Goal: Task Accomplishment & Management: Manage account settings

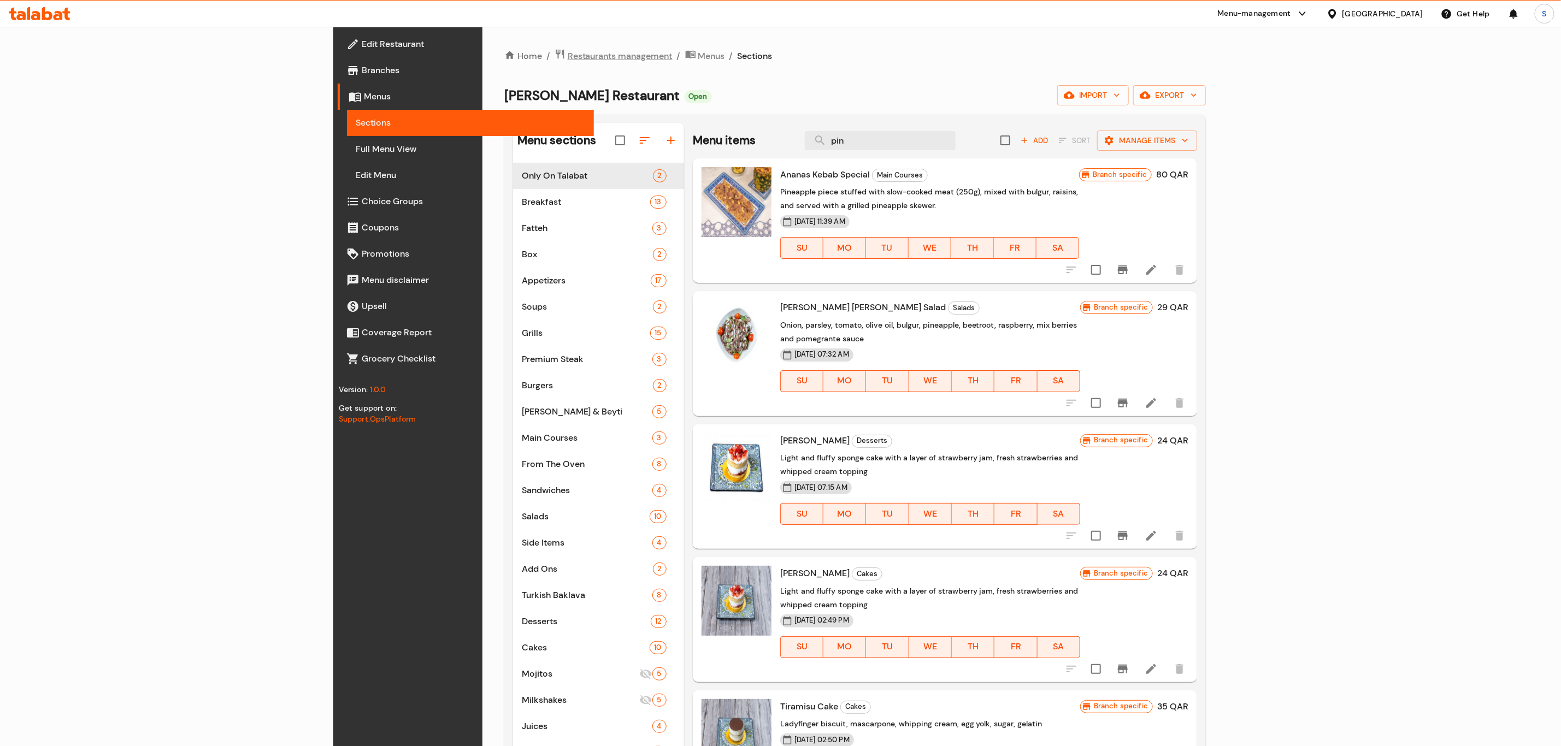
scroll to position [58, 0]
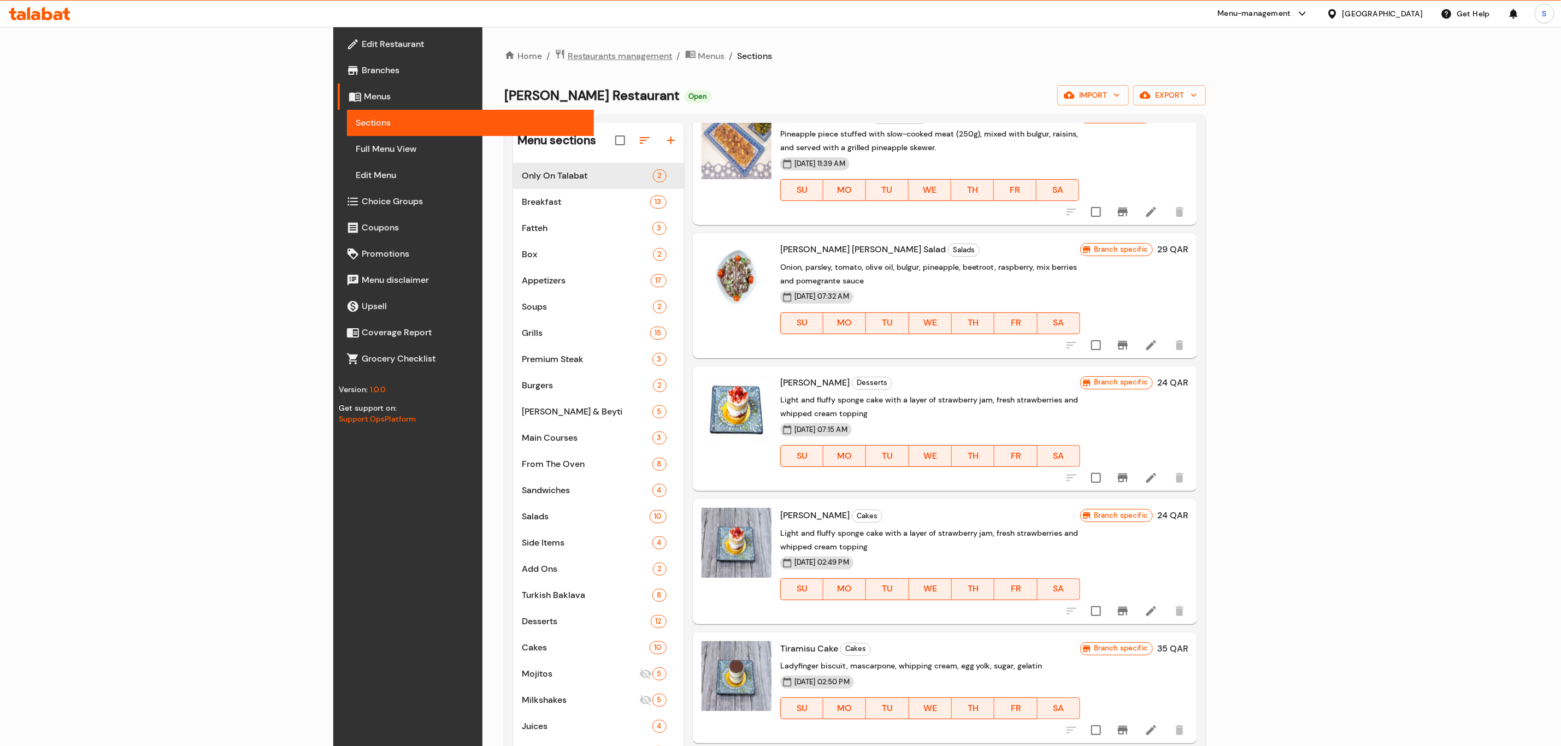
click at [568, 56] on span "Restaurants management" at bounding box center [620, 56] width 105 height 13
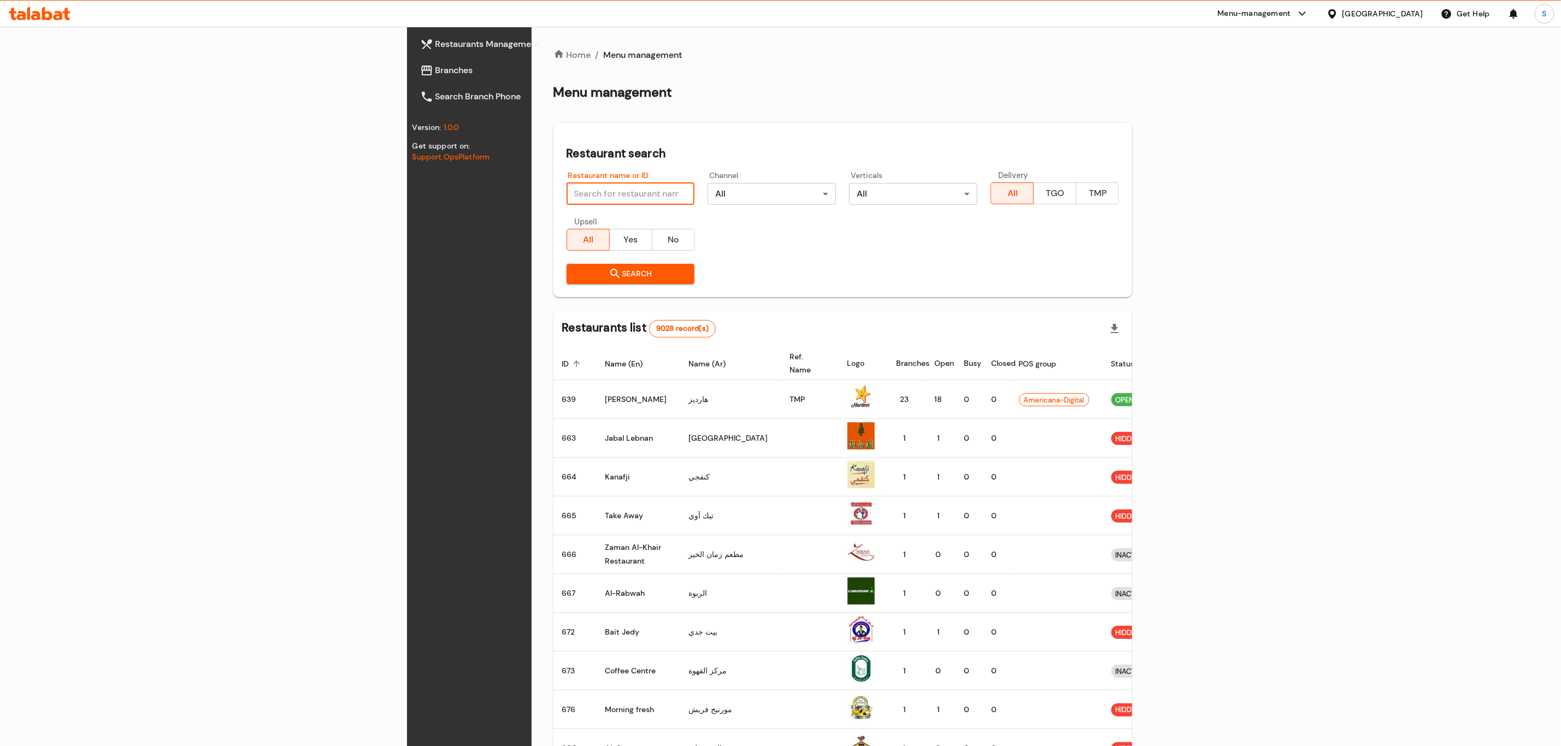
click at [567, 190] on input "search" at bounding box center [631, 194] width 128 height 22
type input "Texas Chicken"
click button "Search" at bounding box center [631, 274] width 128 height 20
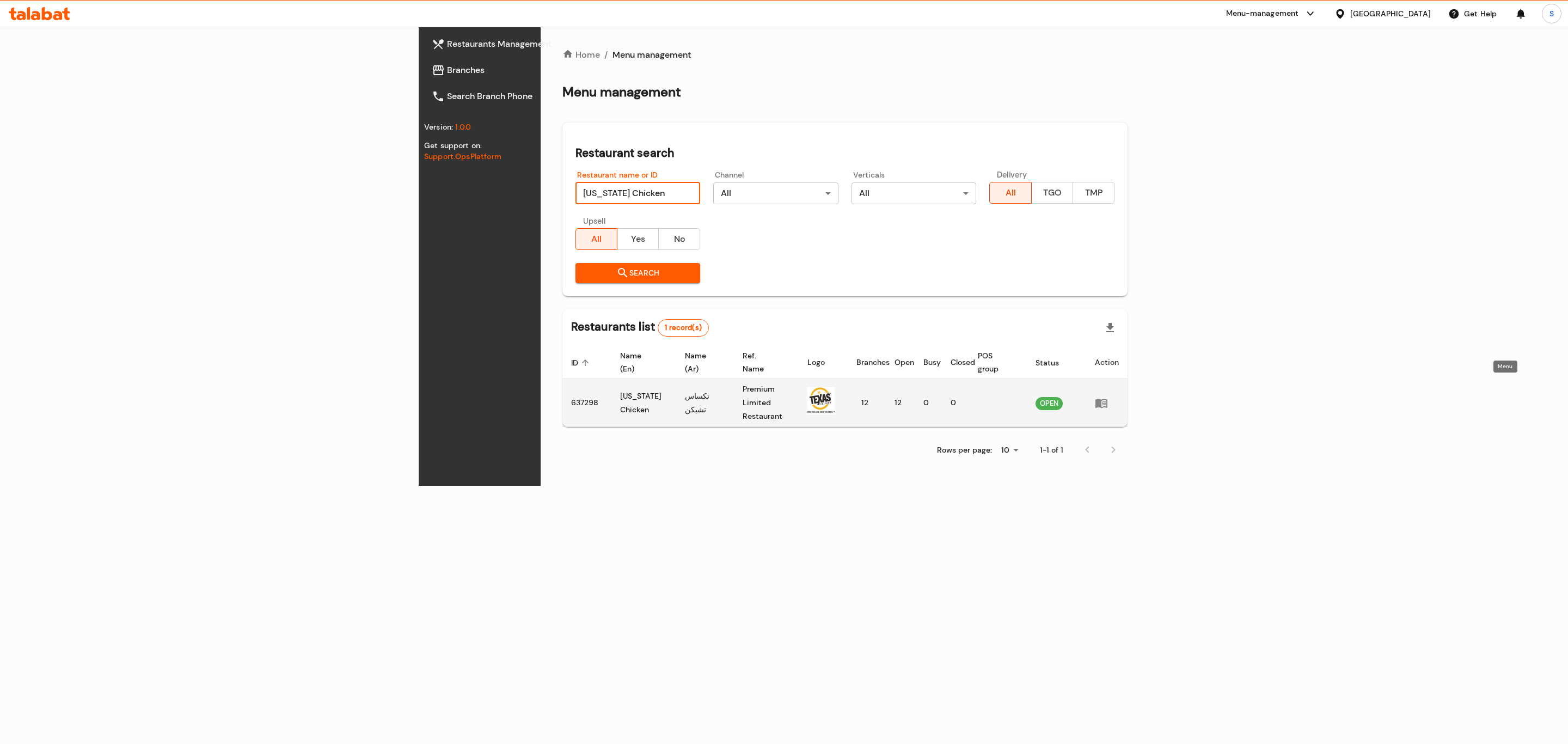
click at [1107, 399] on icon "enhanced table" at bounding box center [1101, 403] width 12 height 9
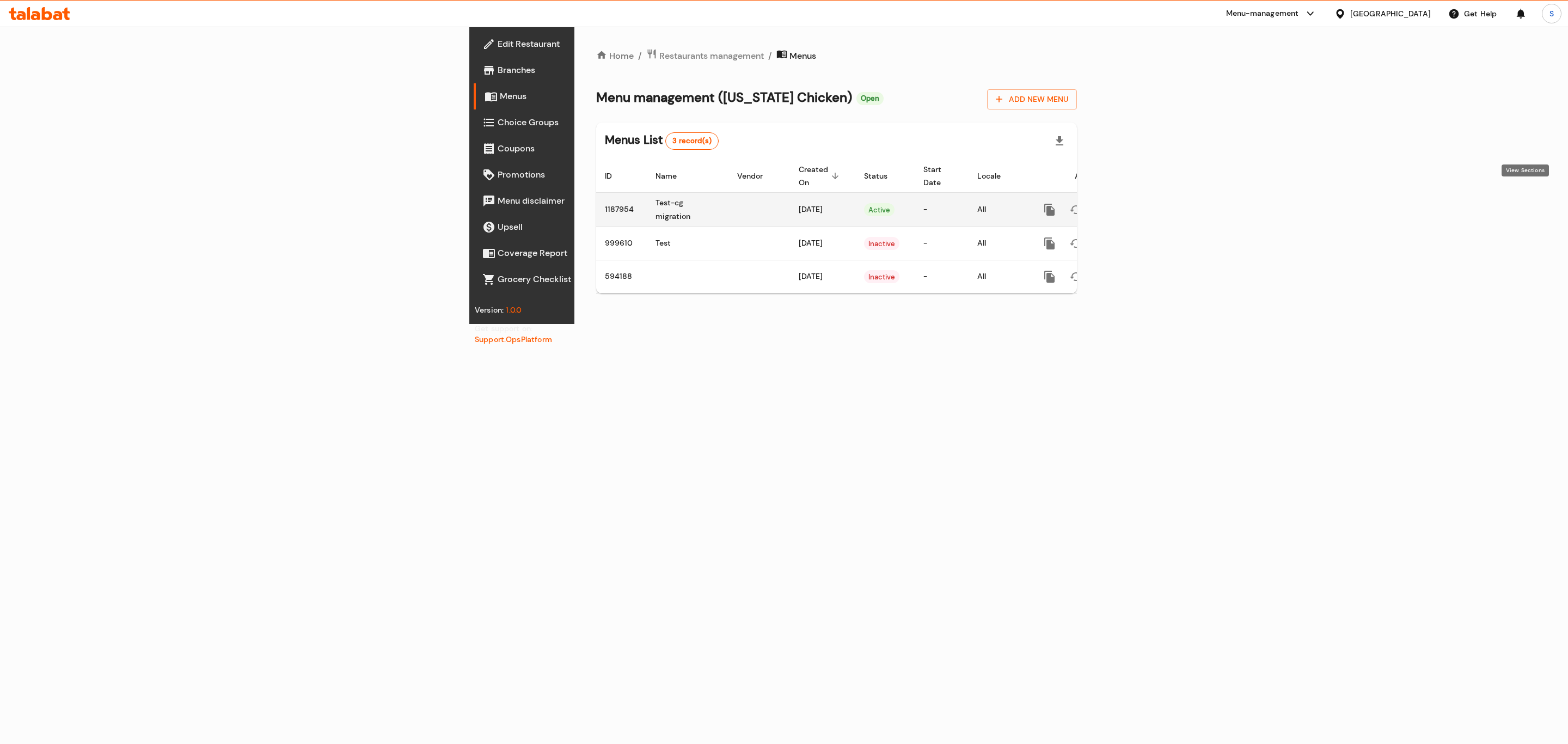
click at [1135, 203] on icon "enhanced table" at bounding box center [1127, 209] width 13 height 13
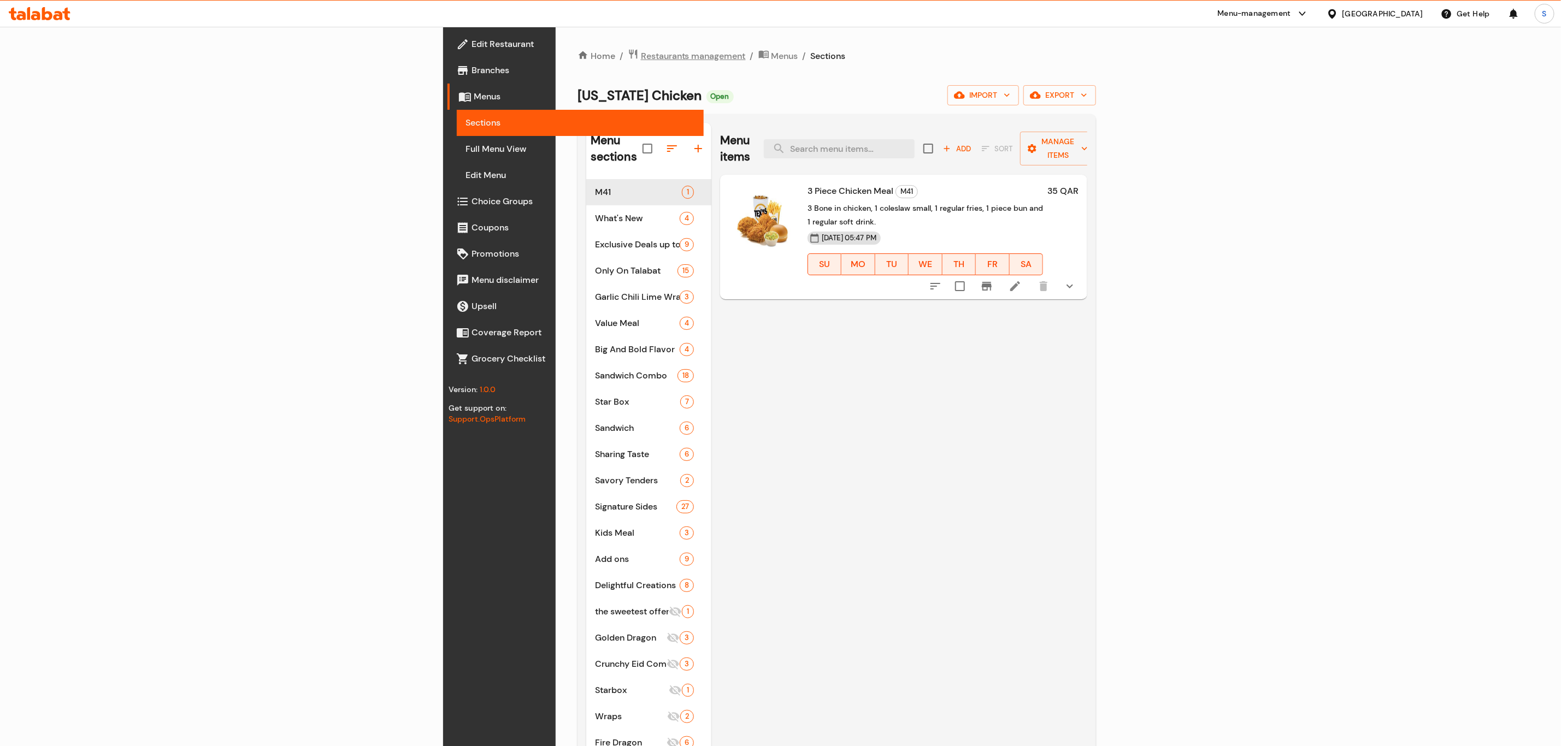
click at [641, 59] on span "Restaurants management" at bounding box center [693, 56] width 105 height 13
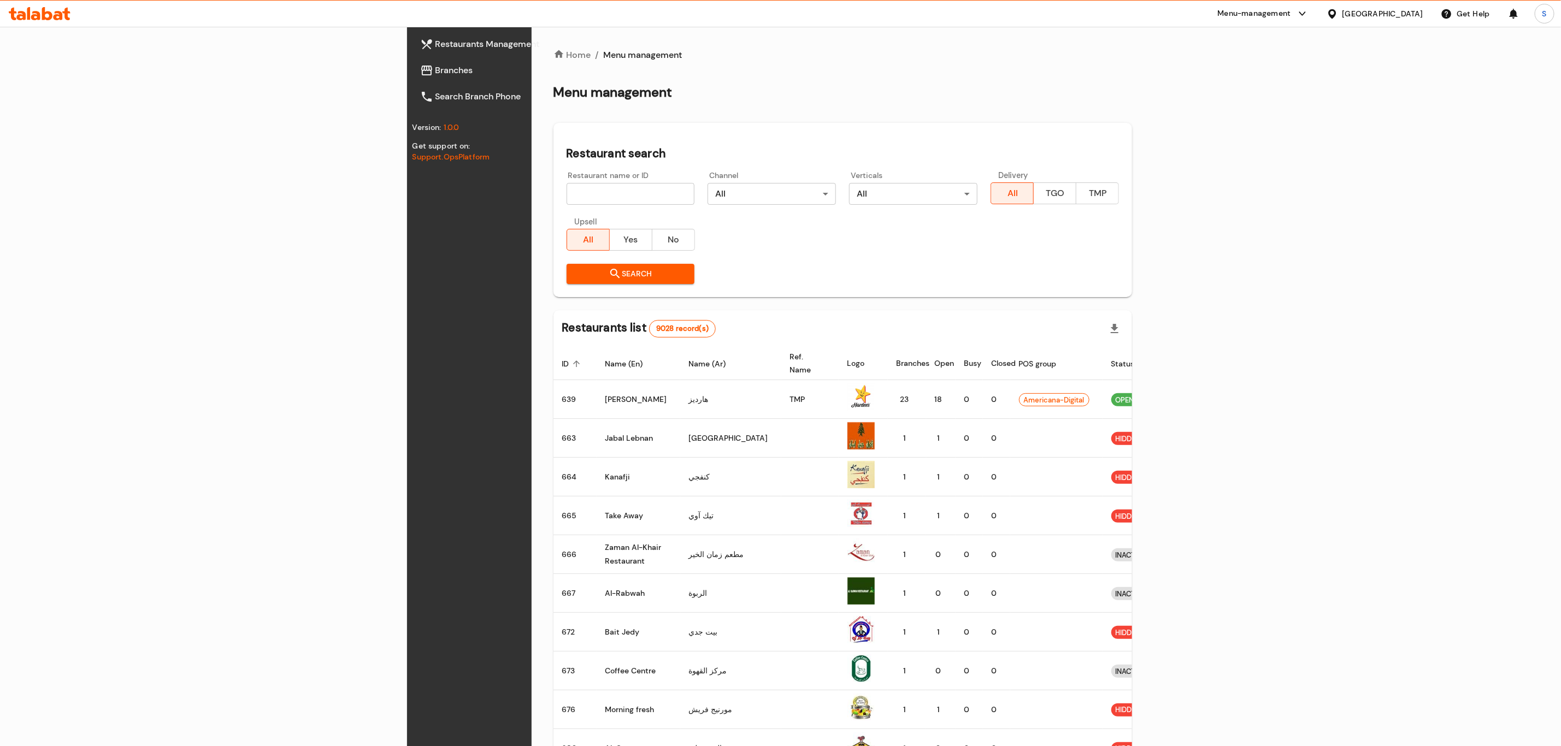
click at [567, 197] on input "search" at bounding box center [631, 194] width 128 height 22
type input "baz"
click button "Search" at bounding box center [631, 274] width 128 height 20
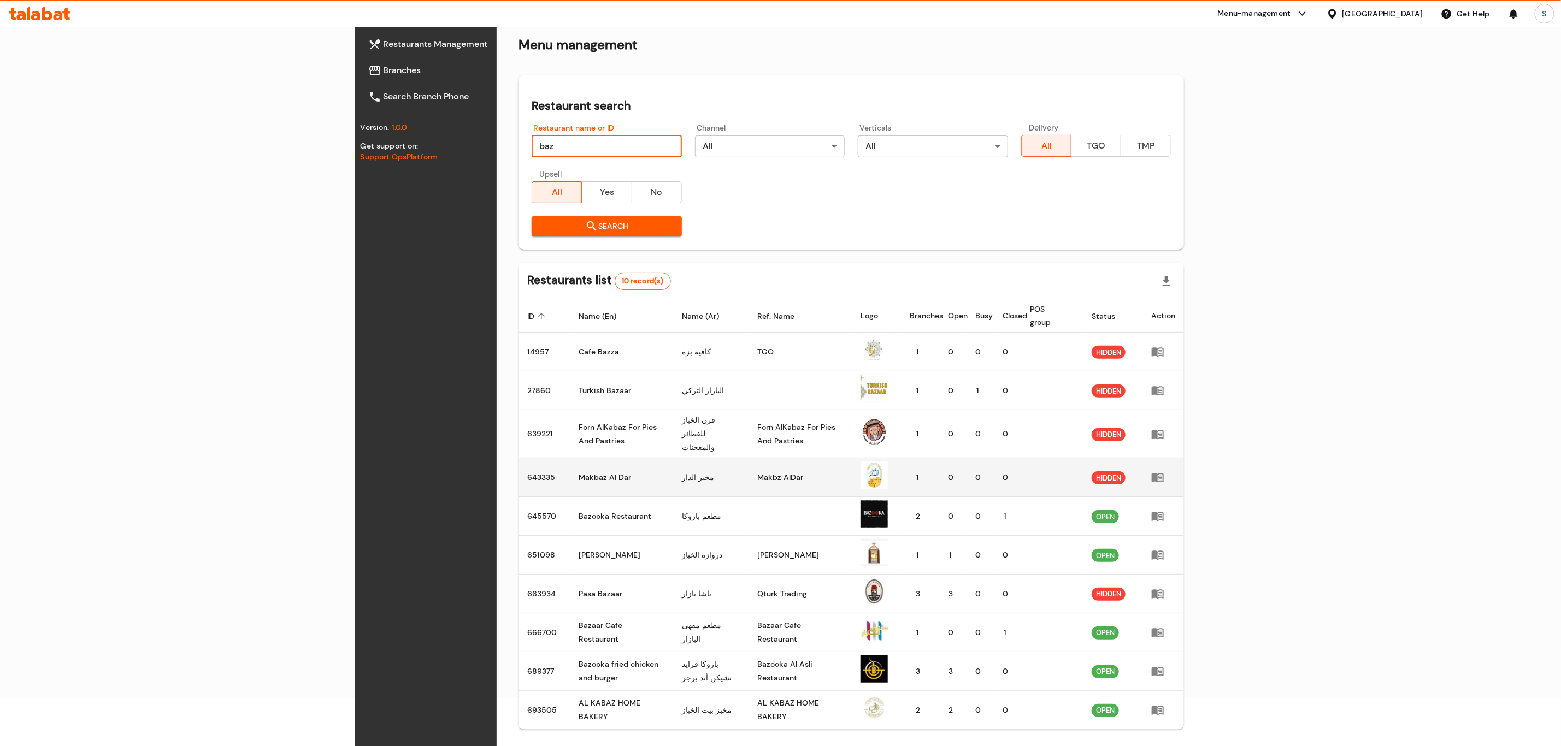
scroll to position [74, 0]
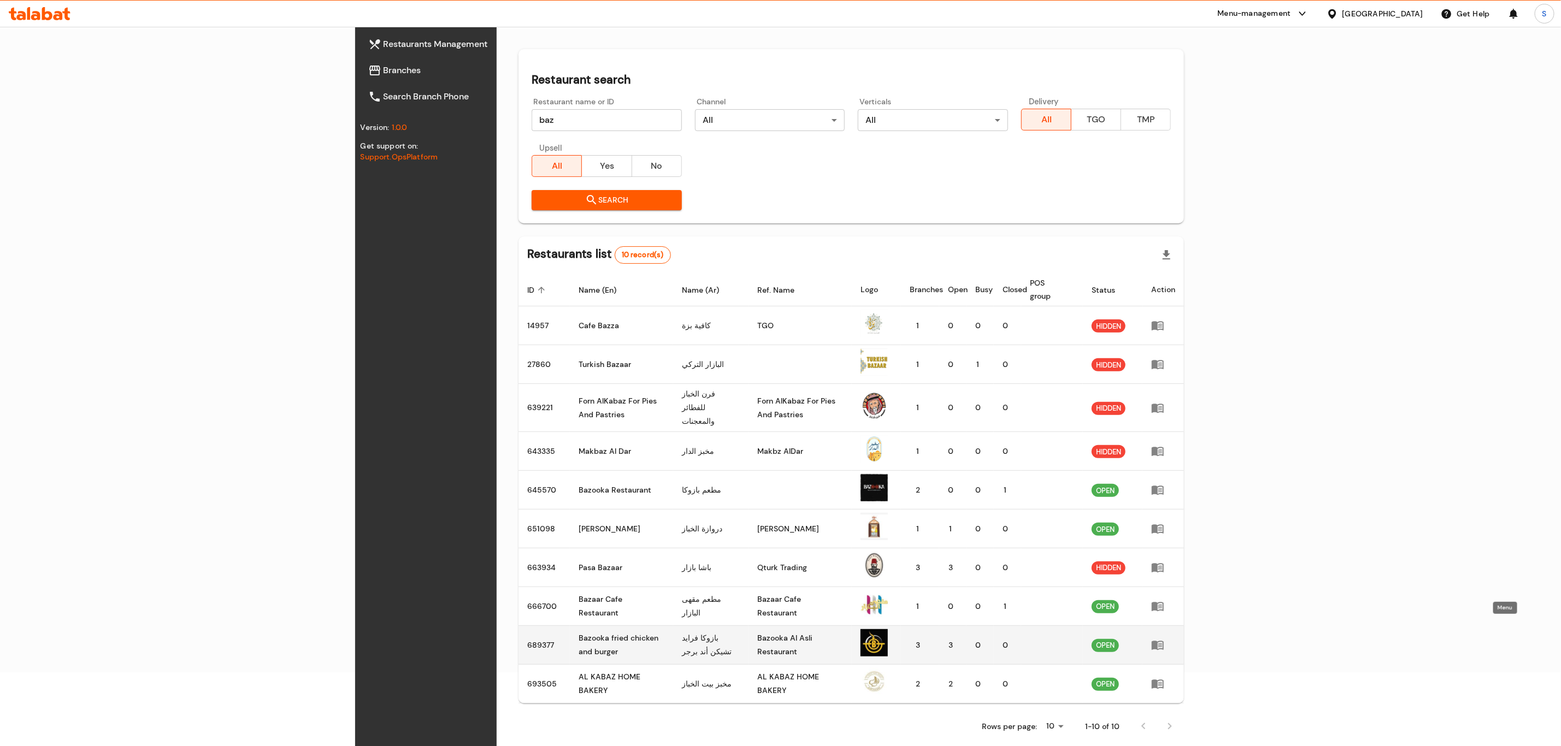
click at [1164, 641] on icon "enhanced table" at bounding box center [1158, 645] width 12 height 9
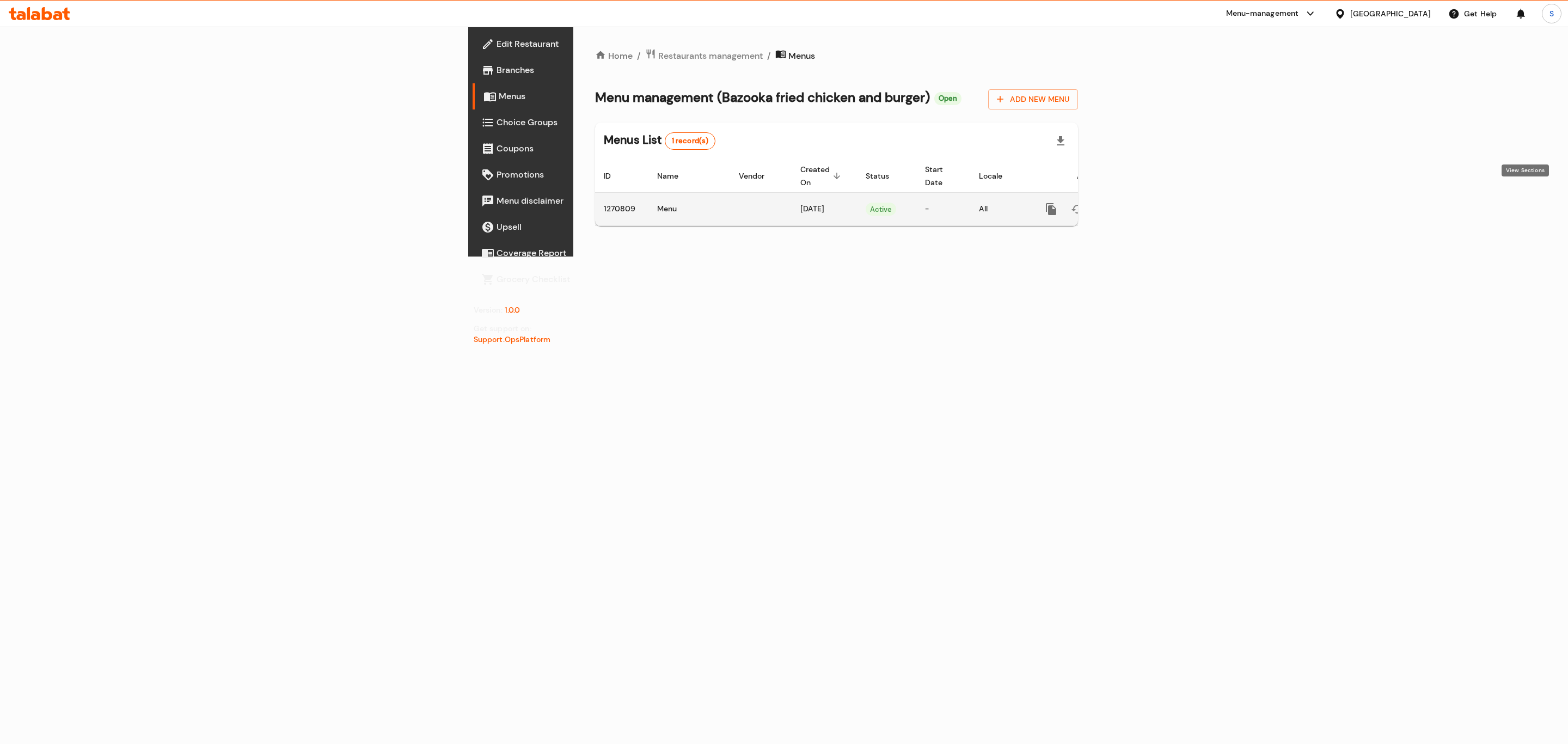
click at [1143, 207] on link "enhanced table" at bounding box center [1130, 209] width 26 height 26
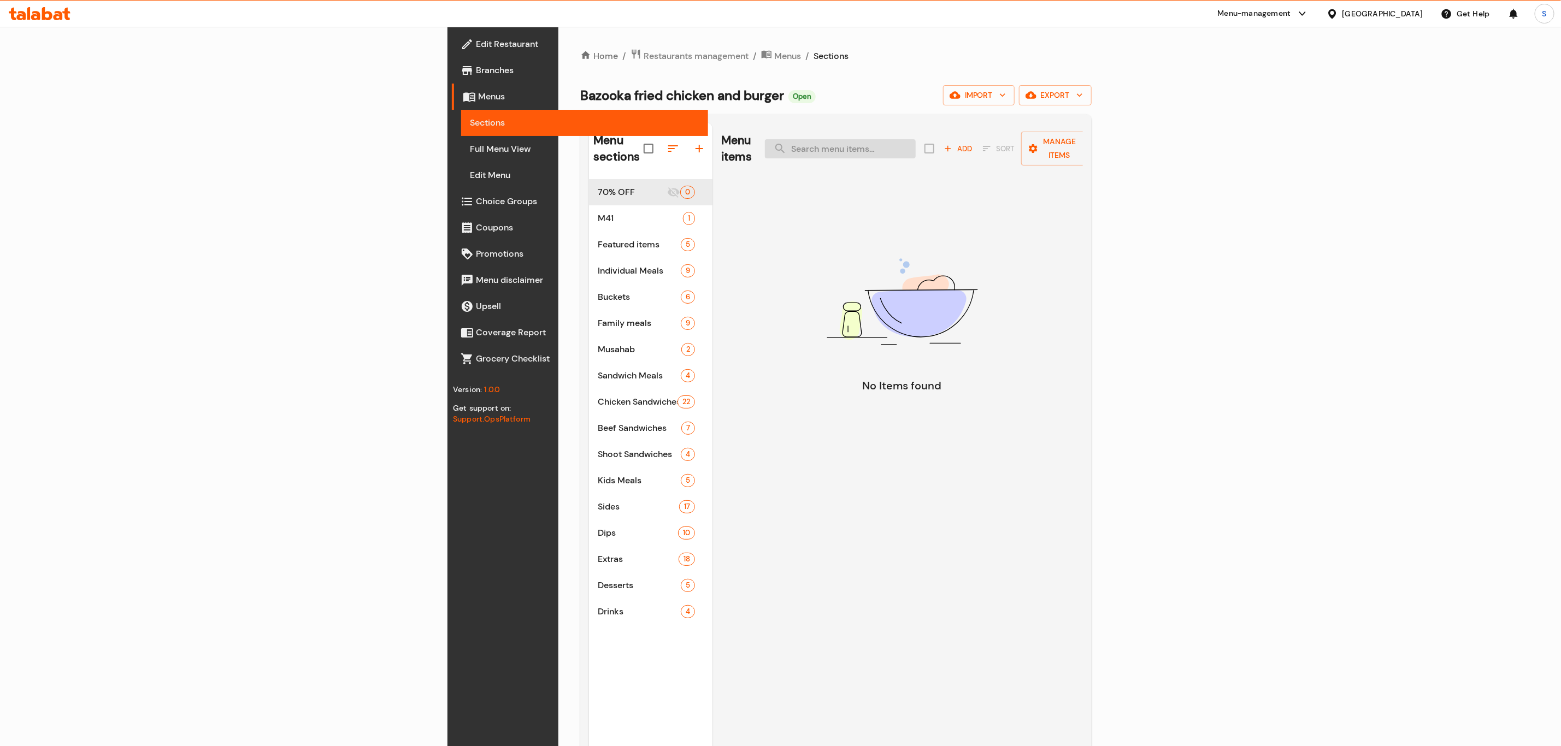
click at [916, 143] on input "search" at bounding box center [840, 148] width 151 height 19
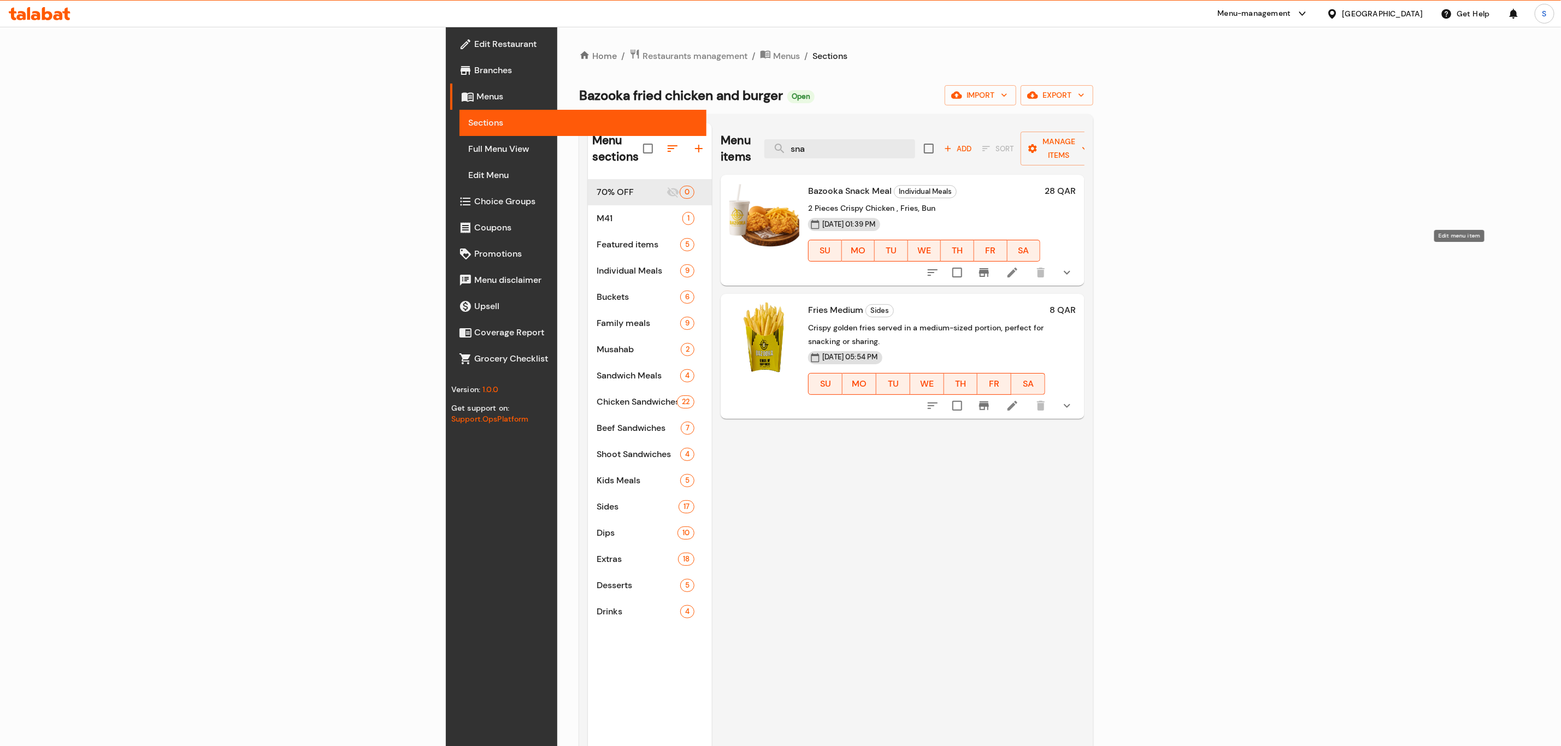
type input "sna"
click at [1019, 266] on icon at bounding box center [1012, 272] width 13 height 13
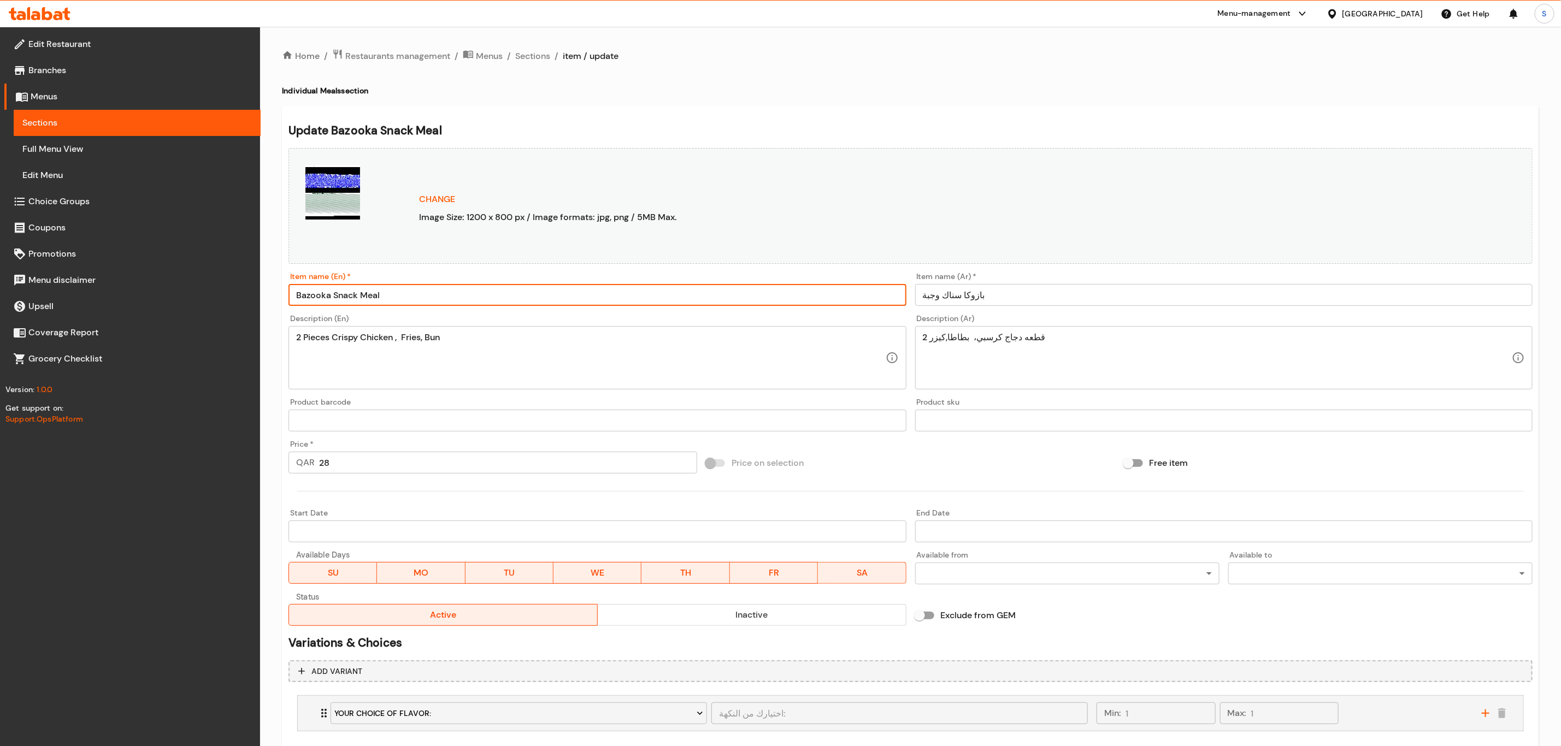
drag, startPoint x: 385, startPoint y: 291, endPoint x: 182, endPoint y: 291, distance: 202.7
click at [184, 291] on div "Edit Restaurant Branches Menus Sections Full Menu View Edit Menu Choice Groups …" at bounding box center [780, 417] width 1561 height 780
paste input "golden snack m"
drag, startPoint x: 302, startPoint y: 295, endPoint x: 296, endPoint y: 294, distance: 6.1
click at [297, 294] on input "golden snack meal" at bounding box center [596, 295] width 617 height 22
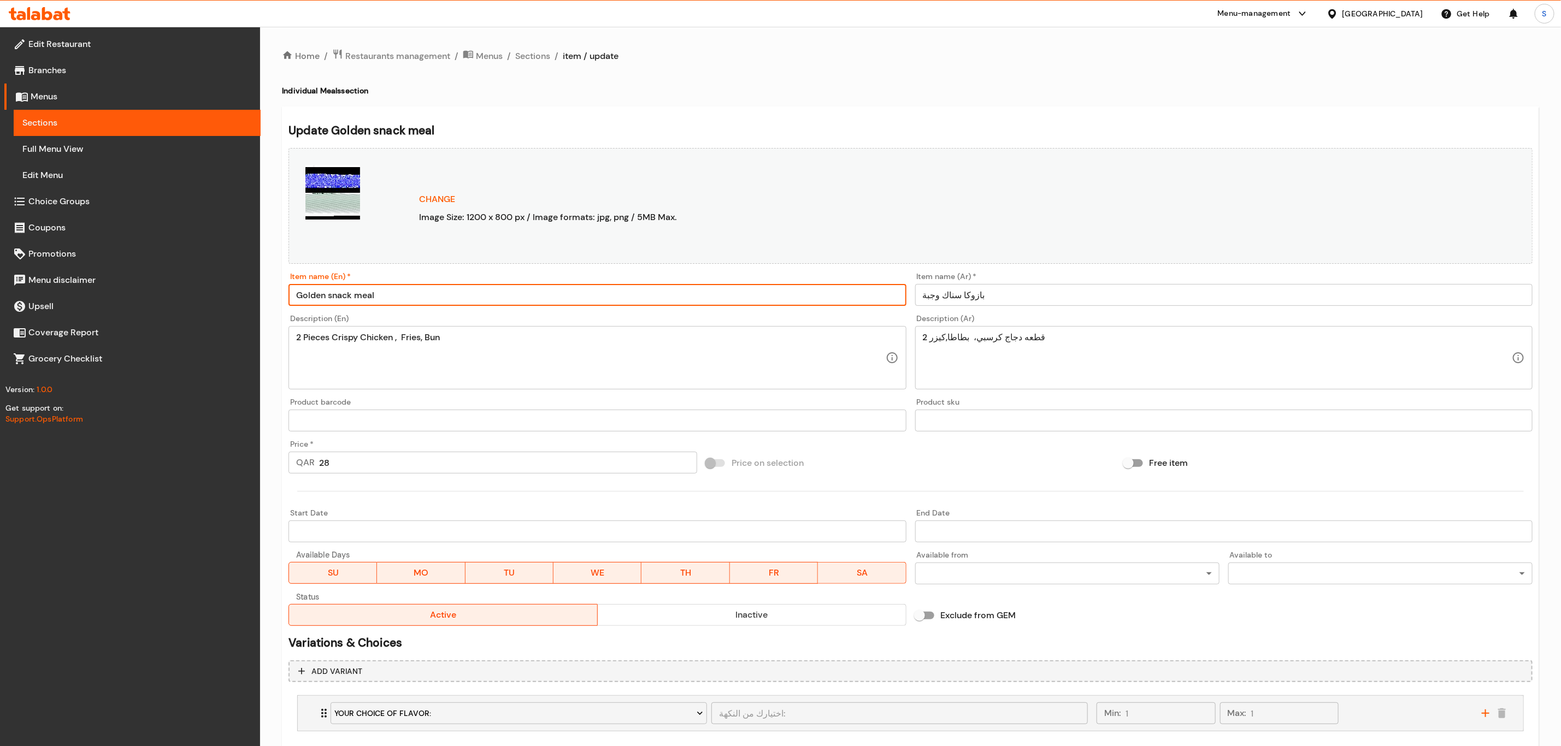
type input "Golden snack meal"
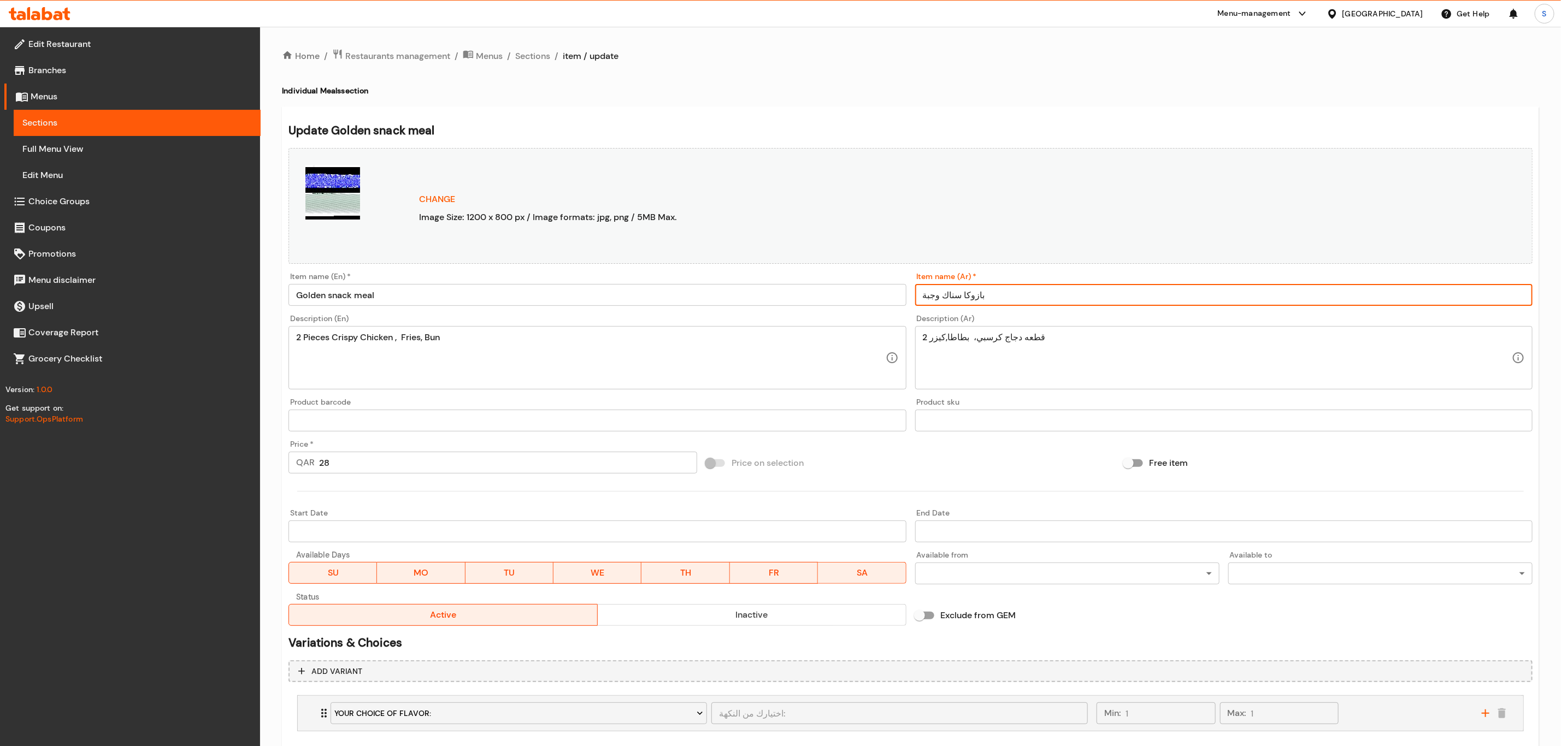
drag, startPoint x: 991, startPoint y: 293, endPoint x: 869, endPoint y: 290, distance: 121.9
click at [869, 290] on div "Change Image Size: 1200 x 800 px / Image formats: jpg, png / 5MB Max. Item name…" at bounding box center [910, 387] width 1253 height 487
paste input "بة خفيفة ذهبي"
type input "جبة خفيفة ذهبية"
drag, startPoint x: 999, startPoint y: 458, endPoint x: 993, endPoint y: 487, distance: 29.5
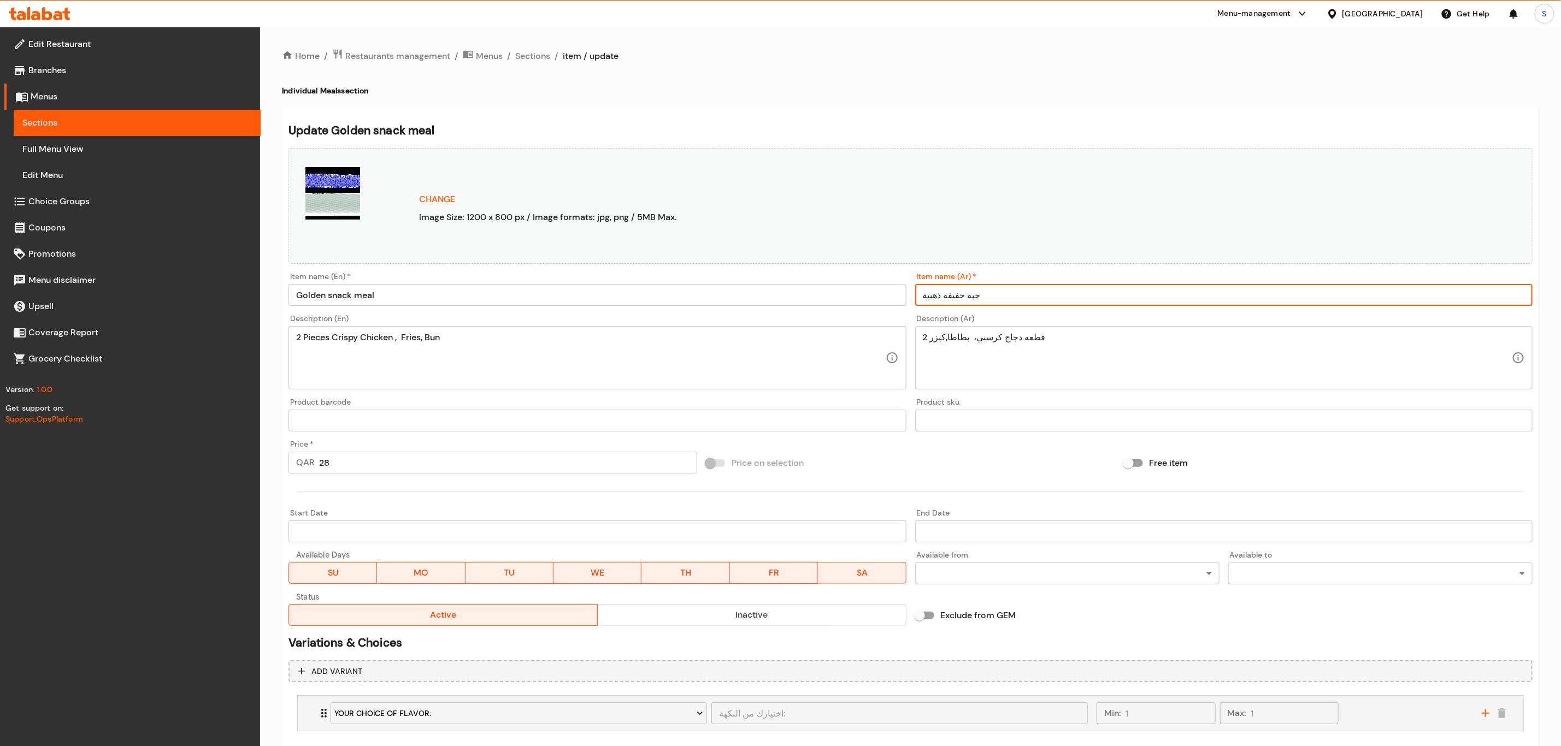
click at [1005, 457] on div "Price on selection" at bounding box center [910, 464] width 417 height 30
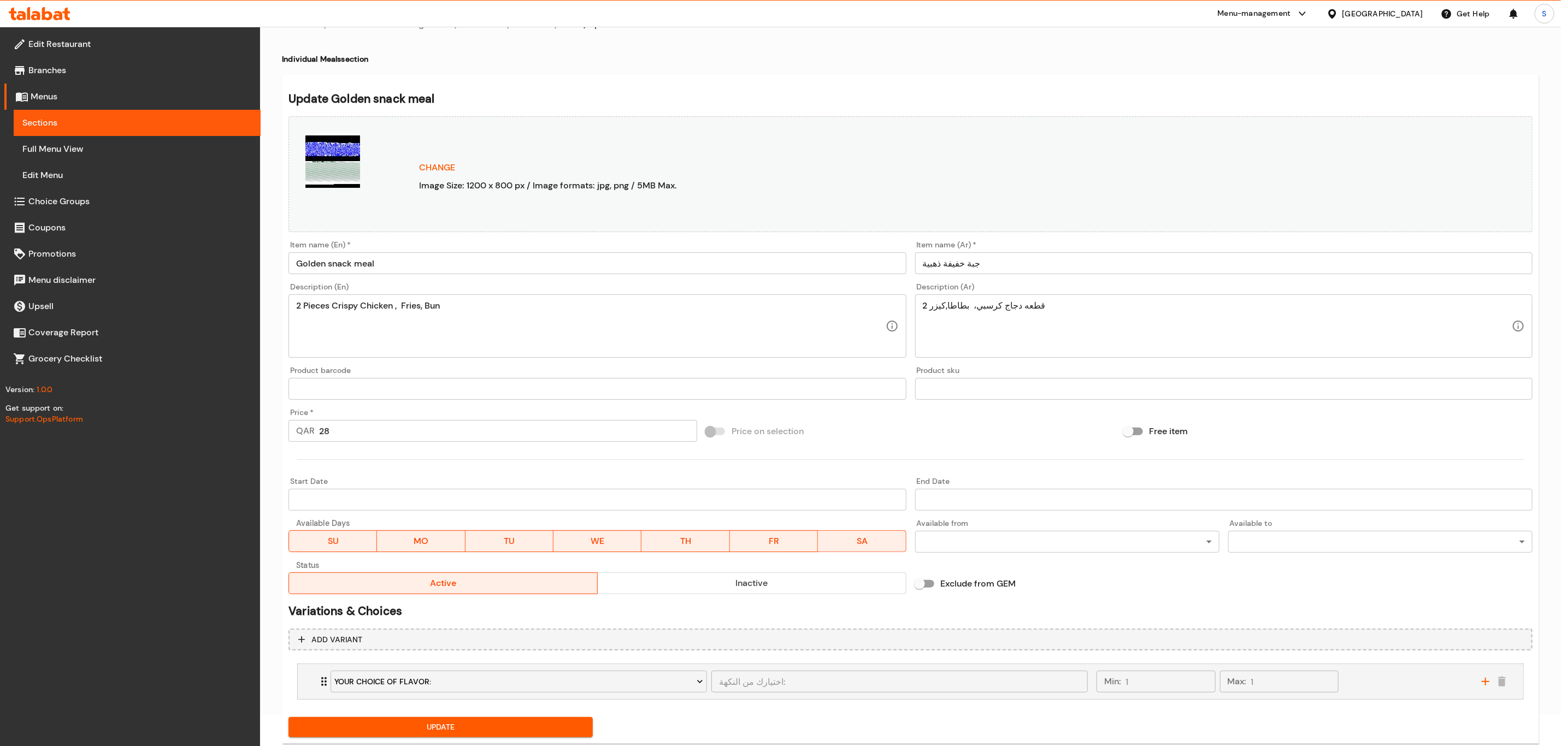
scroll to position [60, 0]
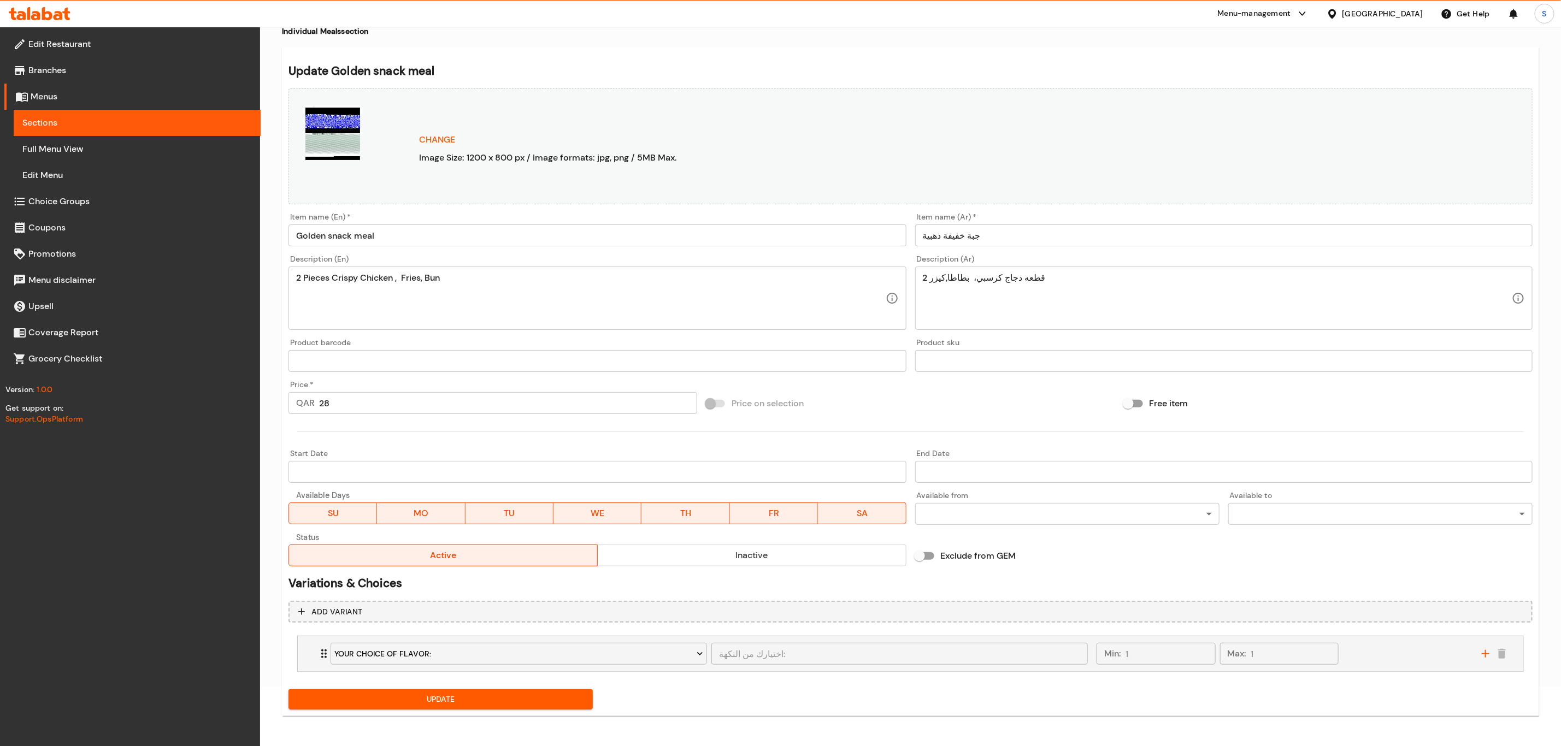
click at [505, 702] on span "Update" at bounding box center [440, 700] width 287 height 14
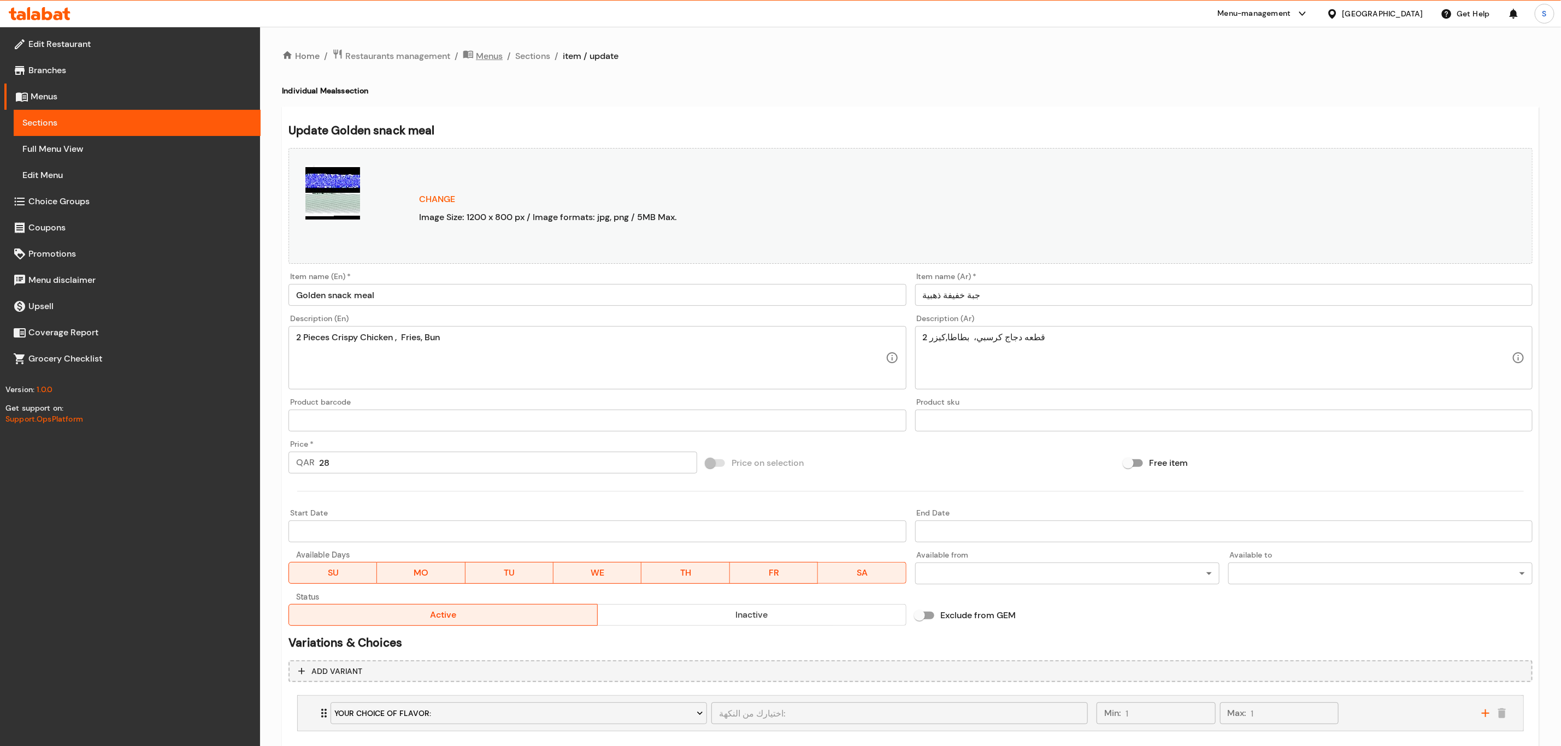
click at [487, 55] on span "Menus" at bounding box center [489, 56] width 27 height 13
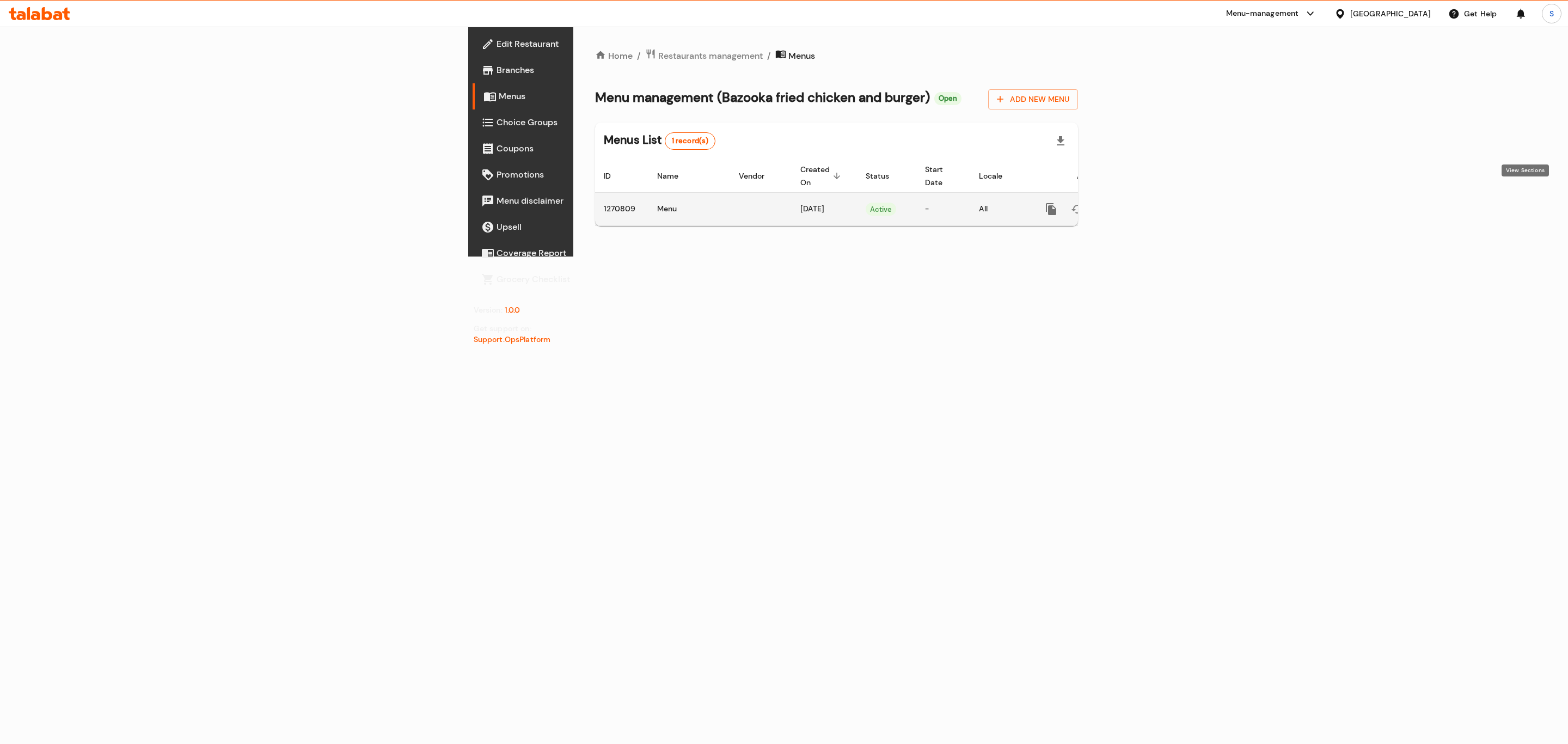
click at [1136, 202] on icon "enhanced table" at bounding box center [1129, 208] width 13 height 13
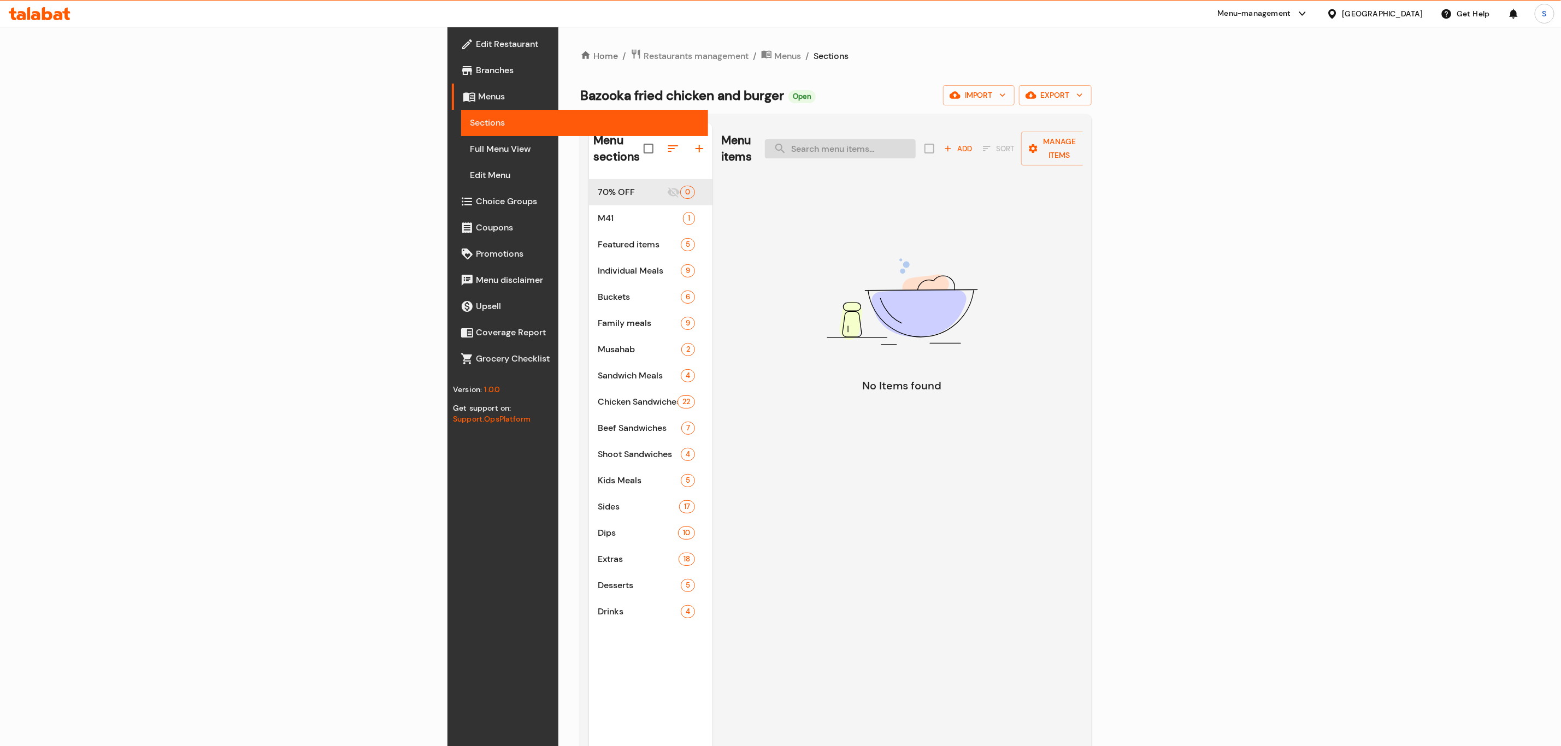
click at [916, 140] on input "search" at bounding box center [840, 148] width 151 height 19
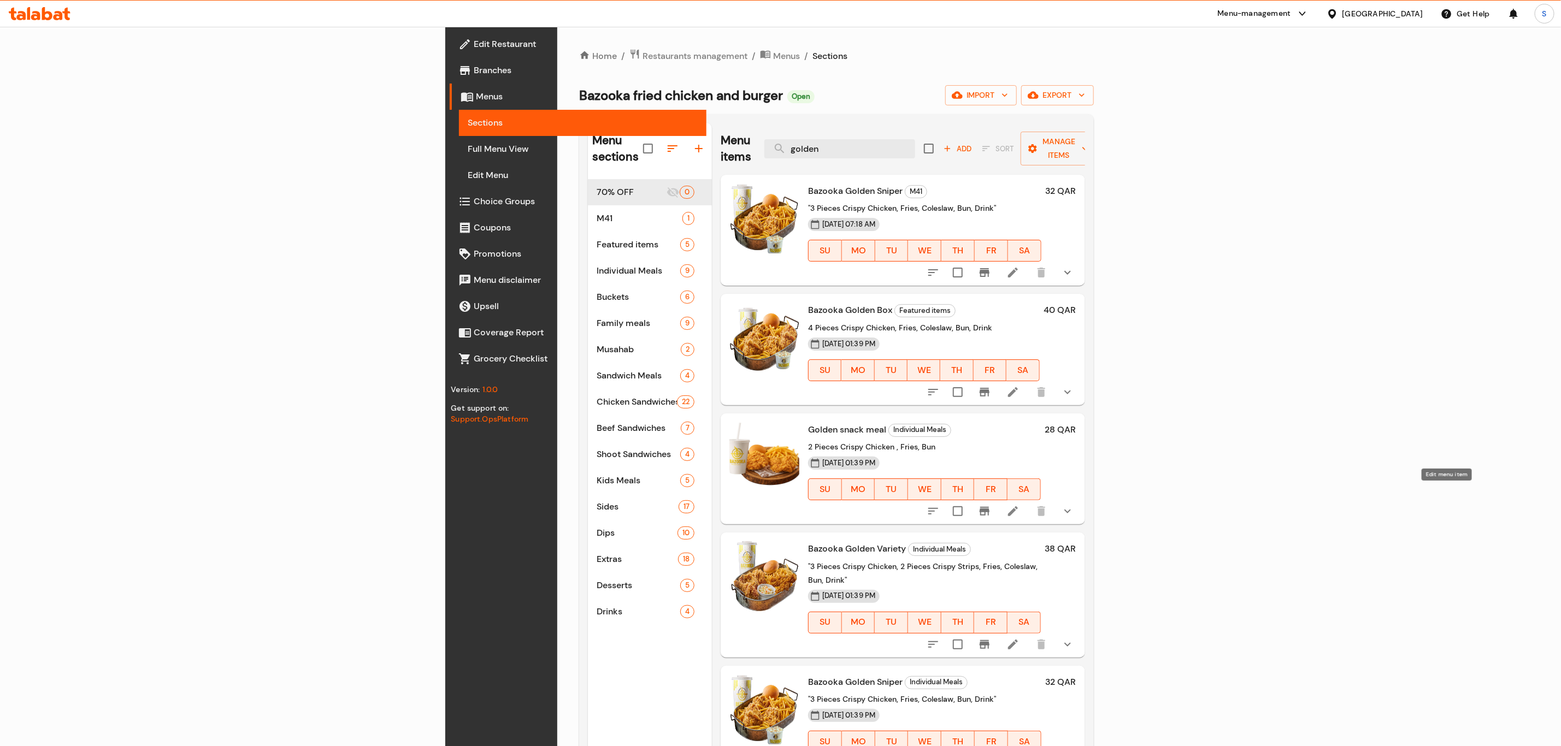
type input "golden"
click at [1018, 506] on icon at bounding box center [1013, 511] width 10 height 10
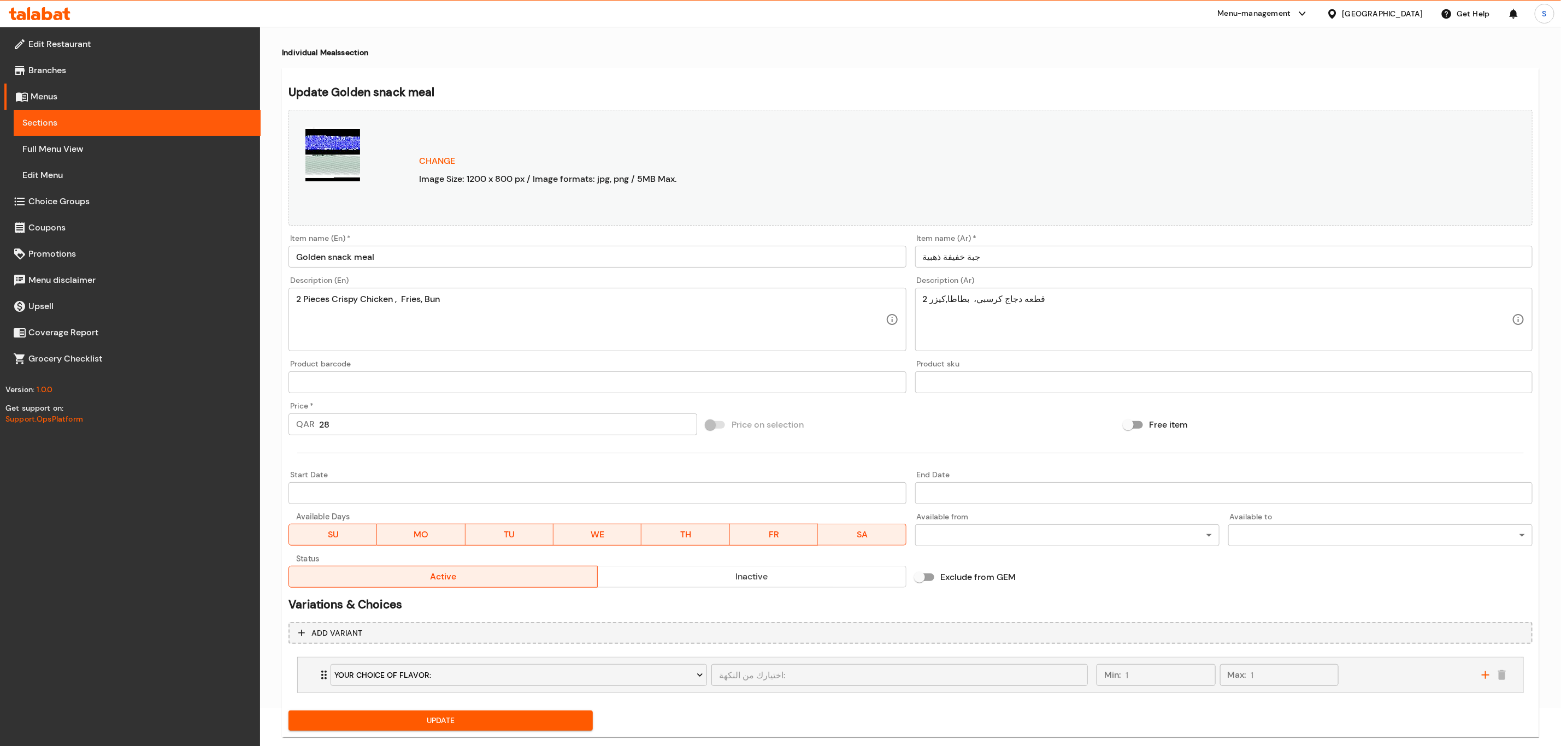
scroll to position [60, 0]
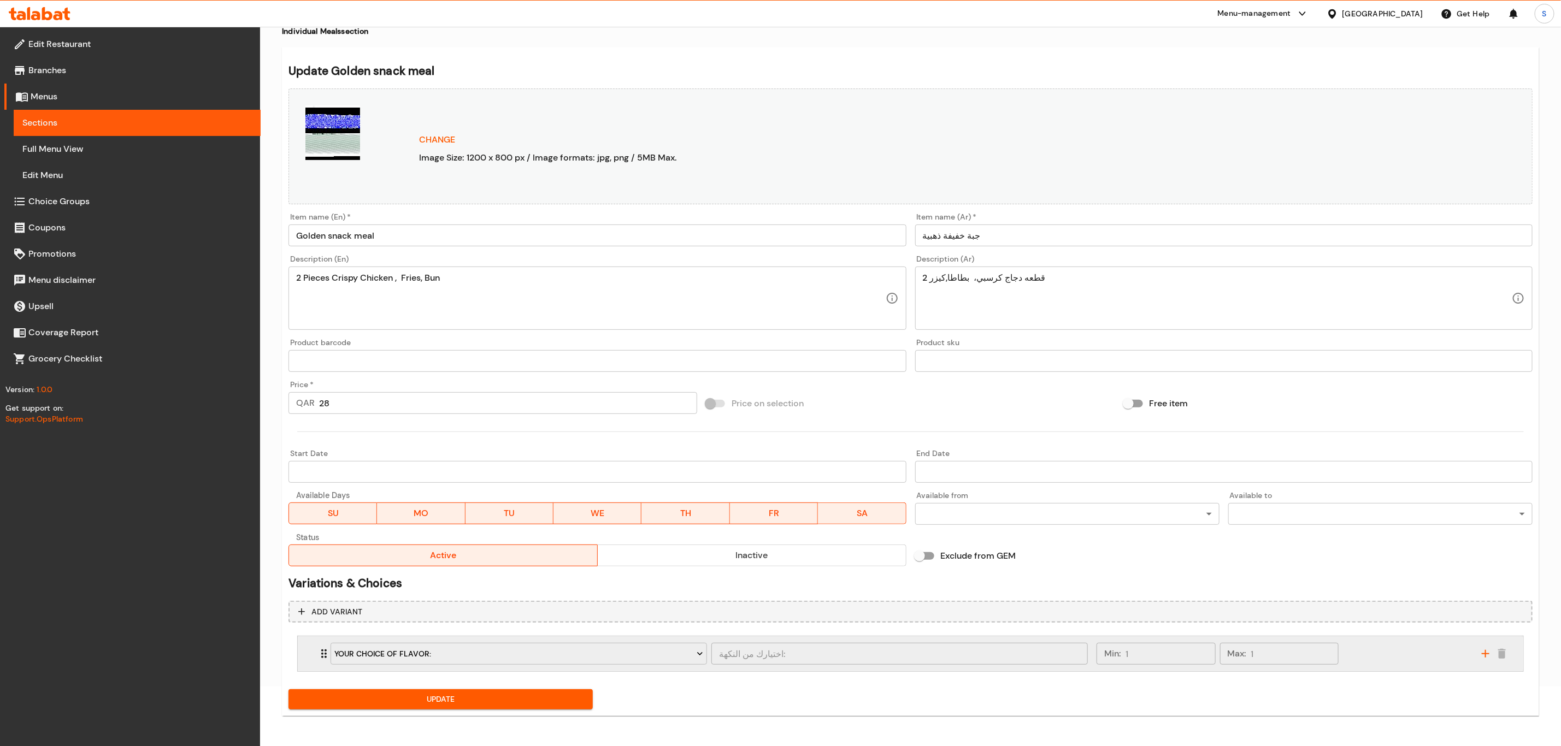
click at [1364, 664] on div "Min: 1 ​ Max: 1 ​" at bounding box center [1282, 653] width 385 height 35
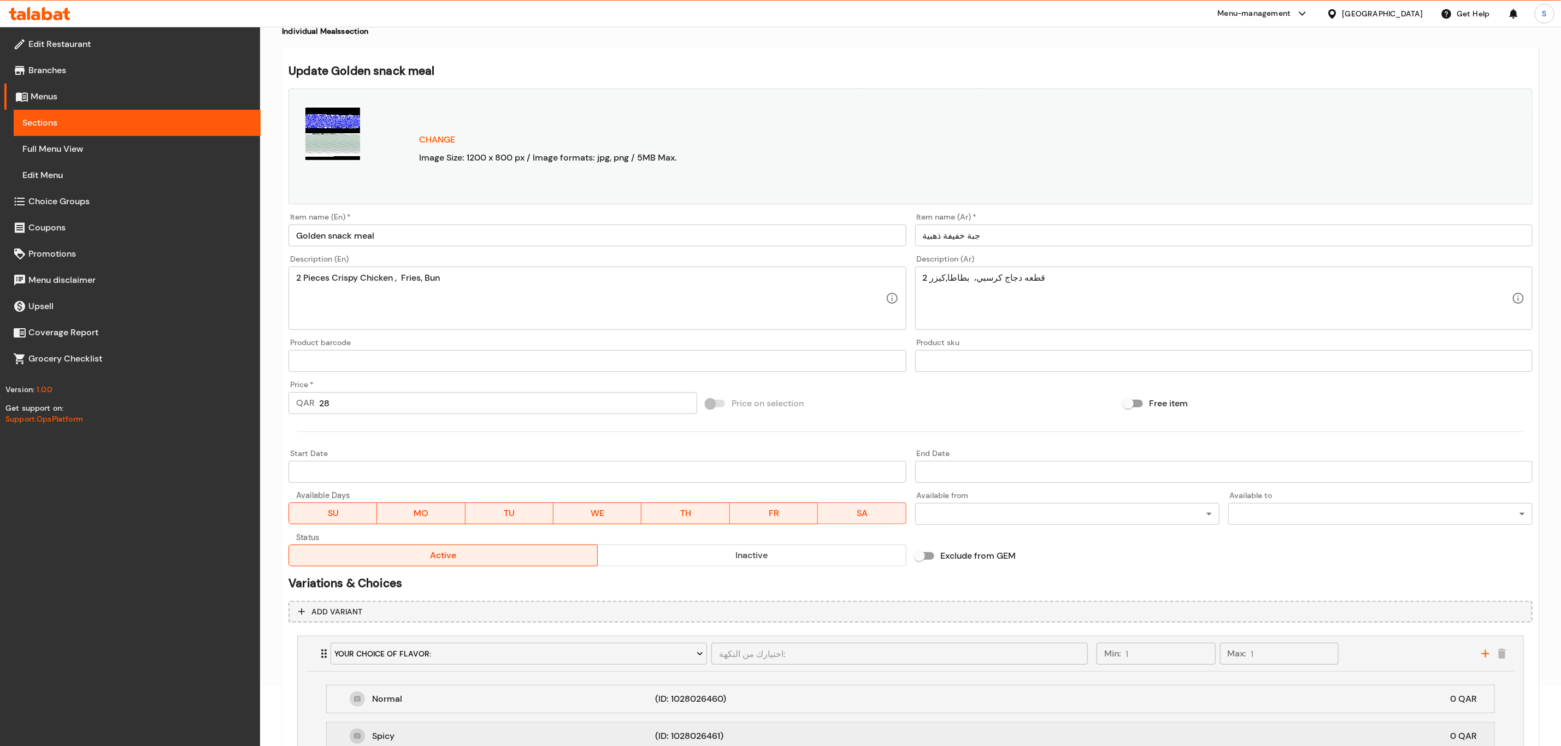
scroll to position [196, 0]
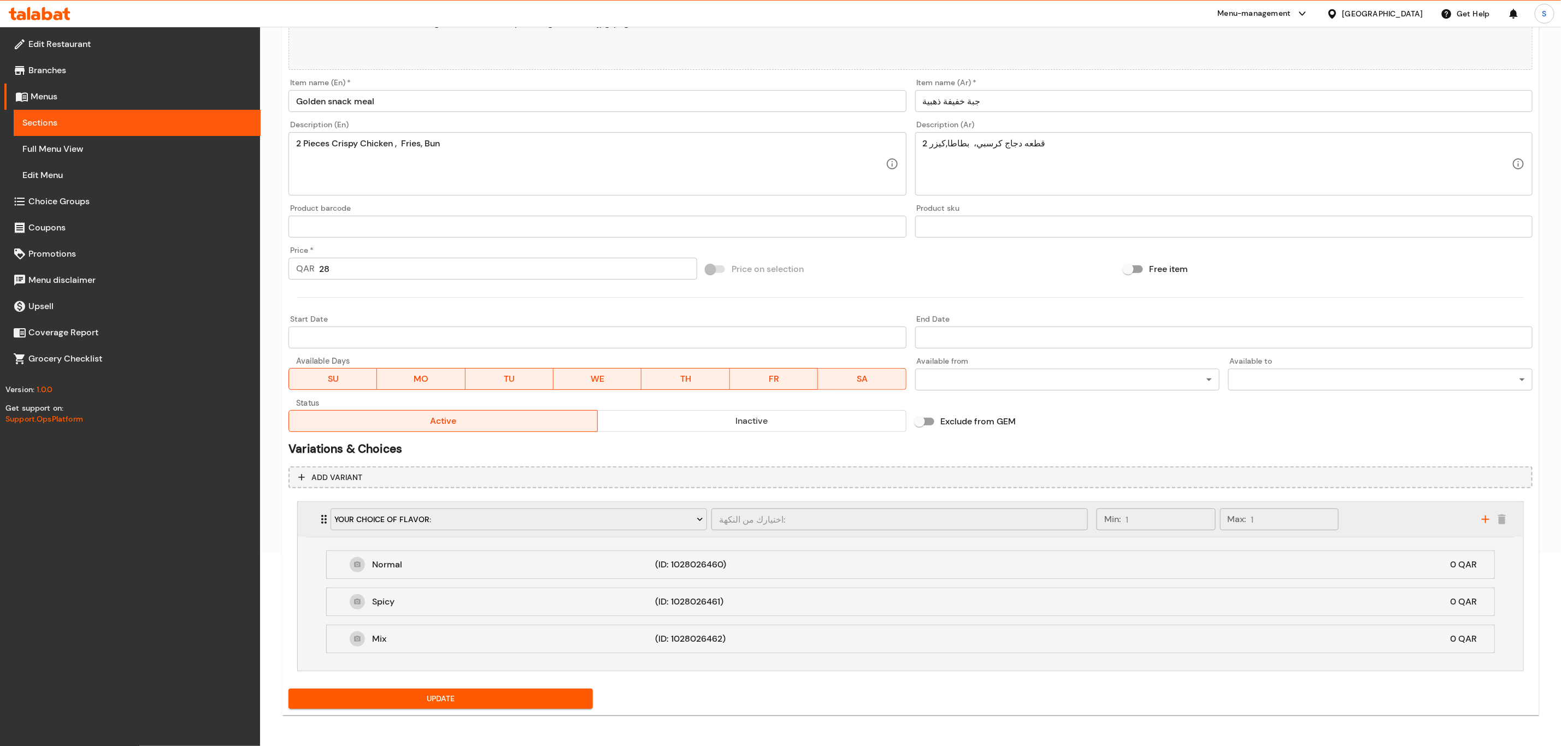
click at [1395, 527] on div "Min: 1 ​ Max: 1 ​" at bounding box center [1282, 519] width 385 height 35
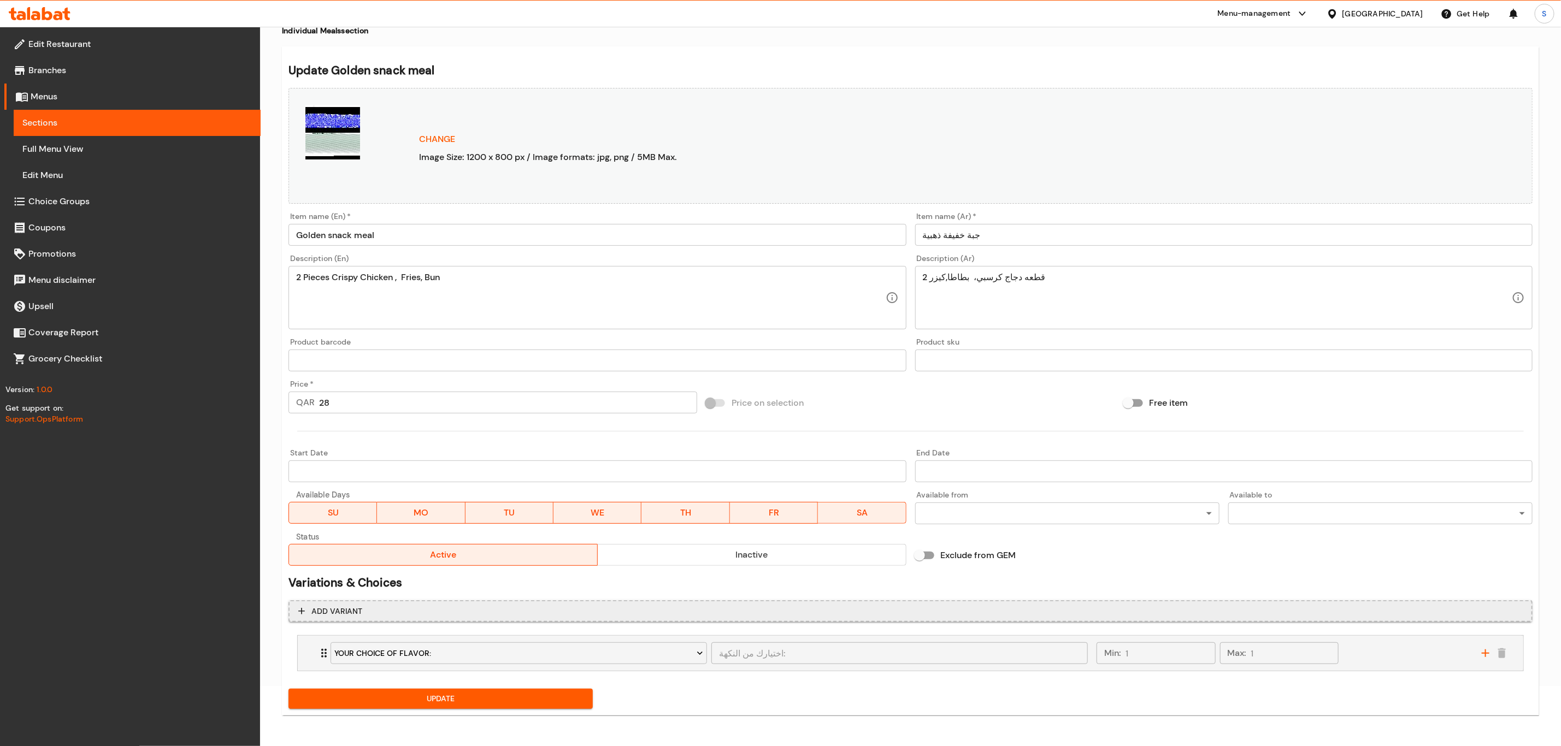
scroll to position [60, 0]
click at [1487, 658] on icon "add" at bounding box center [1485, 653] width 13 height 13
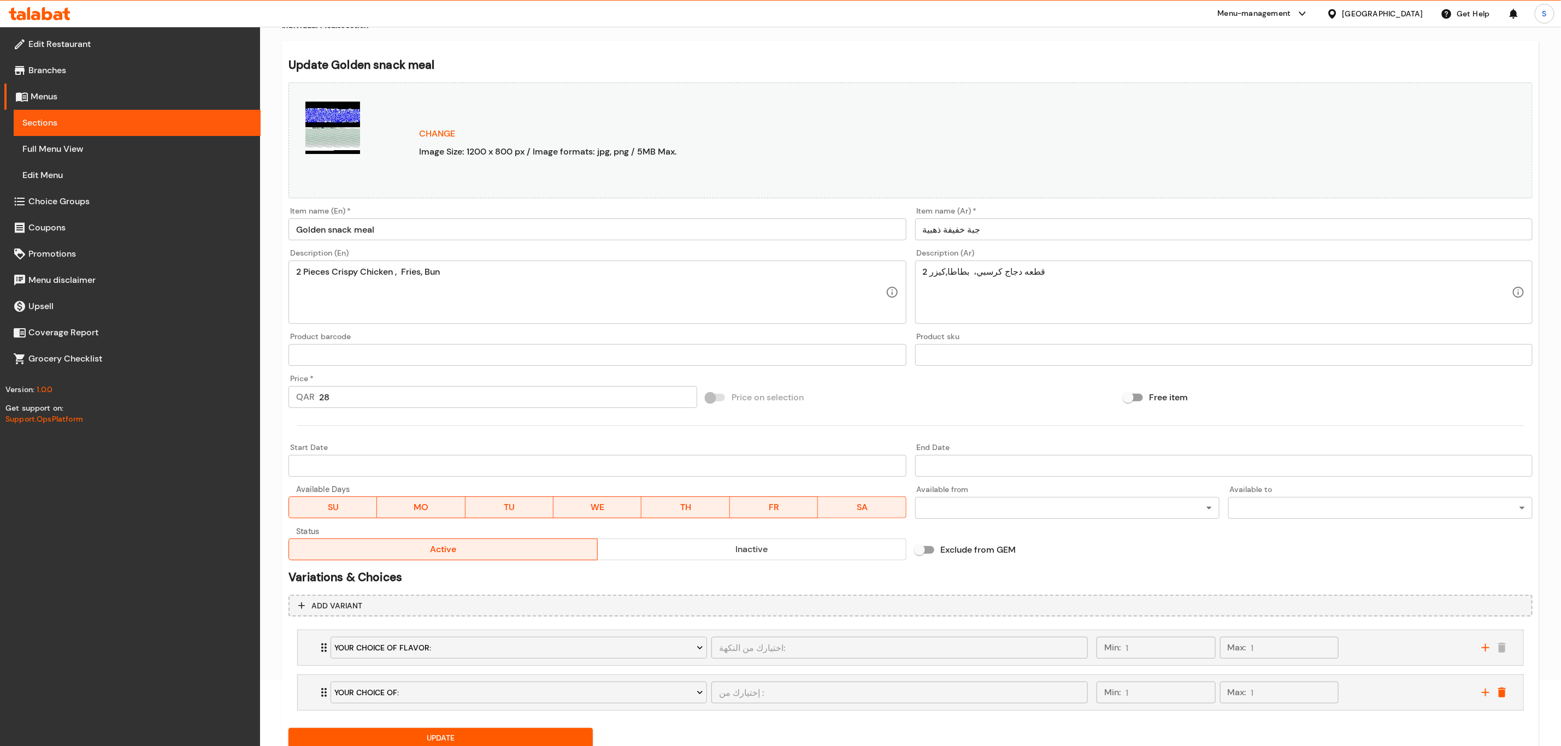
scroll to position [105, 0]
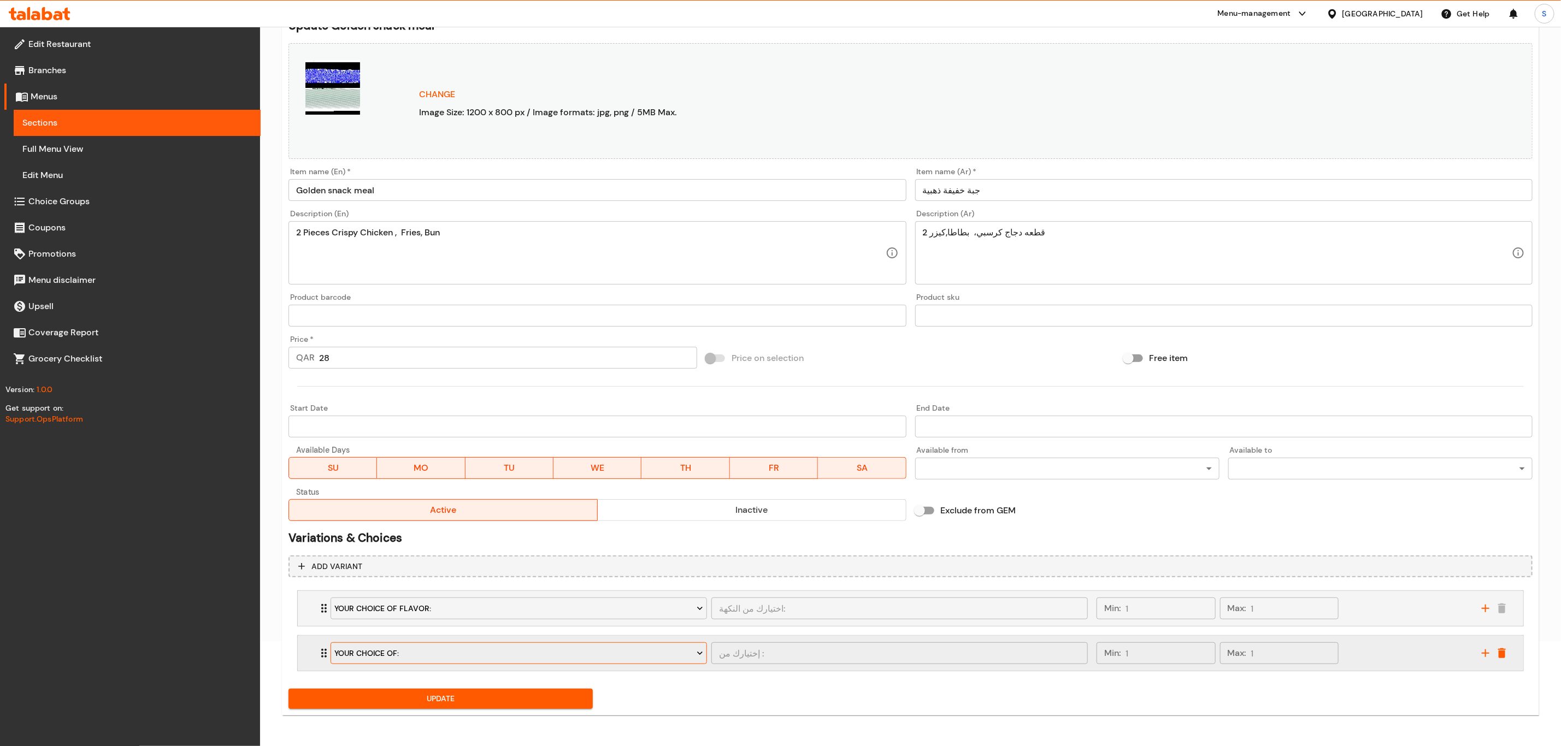
click at [476, 647] on span "Your Choice Of:" at bounding box center [519, 654] width 368 height 14
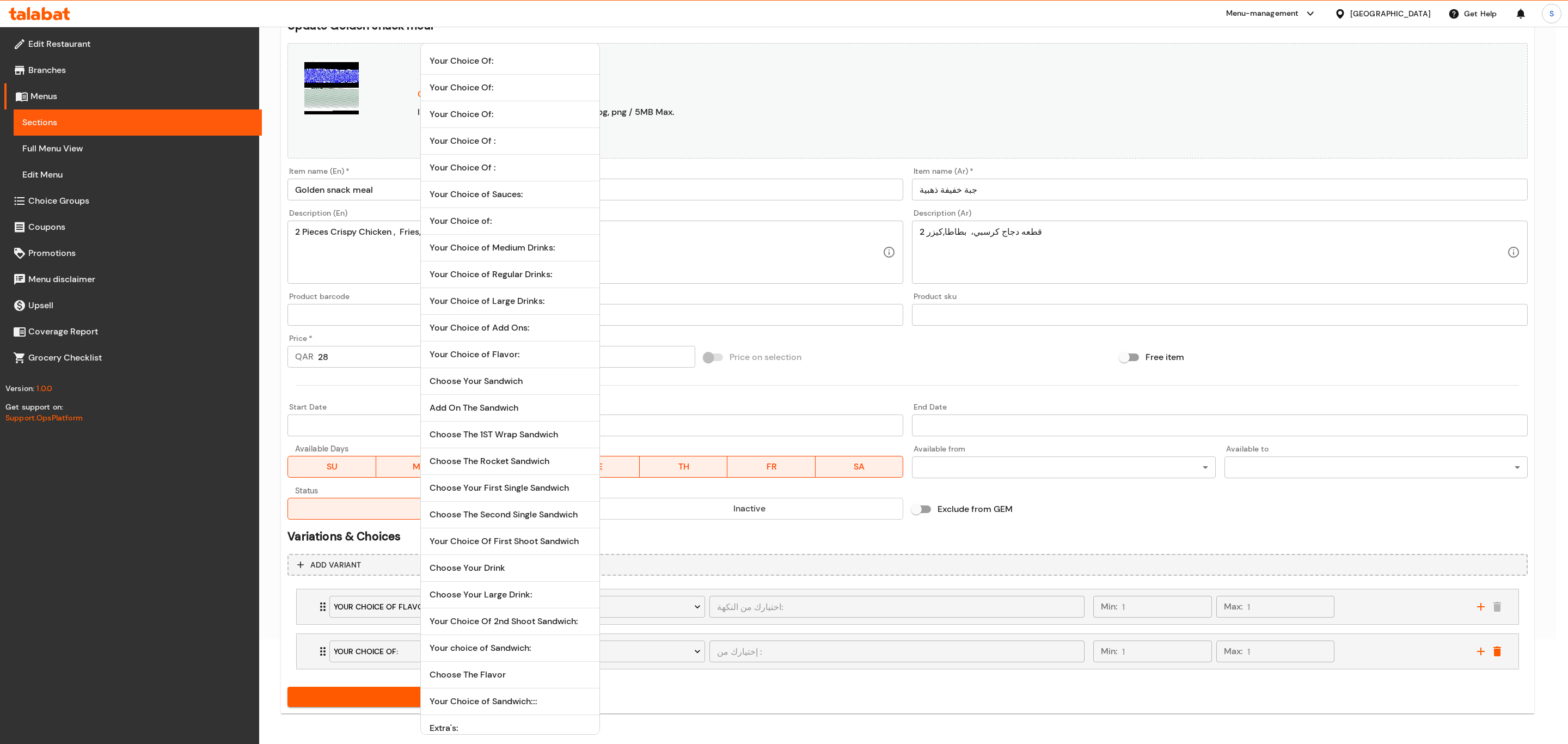
click at [493, 572] on span "Choose Your Drink" at bounding box center [510, 567] width 161 height 13
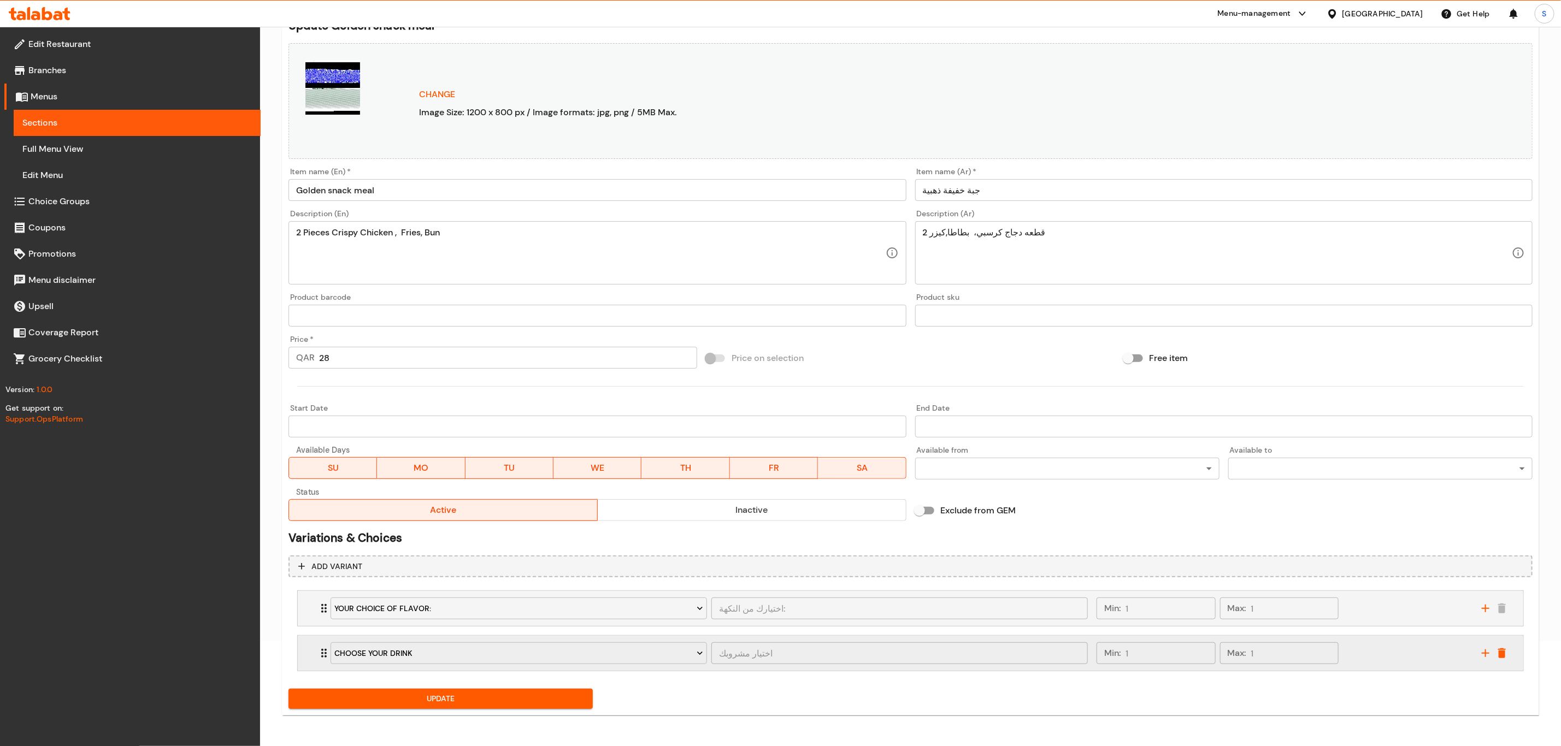
click at [1418, 654] on div "Min: 1 ​ Max: 1 ​" at bounding box center [1282, 653] width 385 height 35
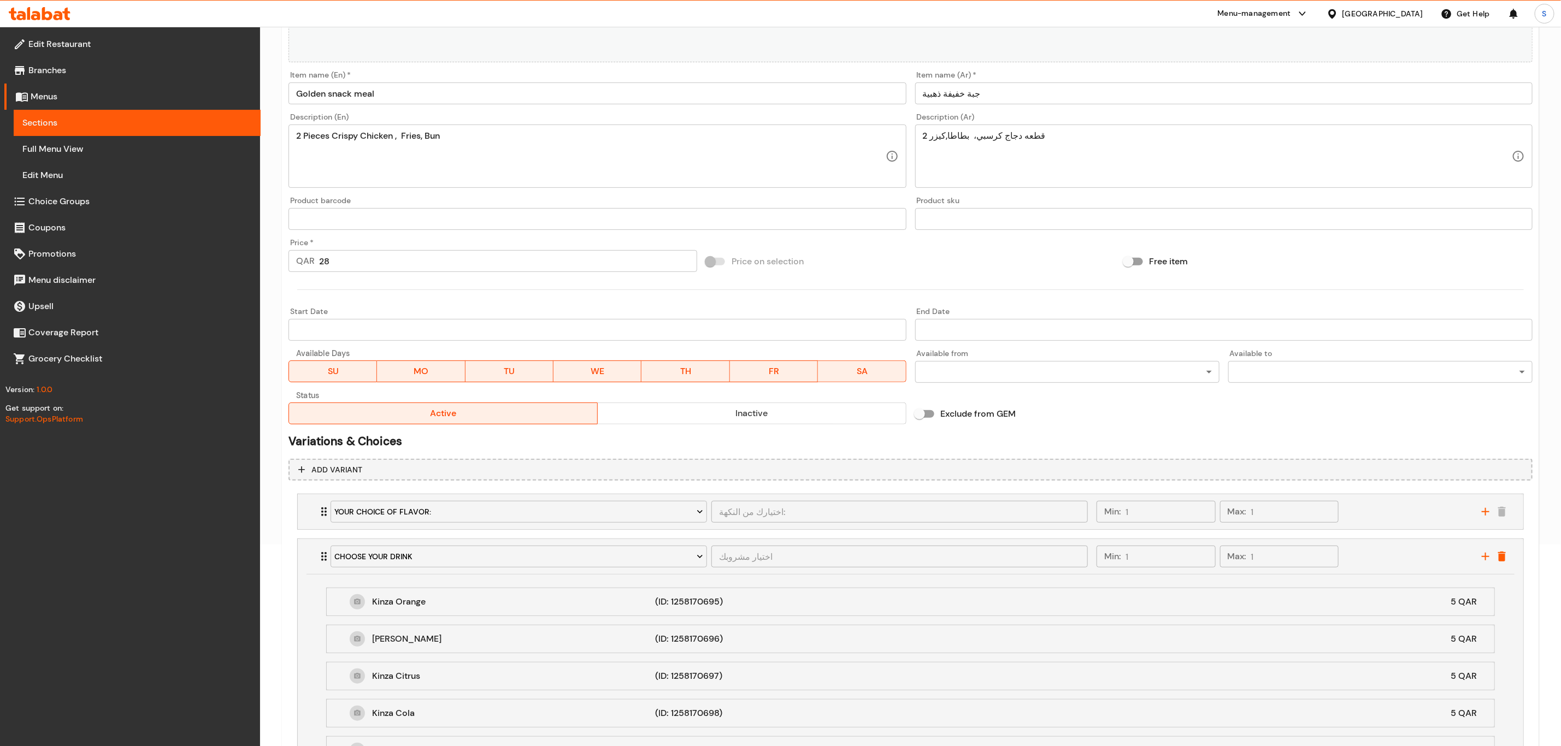
scroll to position [316, 0]
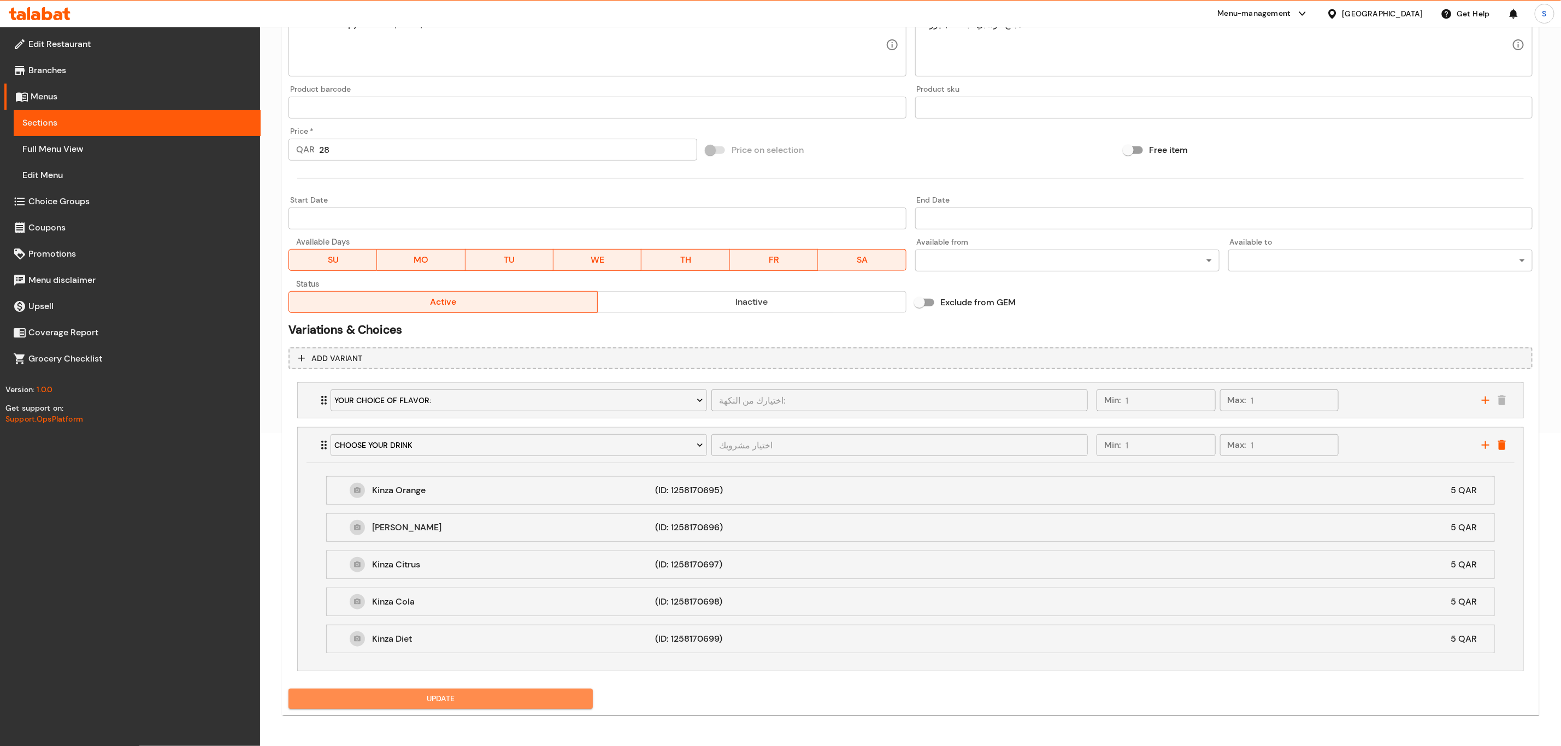
click at [436, 705] on span "Update" at bounding box center [440, 699] width 287 height 14
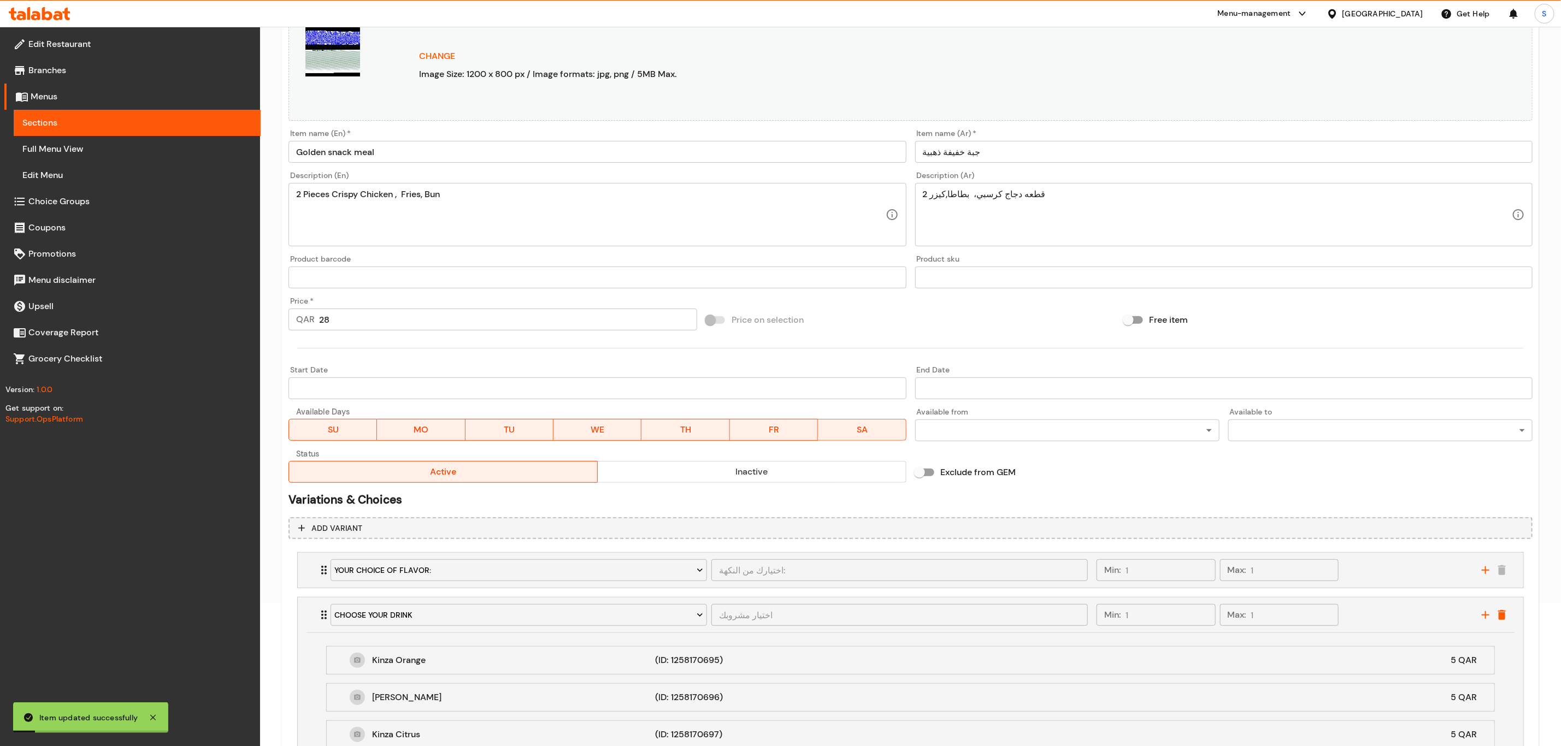
scroll to position [0, 0]
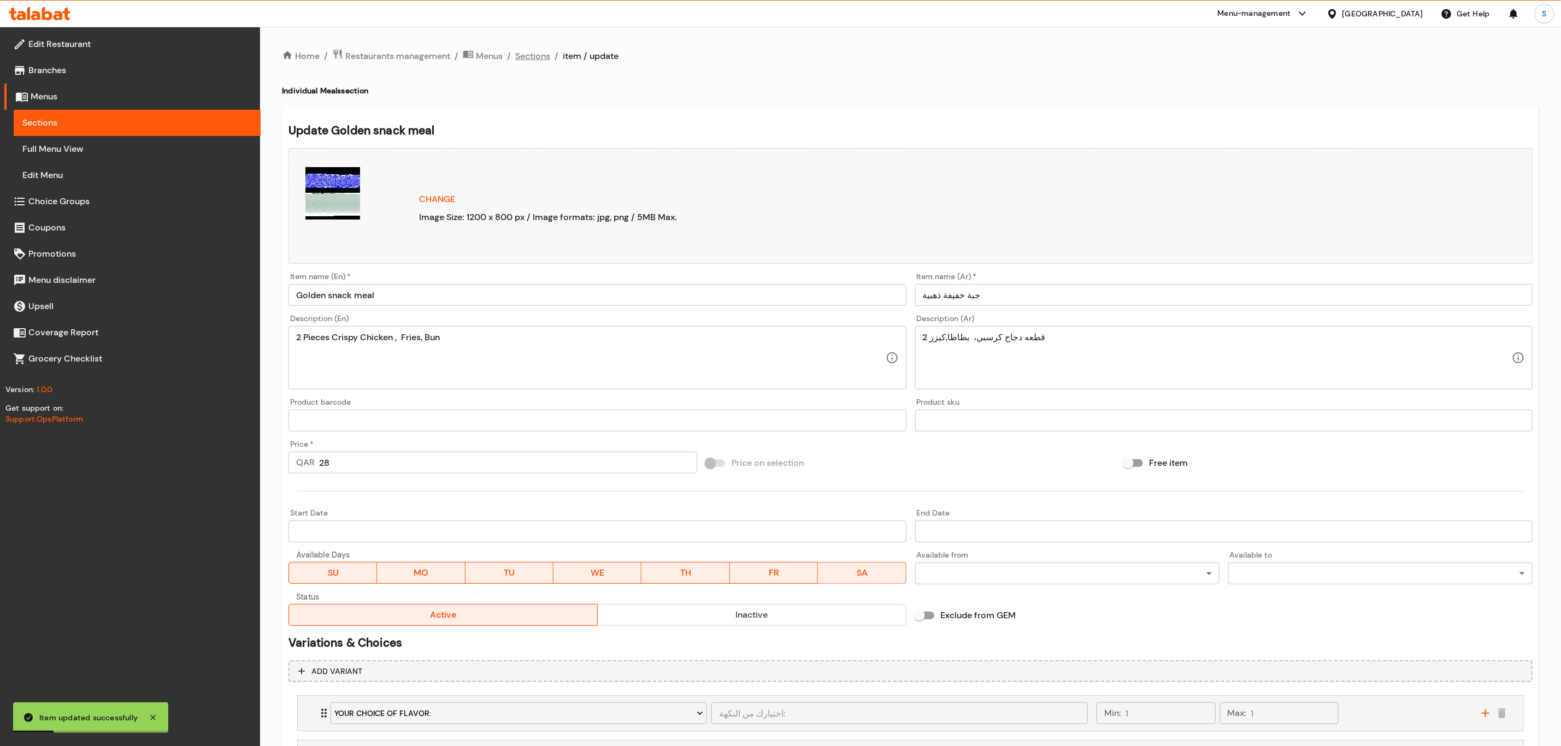
click at [536, 57] on span "Sections" at bounding box center [532, 56] width 35 height 13
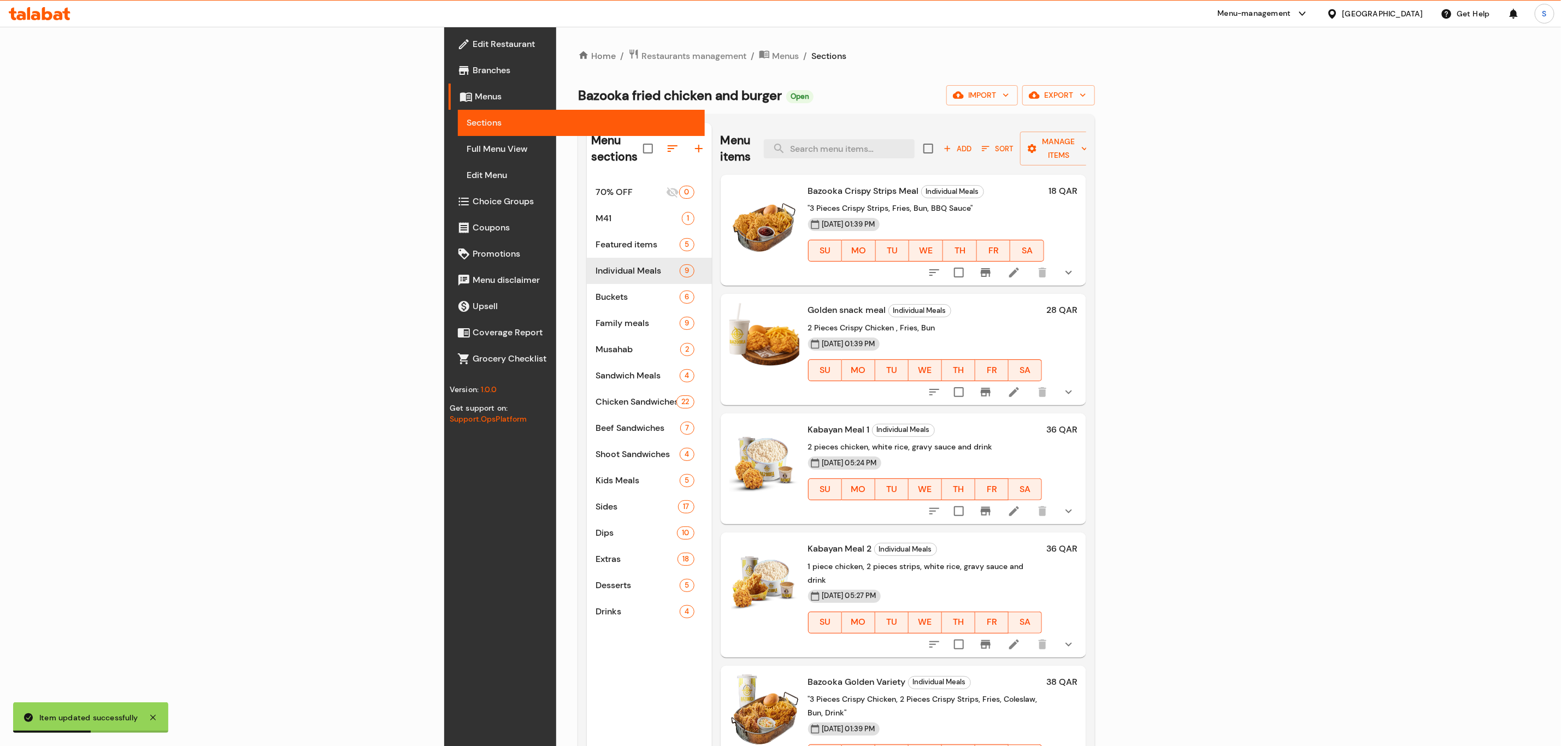
click at [1000, 128] on div "Menu items Add Sort Manage items" at bounding box center [904, 149] width 366 height 52
click at [915, 146] on input "search" at bounding box center [839, 148] width 151 height 19
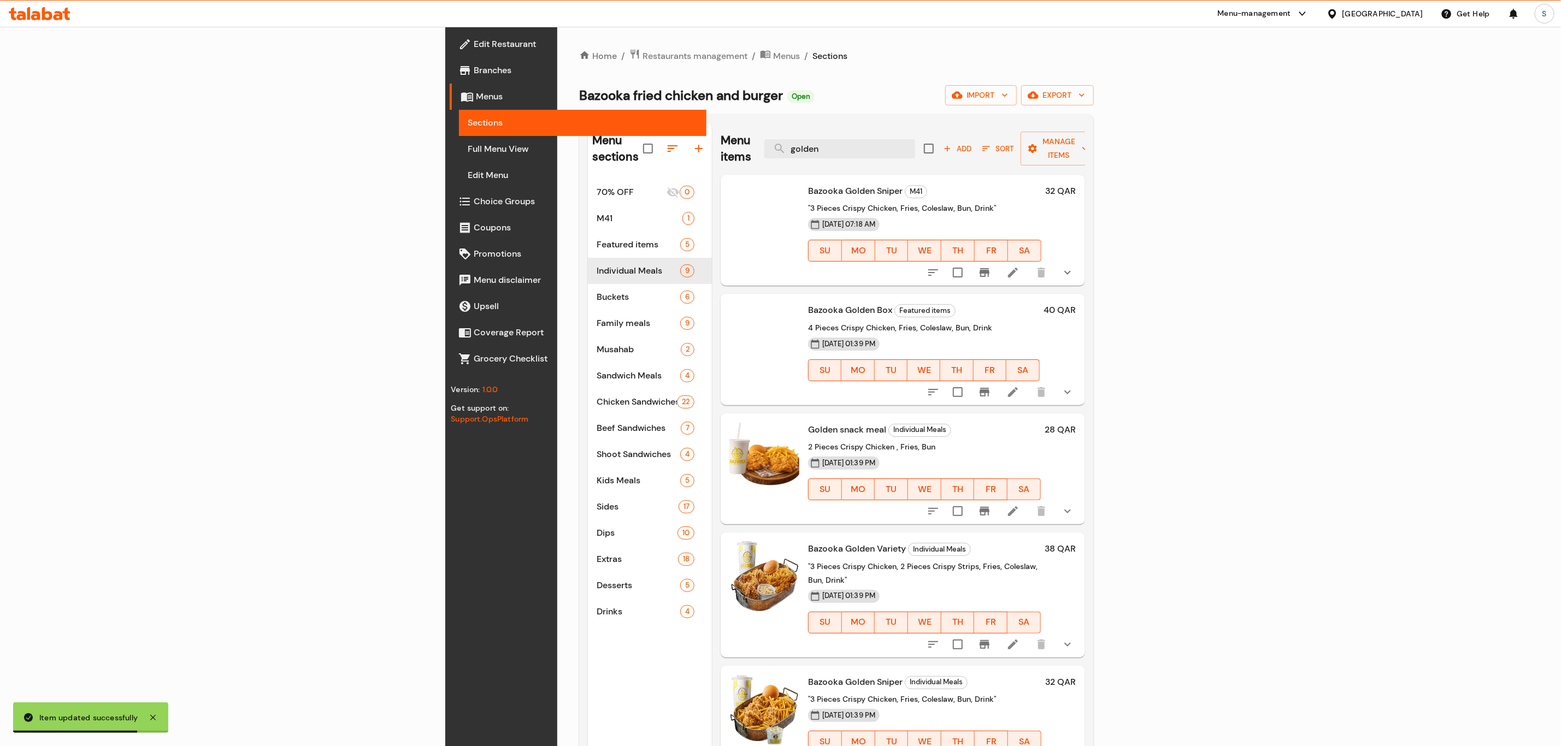
type input "golden"
drag, startPoint x: 1051, startPoint y: 195, endPoint x: 805, endPoint y: 109, distance: 260.1
click at [805, 109] on div "Home / Restaurants management / Menus / Sections Bazooka fried chicken and burg…" at bounding box center [836, 463] width 515 height 829
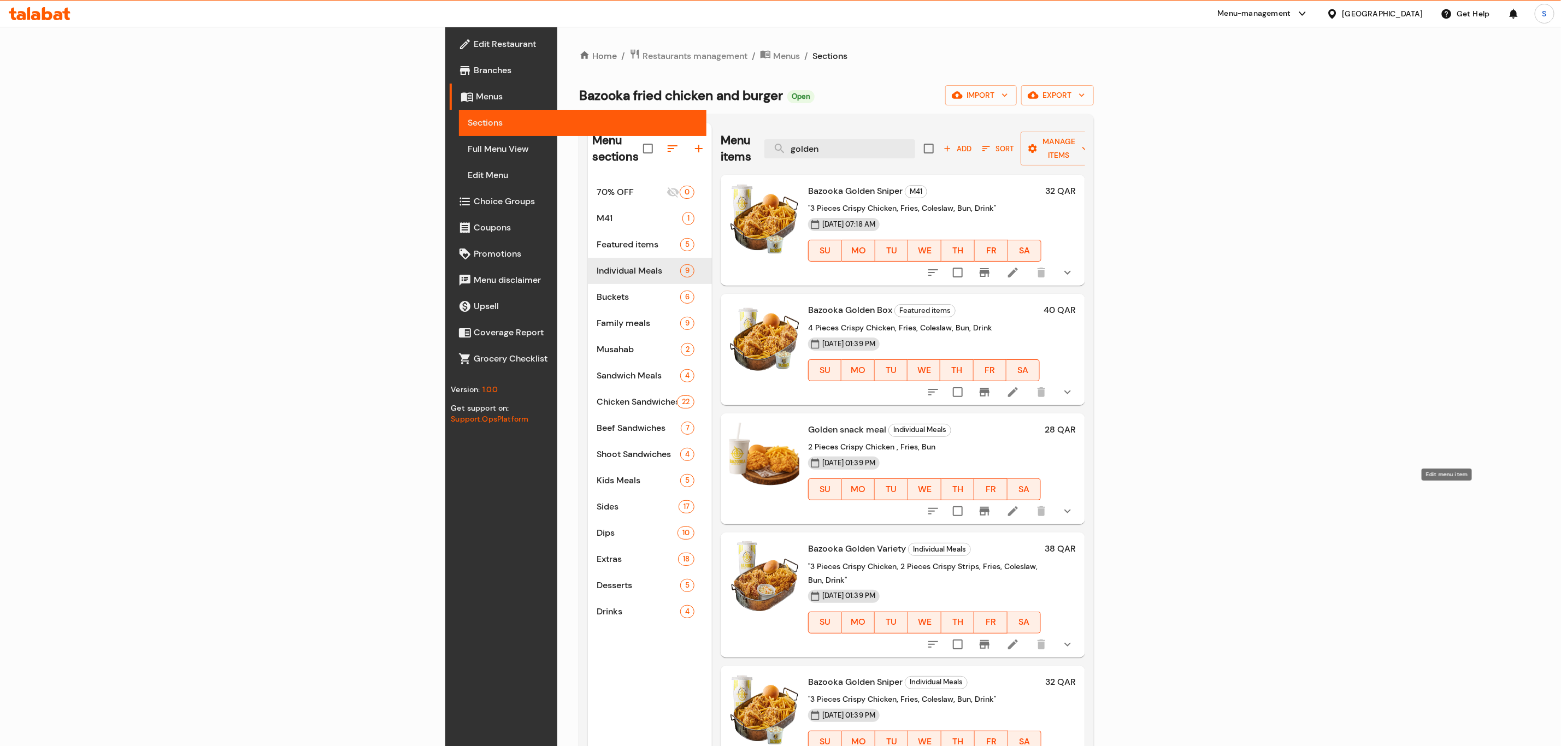
click at [1019, 505] on icon at bounding box center [1012, 511] width 13 height 13
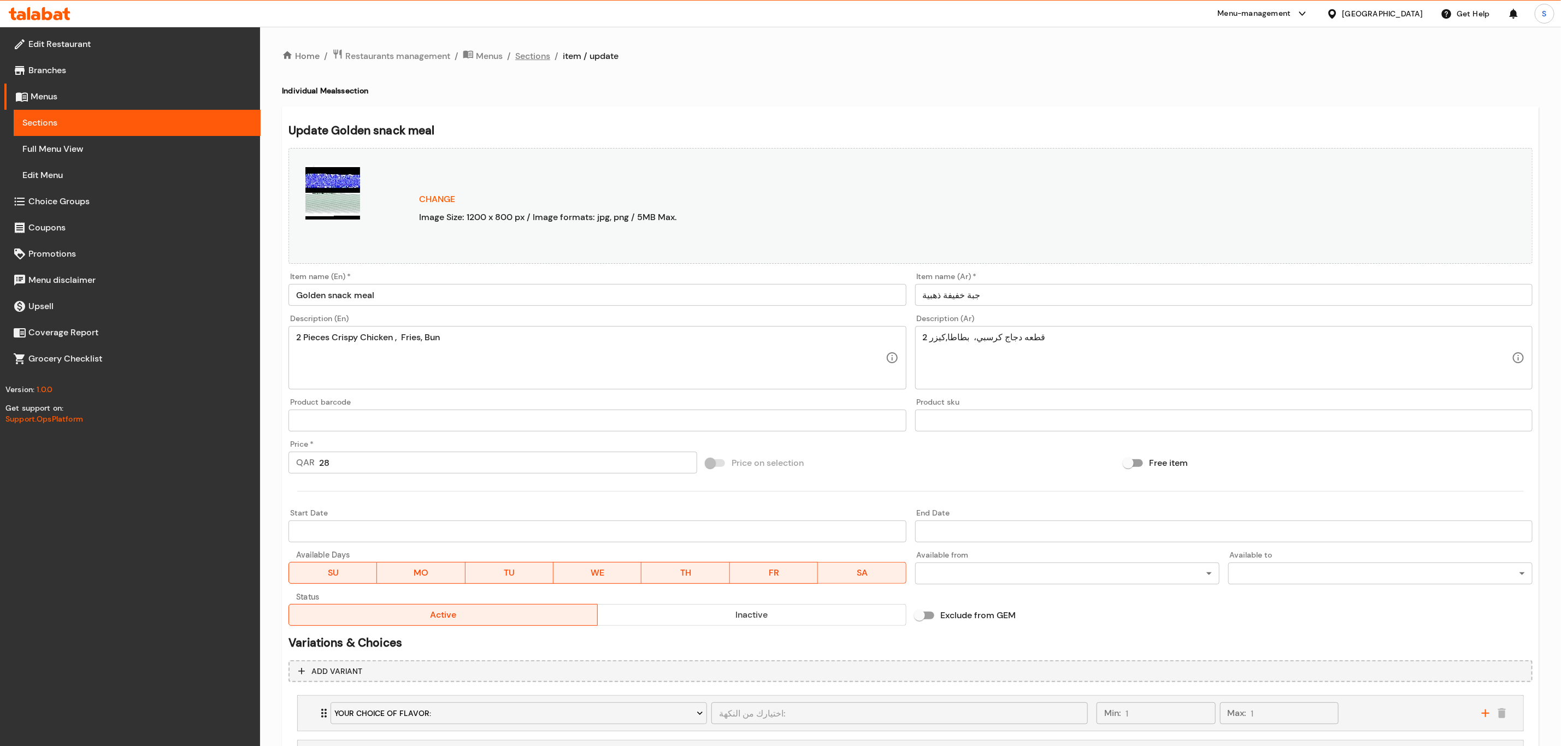
click at [531, 53] on span "Sections" at bounding box center [532, 56] width 35 height 13
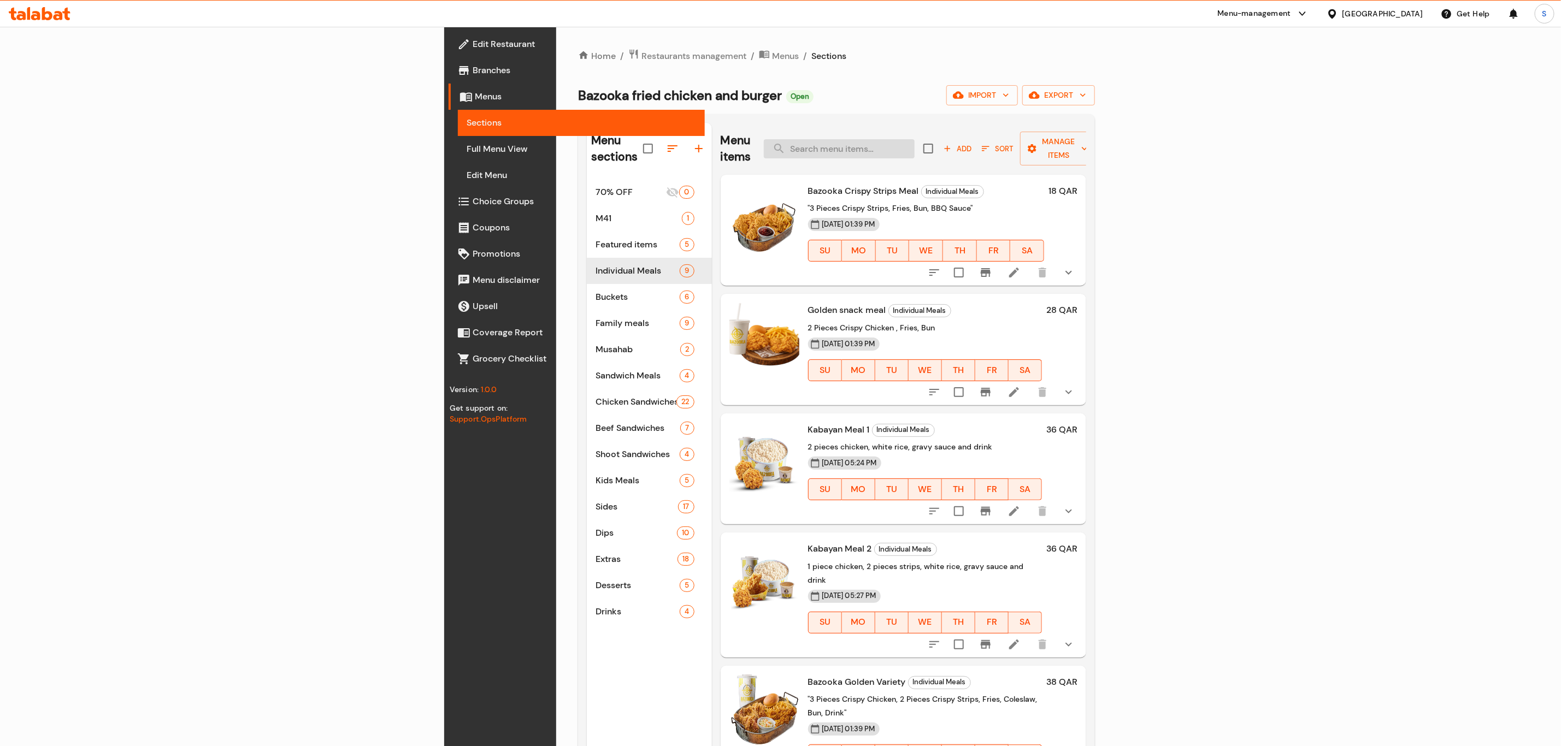
click at [915, 139] on input "search" at bounding box center [839, 148] width 151 height 19
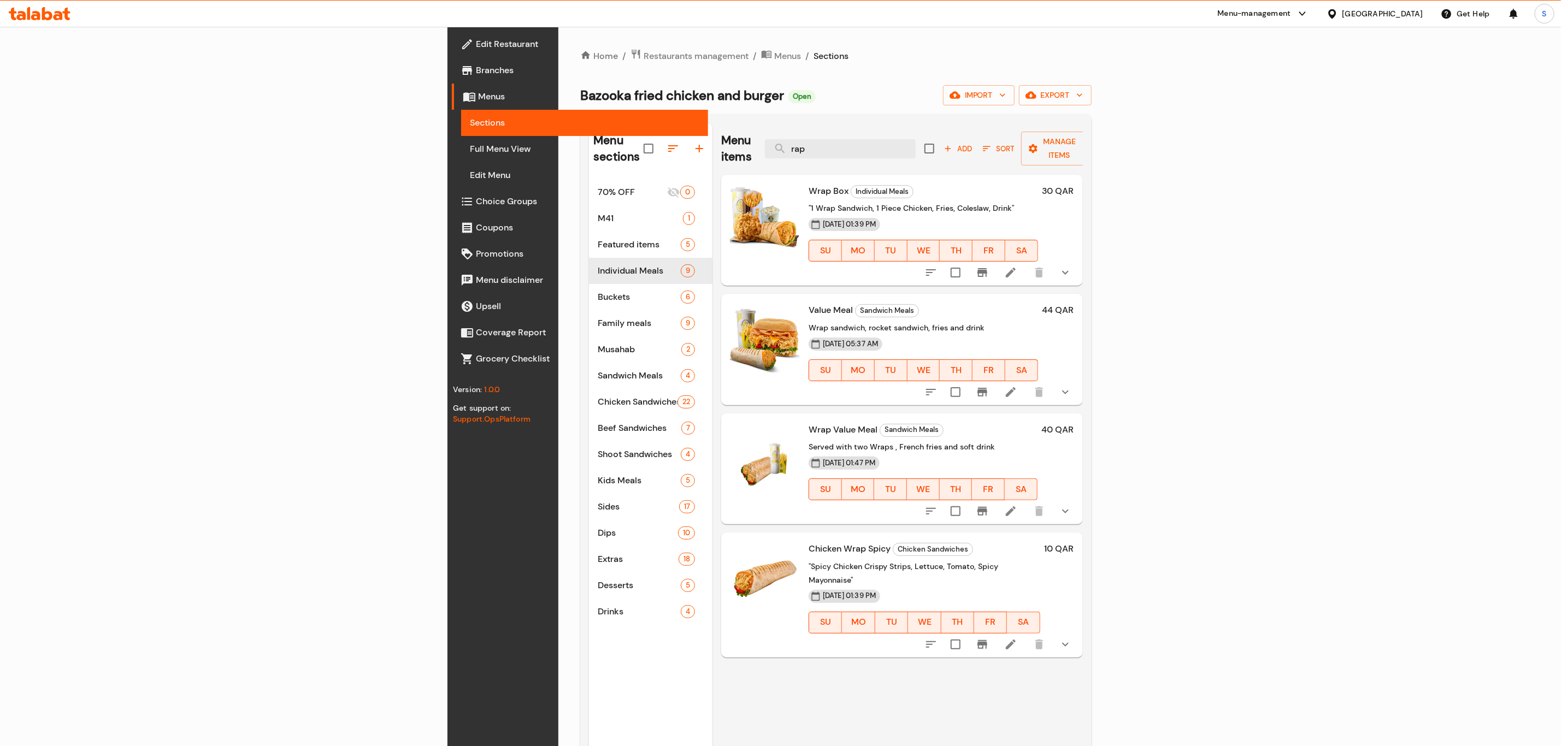
type input "rap"
click at [1017, 386] on icon at bounding box center [1010, 392] width 13 height 13
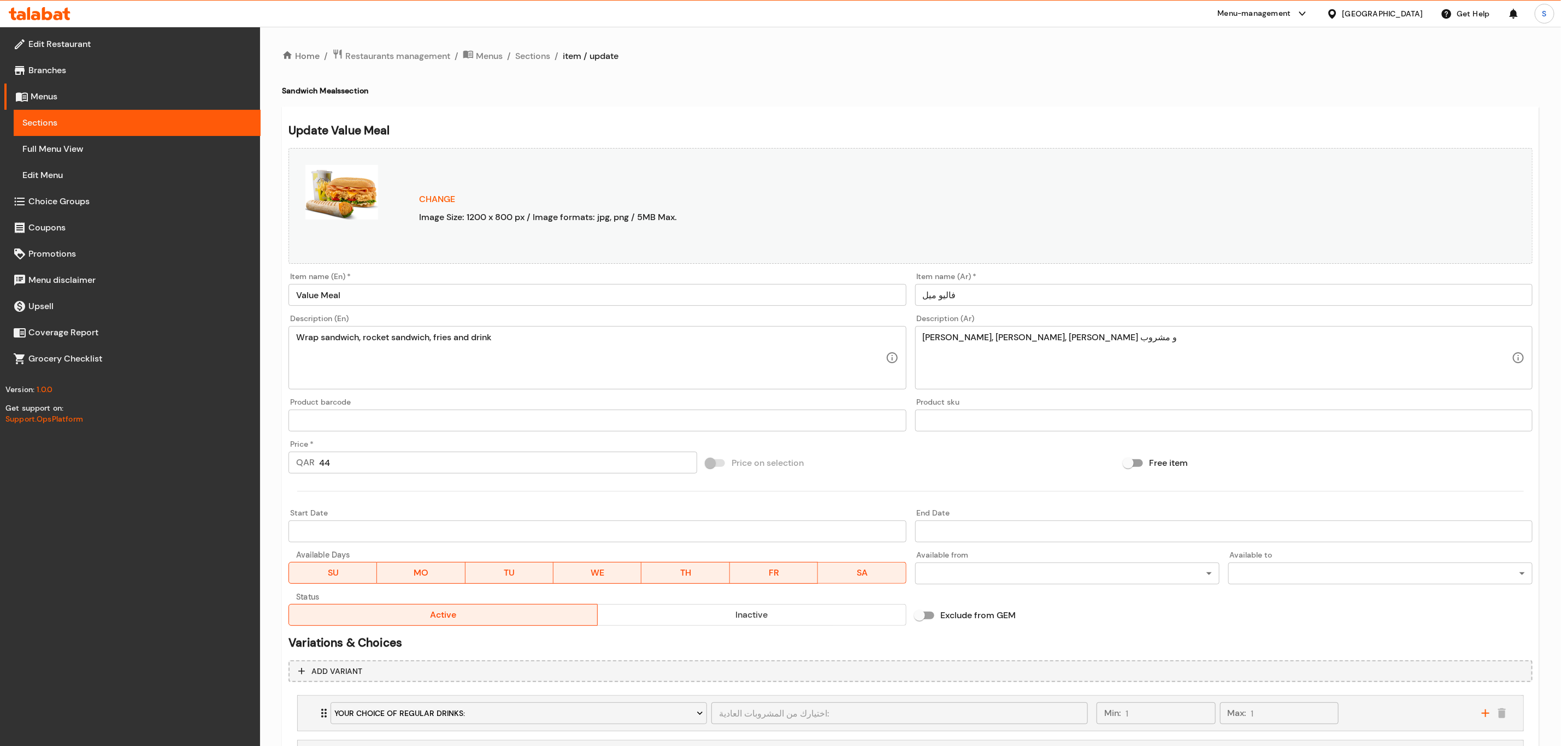
drag, startPoint x: 344, startPoint y: 464, endPoint x: 252, endPoint y: 465, distance: 91.8
click at [266, 463] on div "Home / Restaurants management / Menus / Sections / item / update Sandwich Meals…" at bounding box center [910, 461] width 1301 height 869
type input "52"
click at [420, 500] on div at bounding box center [910, 491] width 1253 height 27
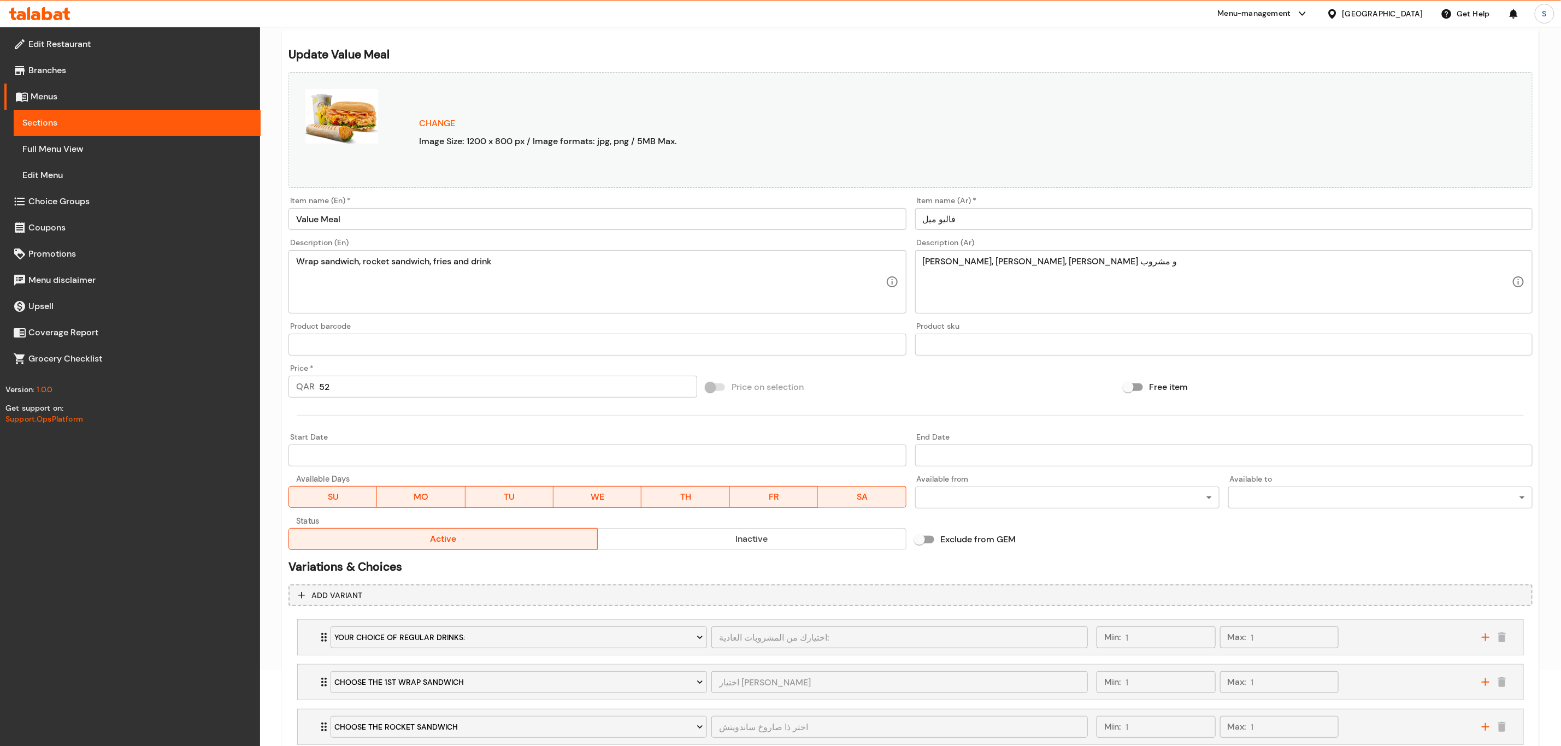
scroll to position [151, 0]
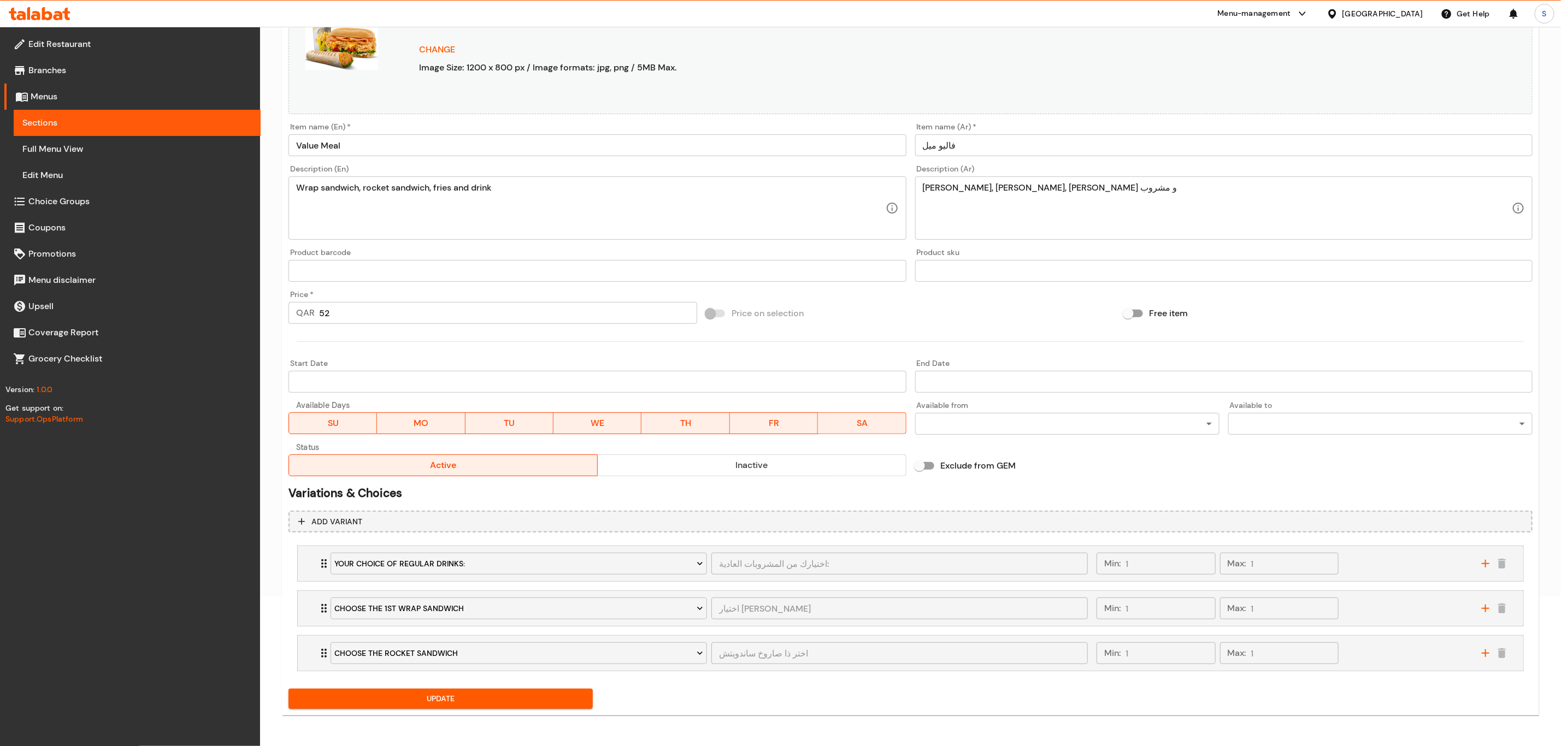
click at [481, 692] on span "Update" at bounding box center [440, 699] width 287 height 14
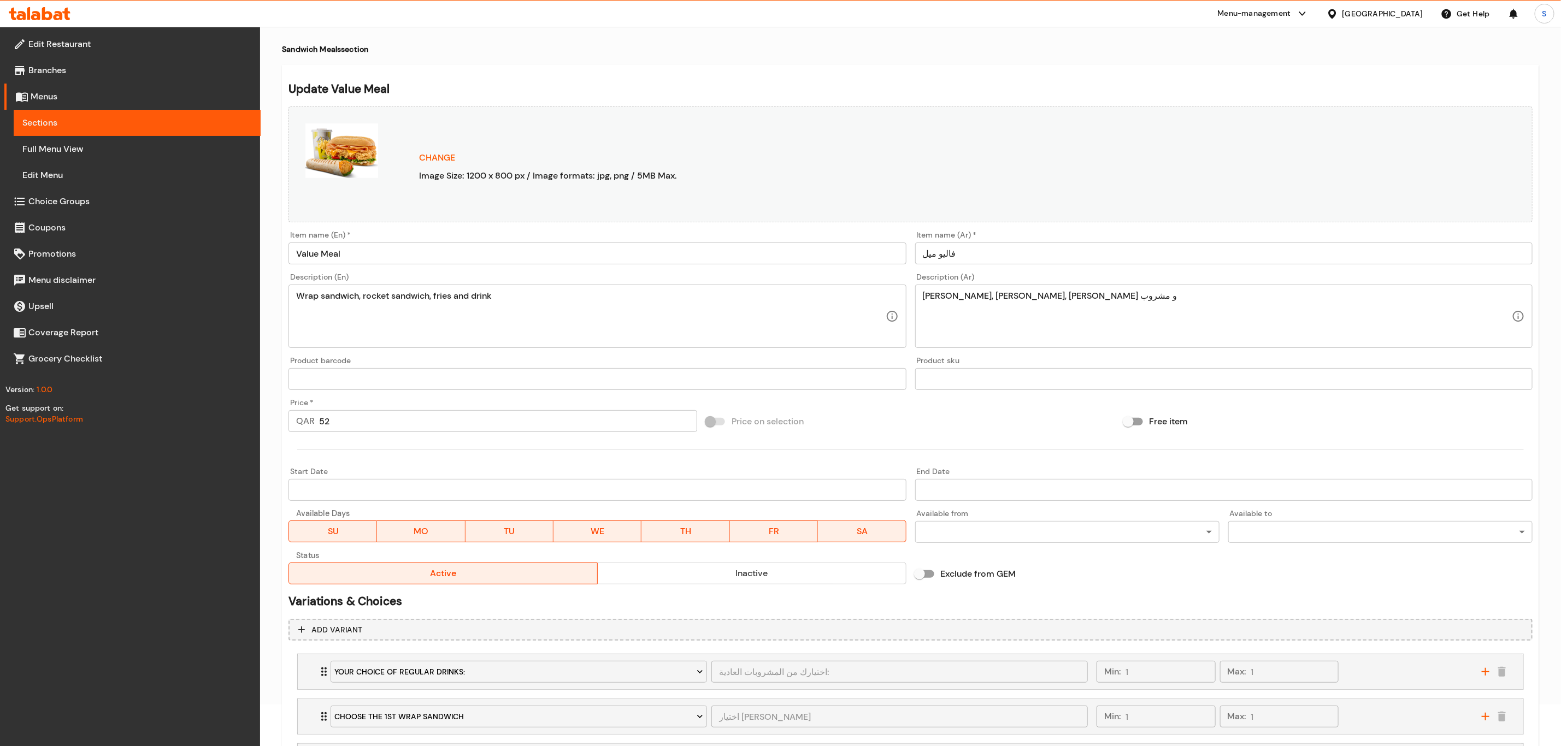
scroll to position [0, 0]
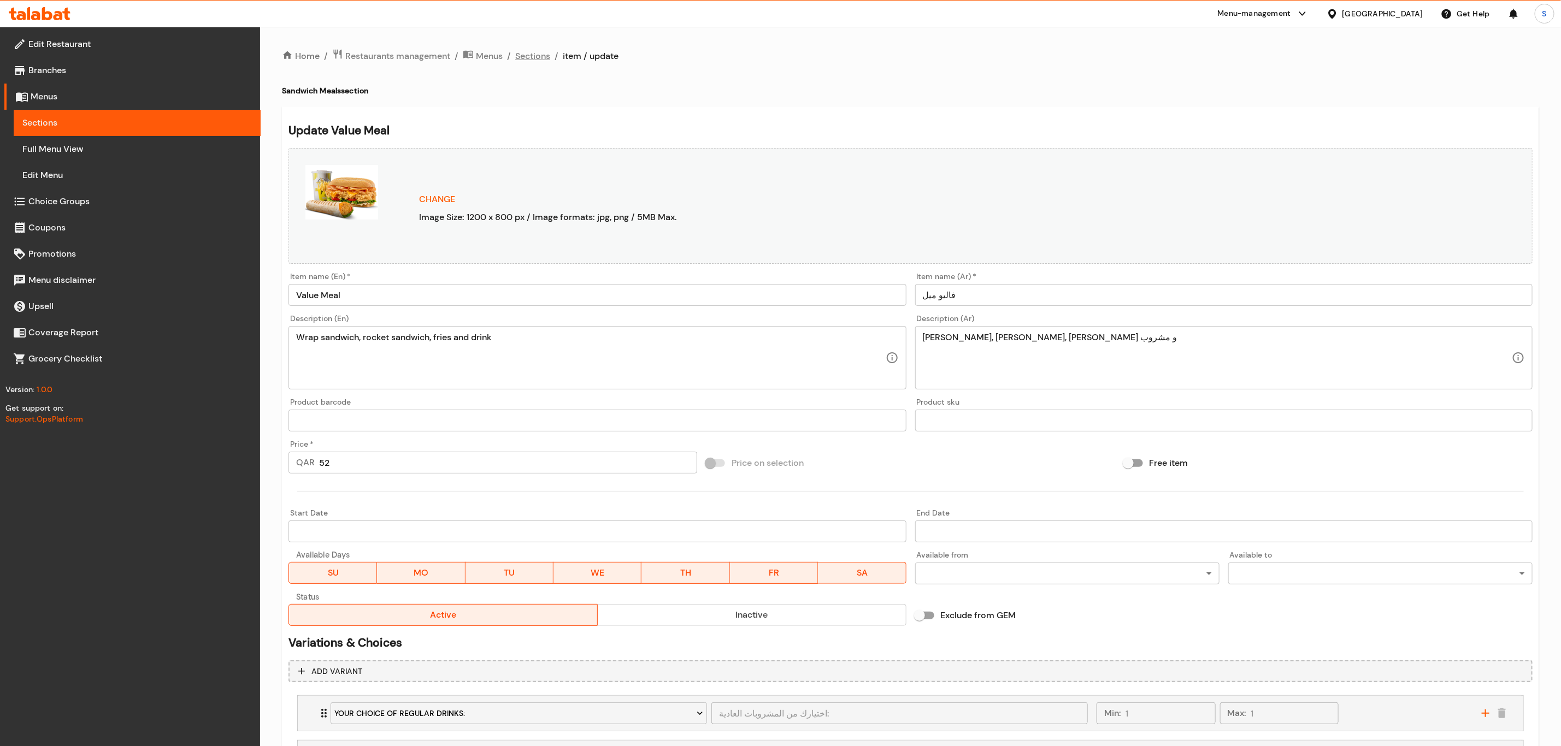
click at [538, 56] on span "Sections" at bounding box center [532, 56] width 35 height 13
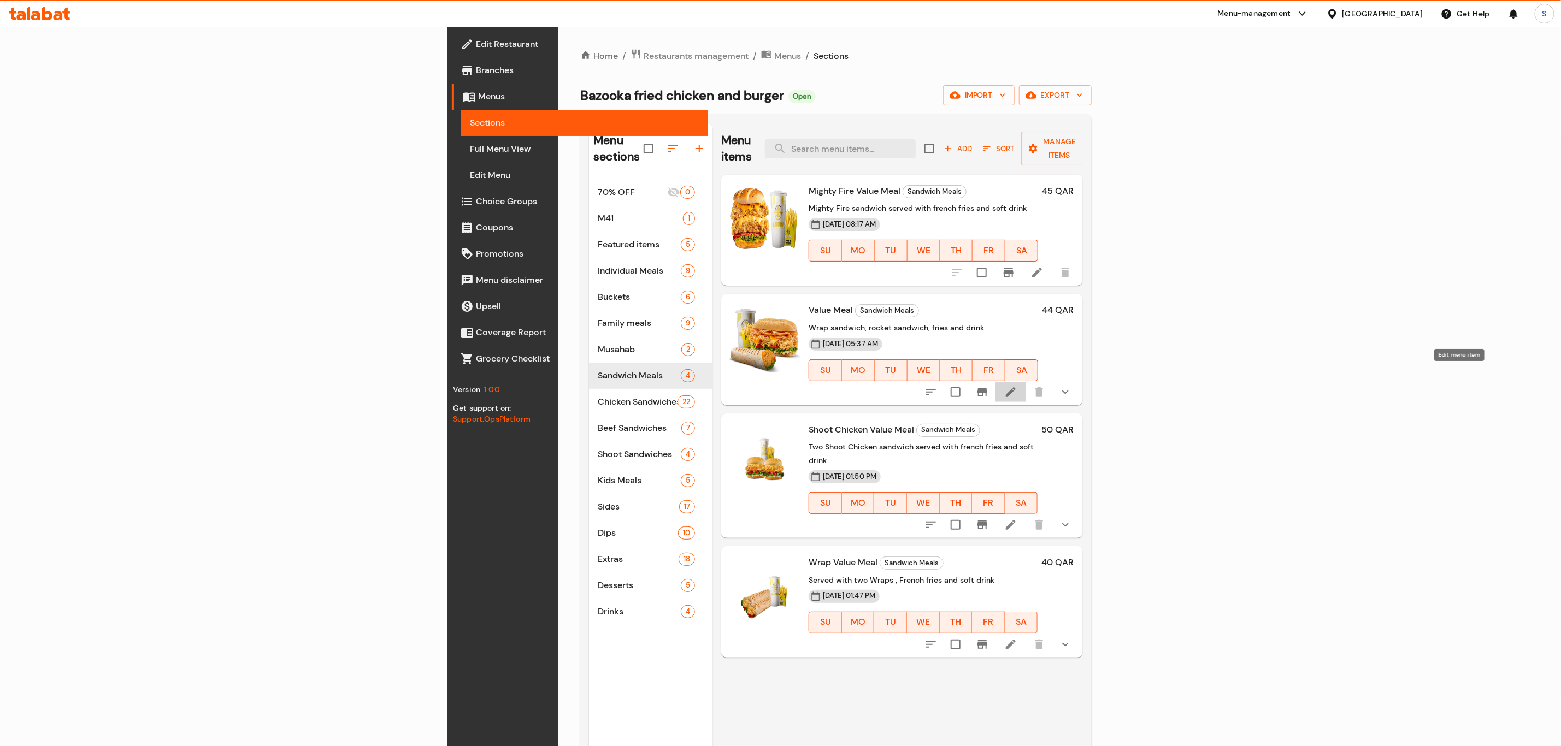
click at [1016, 387] on icon at bounding box center [1011, 392] width 10 height 10
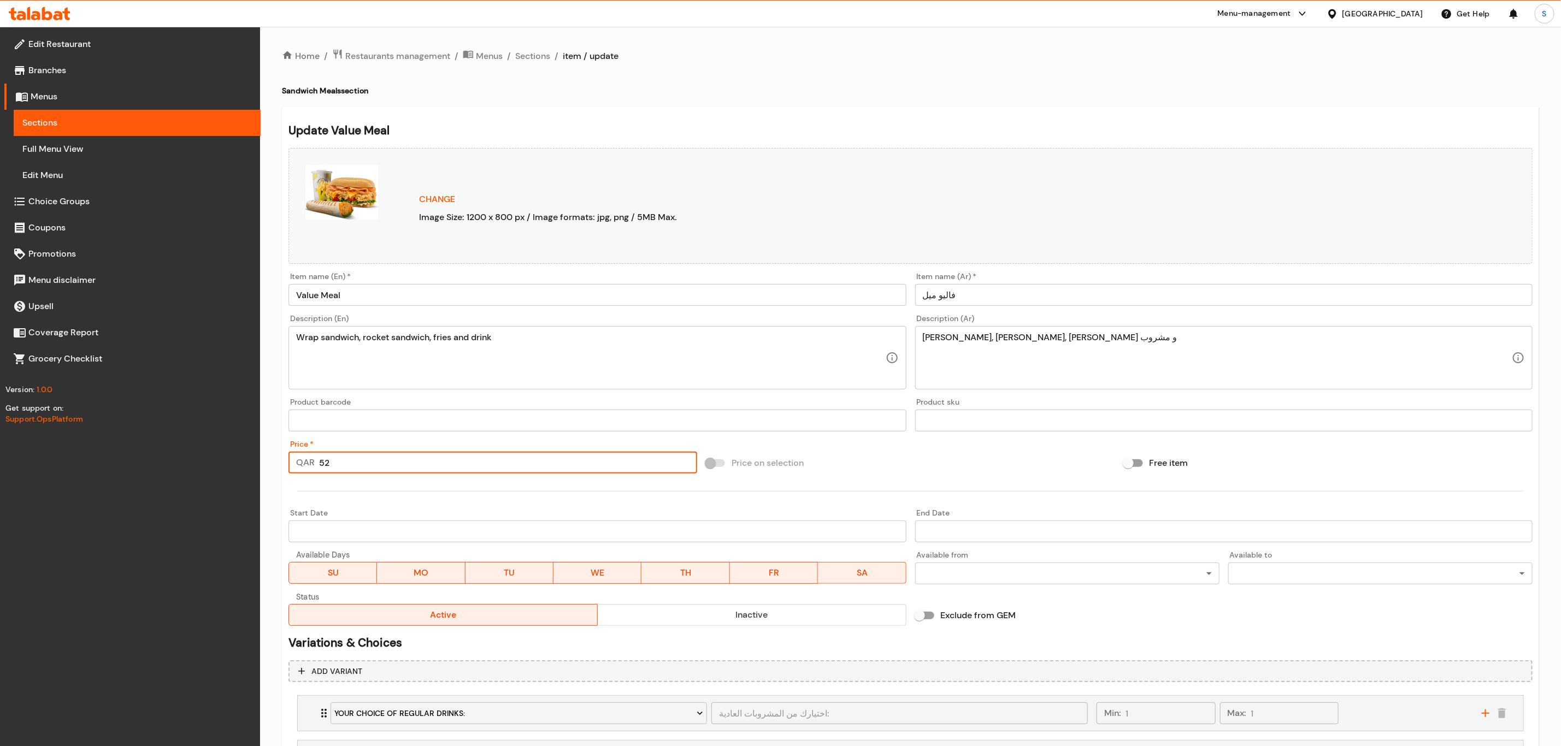
drag, startPoint x: 316, startPoint y: 464, endPoint x: 269, endPoint y: 454, distance: 48.0
click at [268, 454] on div "Home / Restaurants management / Menus / Sections / item / update Sandwich Meals…" at bounding box center [910, 461] width 1301 height 869
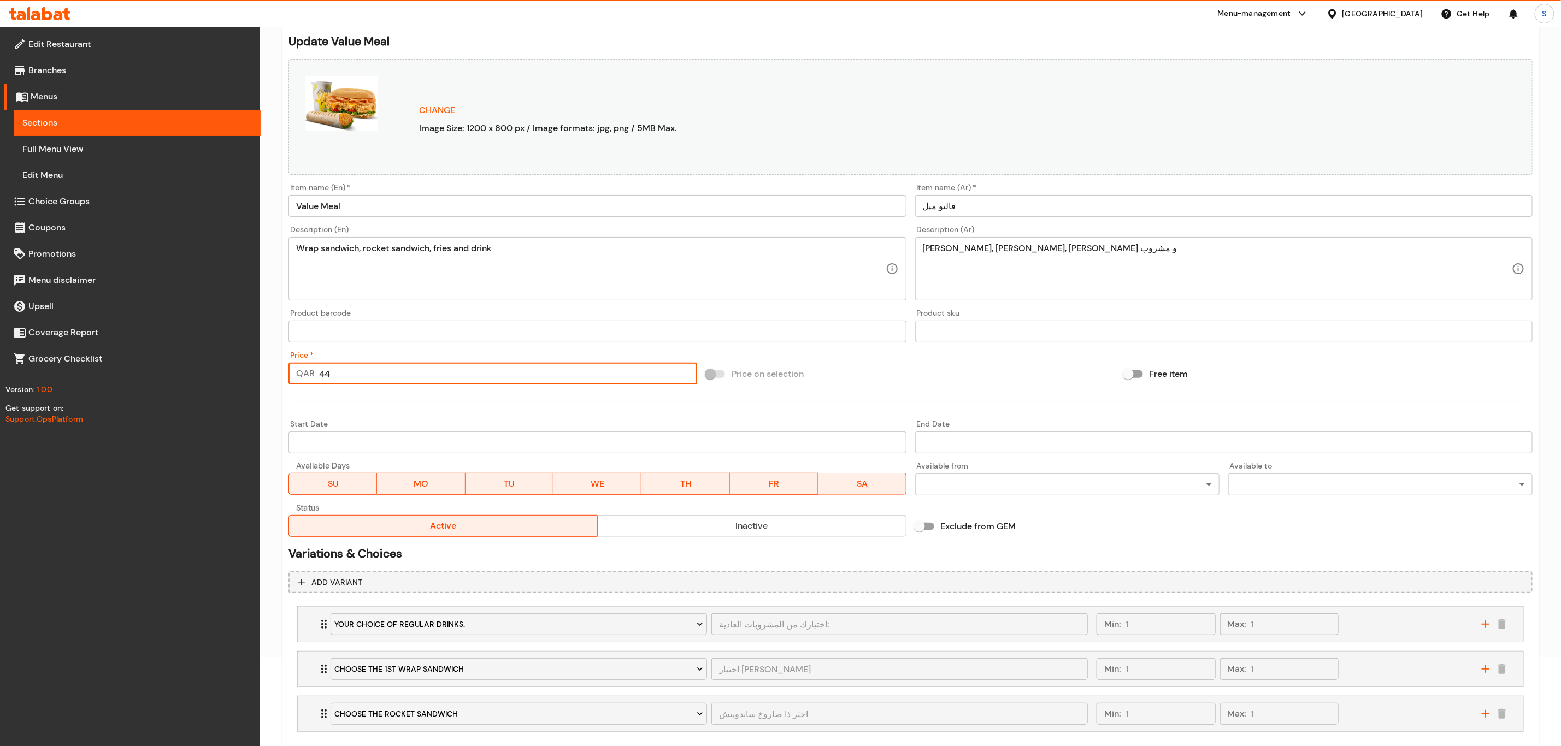
scroll to position [151, 0]
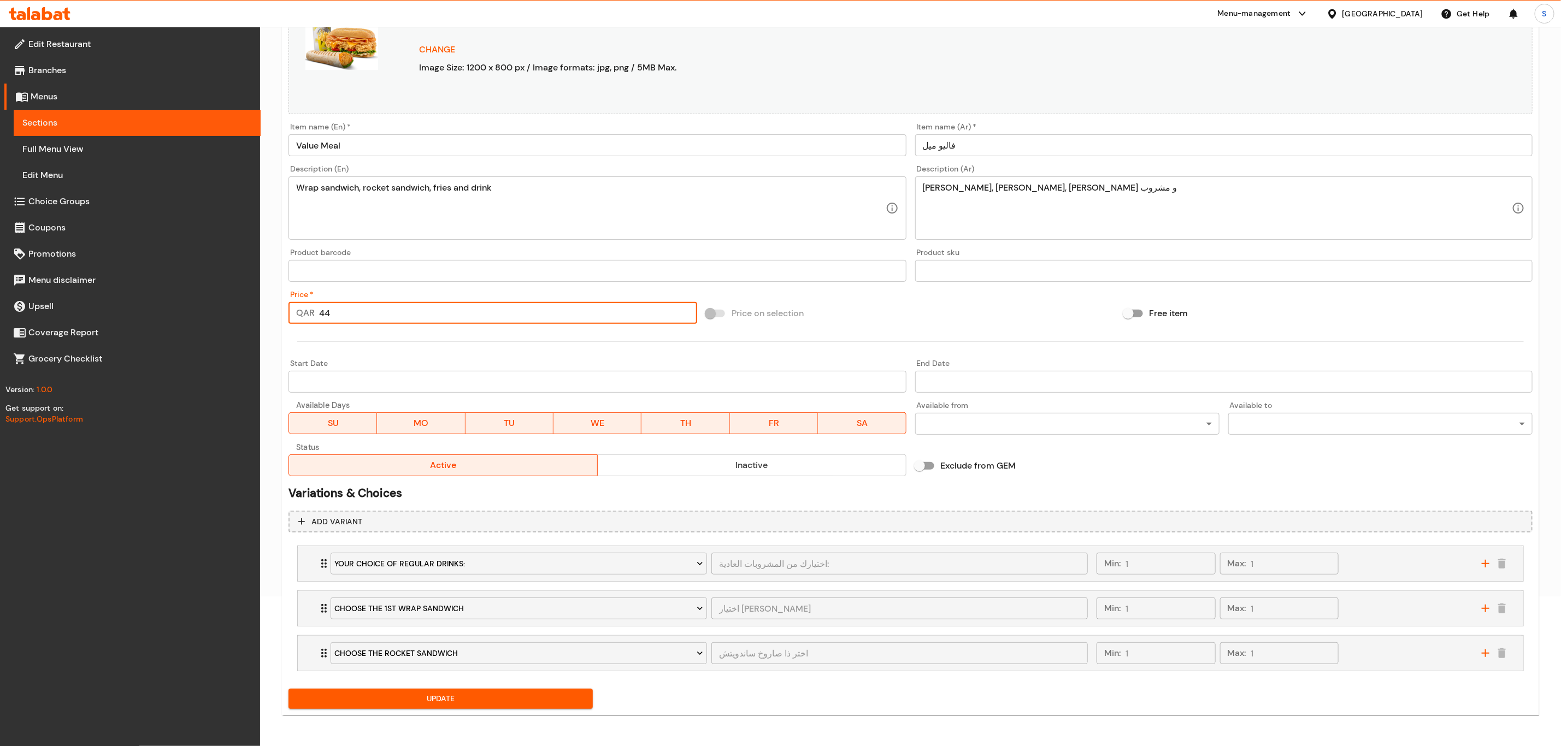
type input "44"
click at [436, 705] on span "Update" at bounding box center [440, 699] width 287 height 14
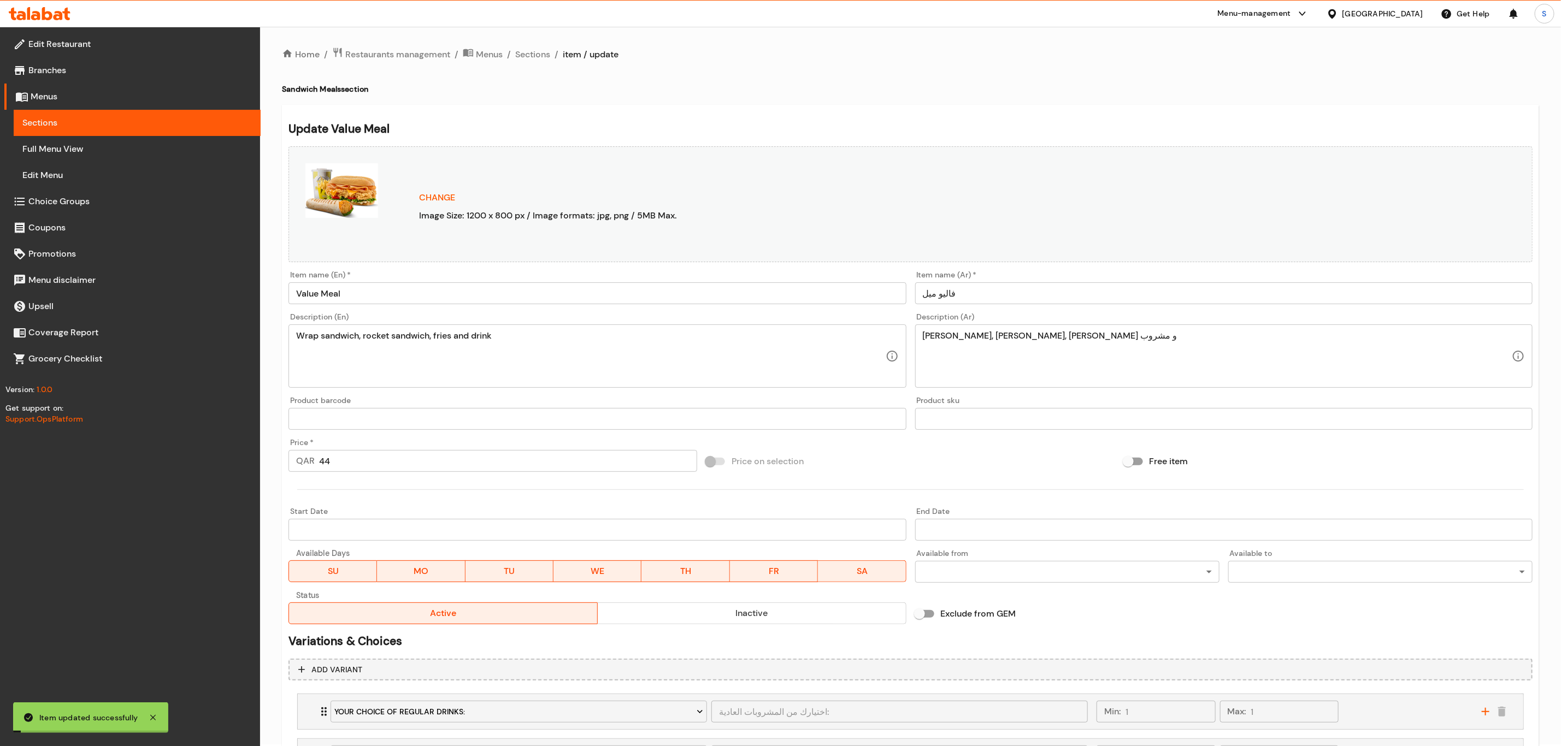
scroll to position [0, 0]
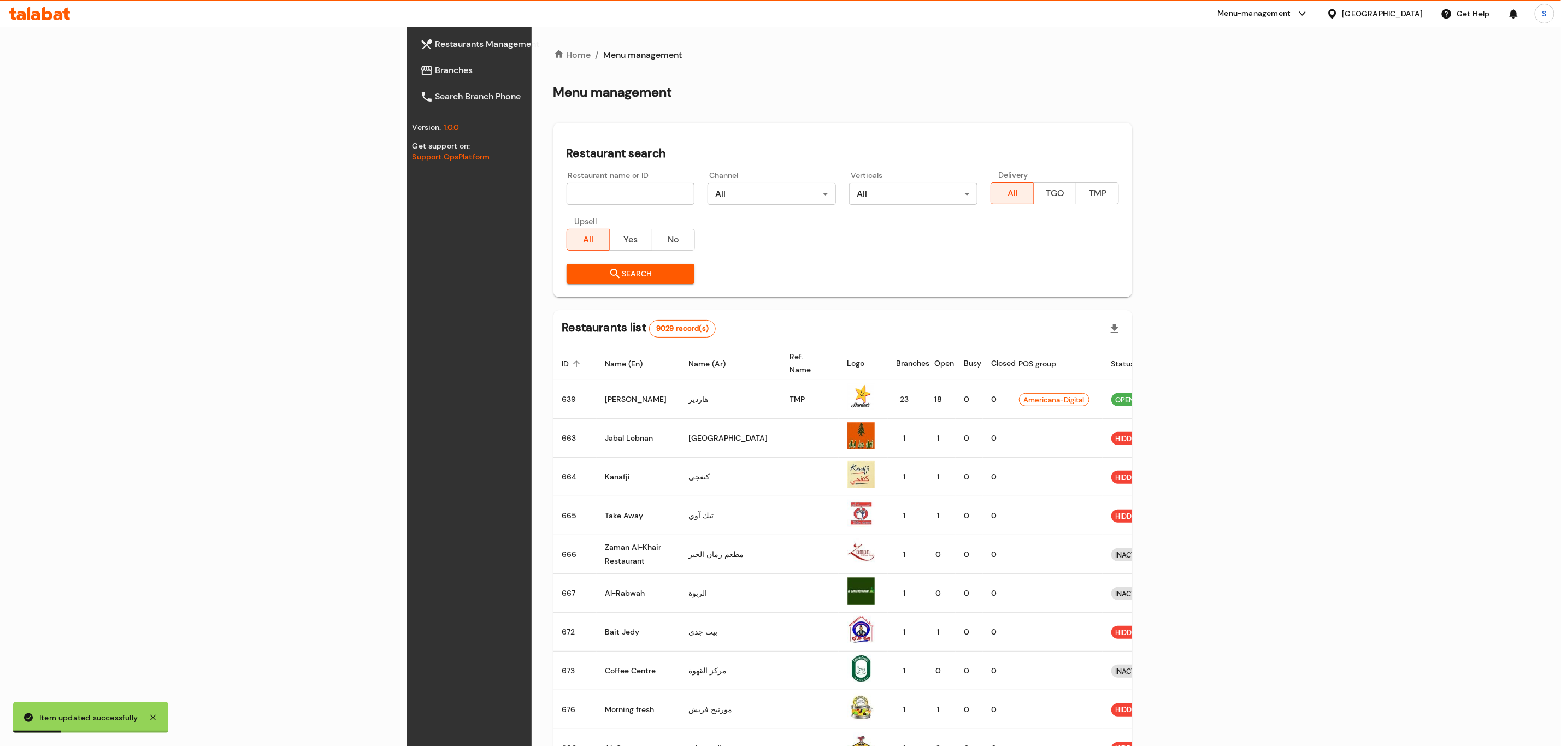
click at [567, 192] on input "search" at bounding box center [631, 194] width 128 height 22
type input "bazoo"
click button "Search" at bounding box center [631, 274] width 128 height 20
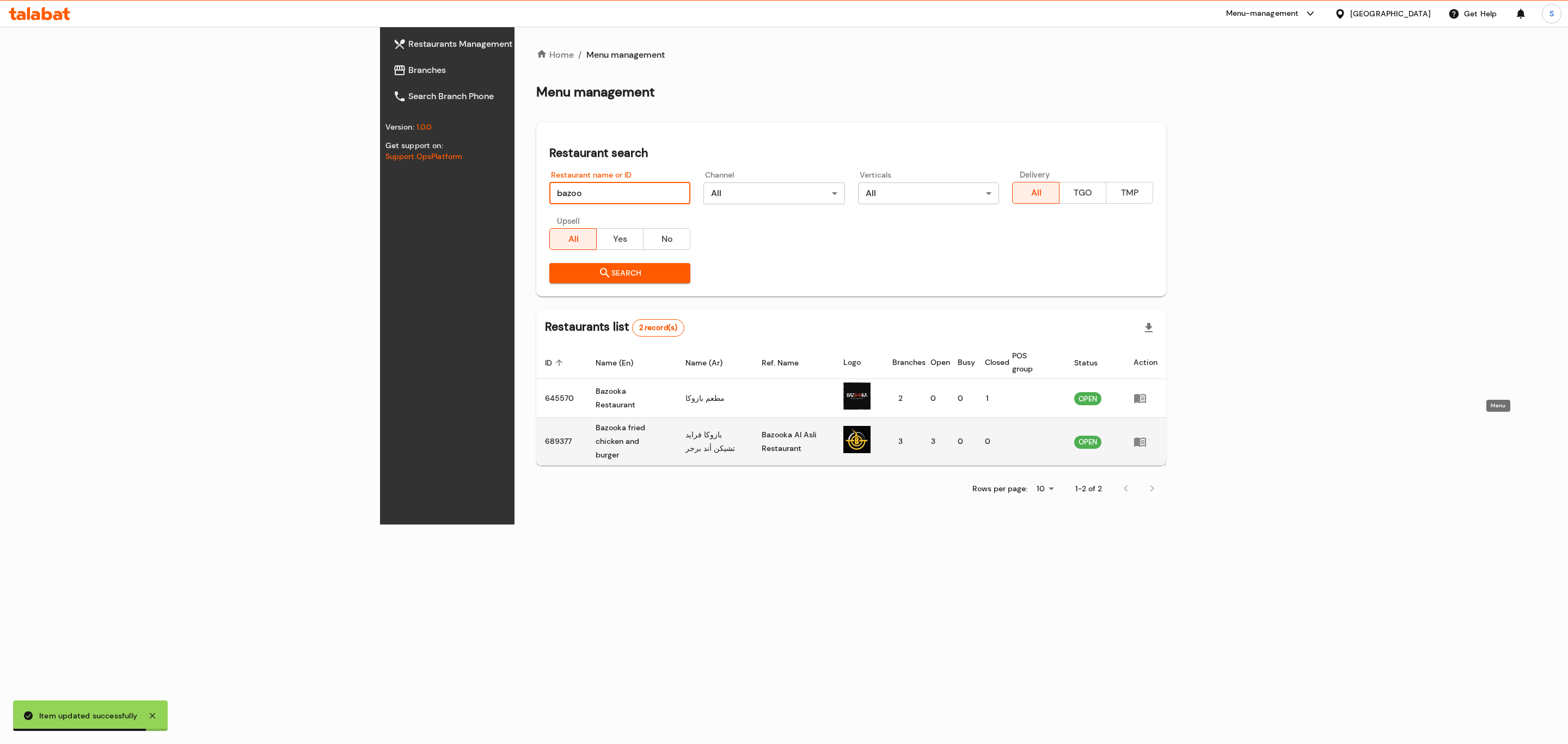
click at [1147, 436] on icon "enhanced table" at bounding box center [1139, 442] width 13 height 13
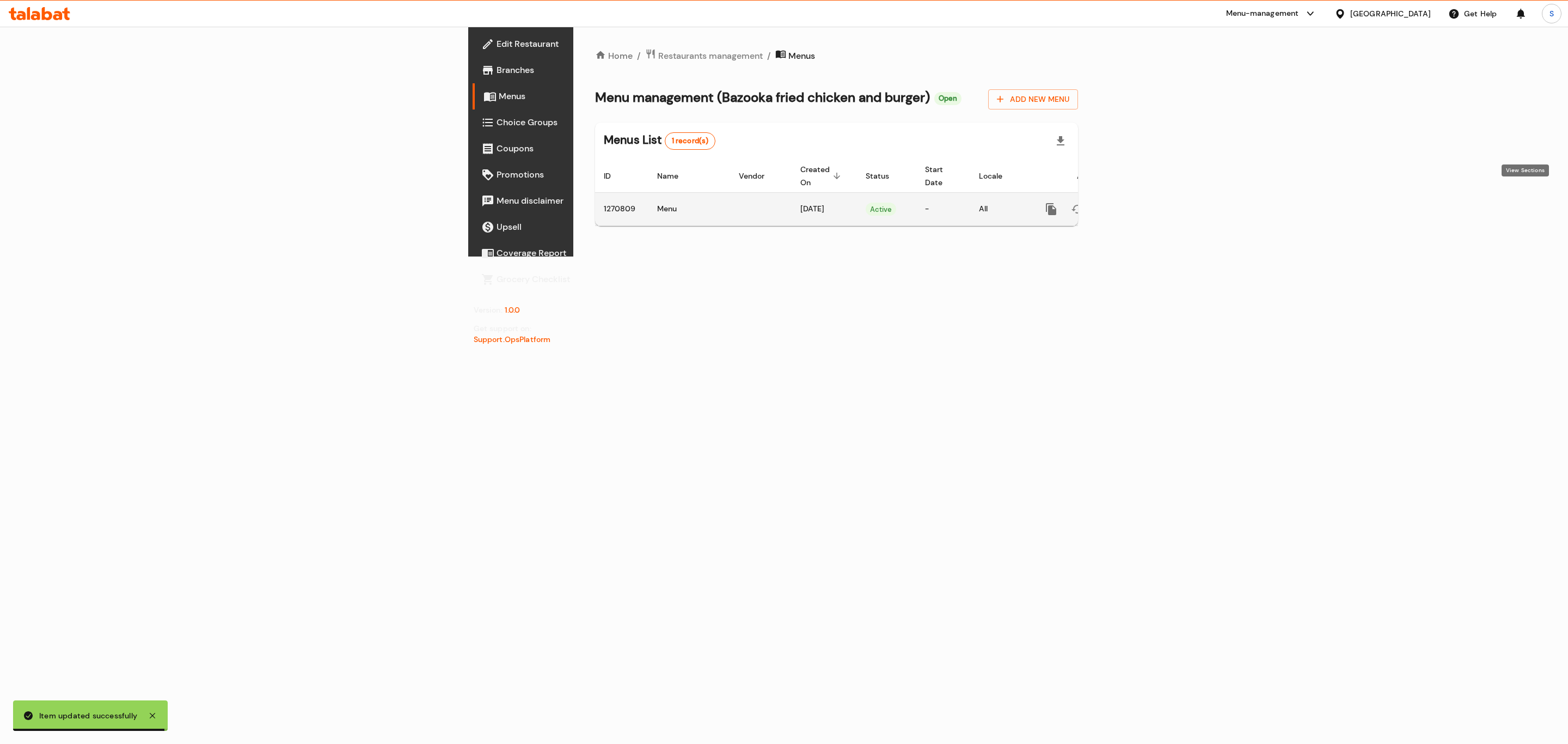
click at [1143, 198] on link "enhanced table" at bounding box center [1130, 209] width 26 height 26
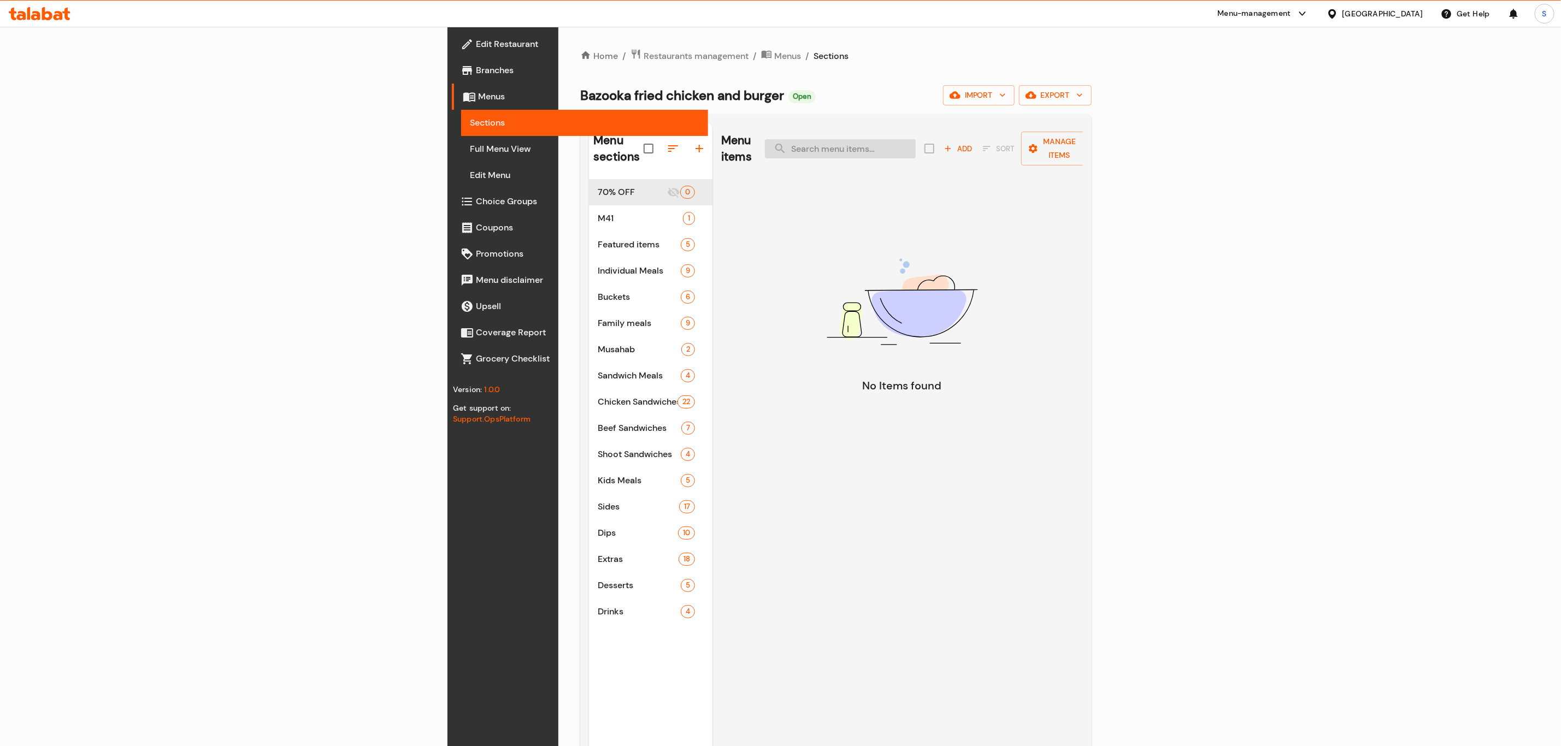
click at [916, 139] on input "search" at bounding box center [840, 148] width 151 height 19
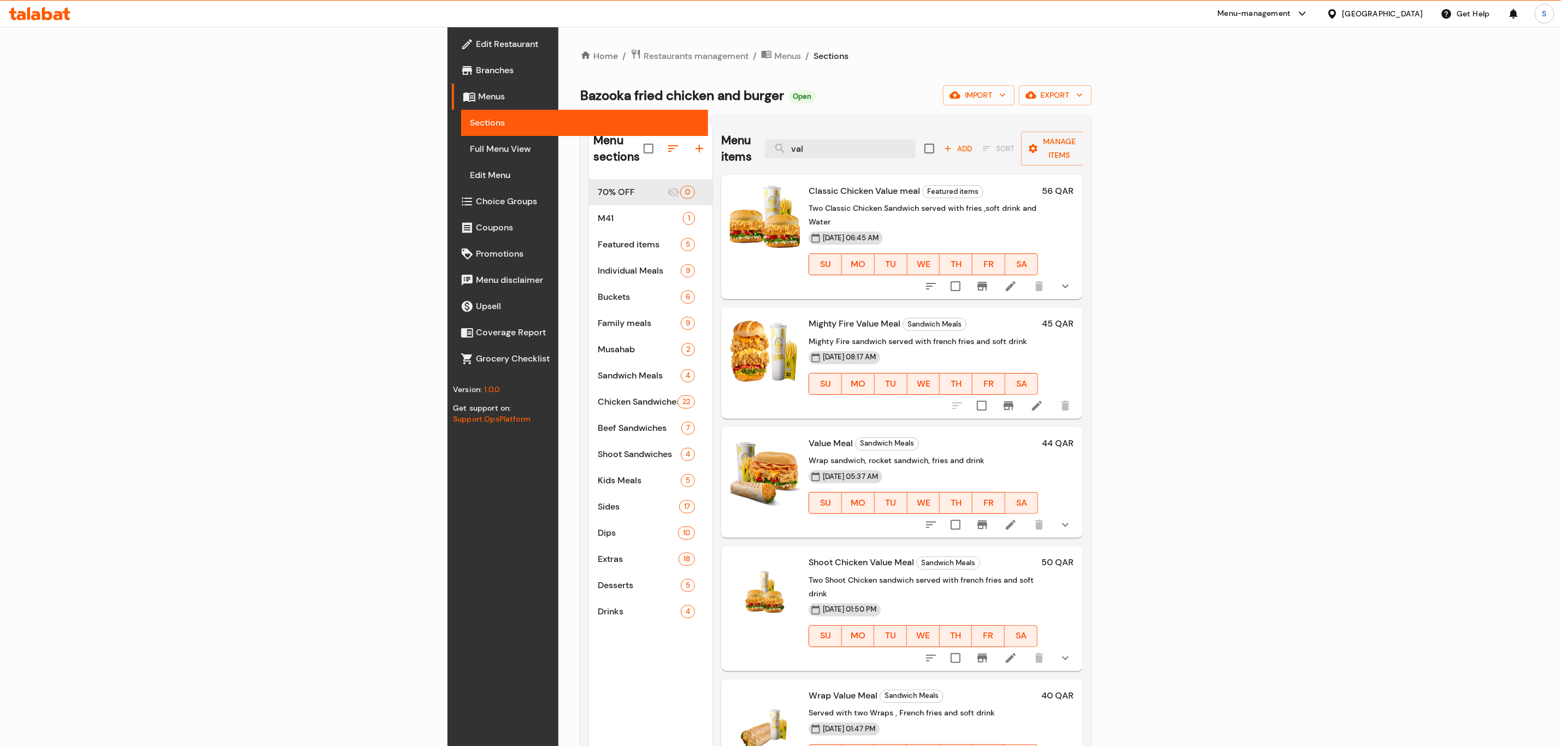
drag, startPoint x: 977, startPoint y: 144, endPoint x: 912, endPoint y: 141, distance: 65.6
click at [912, 141] on div "Menu items val Add Sort Manage items" at bounding box center [902, 149] width 362 height 52
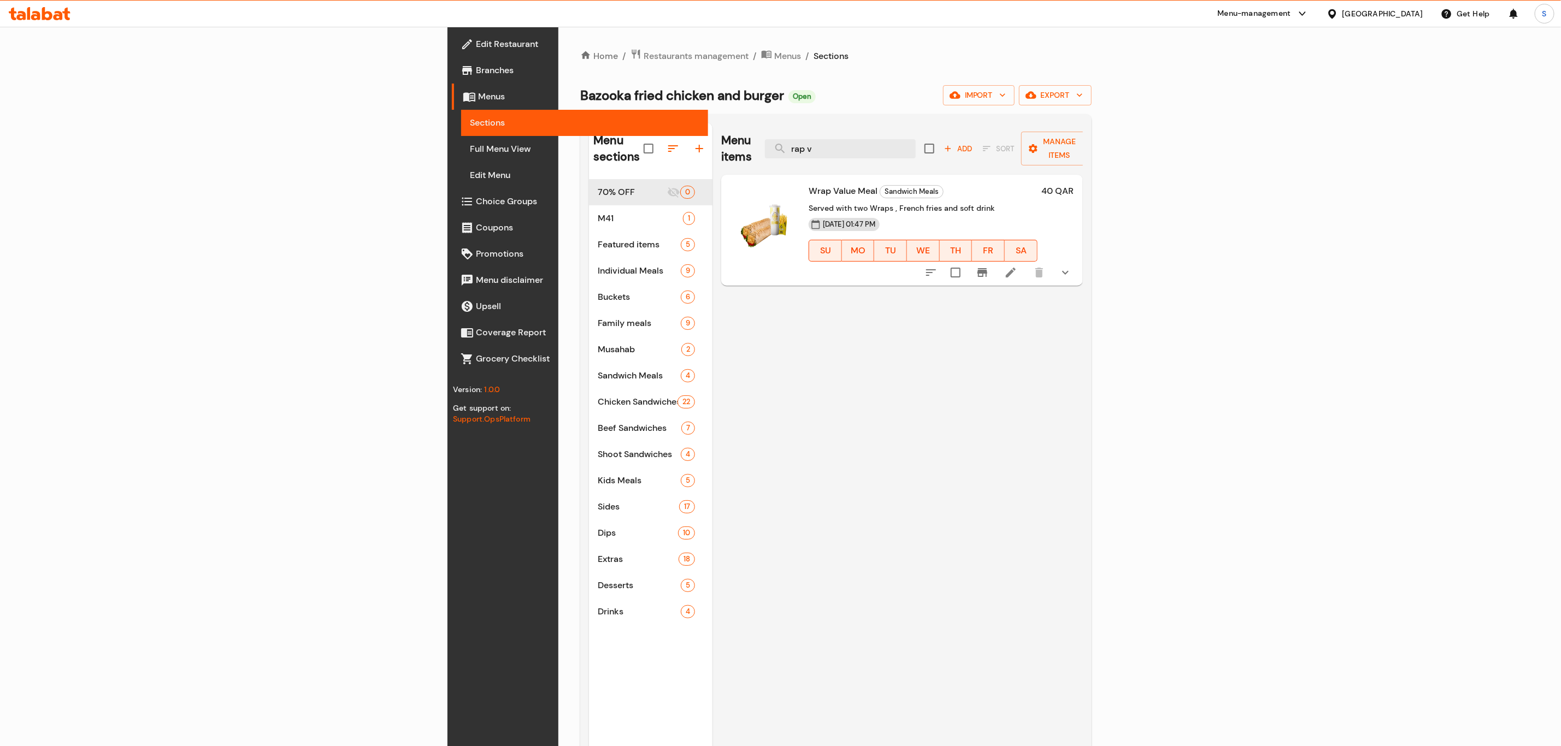
type input "rap v"
click at [1026, 266] on li at bounding box center [1010, 273] width 31 height 20
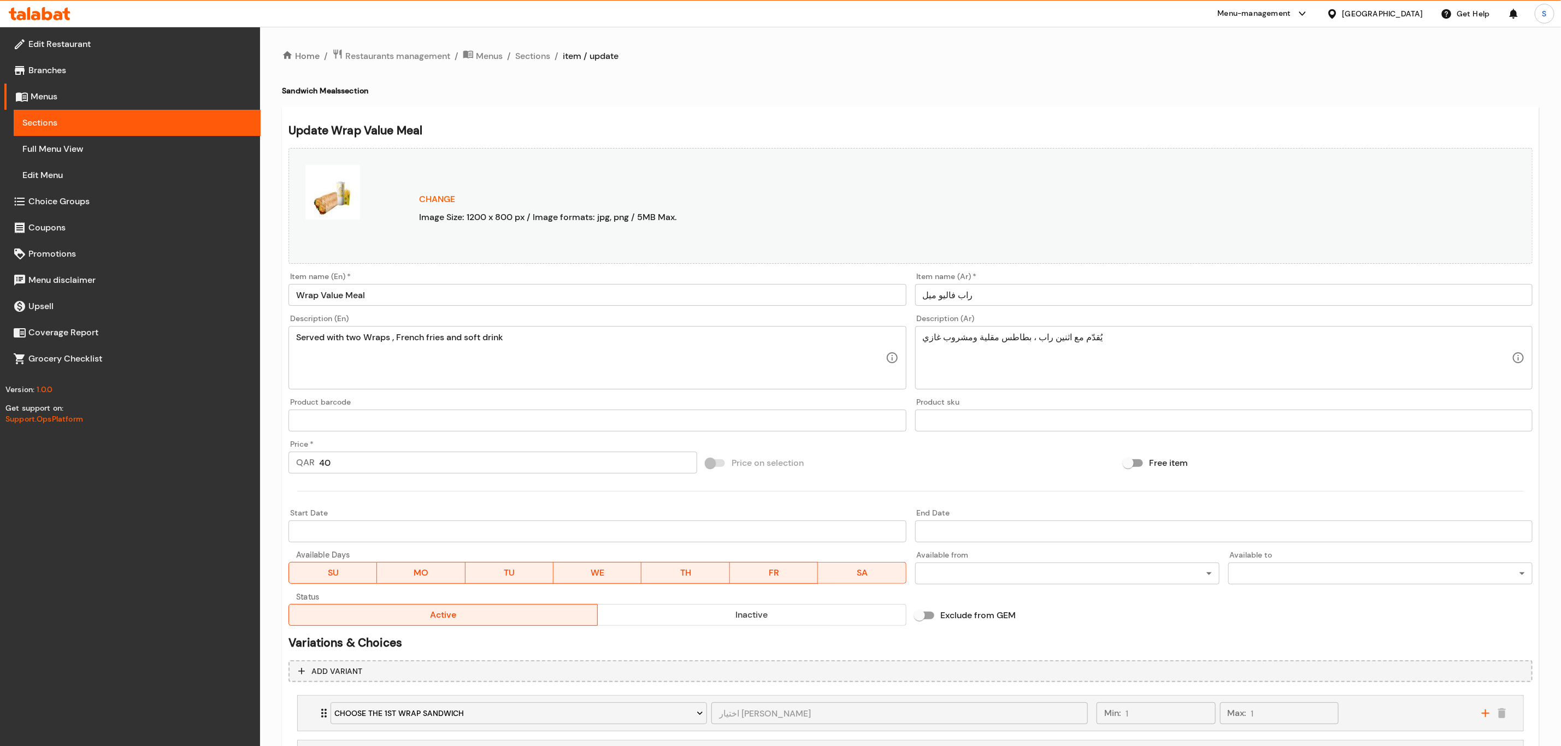
click at [303, 459] on div "QAR 40 Price *" at bounding box center [492, 463] width 409 height 22
type input "52"
click at [458, 502] on div at bounding box center [910, 491] width 1253 height 27
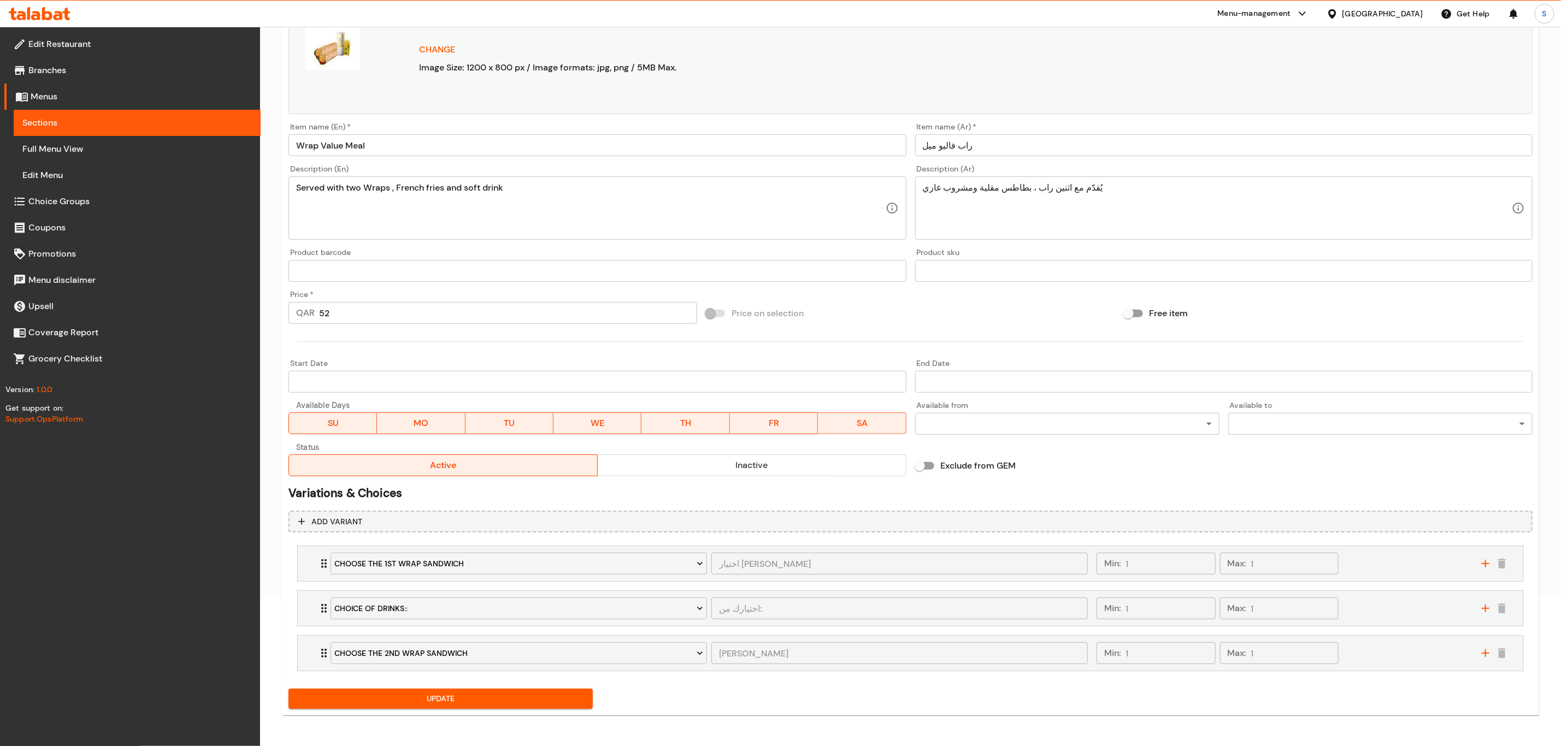
click at [469, 703] on span "Update" at bounding box center [440, 699] width 287 height 14
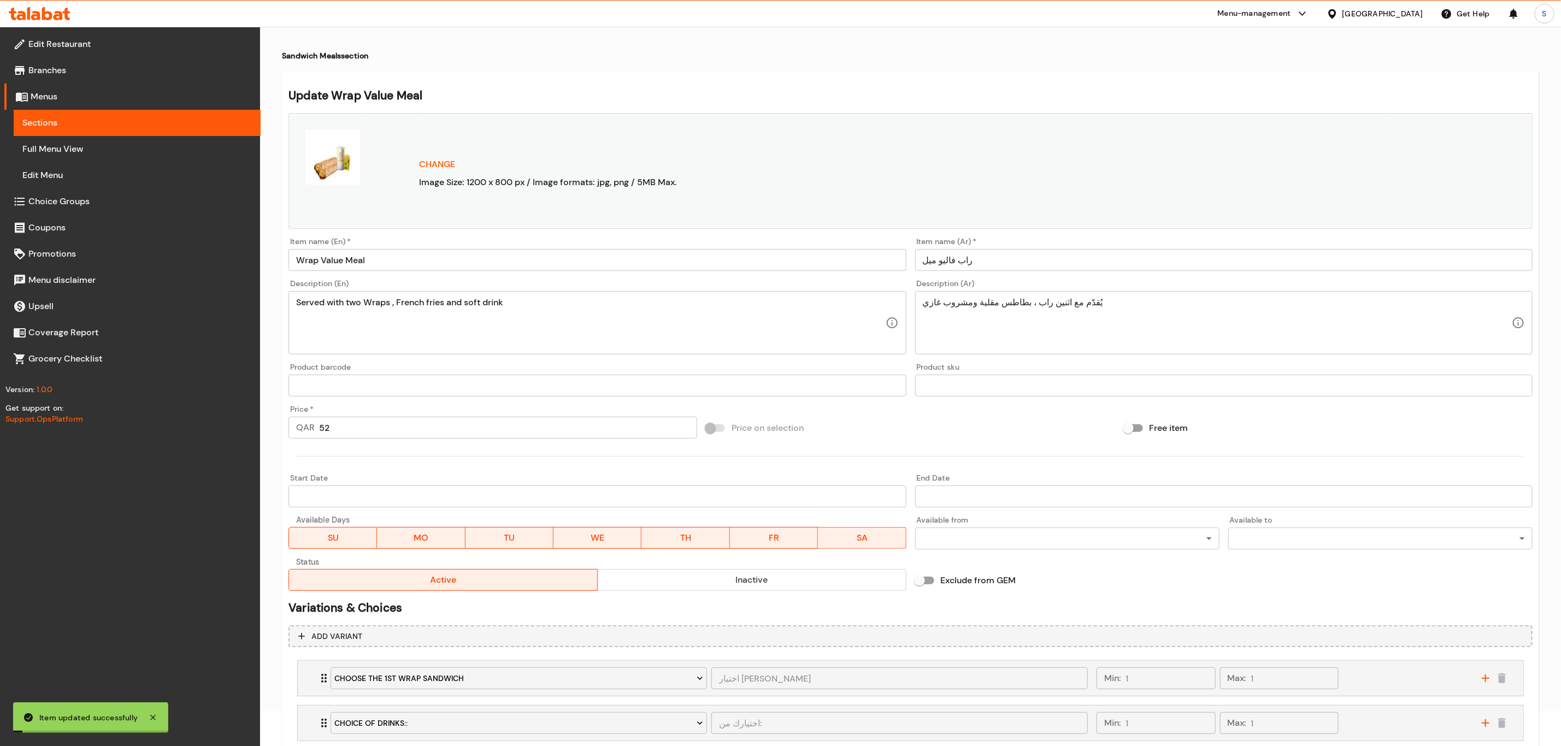
scroll to position [0, 0]
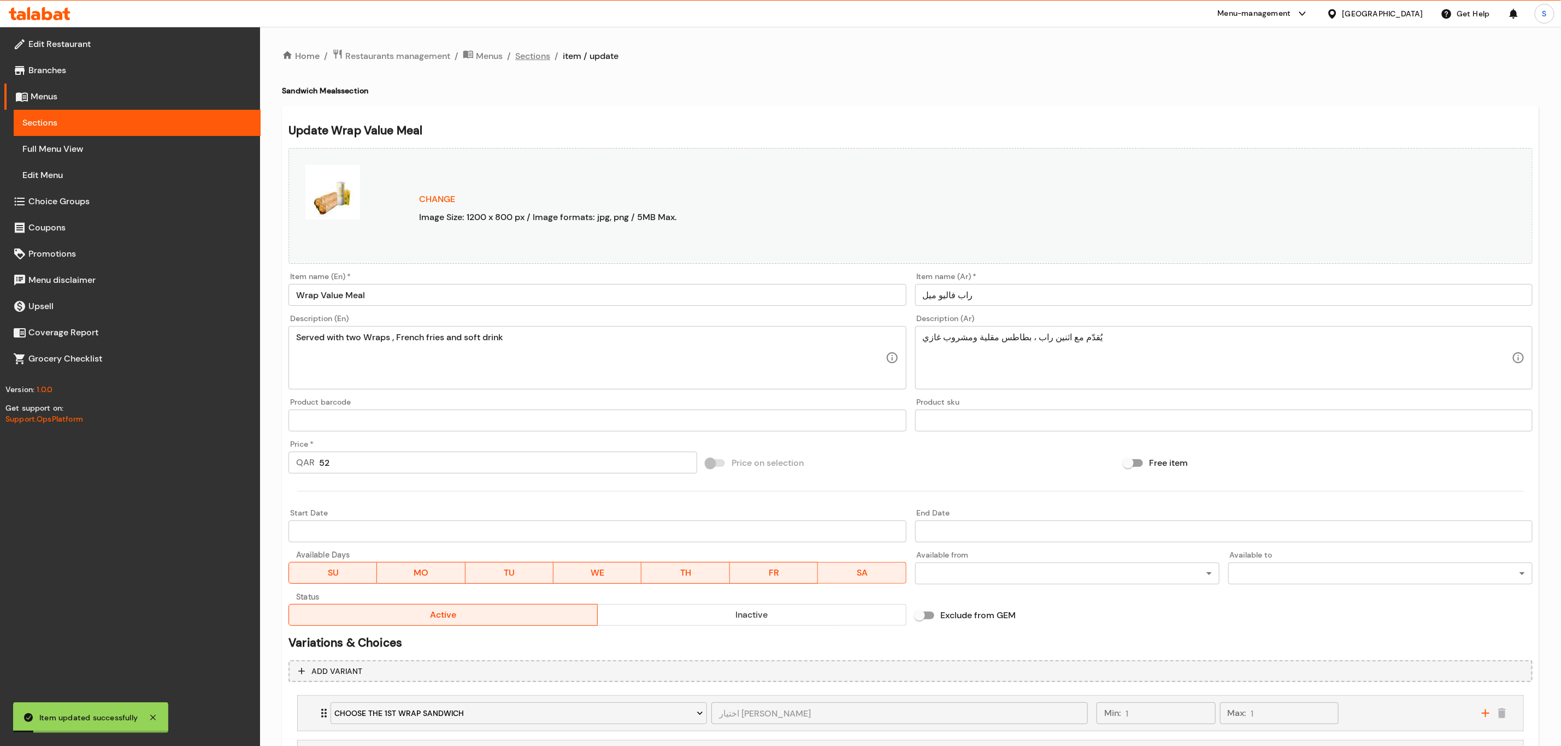
click at [533, 61] on span "Sections" at bounding box center [532, 56] width 35 height 13
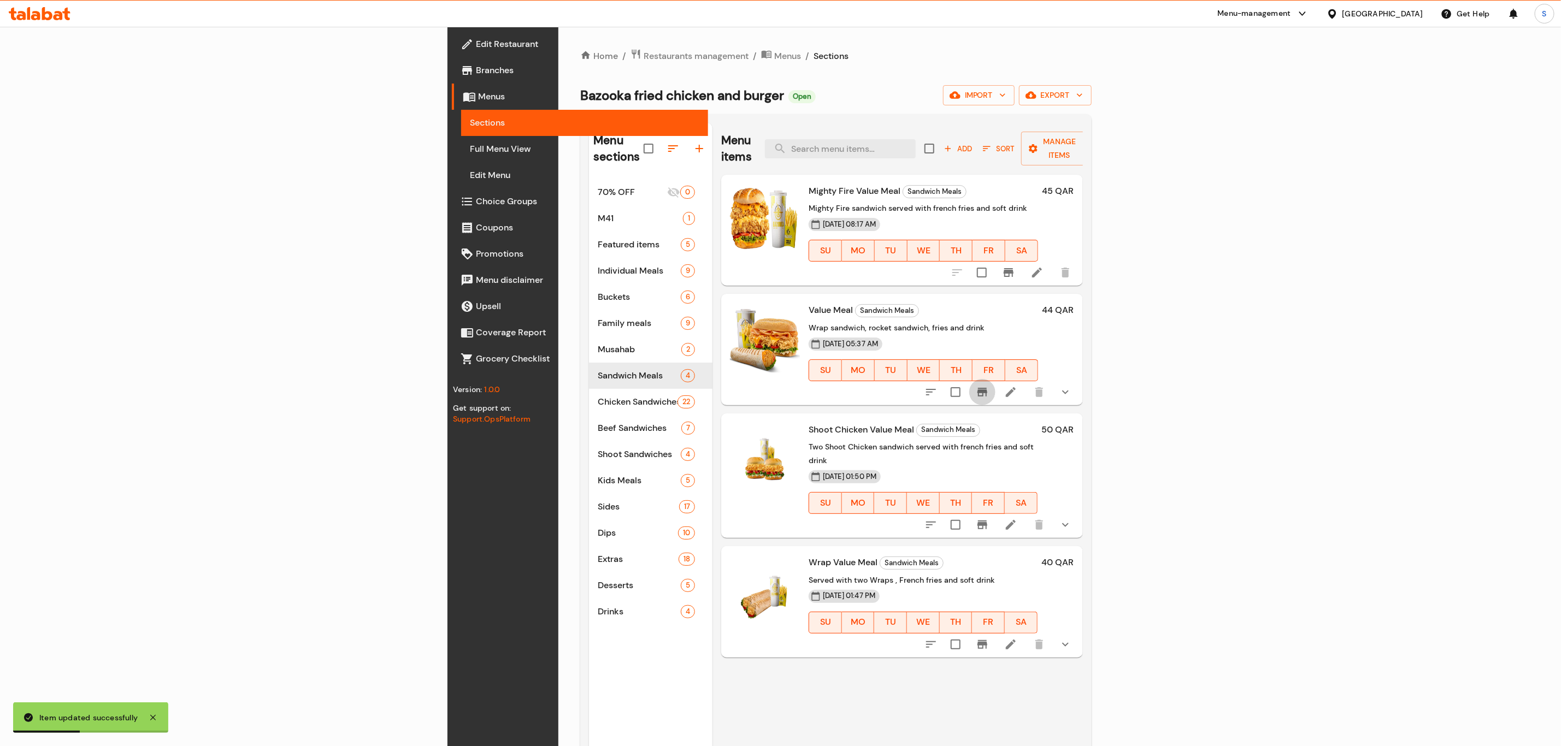
click at [989, 386] on icon "Branch-specific-item" at bounding box center [982, 392] width 13 height 13
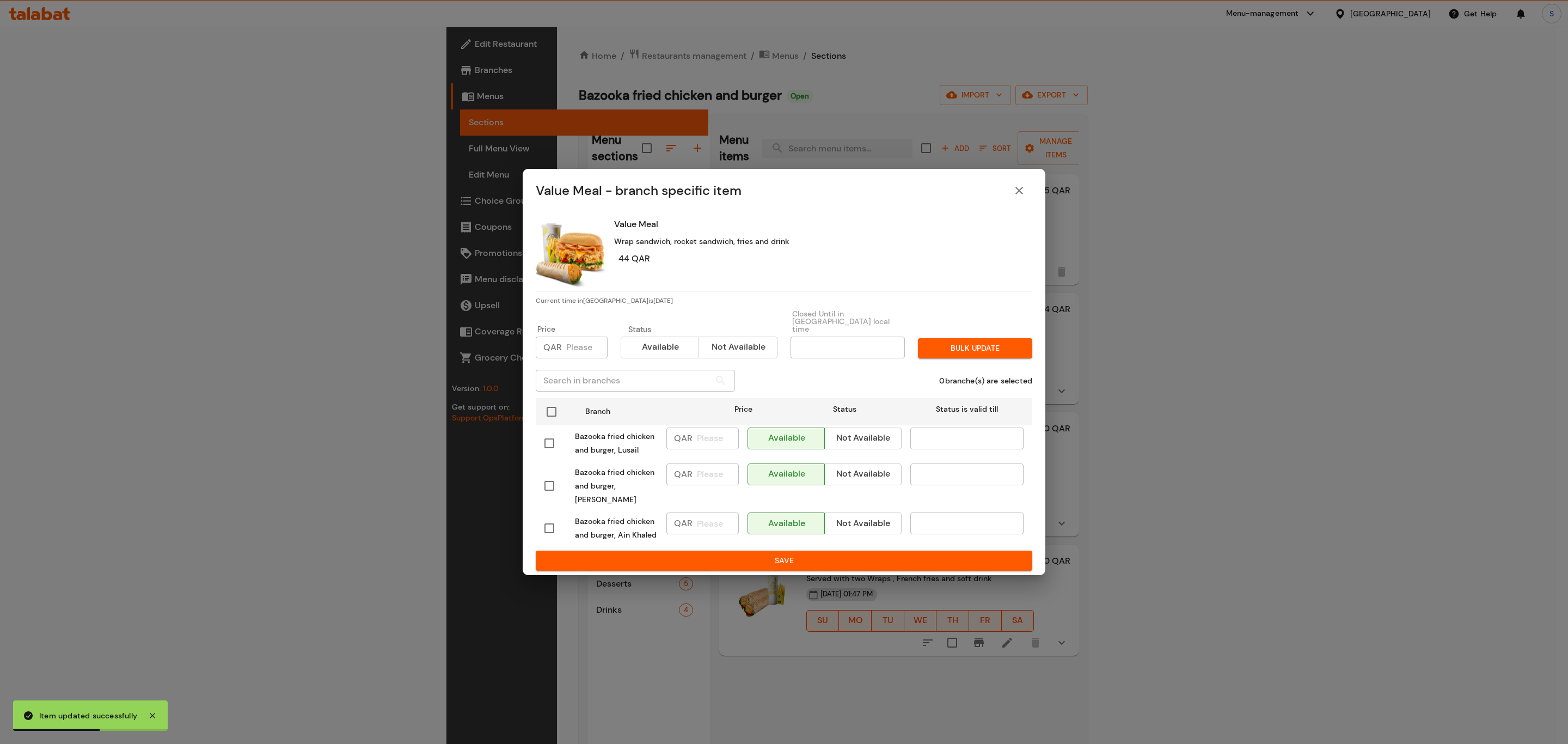
click at [1019, 197] on icon "close" at bounding box center [1019, 190] width 13 height 13
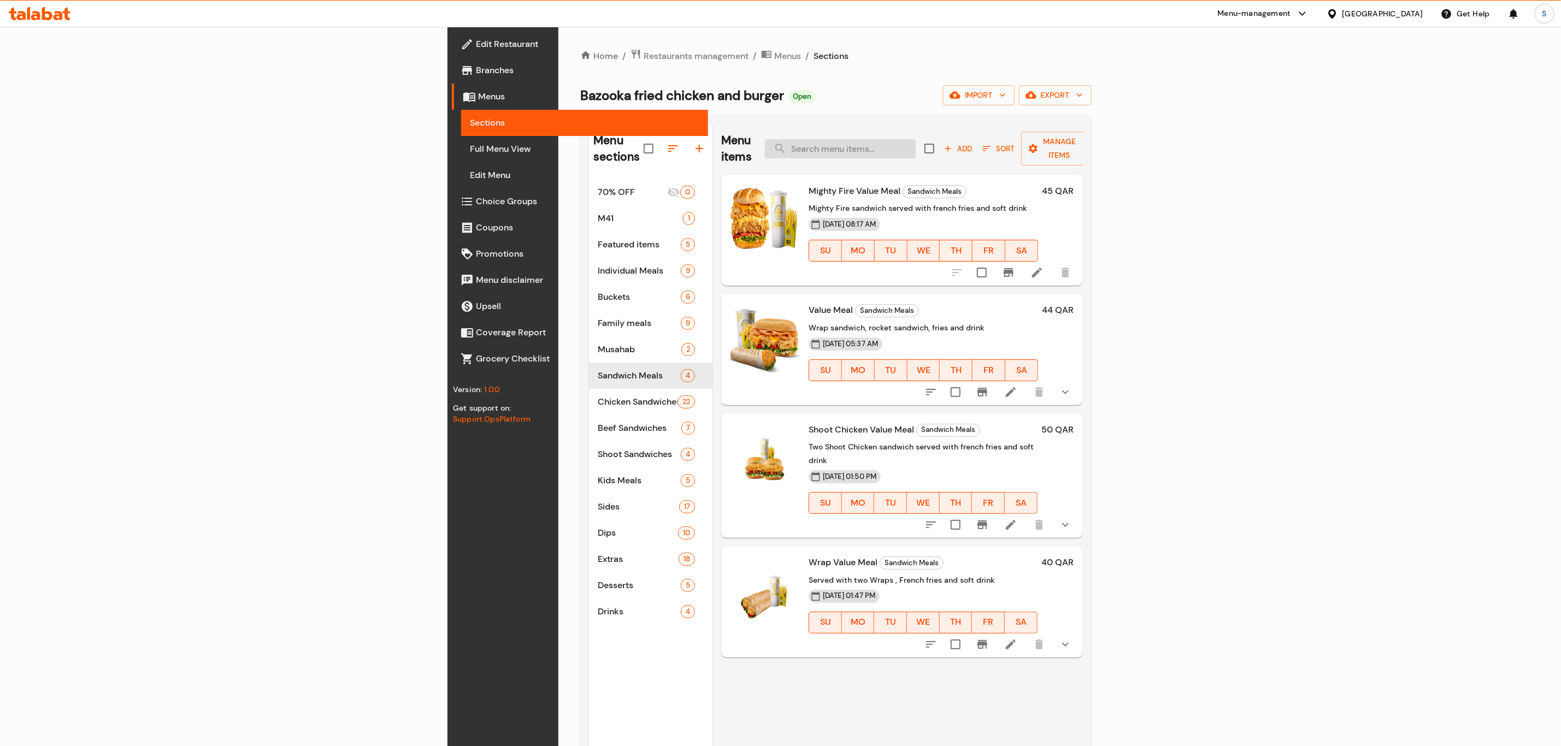
click at [916, 141] on input "search" at bounding box center [840, 148] width 151 height 19
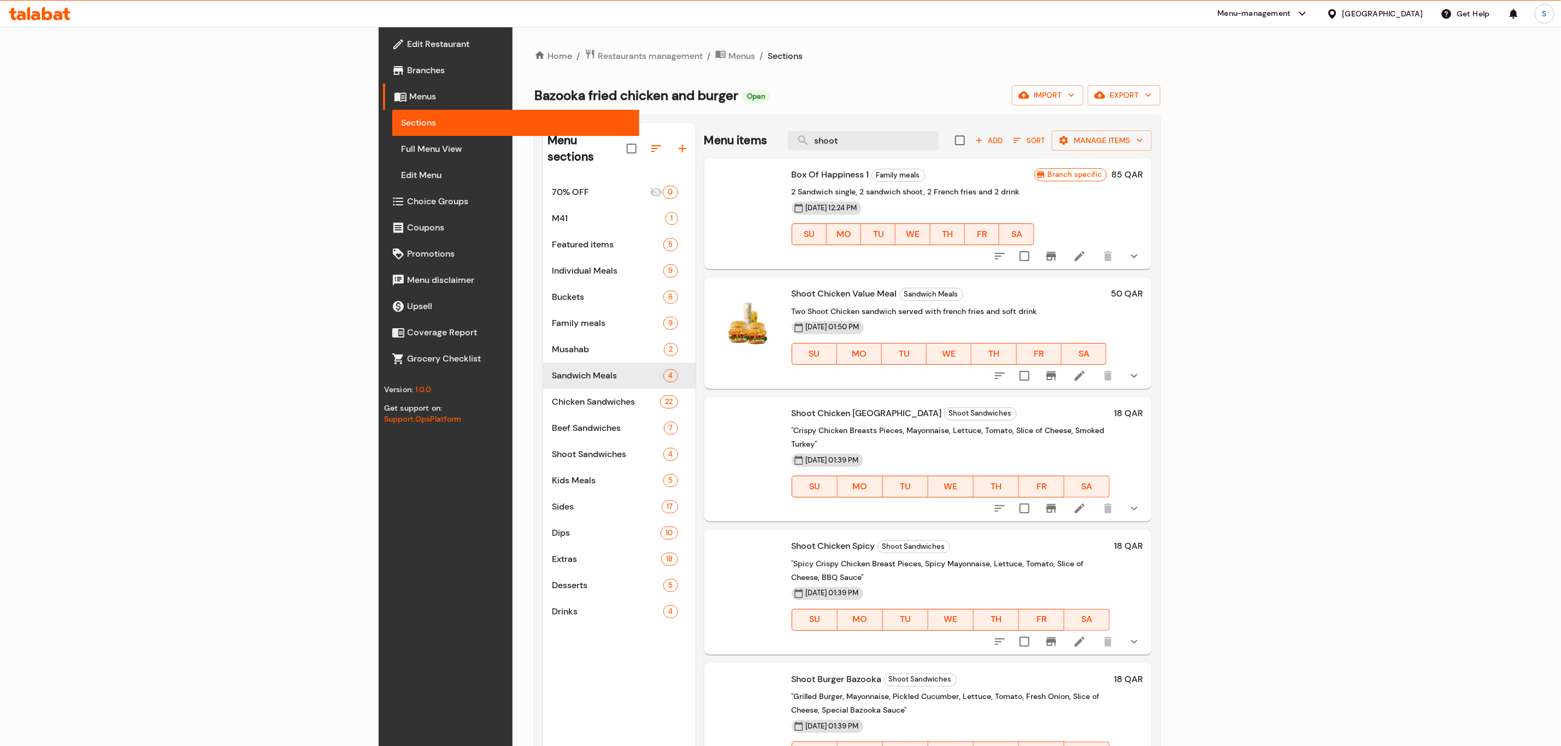
scroll to position [153, 0]
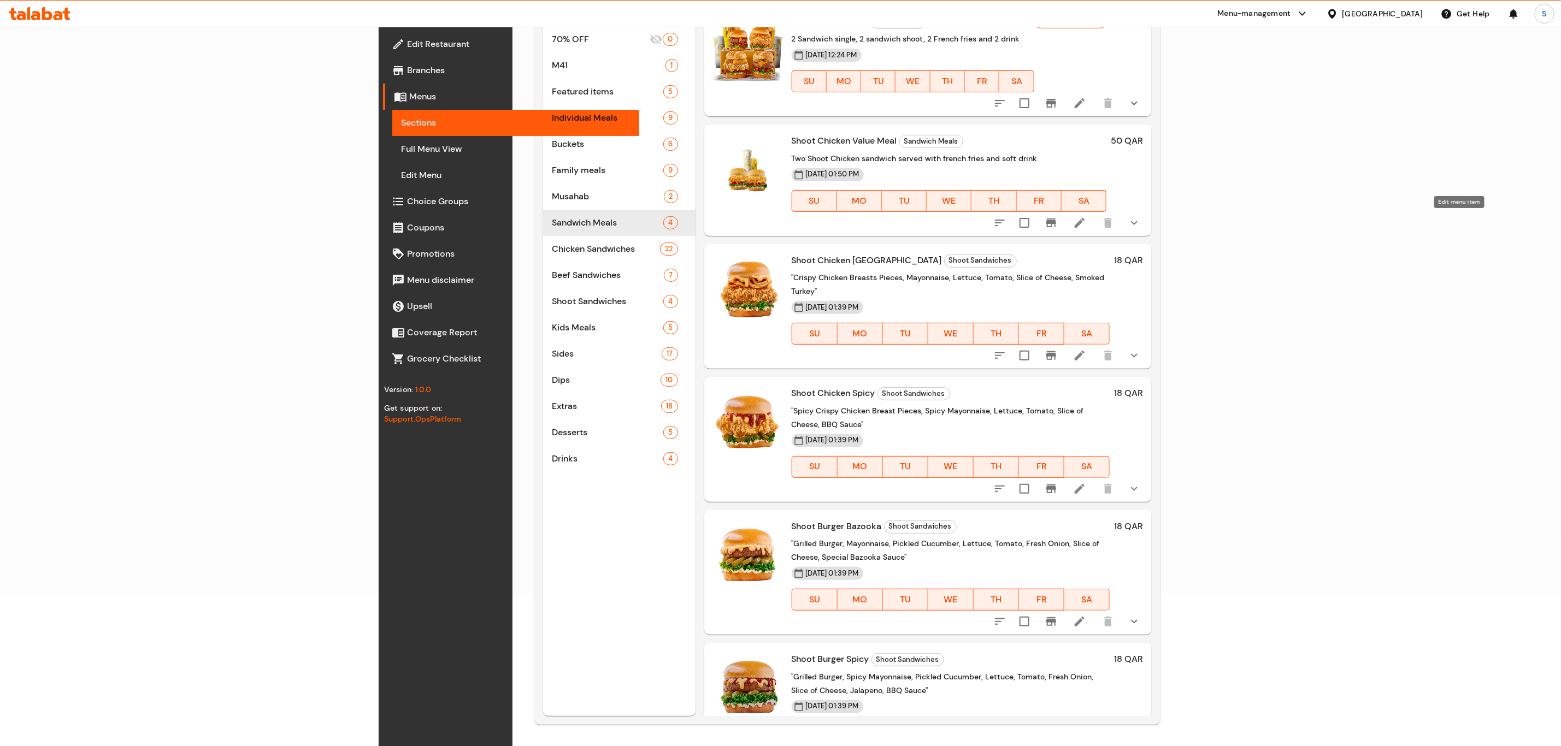
type input "shoot"
click at [1086, 225] on icon at bounding box center [1079, 222] width 13 height 13
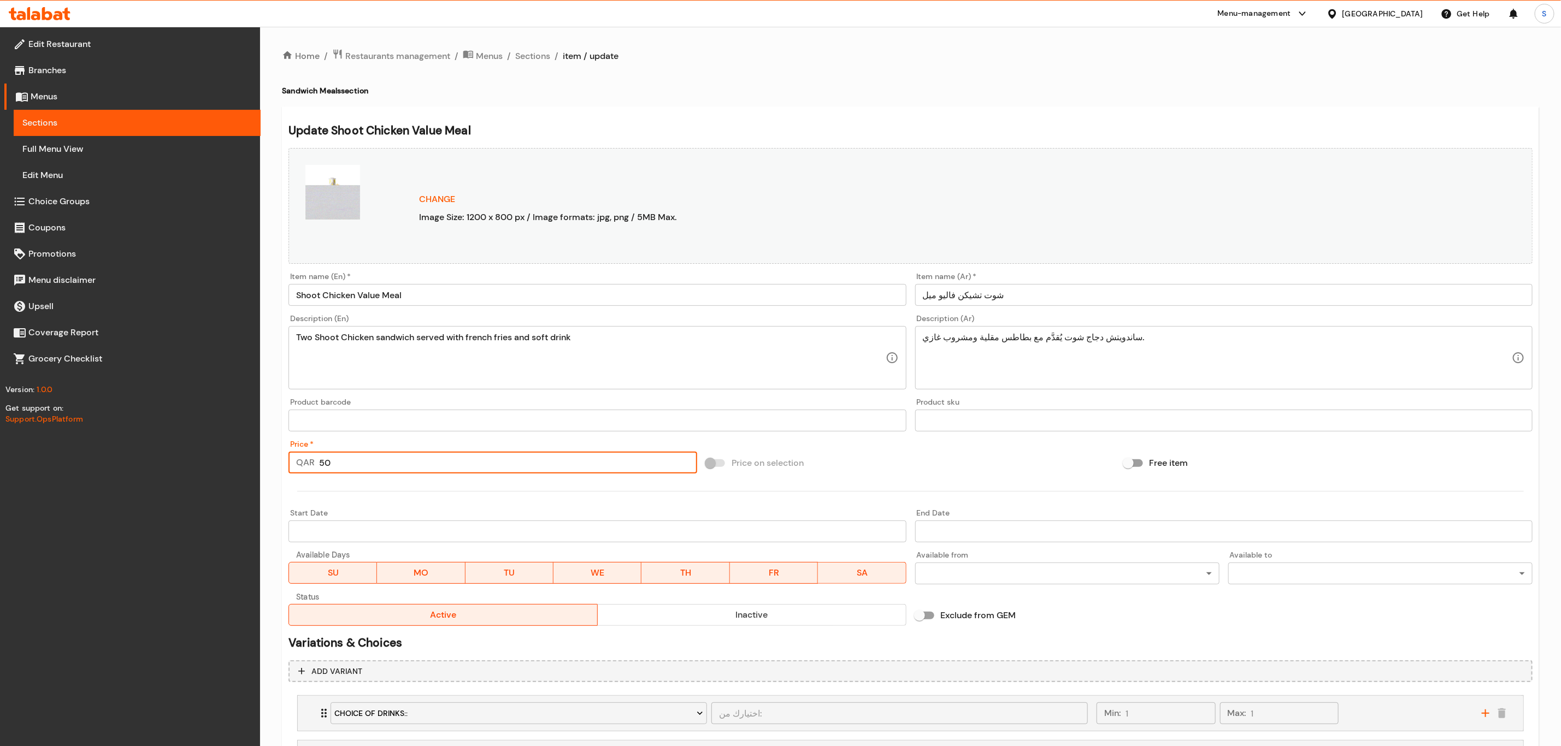
drag, startPoint x: 303, startPoint y: 464, endPoint x: 289, endPoint y: 466, distance: 14.4
click at [290, 466] on div "QAR 50 Price *" at bounding box center [492, 463] width 409 height 22
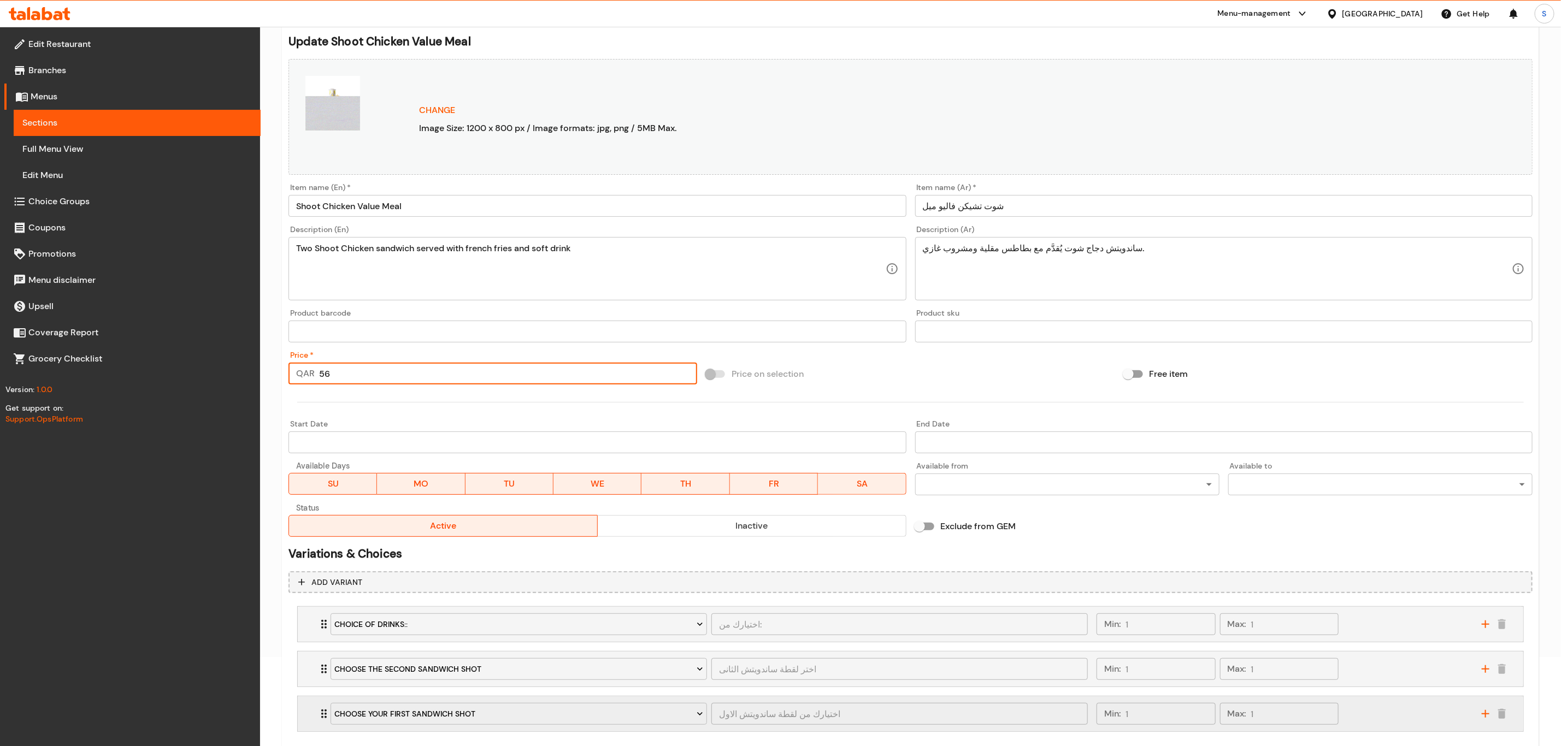
scroll to position [151, 0]
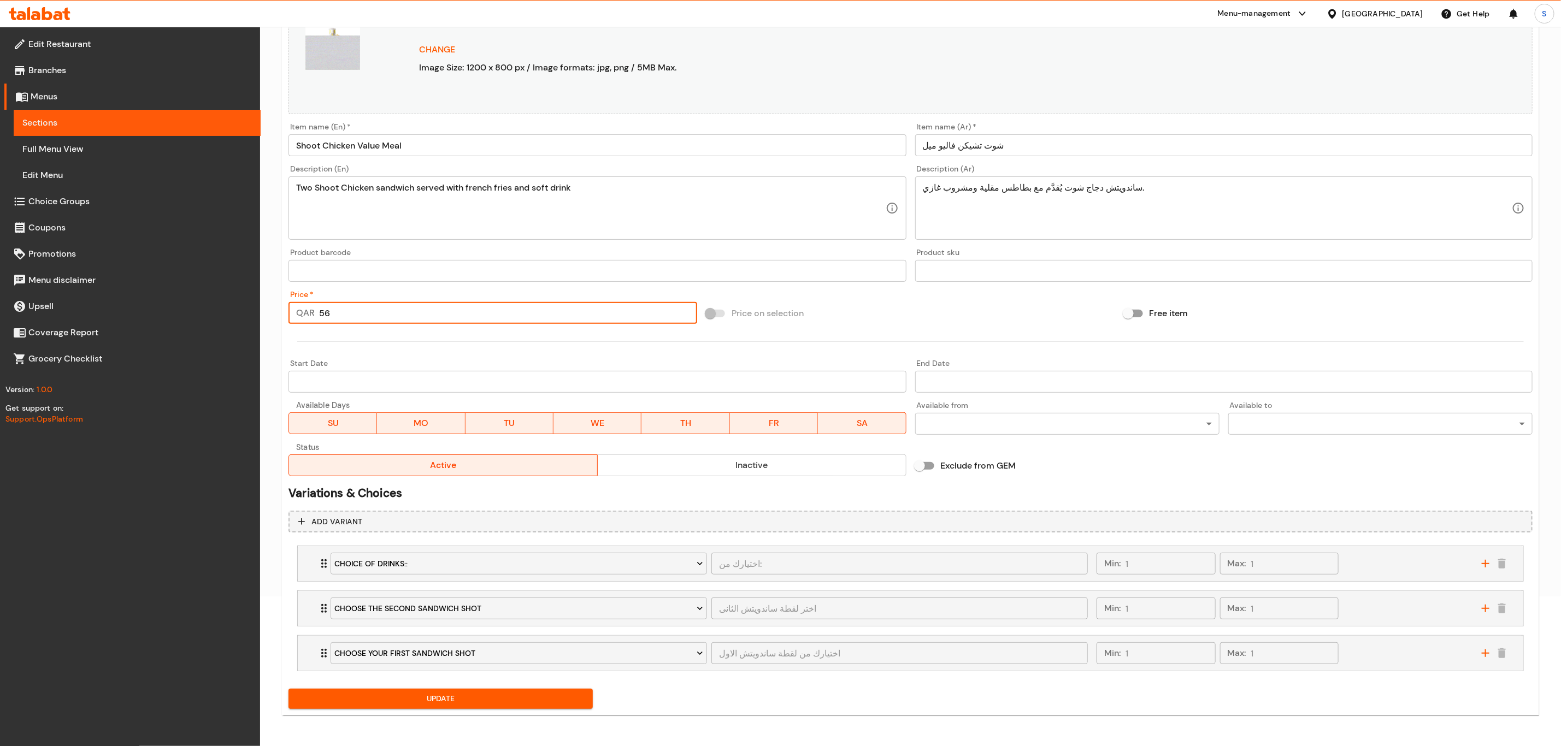
type input "56"
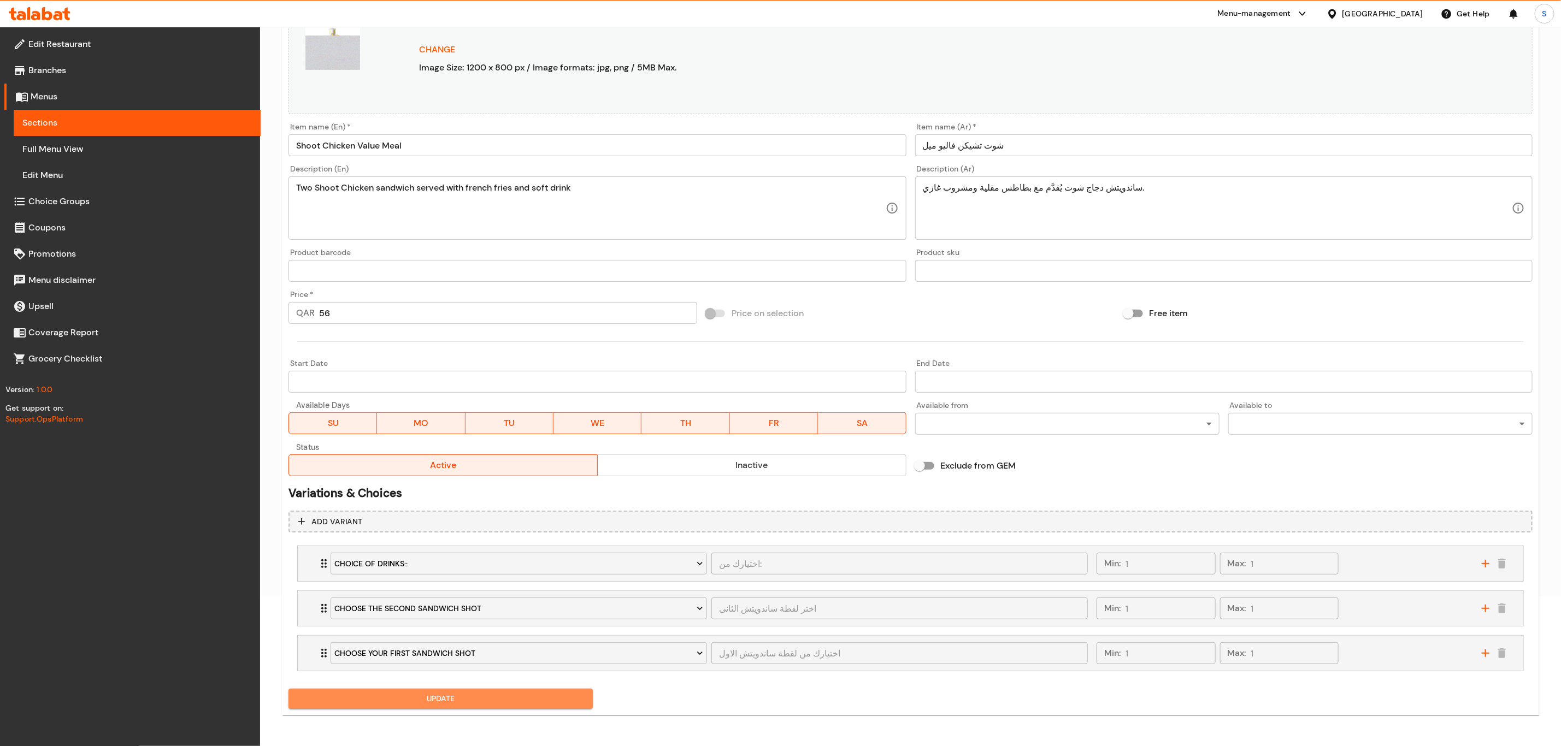
click at [479, 695] on span "Update" at bounding box center [440, 699] width 287 height 14
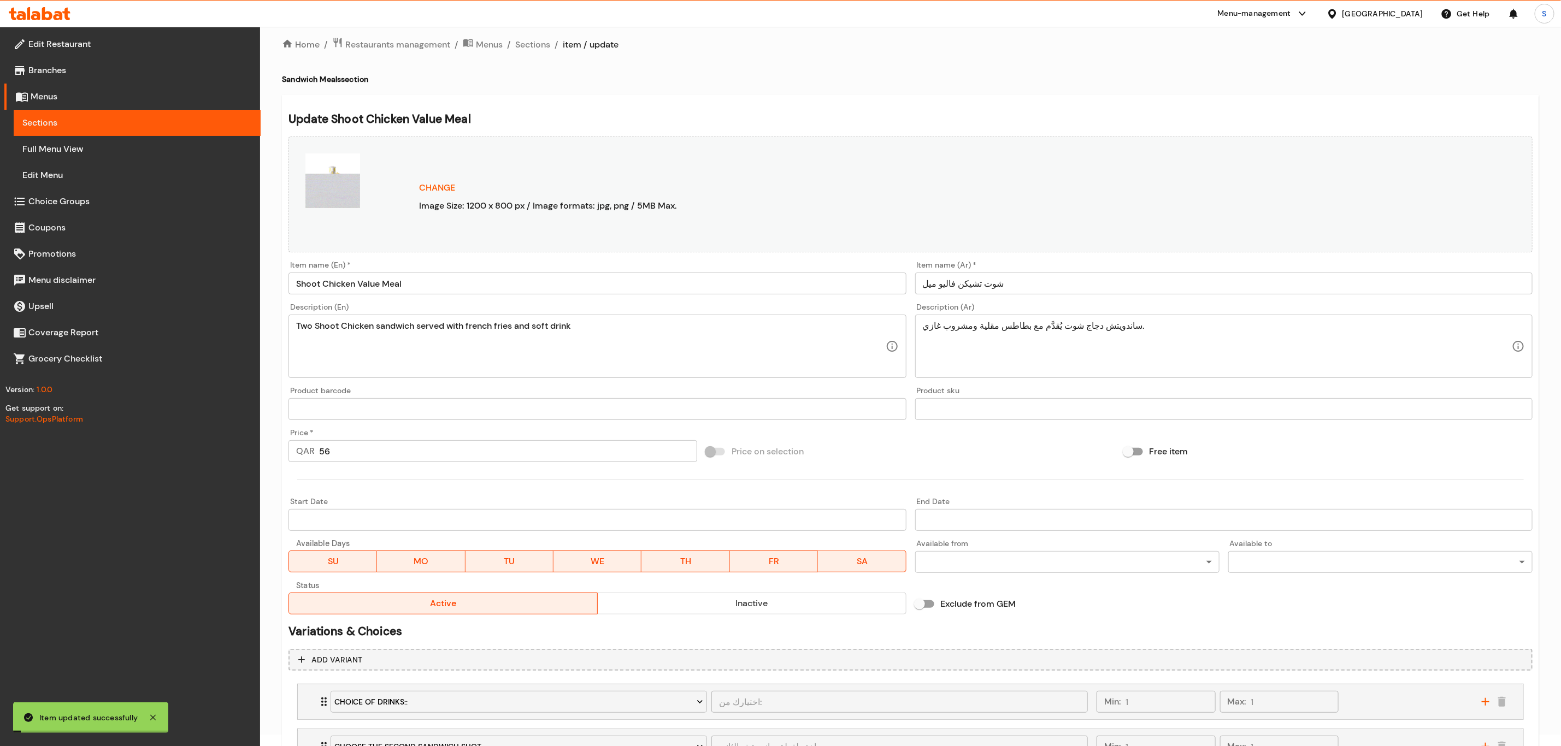
scroll to position [0, 0]
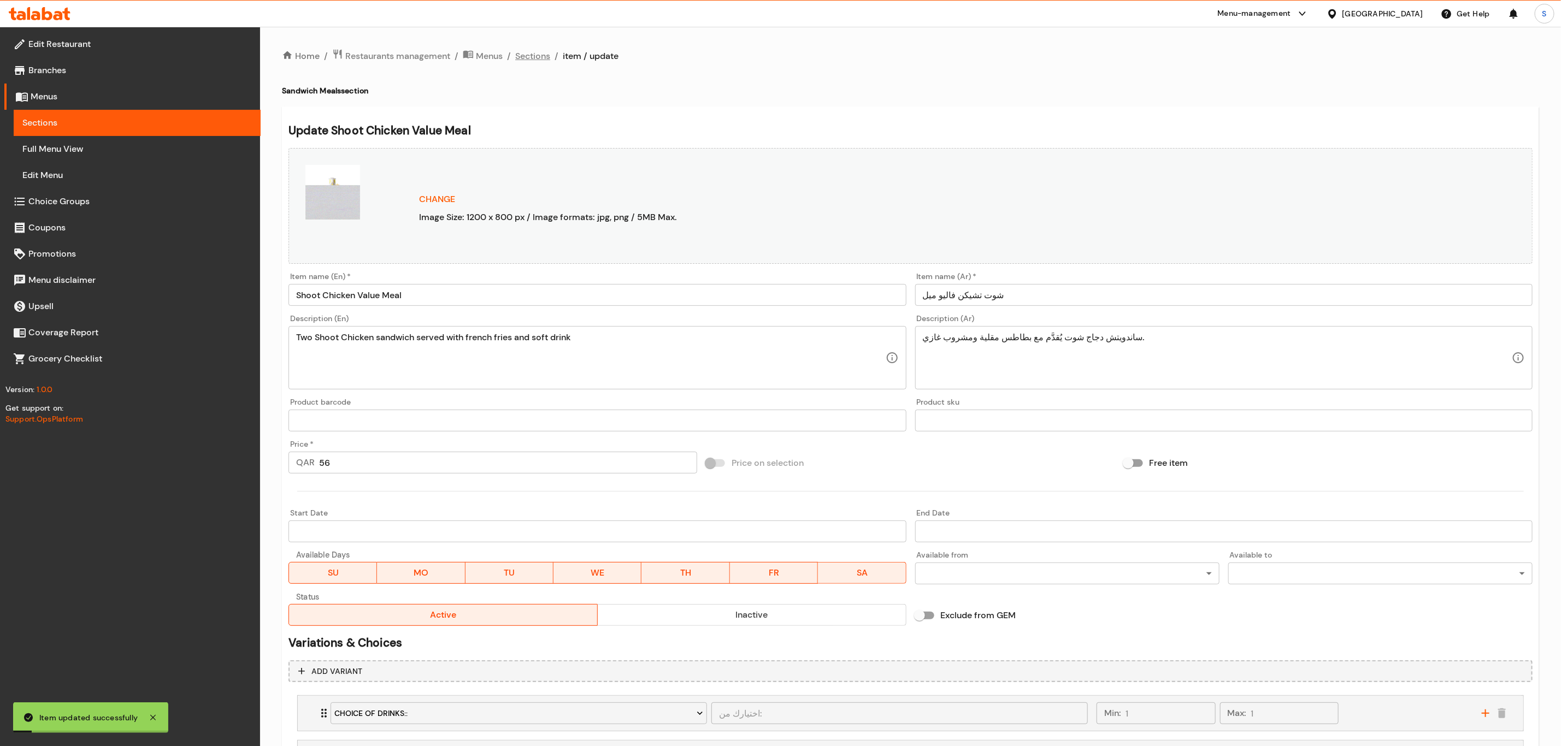
click at [518, 53] on span "Sections" at bounding box center [532, 56] width 35 height 13
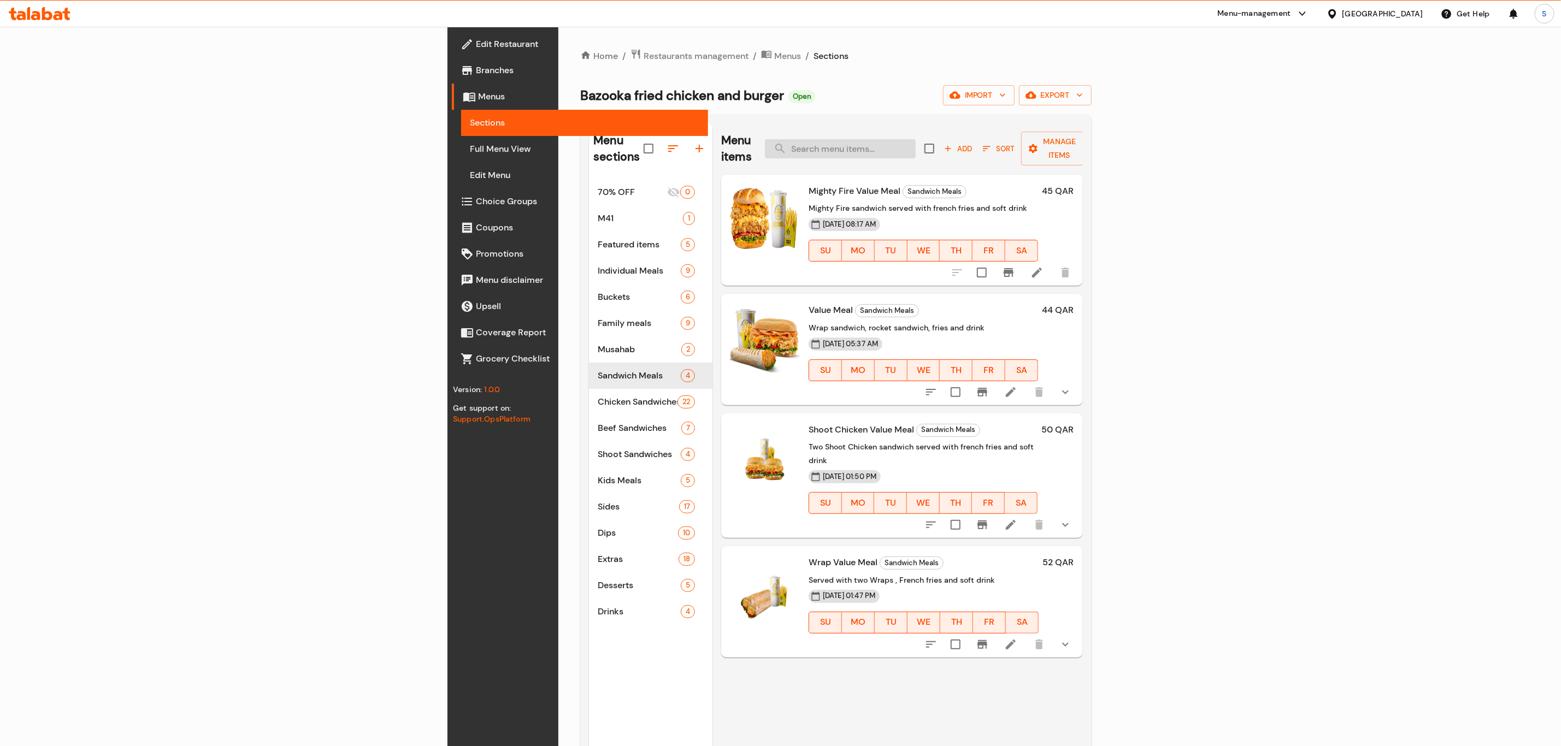
click at [916, 139] on input "search" at bounding box center [840, 148] width 151 height 19
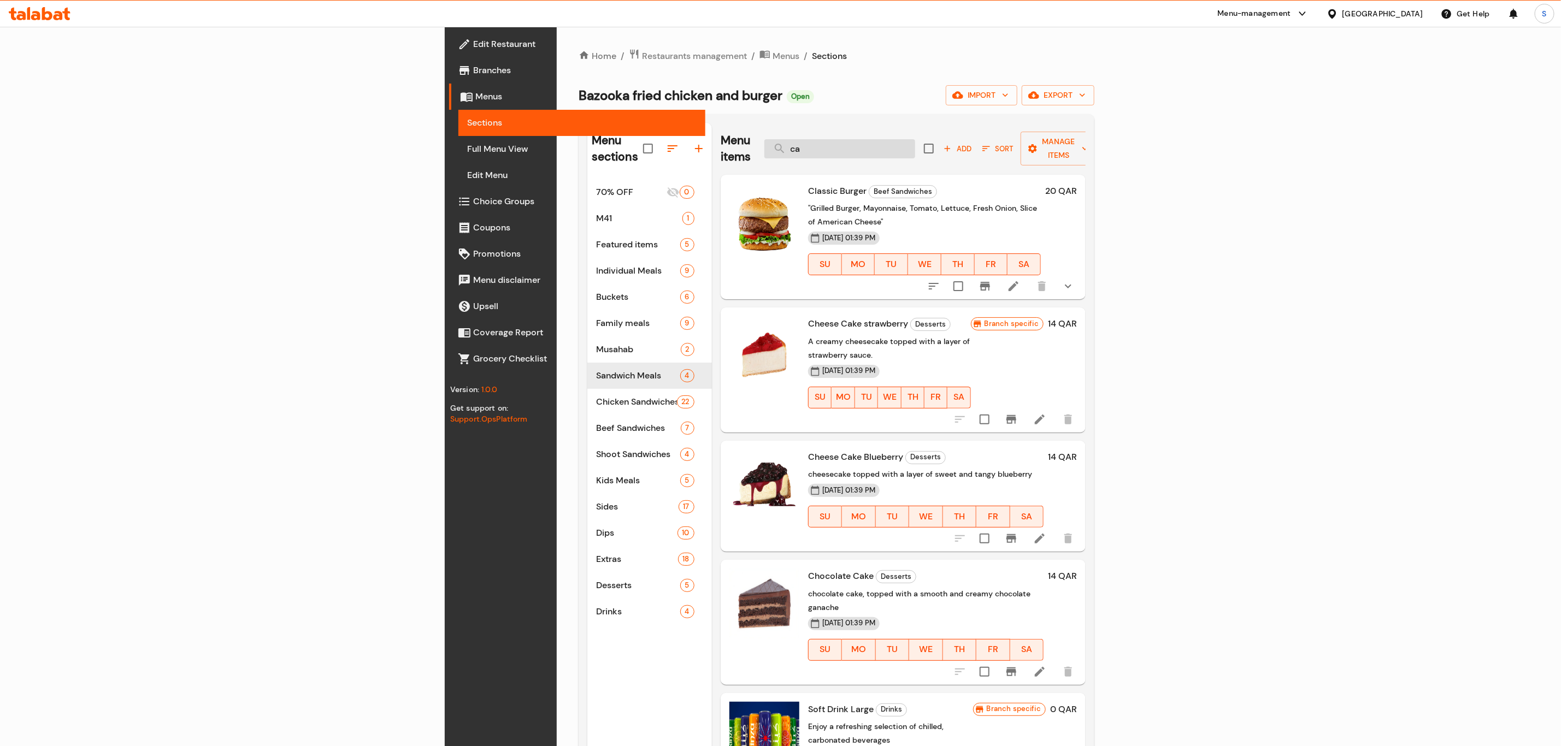
type input "c"
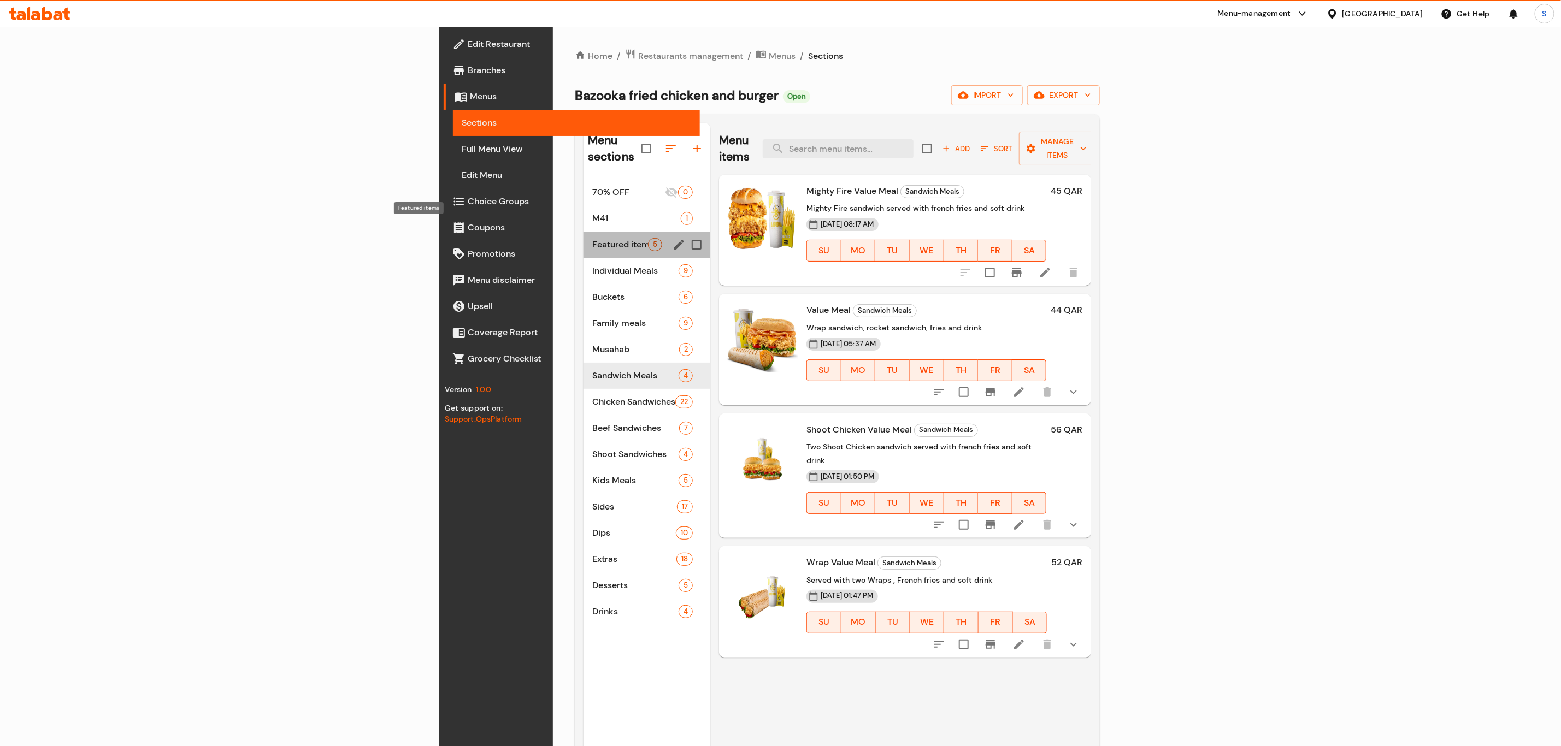
click at [592, 238] on span "Featured items" at bounding box center [620, 244] width 56 height 13
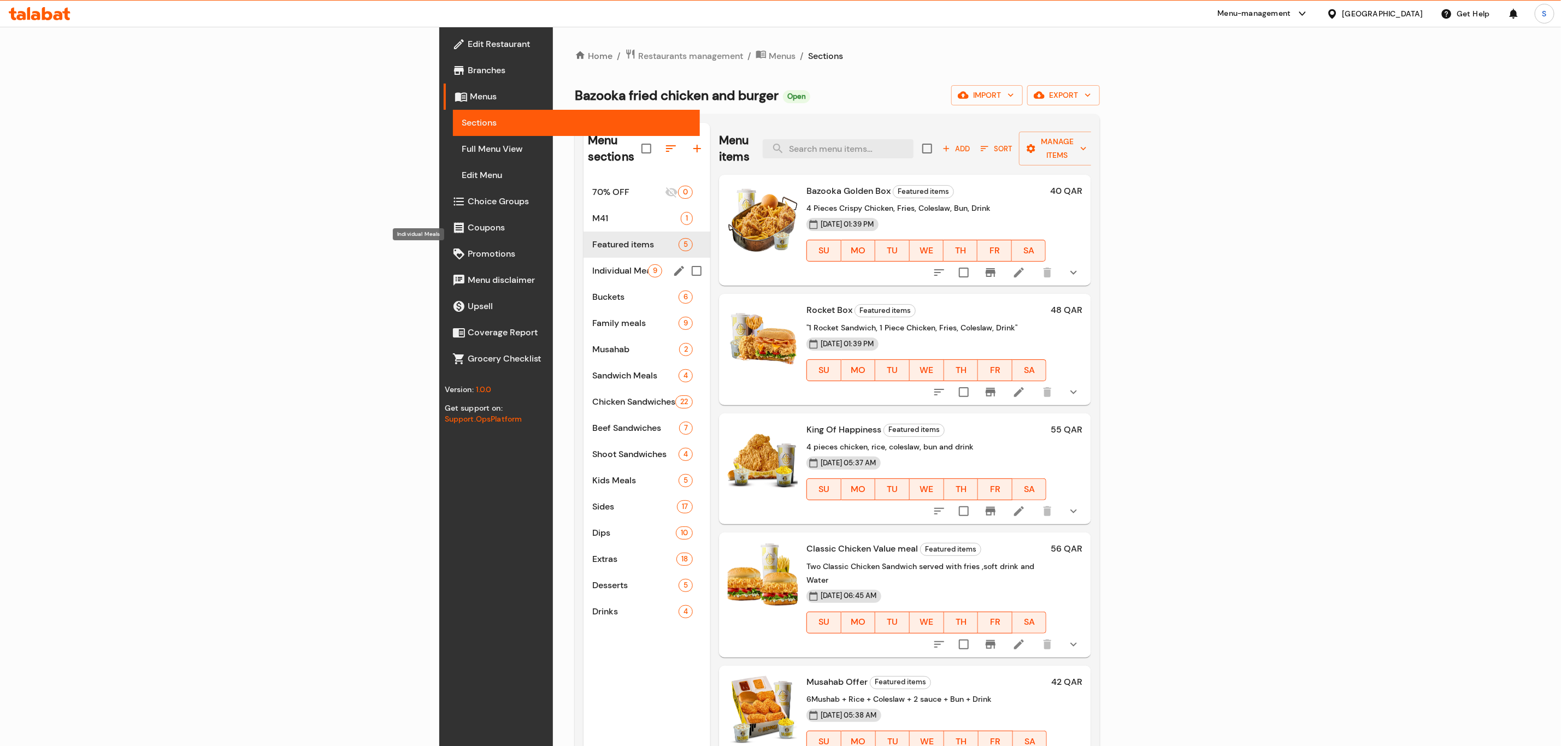
click at [592, 264] on span "Individual Meals" at bounding box center [620, 270] width 56 height 13
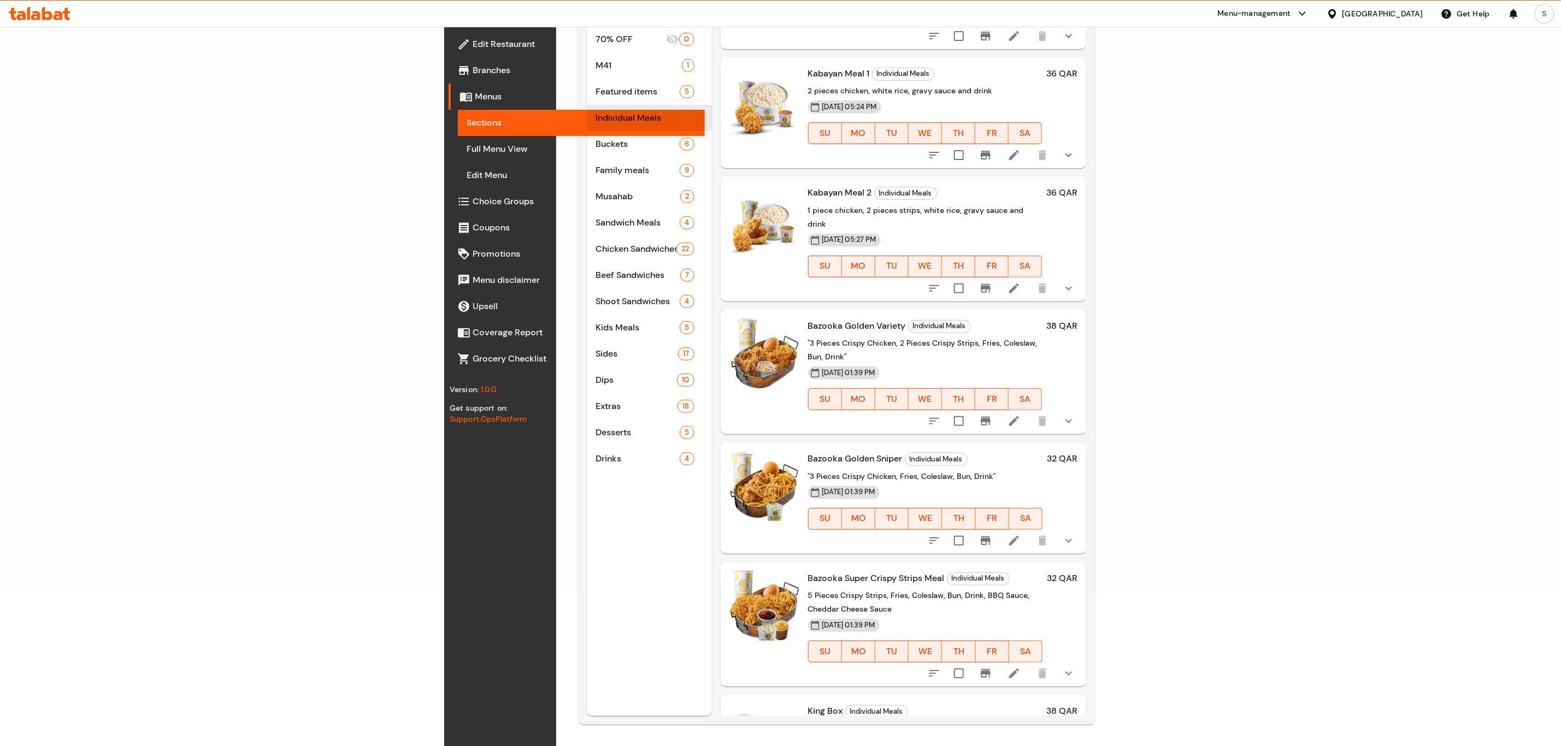
scroll to position [108, 0]
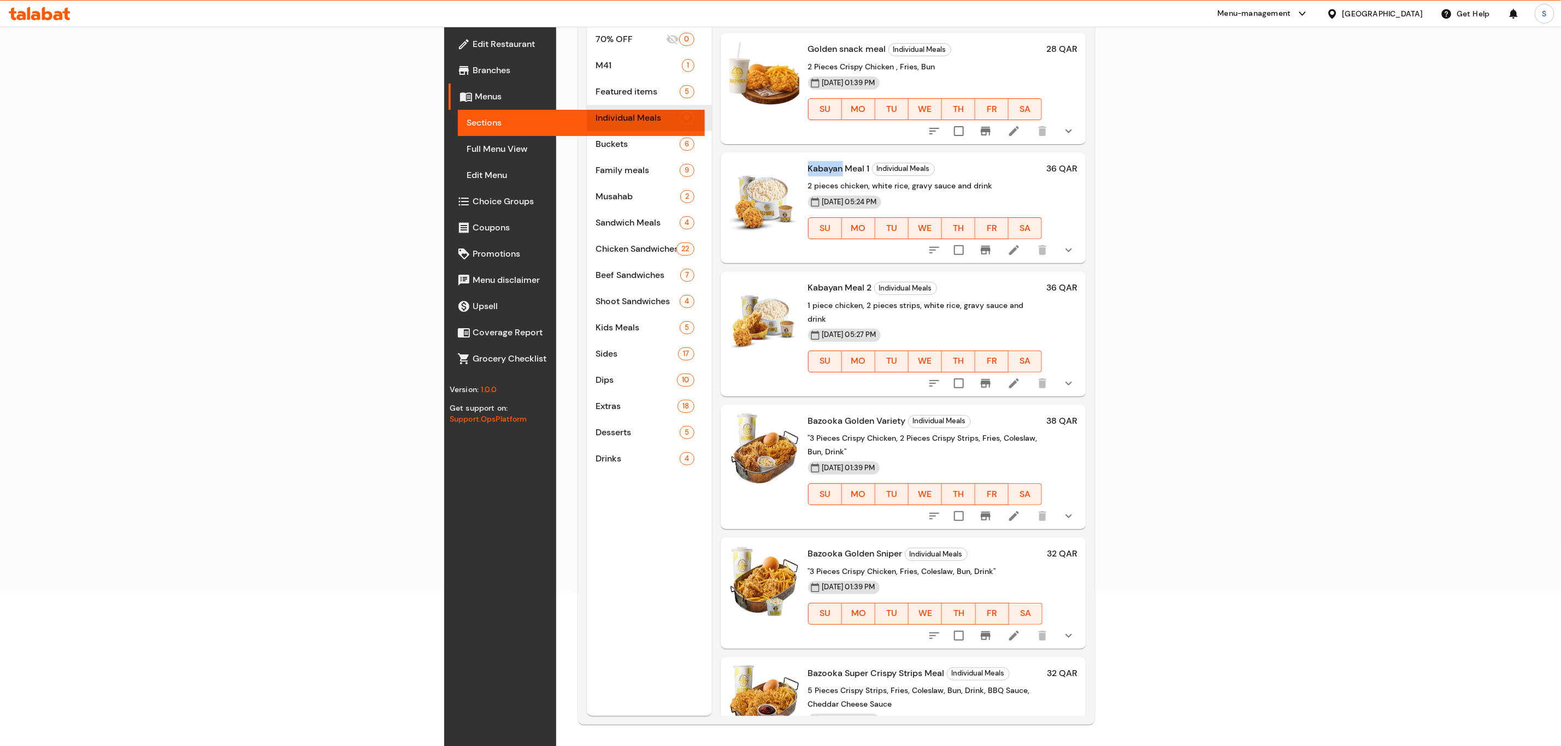
drag, startPoint x: 697, startPoint y: 150, endPoint x: 729, endPoint y: 148, distance: 32.3
click at [808, 163] on span "Kabayan Meal 1" at bounding box center [839, 168] width 62 height 11
copy span "Kabayan"
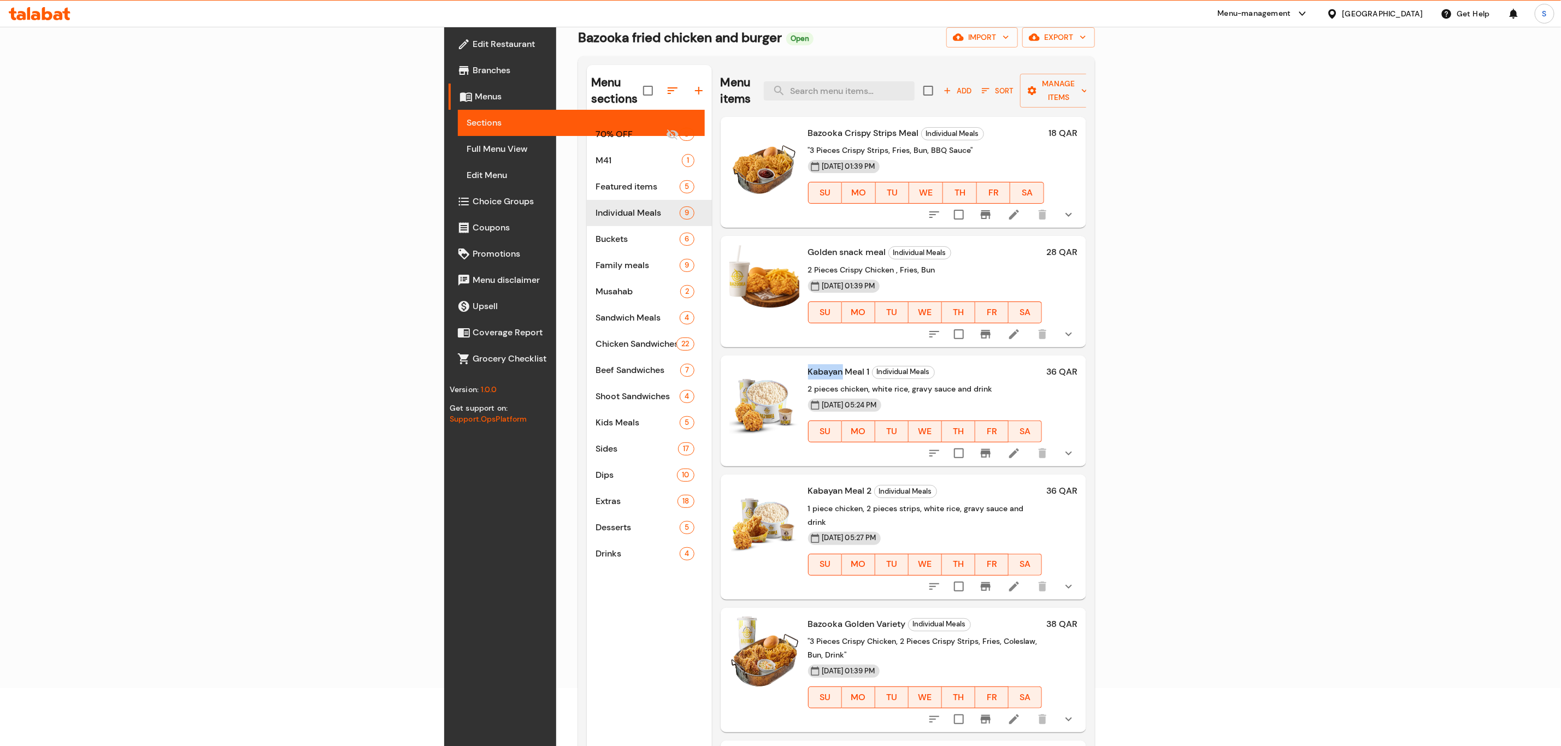
scroll to position [0, 0]
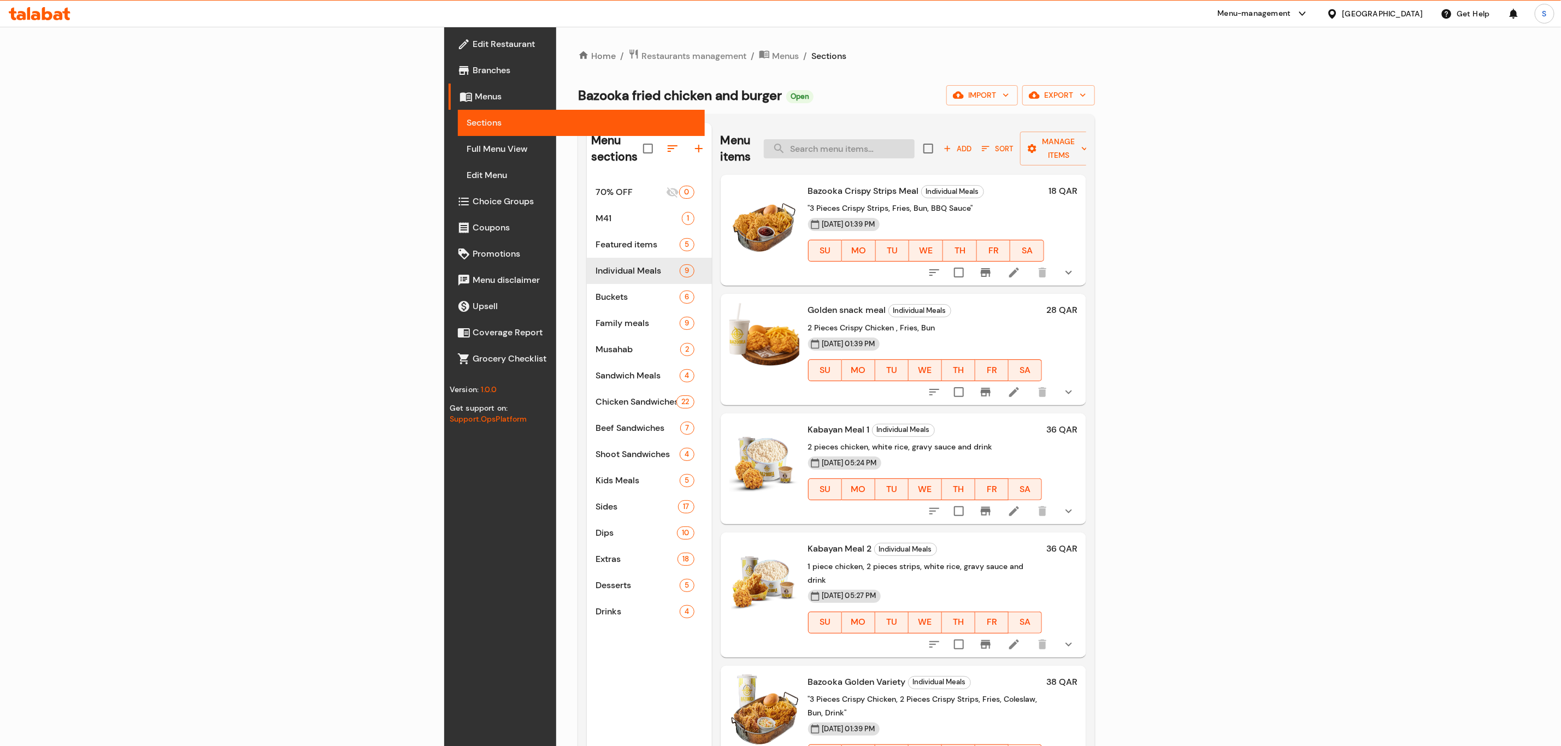
click at [915, 143] on input "search" at bounding box center [839, 148] width 151 height 19
paste input "Kabayan"
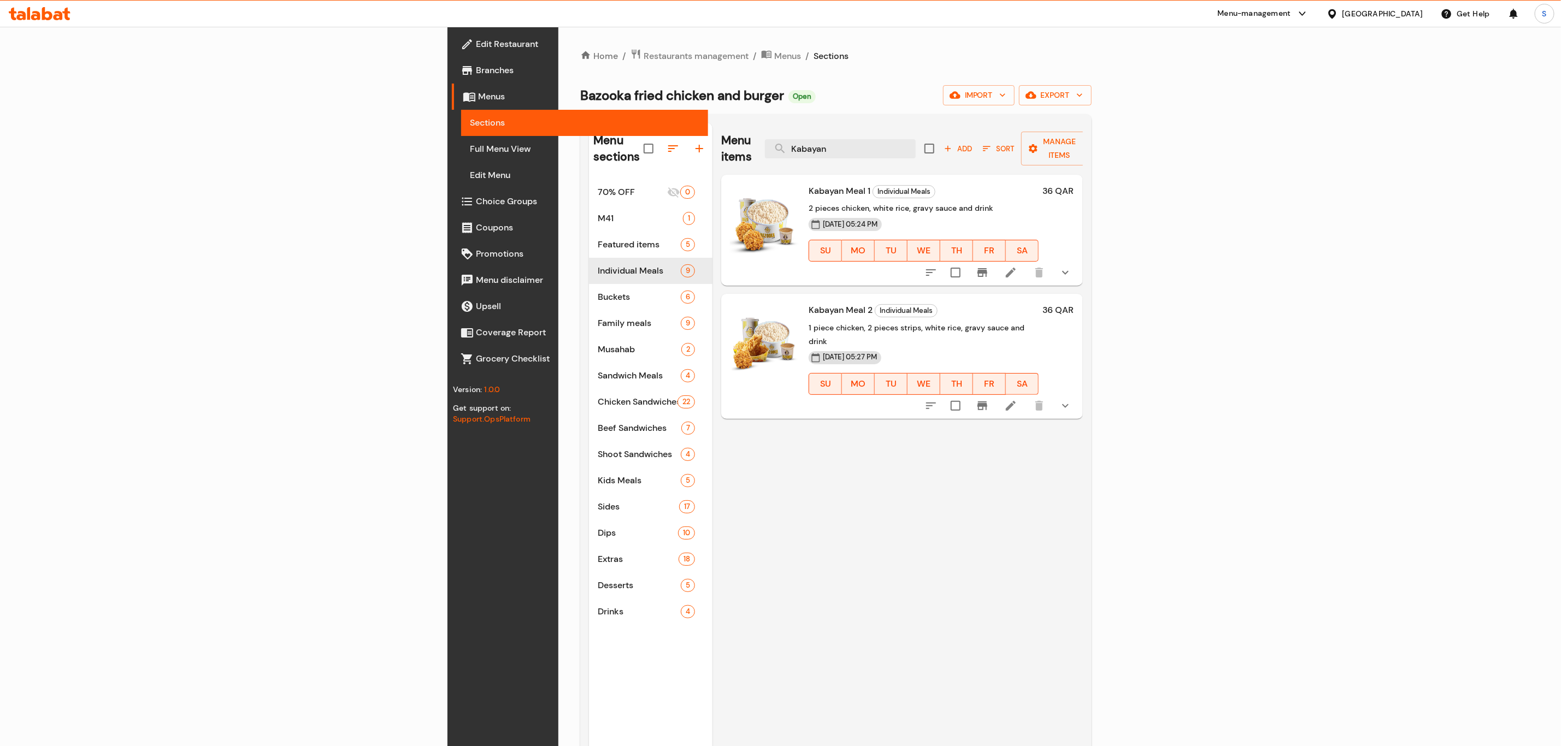
type input "Kabayan"
drag, startPoint x: 1017, startPoint y: 138, endPoint x: 792, endPoint y: 122, distance: 225.7
click at [803, 127] on div "Menu items Kabayan Add Sort Manage items" at bounding box center [902, 149] width 362 height 52
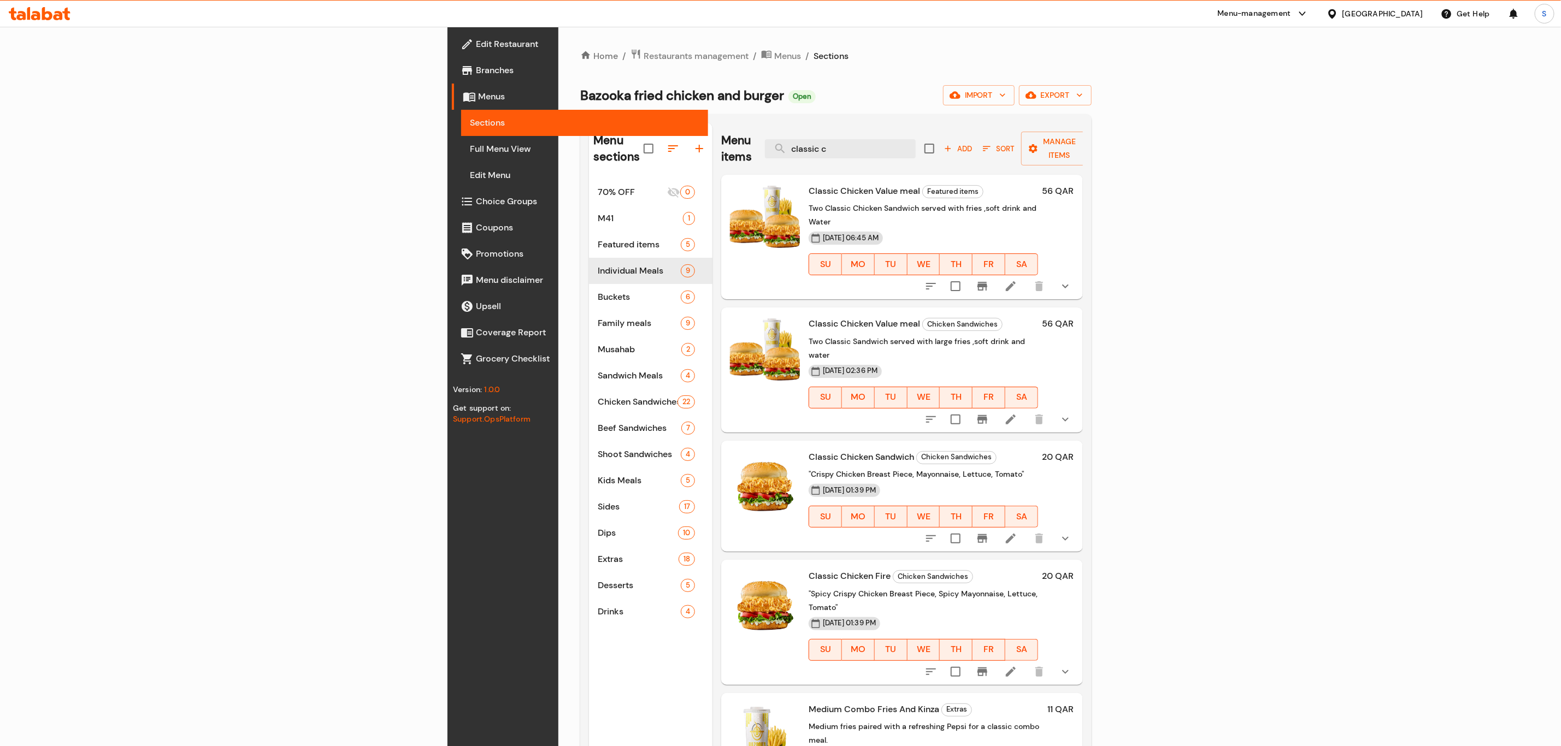
type input "classic c"
click at [1017, 413] on icon at bounding box center [1010, 419] width 13 height 13
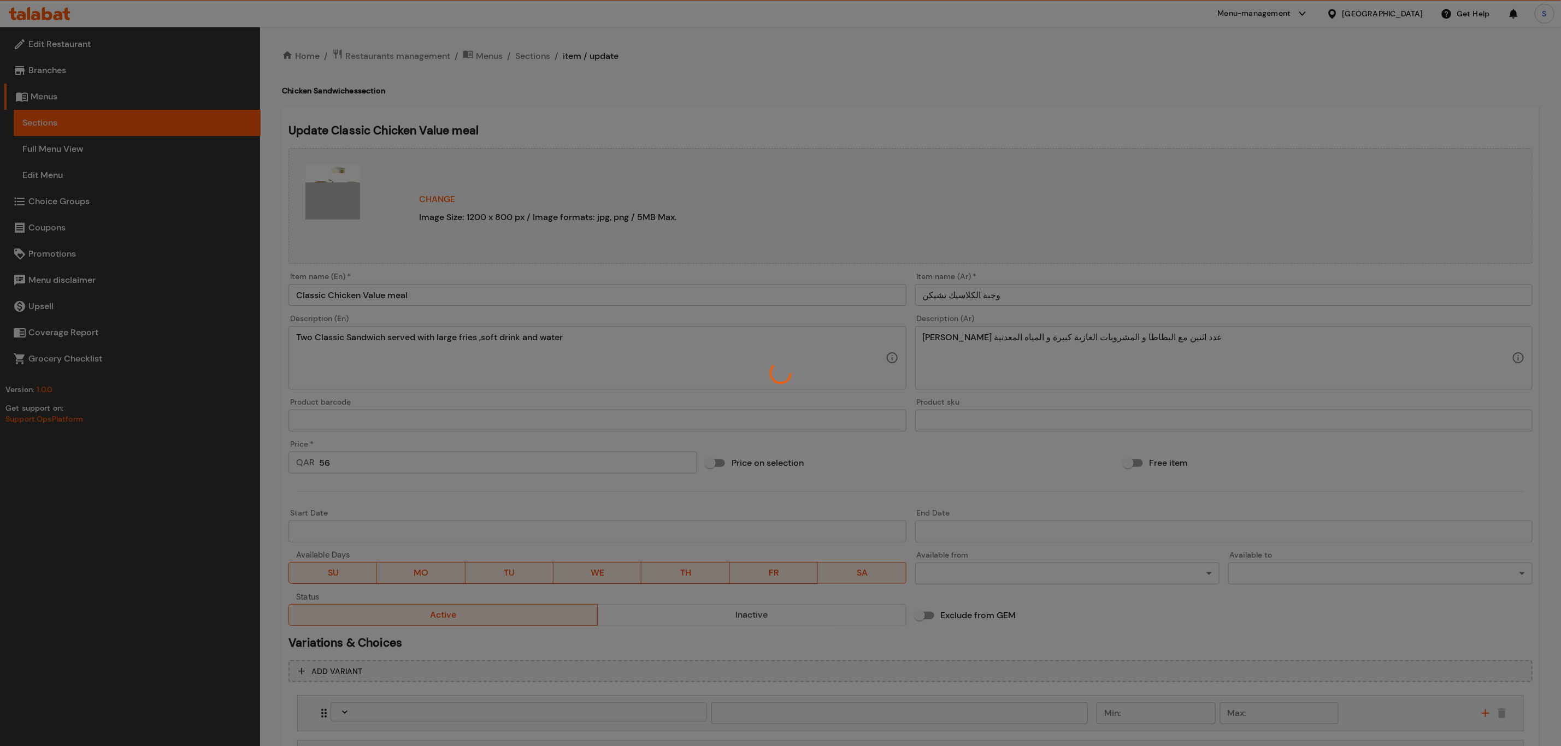
type input "اختيارك من النكهة:"
type input "1"
type input "اختيارك من المشروبات العادية:"
type input "1"
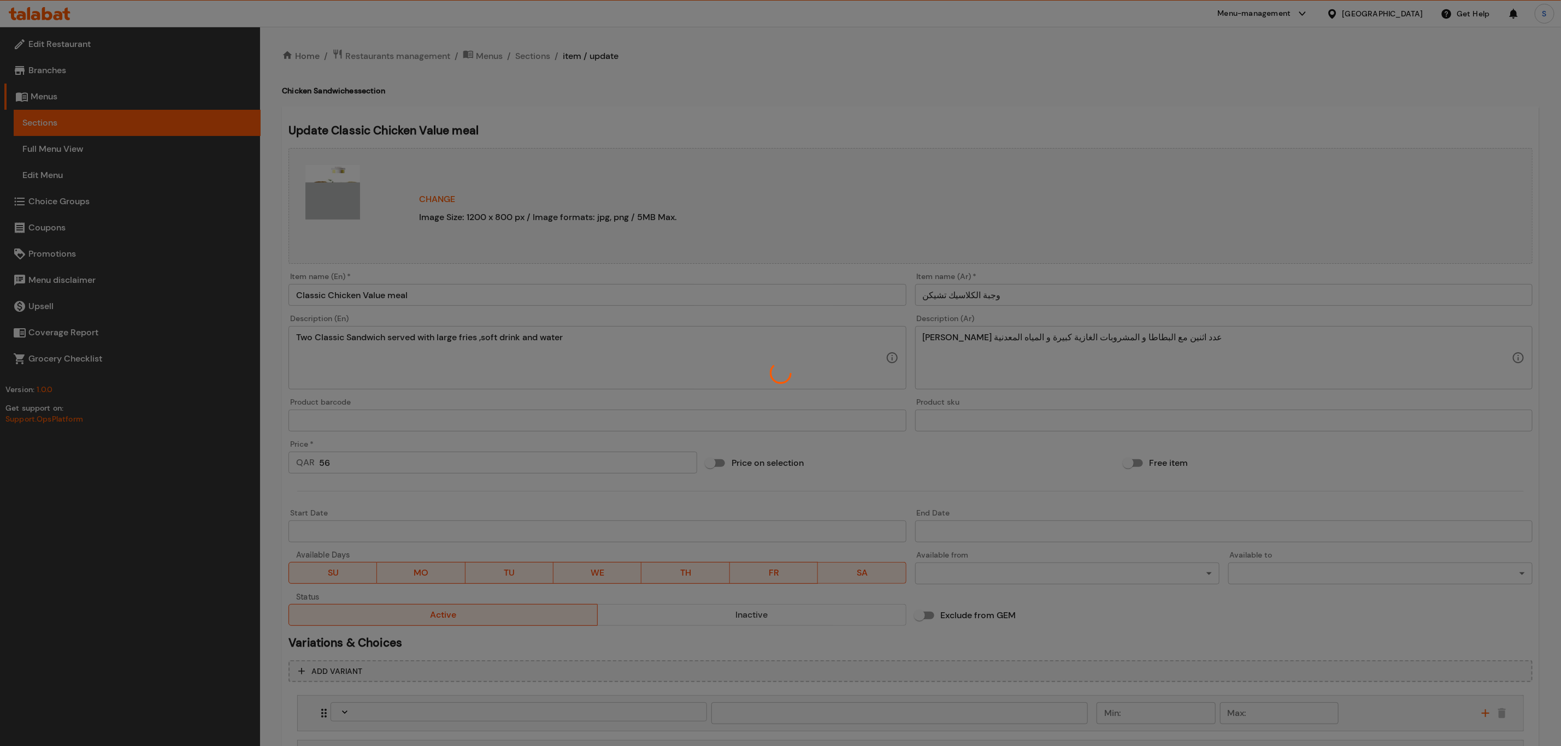
type input "1"
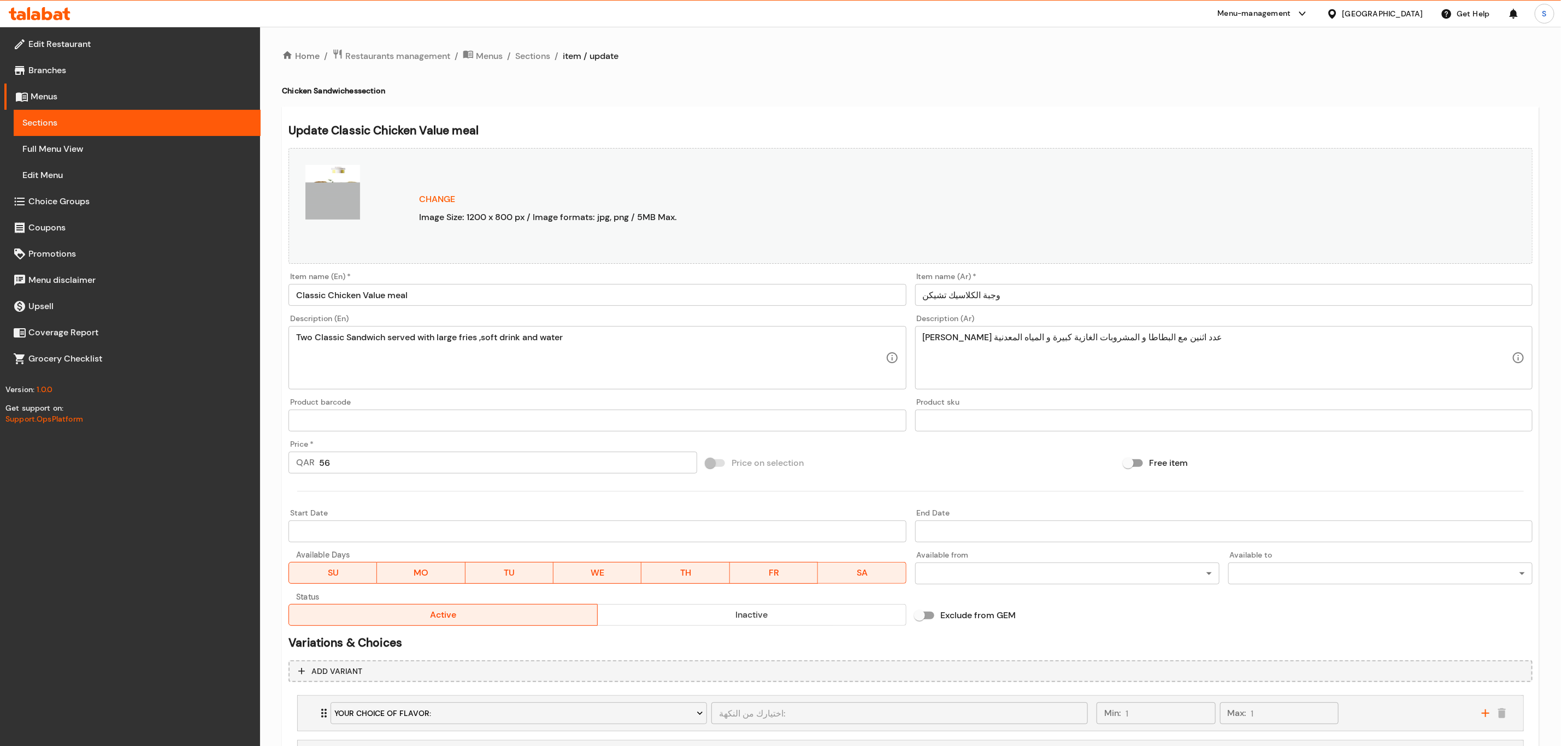
drag, startPoint x: 346, startPoint y: 464, endPoint x: 253, endPoint y: 462, distance: 93.4
click at [251, 458] on div "Edit Restaurant Branches Menus Sections Full Menu View Edit Menu Choice Groups …" at bounding box center [780, 439] width 1561 height 824
type input "60"
drag, startPoint x: 379, startPoint y: 497, endPoint x: 386, endPoint y: 494, distance: 7.3
click at [382, 496] on div at bounding box center [910, 491] width 1253 height 27
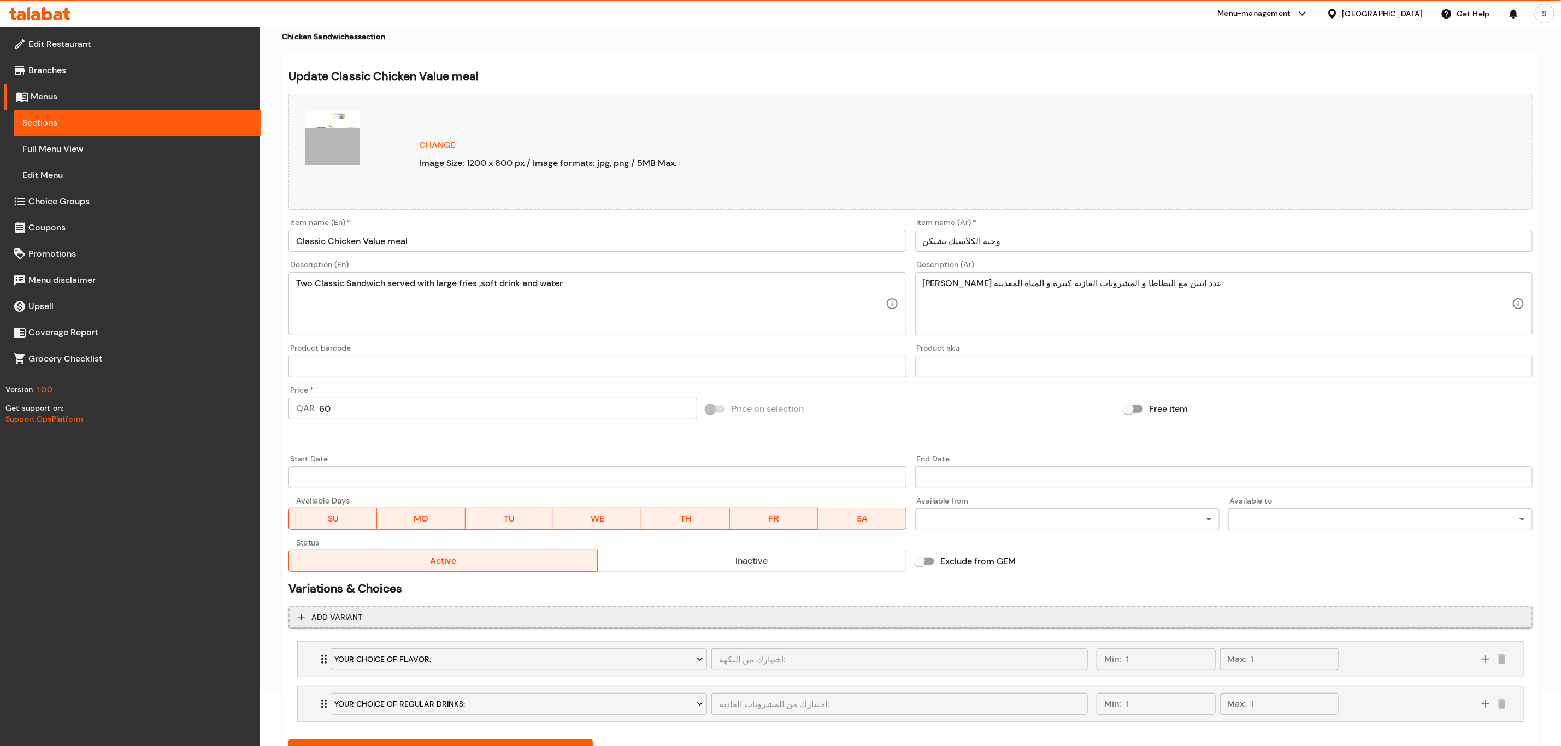
scroll to position [105, 0]
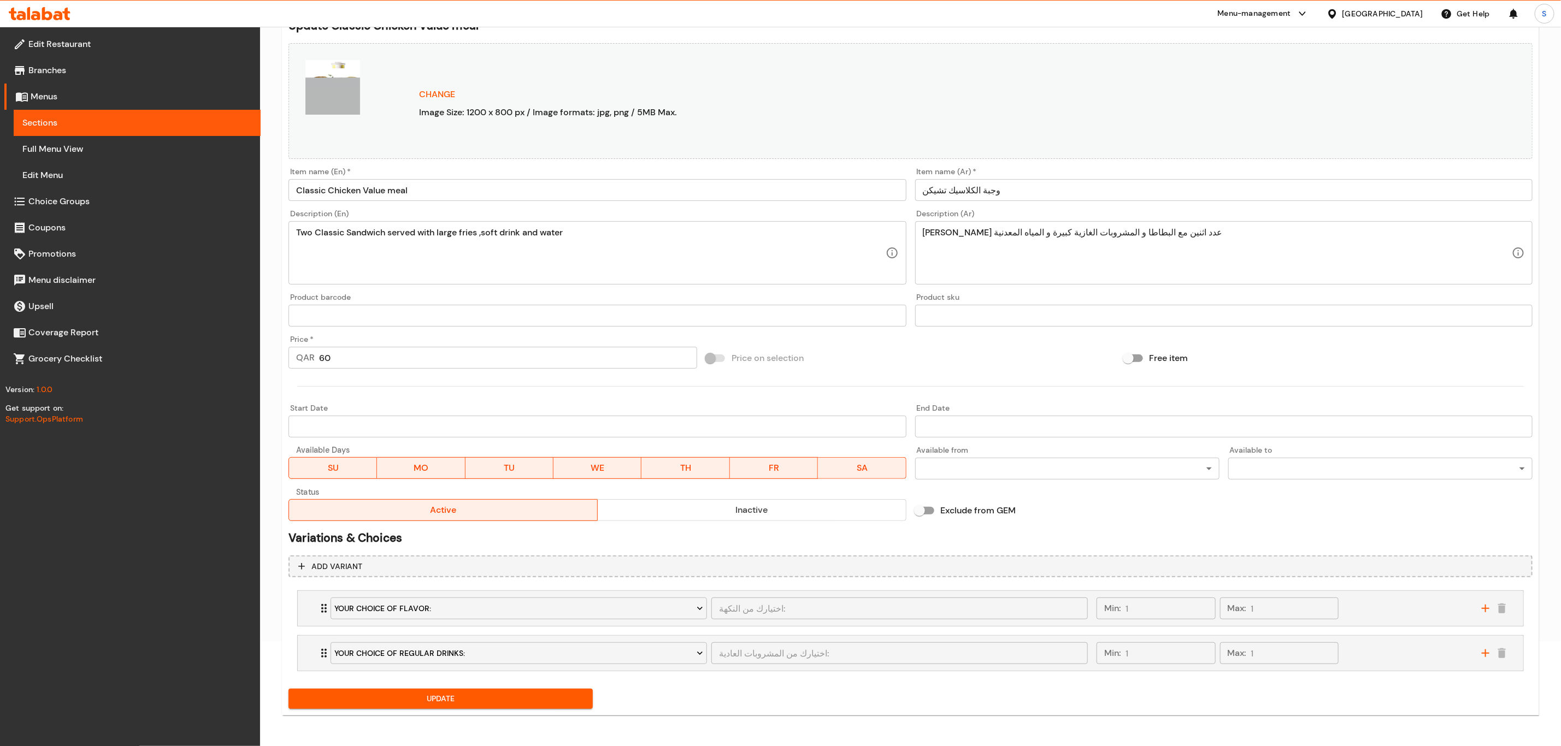
click at [431, 700] on span "Update" at bounding box center [440, 699] width 287 height 14
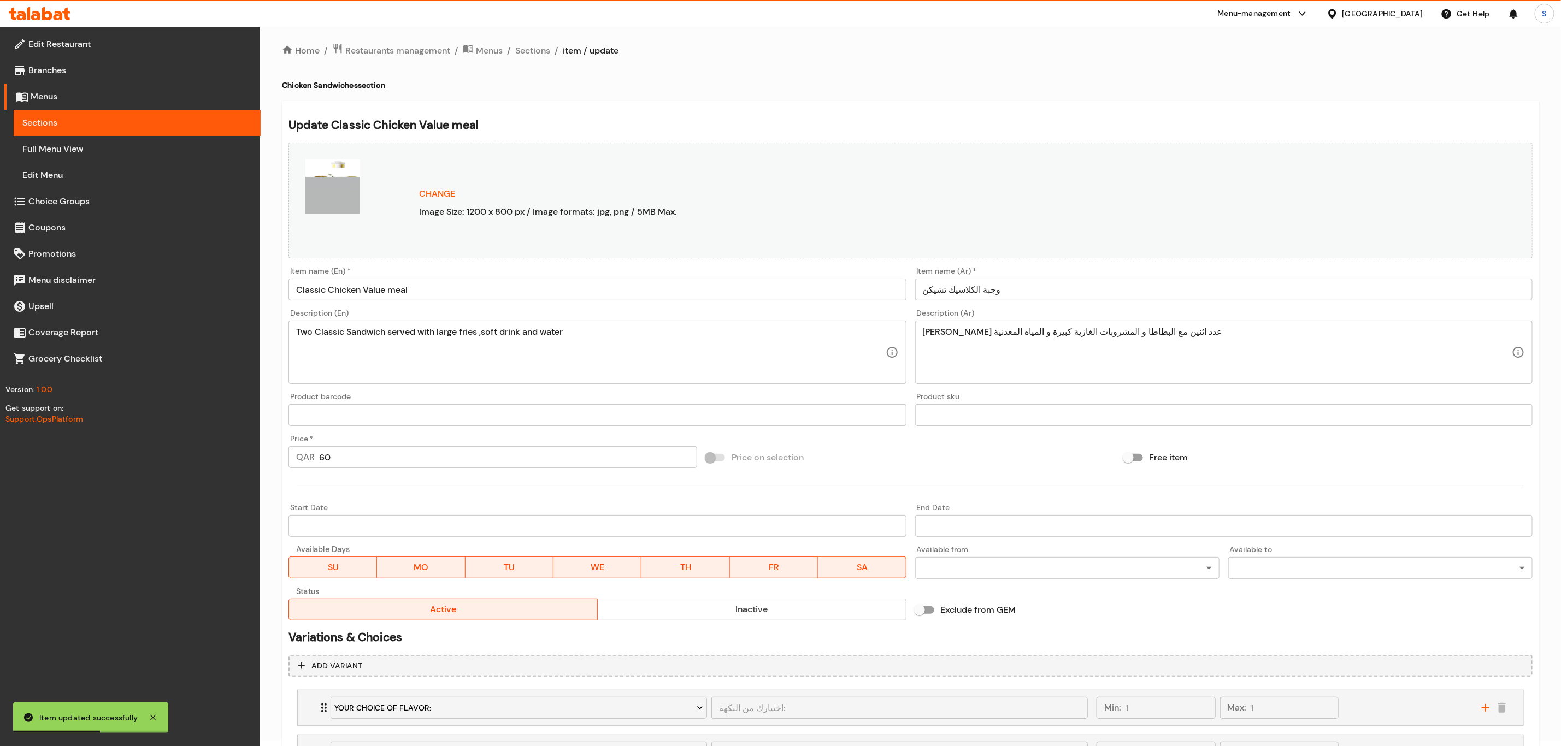
scroll to position [0, 0]
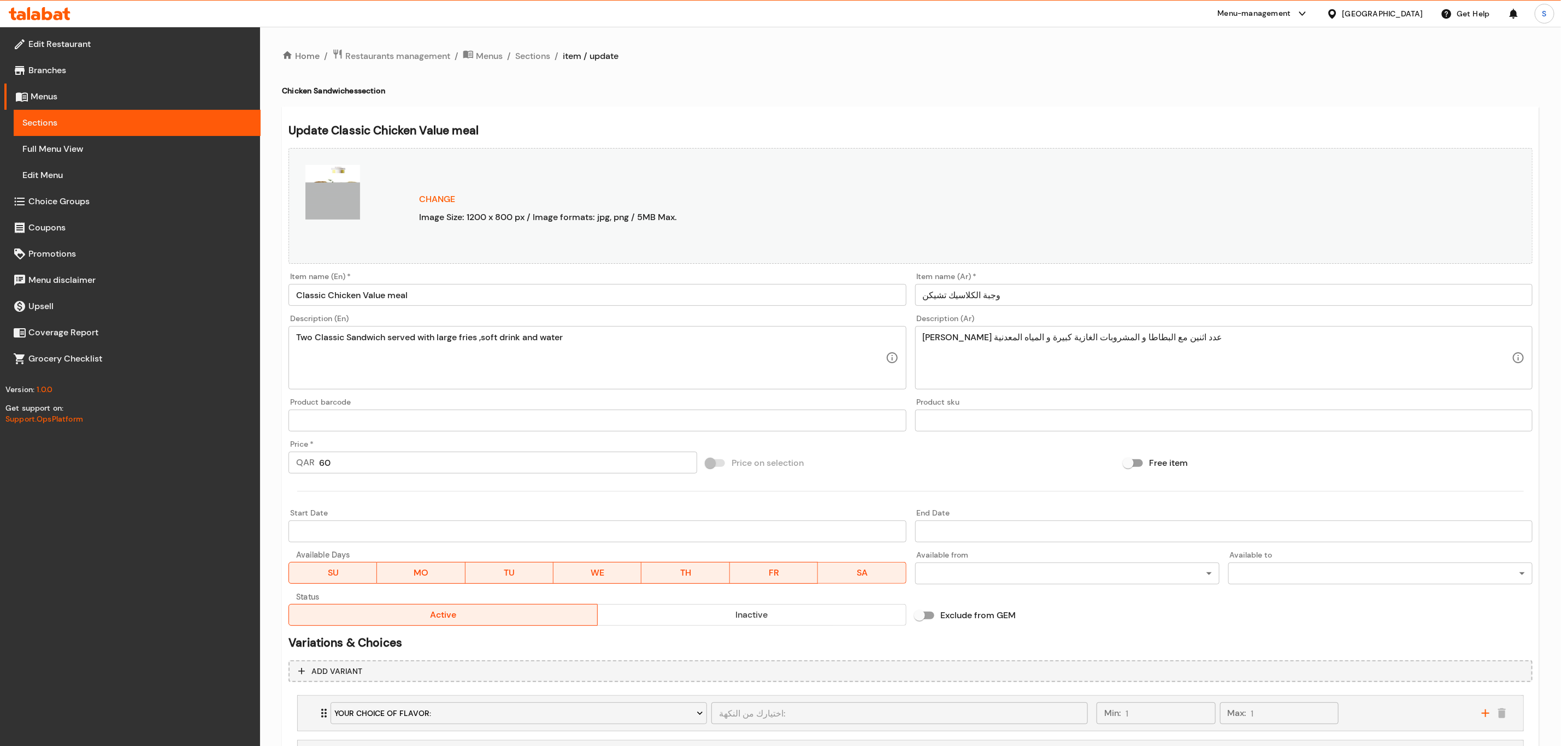
click at [1291, 8] on div "Menu-management" at bounding box center [1254, 13] width 73 height 13
click at [1237, 121] on div "Restaurant-Management" at bounding box center [1262, 121] width 93 height 12
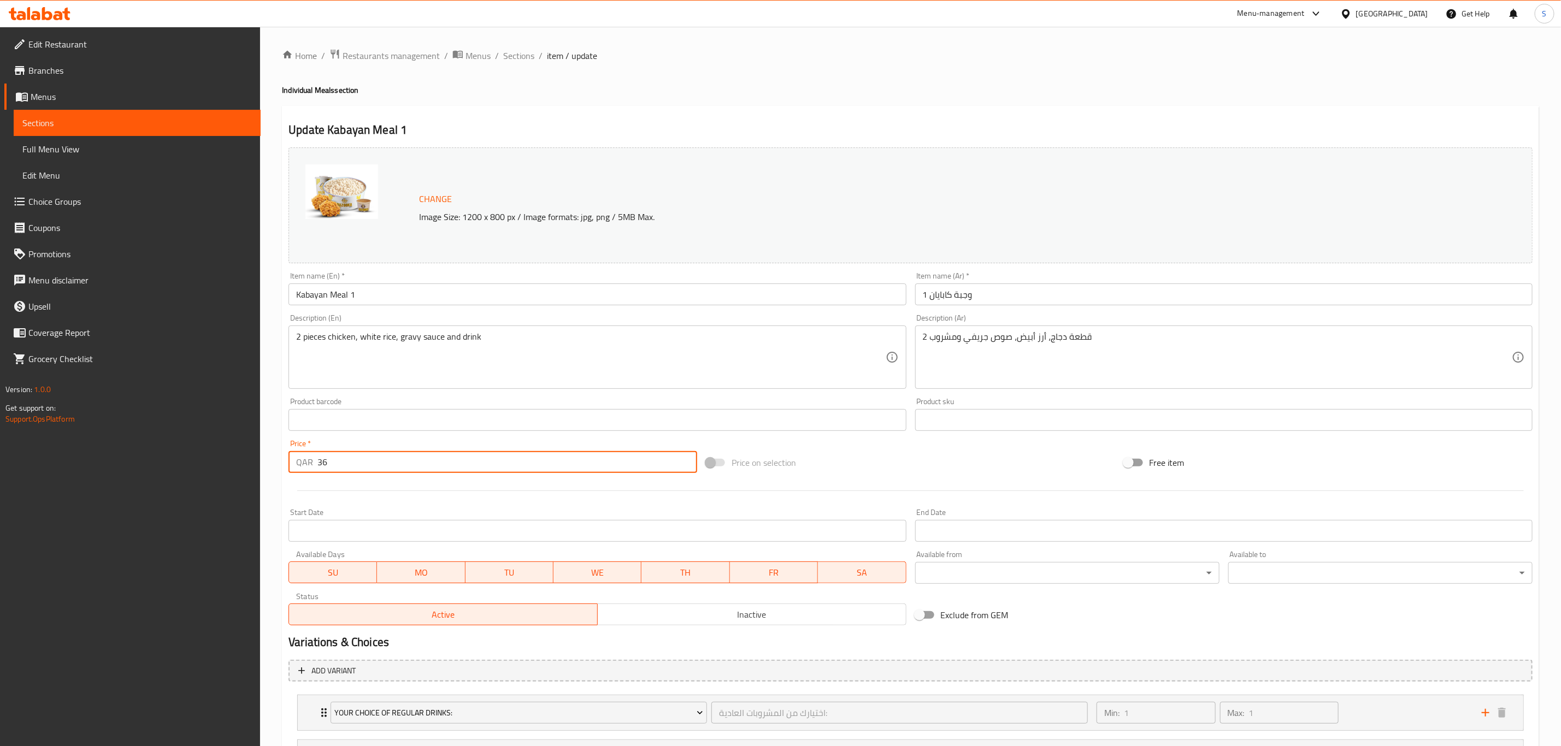
drag, startPoint x: 327, startPoint y: 459, endPoint x: 289, endPoint y: 451, distance: 38.6
click at [289, 451] on div "QAR 36 Price *" at bounding box center [492, 462] width 409 height 22
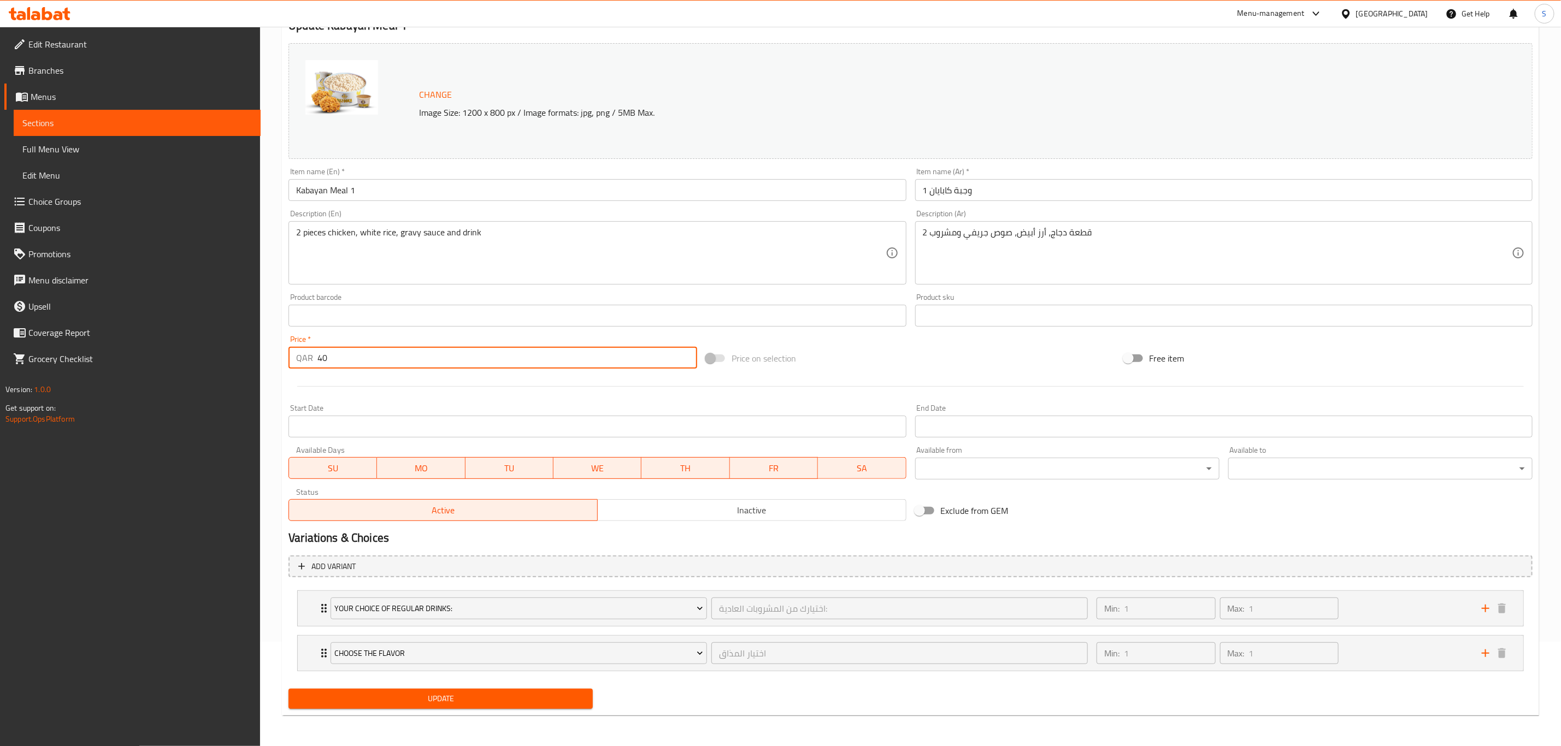
type input "40"
click at [451, 694] on span "Update" at bounding box center [440, 699] width 287 height 14
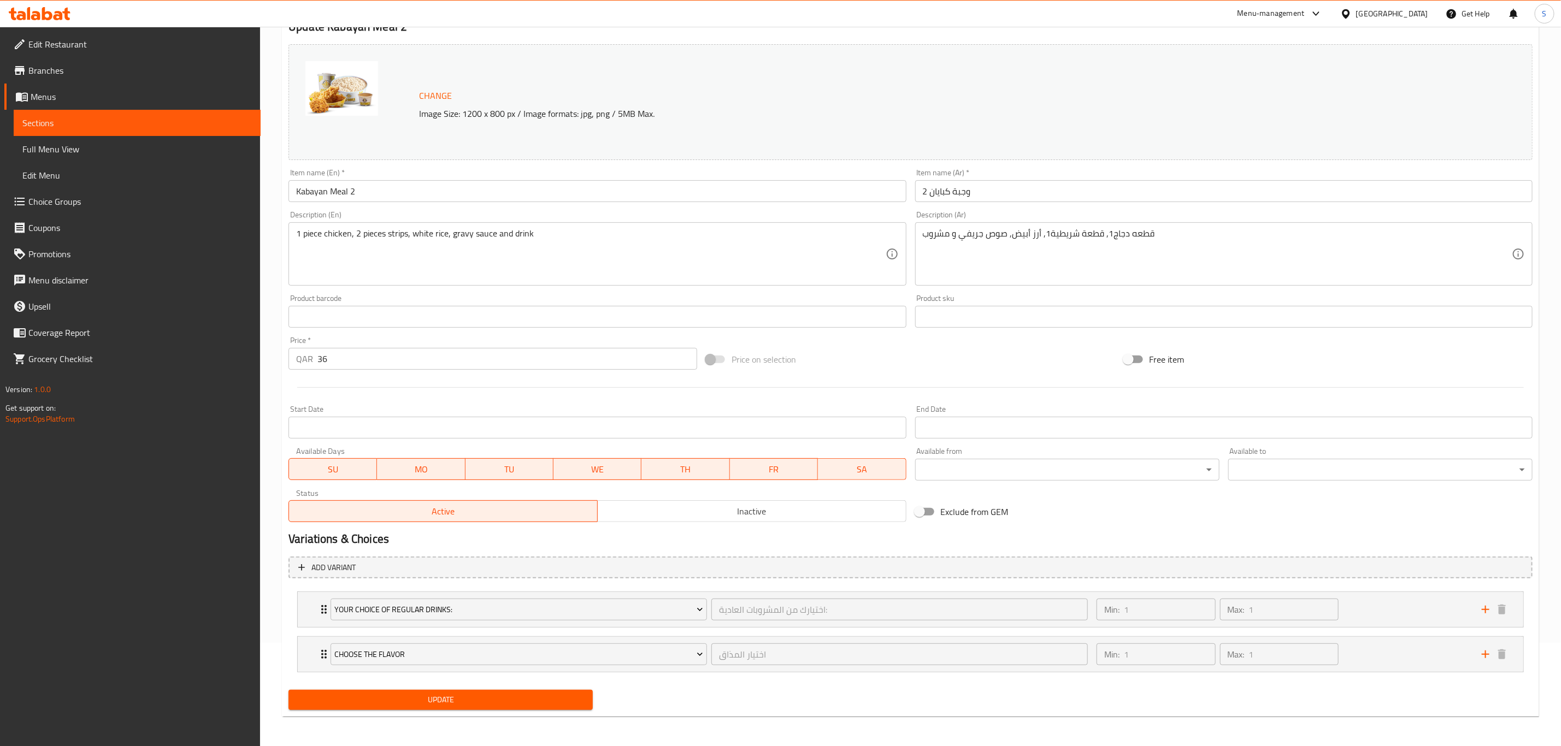
scroll to position [105, 0]
drag, startPoint x: 327, startPoint y: 354, endPoint x: 280, endPoint y: 346, distance: 47.2
click at [281, 346] on div "Home / Restaurants management / Menus / Sections / item / update Individual Mea…" at bounding box center [910, 334] width 1301 height 824
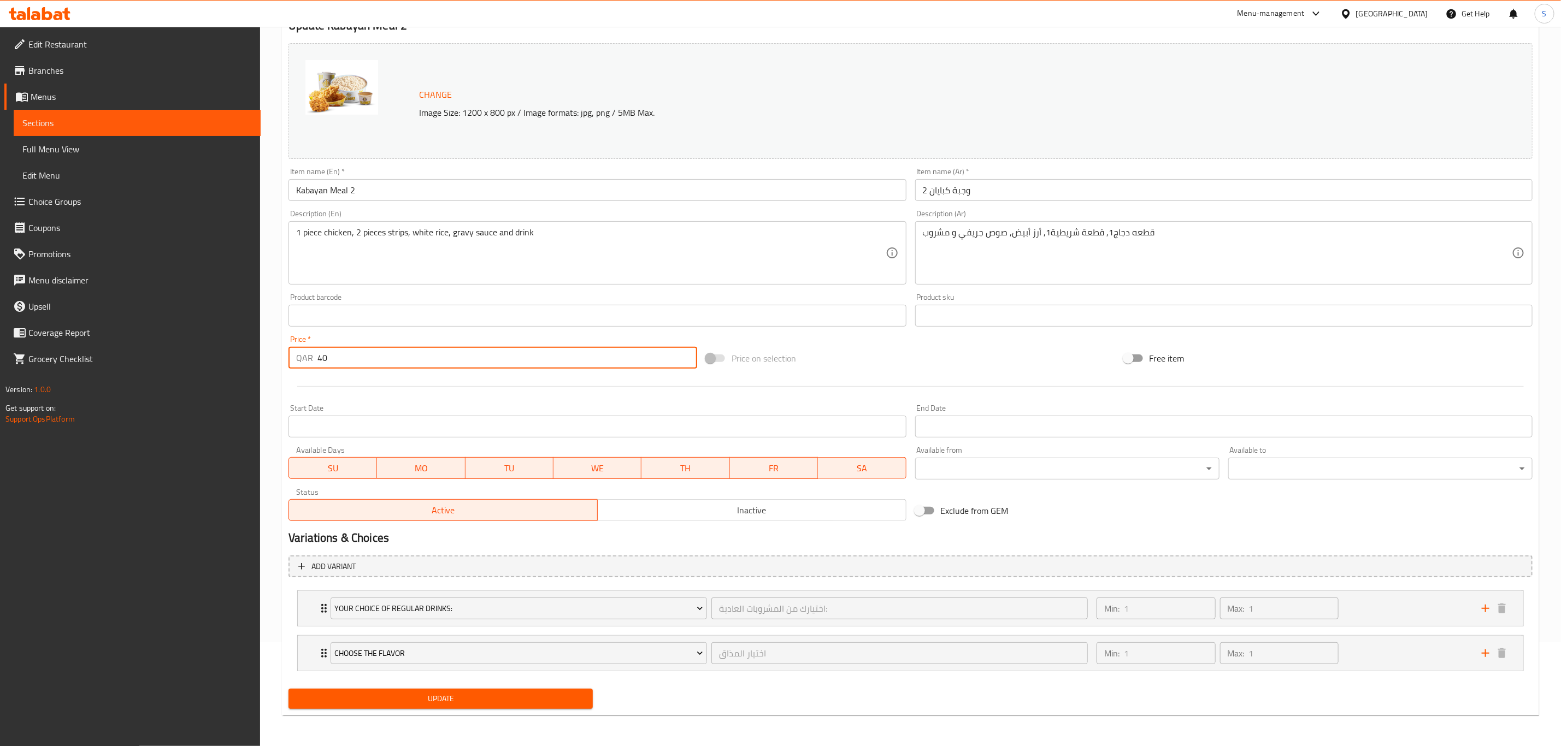
drag, startPoint x: 409, startPoint y: 368, endPoint x: 405, endPoint y: 382, distance: 14.6
click at [408, 369] on div "Price   * QAR 40 Price *" at bounding box center [492, 352] width 417 height 42
type input "40"
click at [408, 384] on div at bounding box center [910, 386] width 1253 height 27
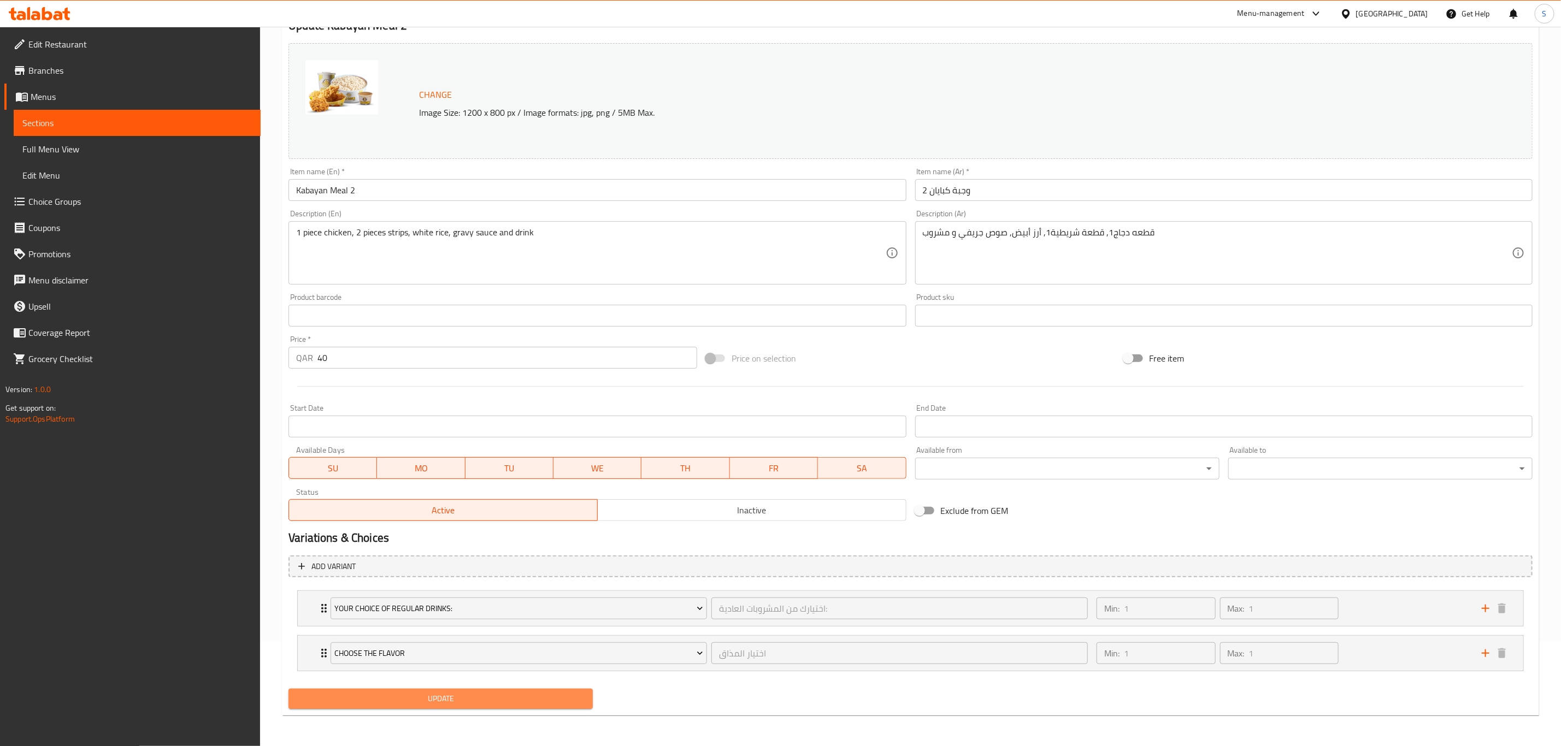
click at [449, 702] on span "Update" at bounding box center [440, 699] width 287 height 14
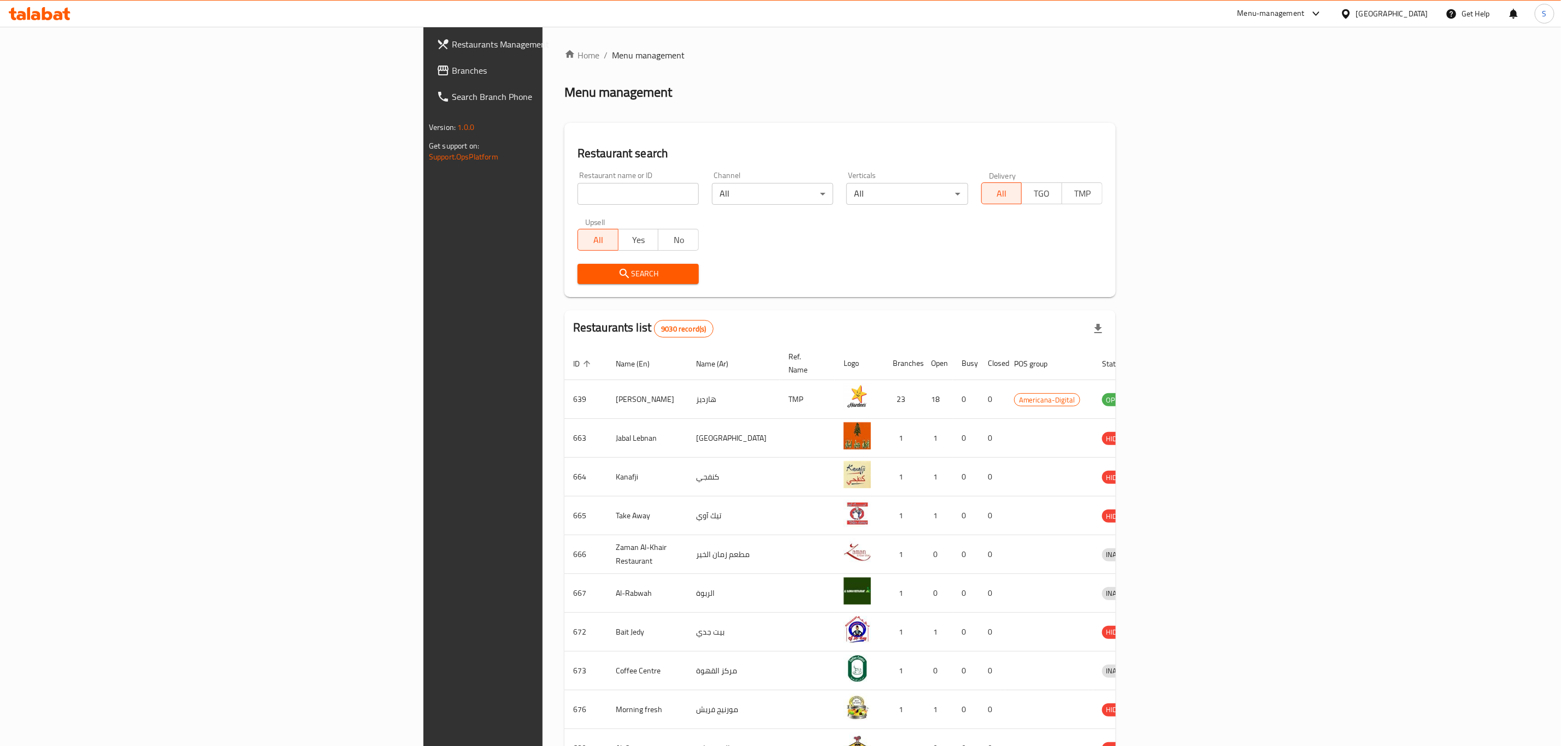
click at [577, 195] on input "search" at bounding box center [637, 194] width 121 height 22
type input "bazoo"
click button "Search" at bounding box center [637, 274] width 121 height 20
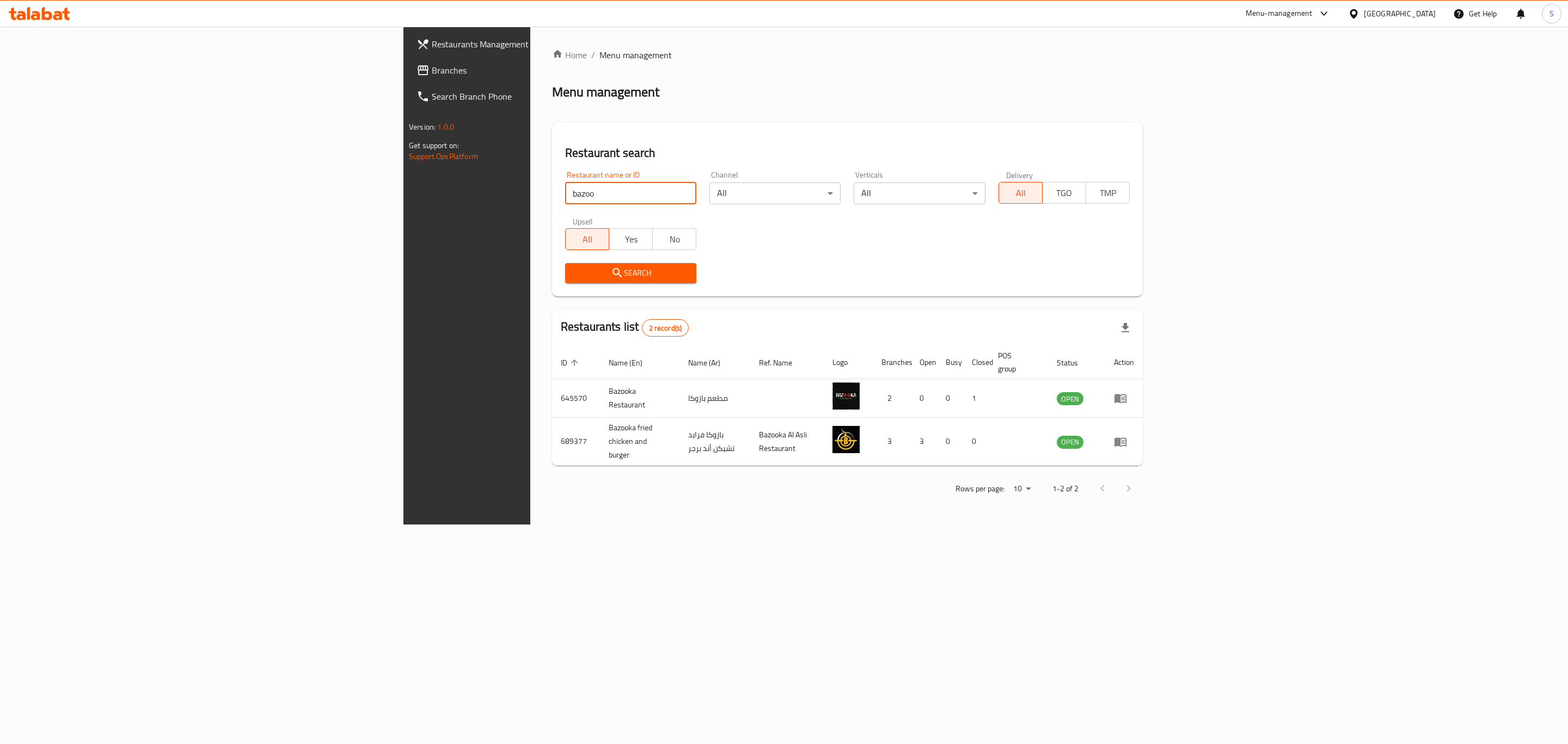
drag, startPoint x: 1092, startPoint y: 556, endPoint x: 1086, endPoint y: 555, distance: 6.1
click at [1090, 525] on div "Home / Menu management Menu management Restaurant search Restaurant name or ID …" at bounding box center [847, 275] width 634 height 498
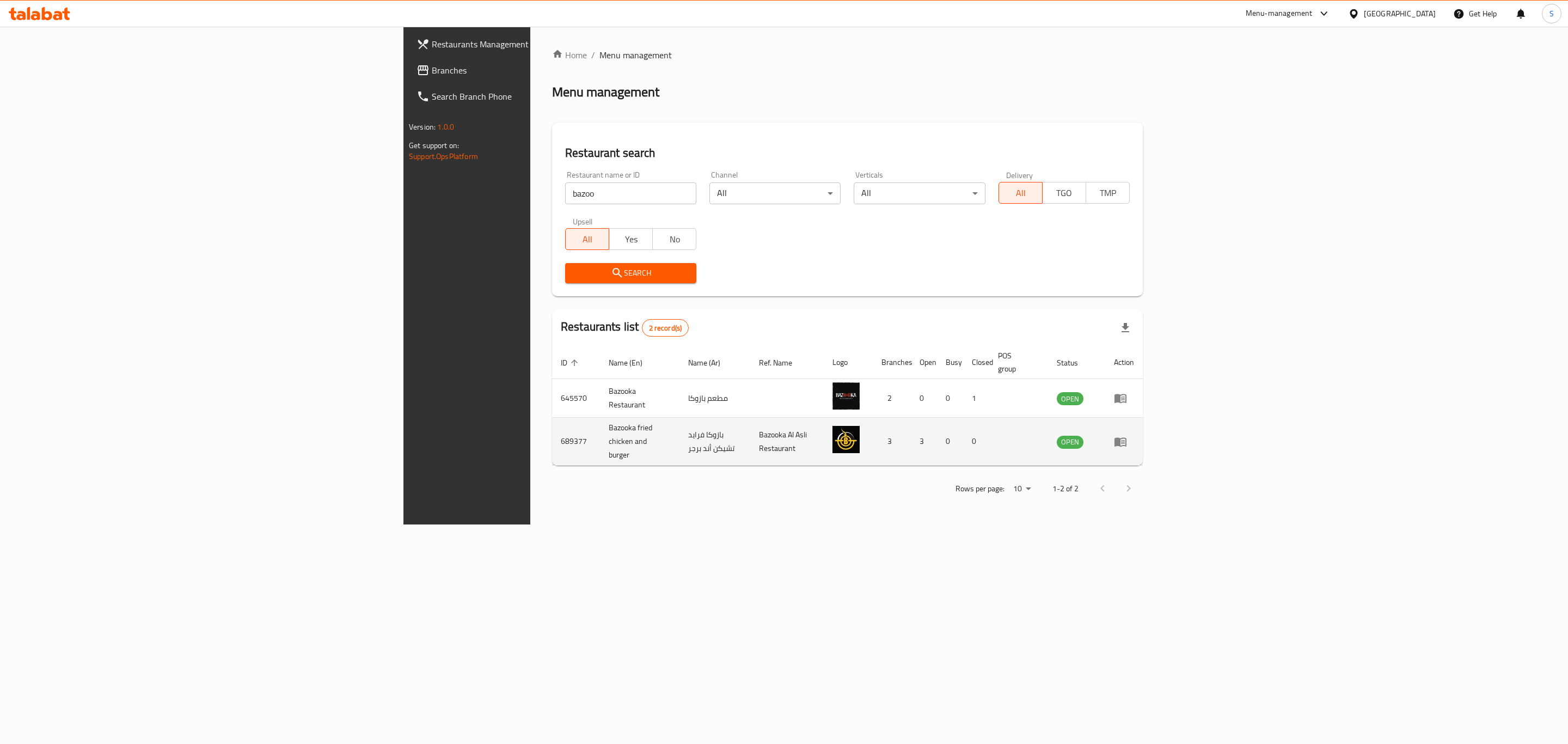
click at [1126, 438] on icon "enhanced table" at bounding box center [1120, 442] width 12 height 9
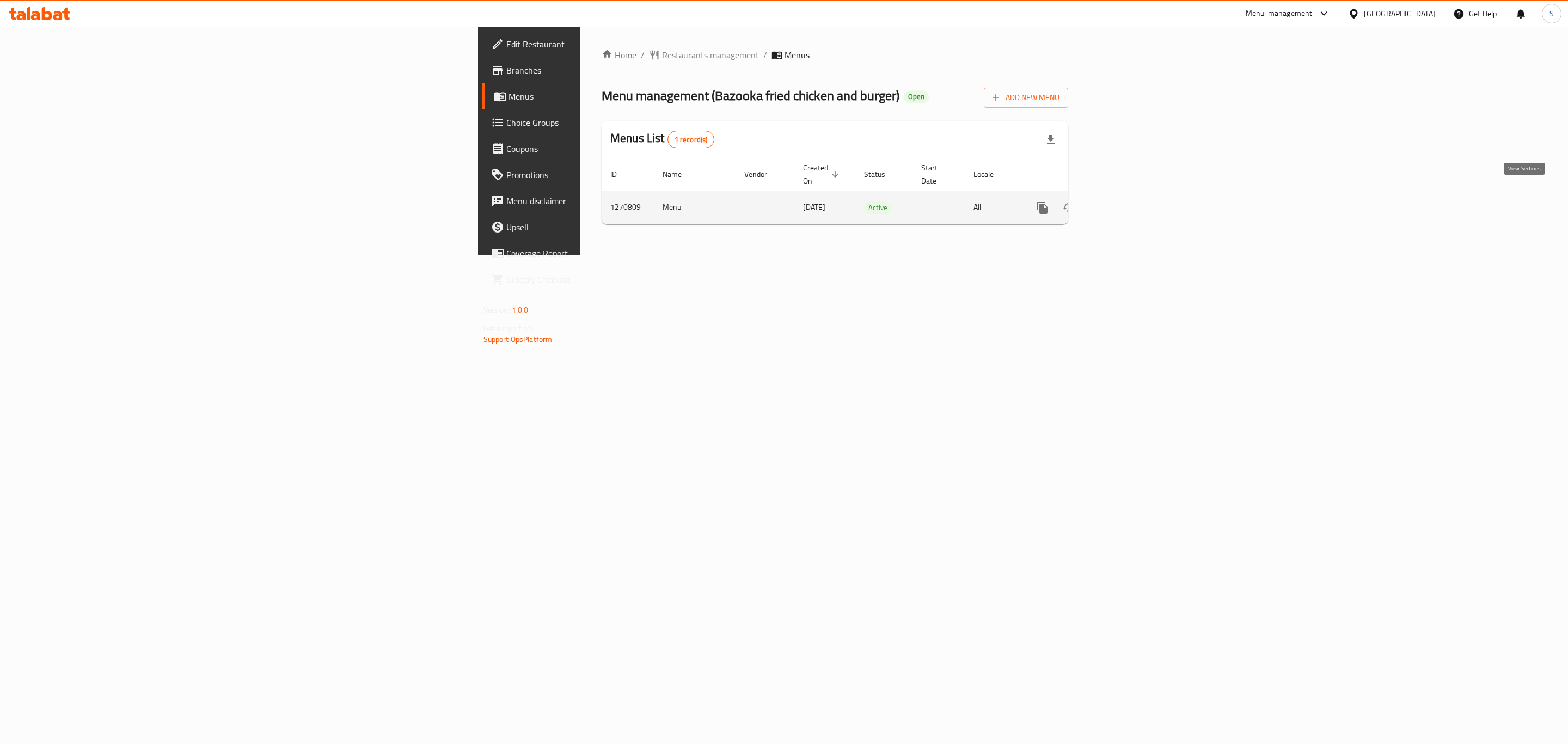
click at [1127, 201] on icon "enhanced table" at bounding box center [1120, 207] width 13 height 13
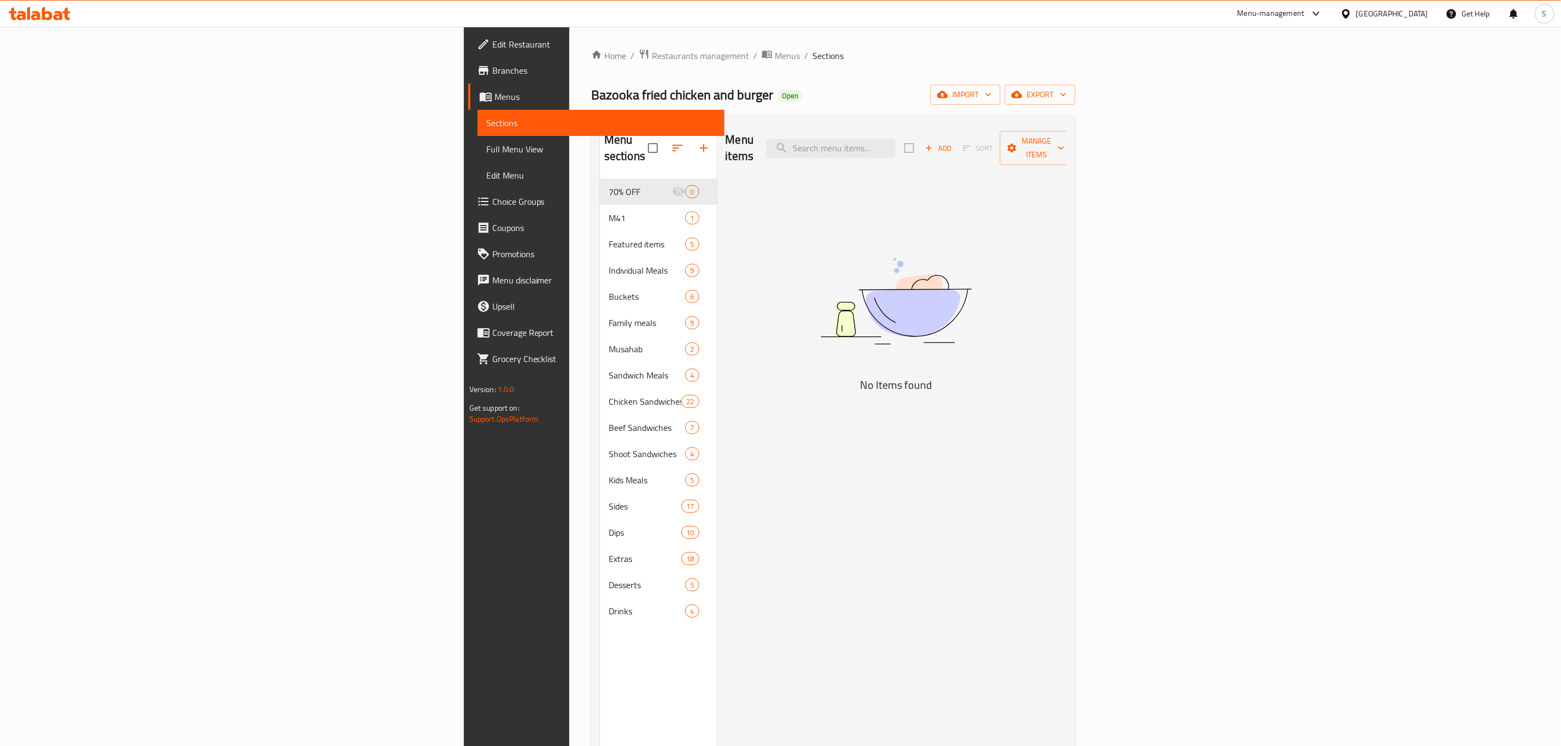
click at [999, 151] on div "Menu items Add Sort Manage items" at bounding box center [896, 148] width 341 height 52
click at [895, 139] on input "search" at bounding box center [831, 148] width 129 height 19
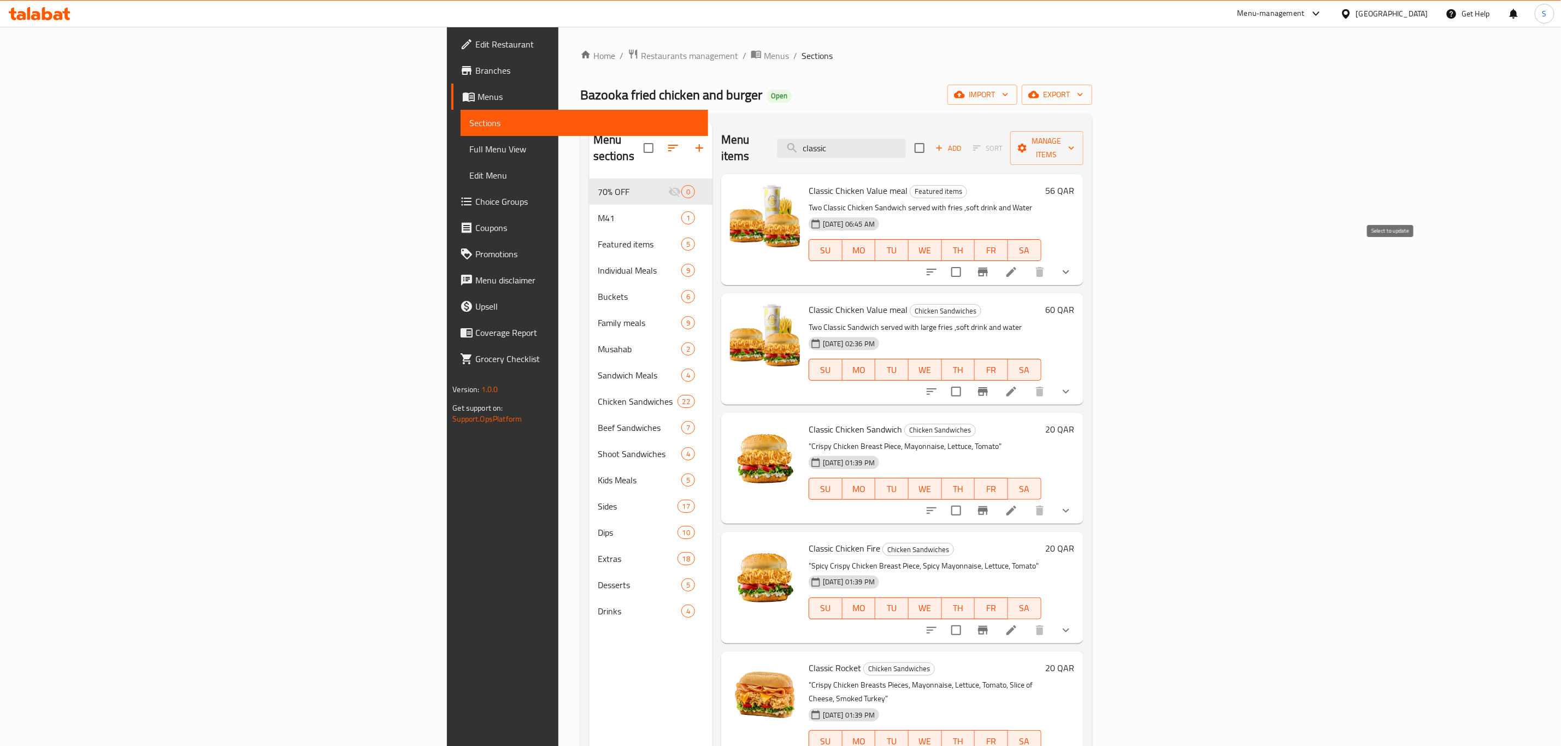
type input "classic"
click at [968, 261] on input "checkbox" at bounding box center [956, 272] width 23 height 23
click at [1077, 143] on icon "button" at bounding box center [1071, 148] width 11 height 11
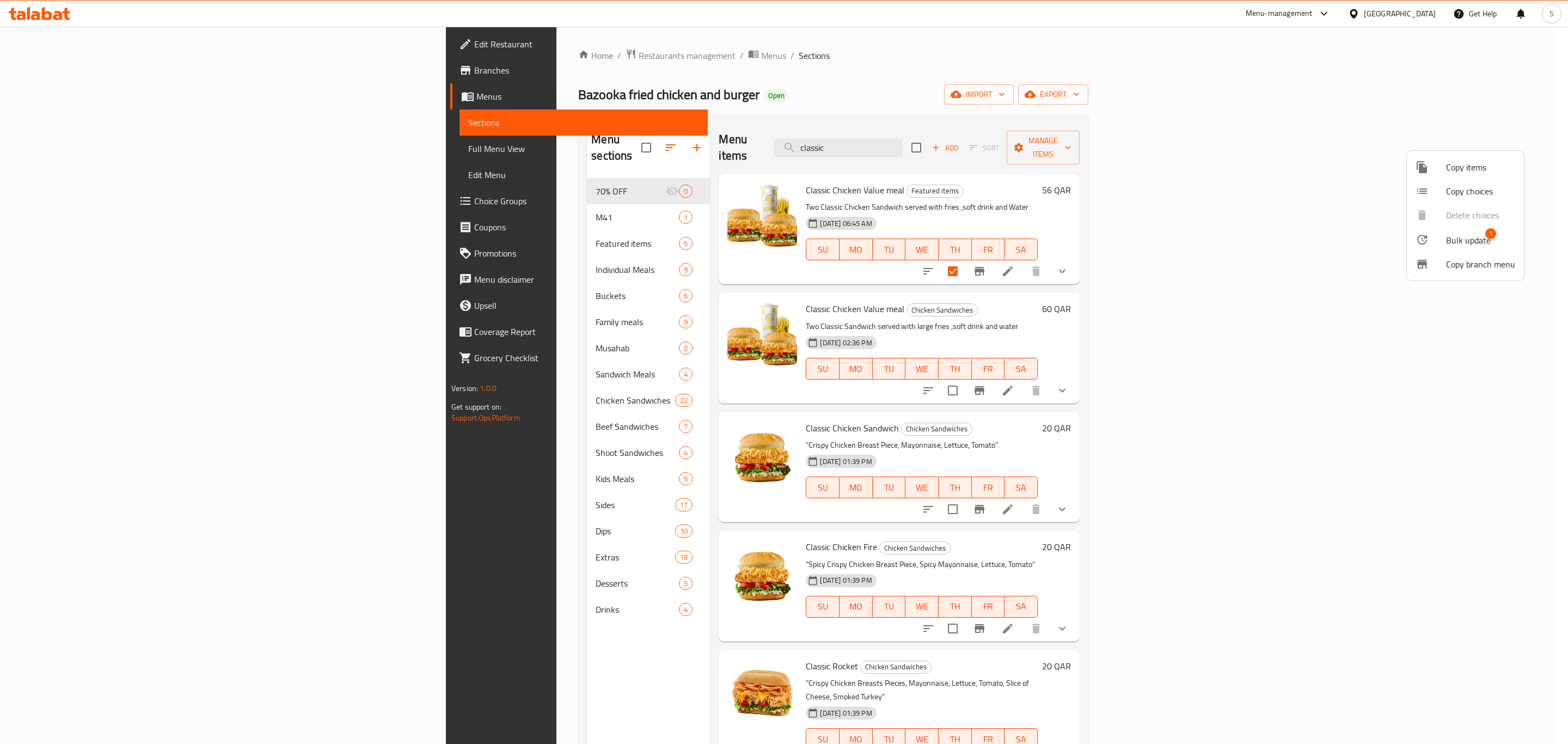
click at [1461, 233] on span "Bulk update" at bounding box center [1468, 239] width 45 height 13
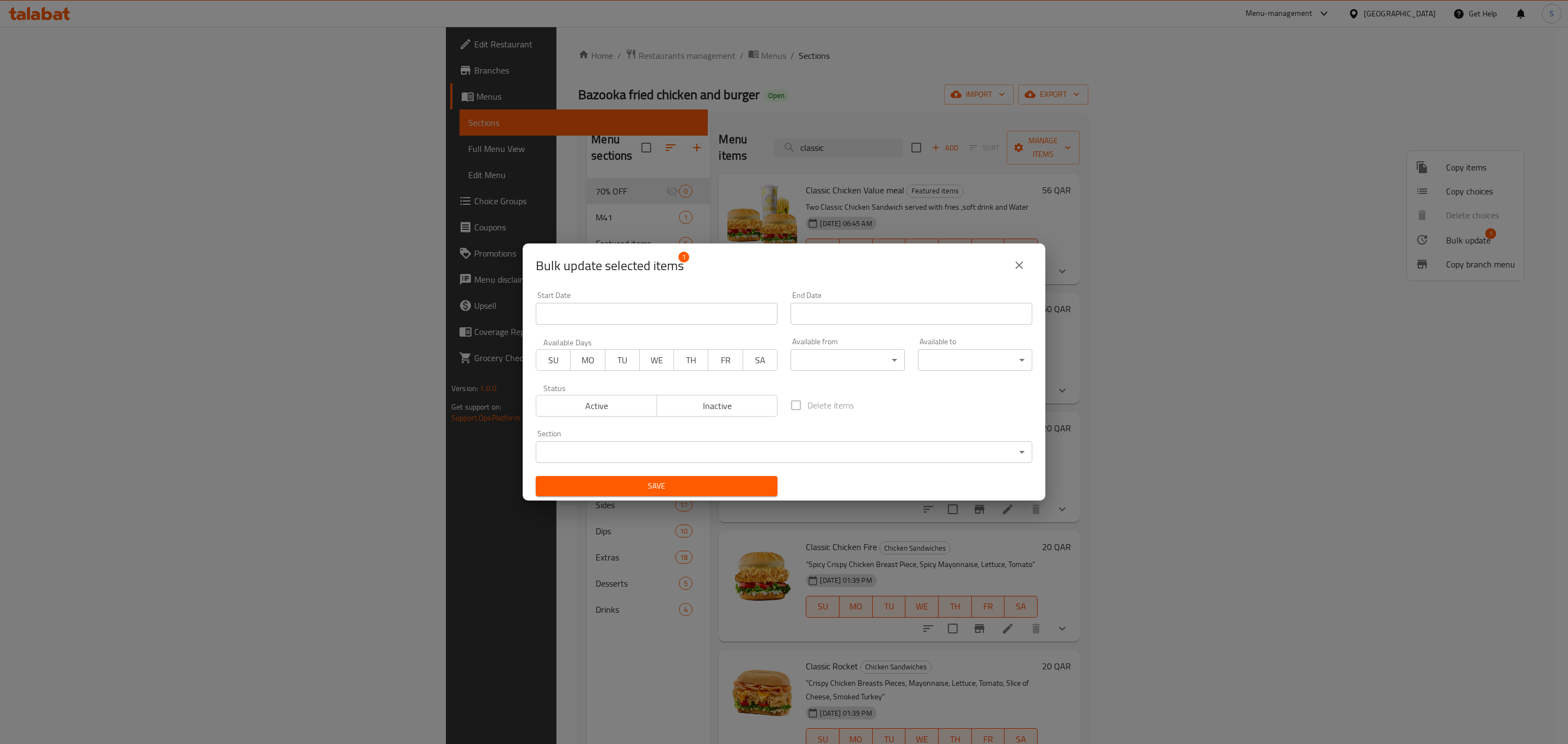
click at [708, 408] on span "Inactive" at bounding box center [718, 406] width 113 height 16
click at [683, 481] on span "Save" at bounding box center [656, 487] width 224 height 14
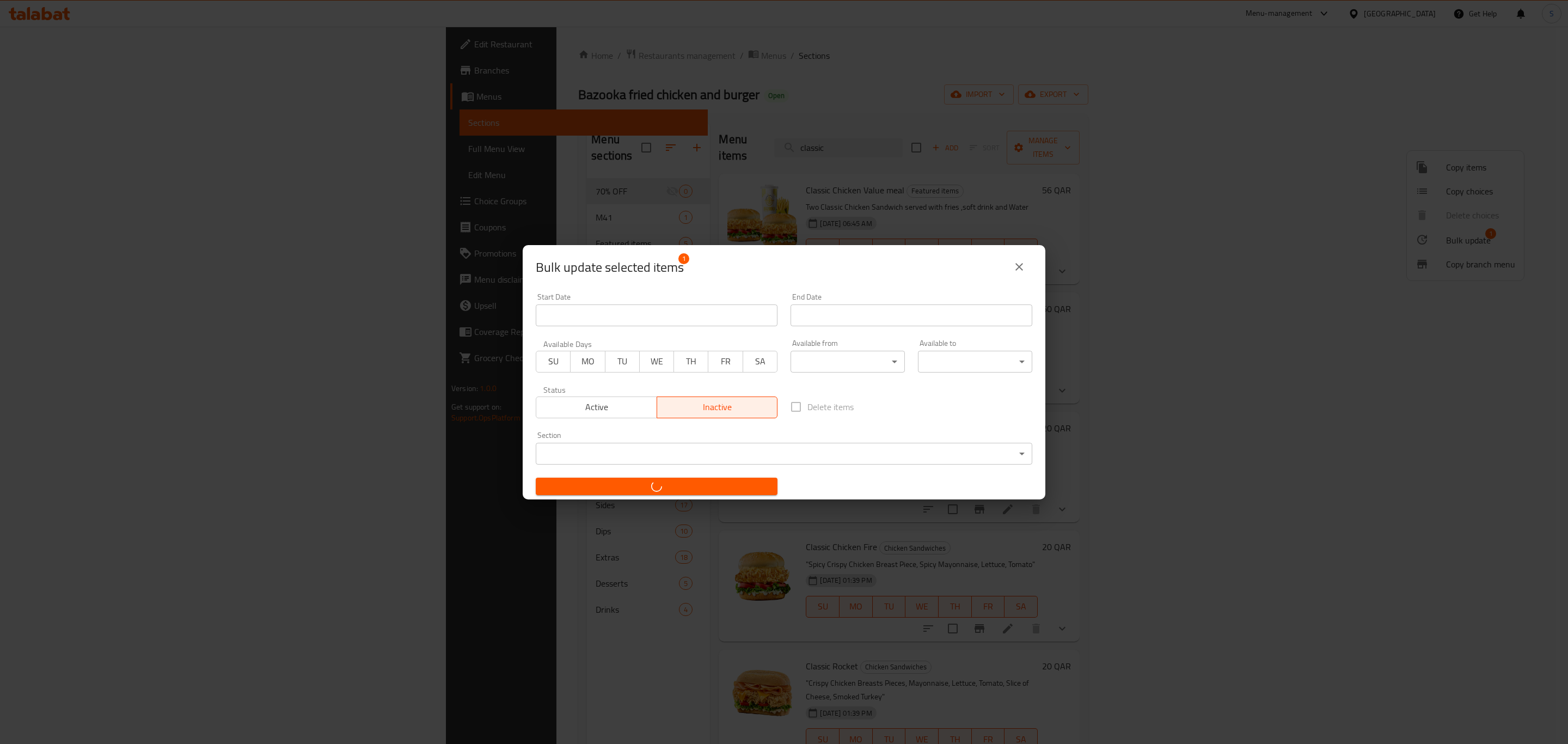
checkbox input "false"
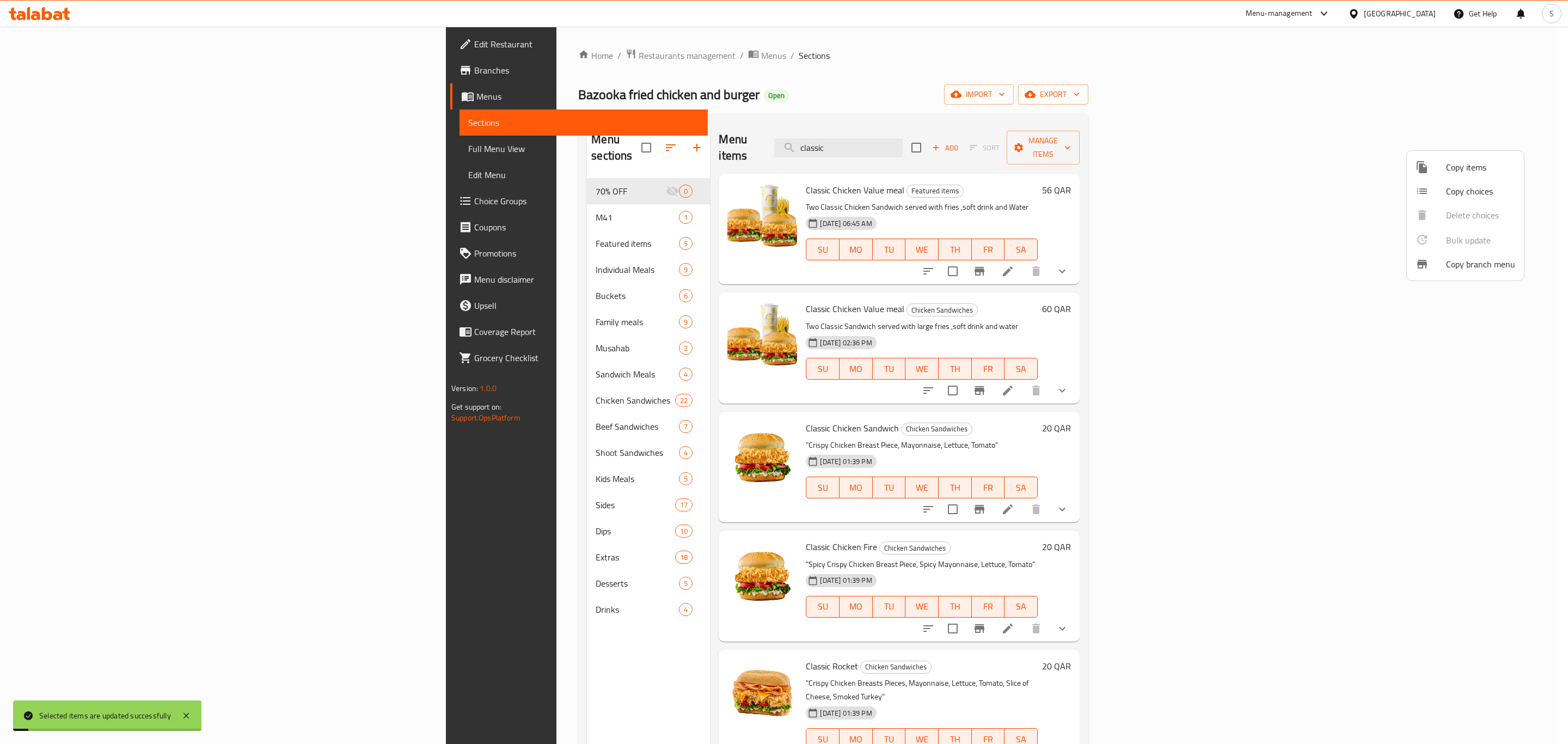
click at [1161, 108] on div at bounding box center [784, 372] width 1568 height 744
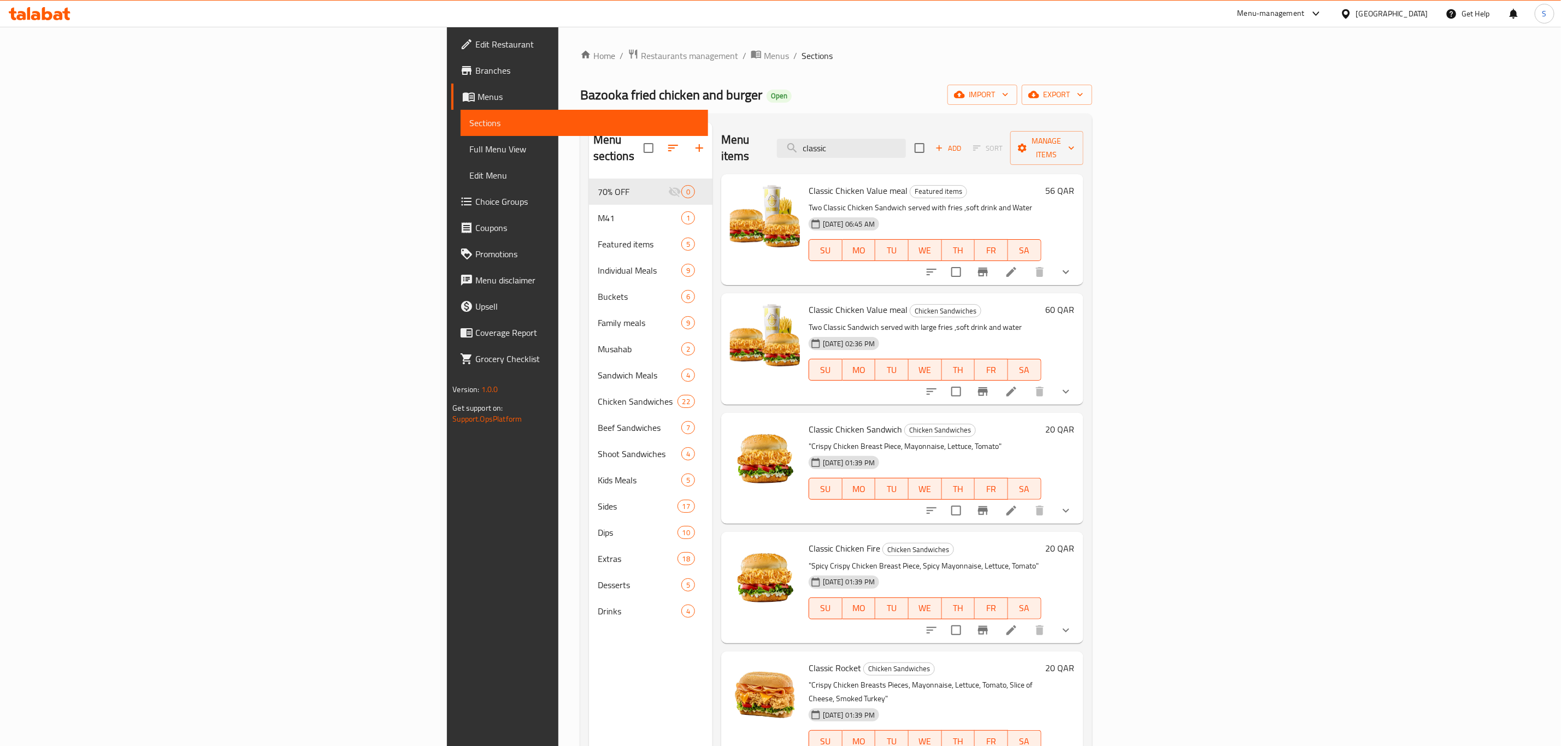
click at [1305, 15] on div "Menu-management" at bounding box center [1270, 13] width 67 height 13
click at [1249, 69] on div "Agent Campaigns Center" at bounding box center [1264, 74] width 82 height 12
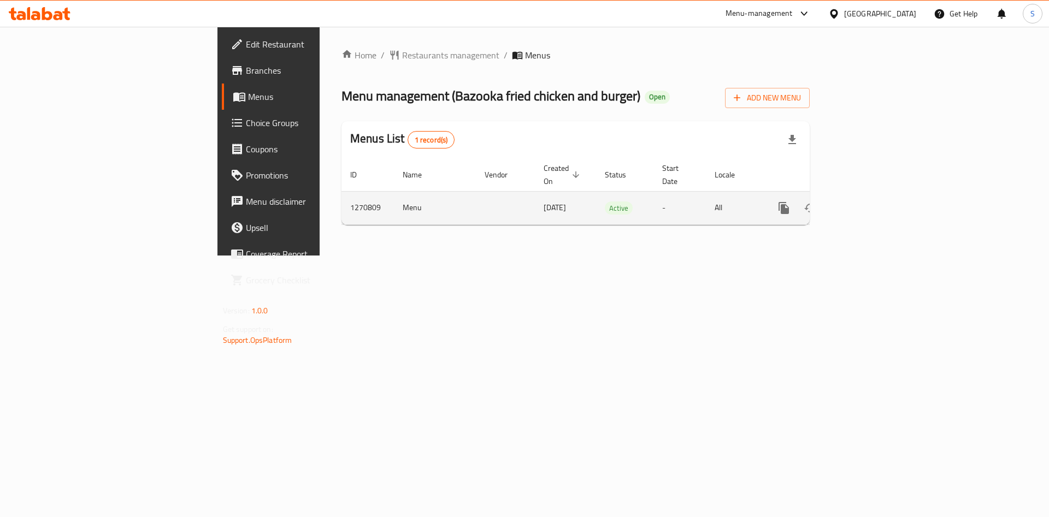
click at [876, 204] on link "enhanced table" at bounding box center [863, 208] width 26 height 26
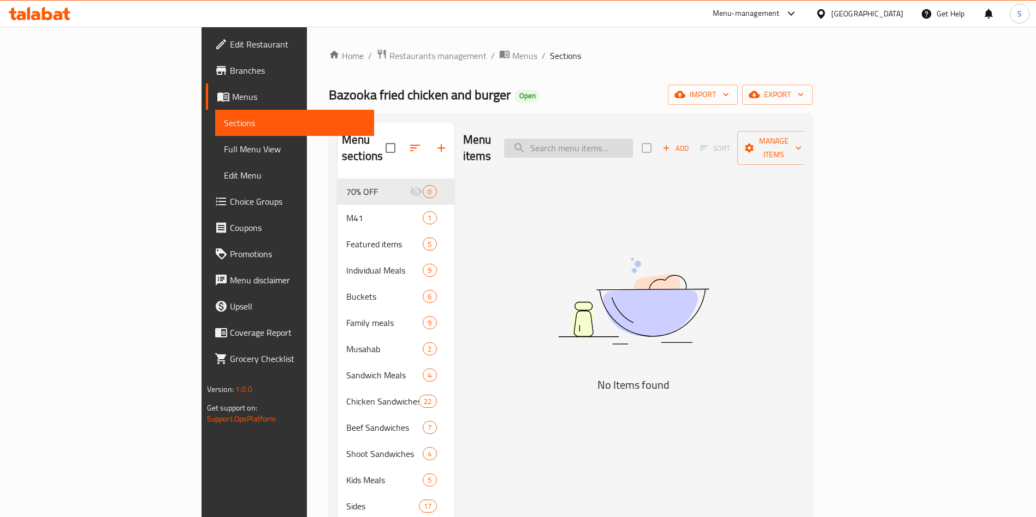
click at [633, 141] on input "search" at bounding box center [568, 148] width 129 height 19
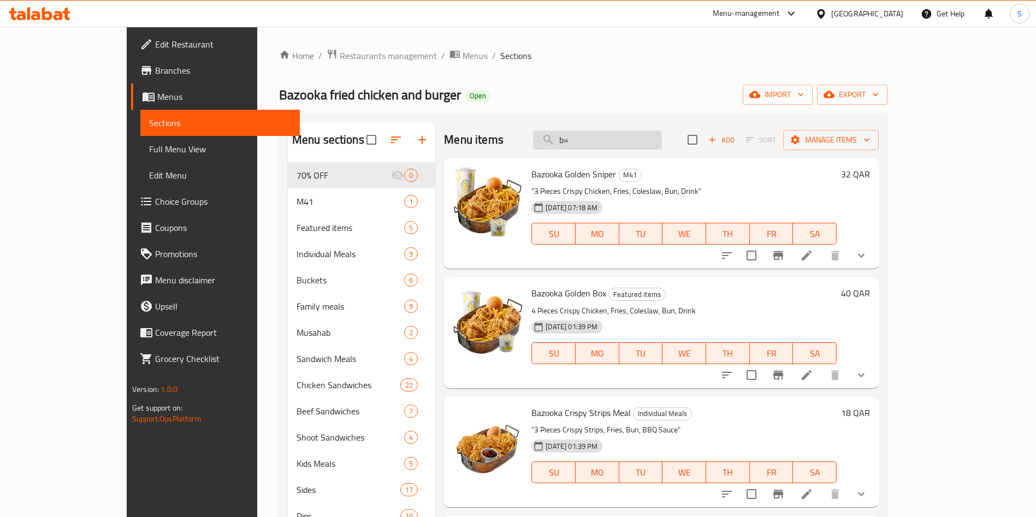
type input "b"
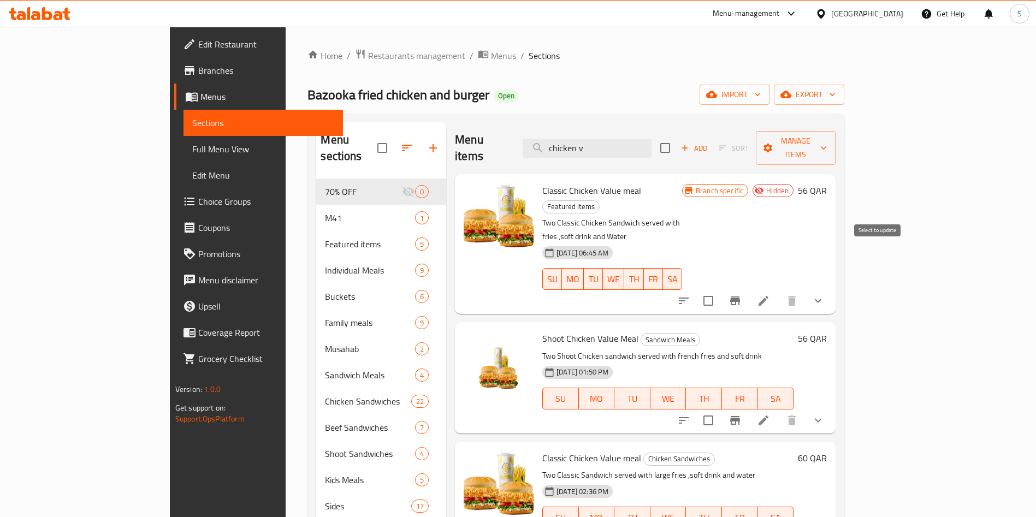
type input "chicken v"
click at [720, 290] on input "checkbox" at bounding box center [708, 301] width 23 height 23
click at [836, 98] on span "export" at bounding box center [809, 95] width 53 height 14
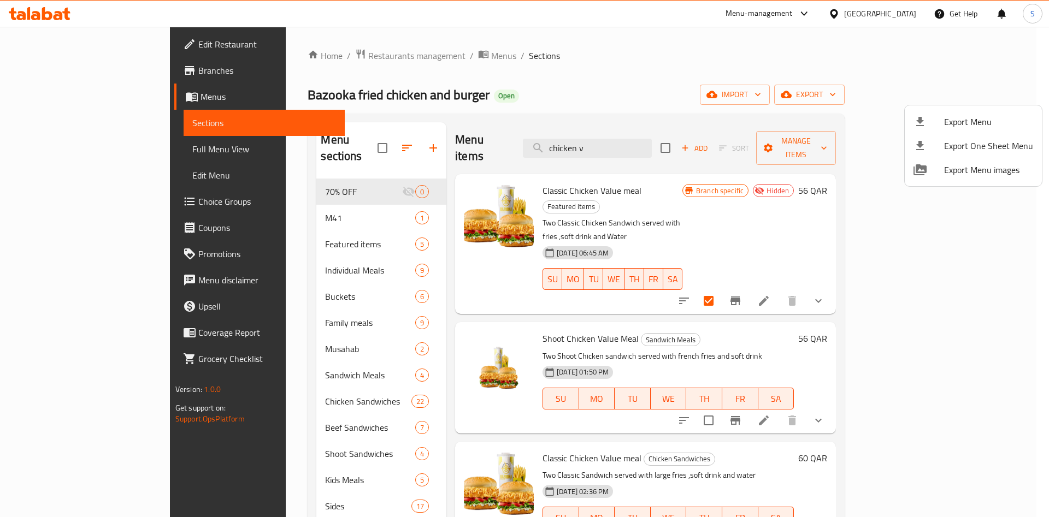
drag, startPoint x: 800, startPoint y: 96, endPoint x: 862, endPoint y: 99, distance: 61.3
click at [800, 95] on div at bounding box center [524, 258] width 1049 height 517
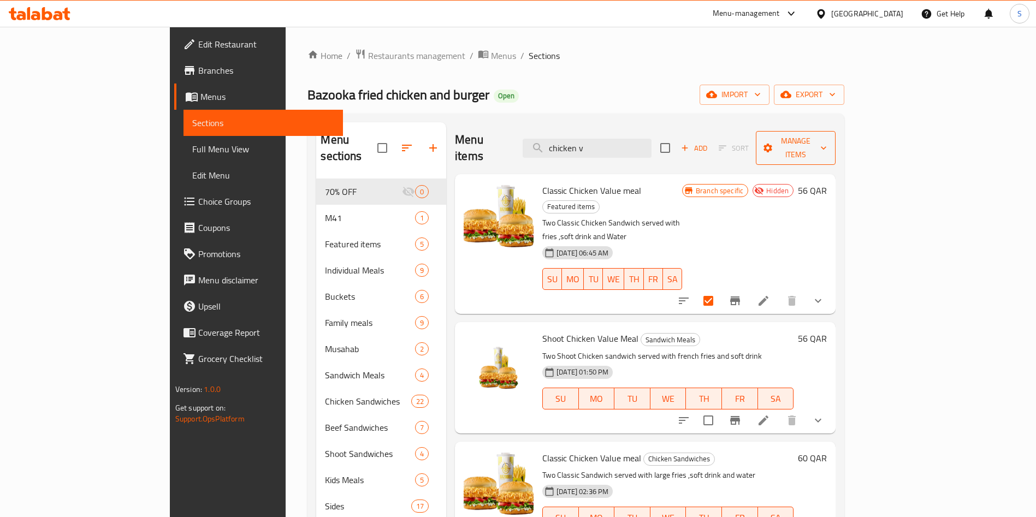
click at [827, 142] on span "Manage items" at bounding box center [796, 147] width 62 height 27
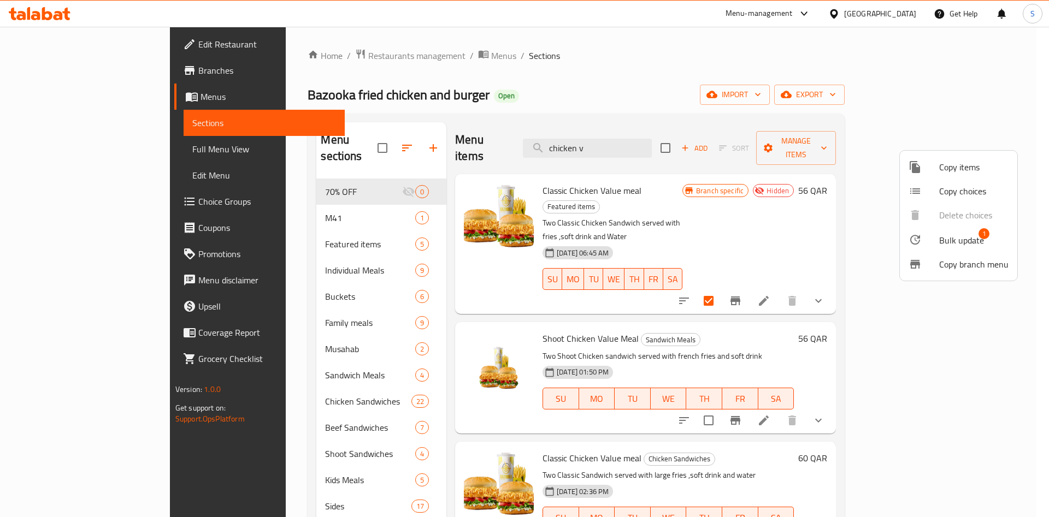
click at [967, 239] on span "Bulk update" at bounding box center [961, 240] width 45 height 13
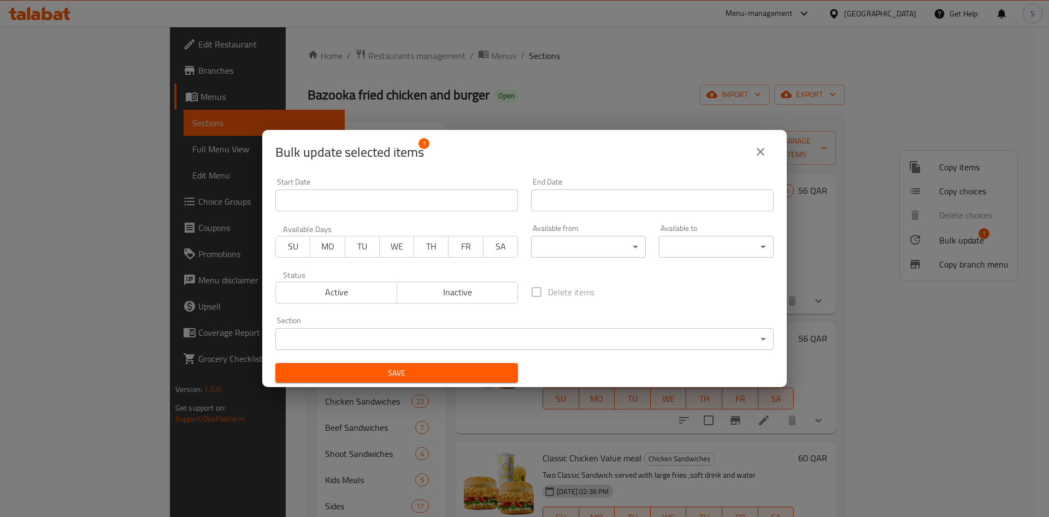
click at [311, 290] on span "Active" at bounding box center [336, 293] width 113 height 16
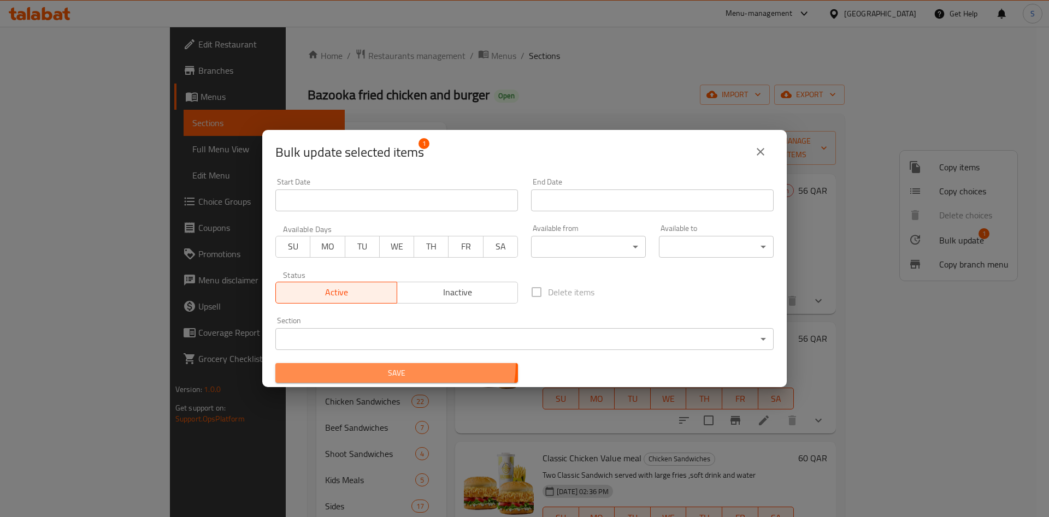
click at [394, 363] on button "Save" at bounding box center [396, 373] width 243 height 20
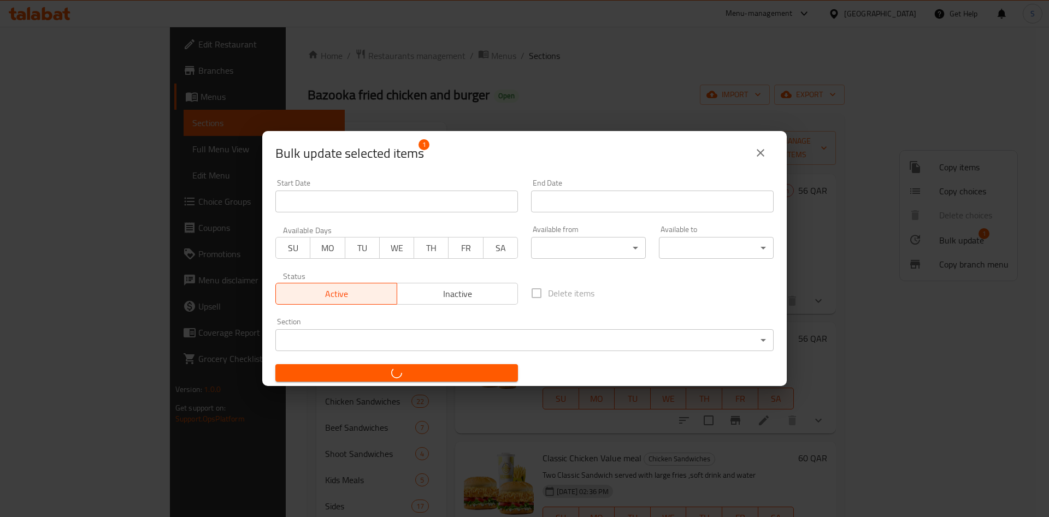
checkbox input "false"
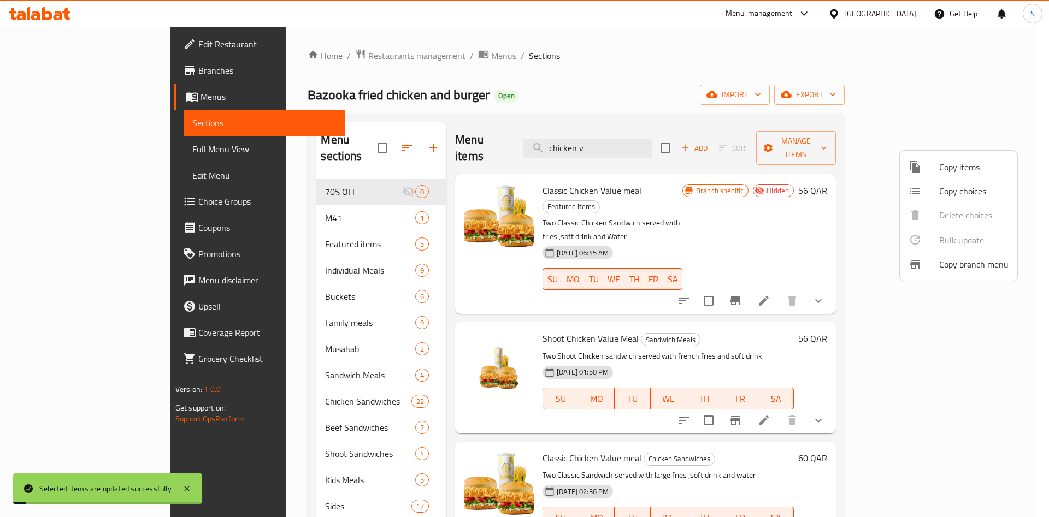
click at [545, 66] on div at bounding box center [524, 258] width 1049 height 517
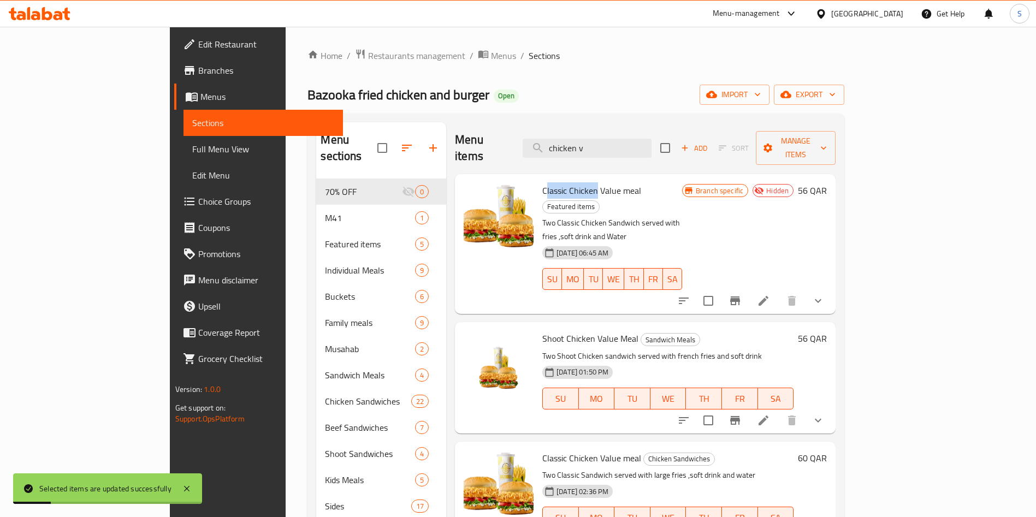
drag, startPoint x: 504, startPoint y: 173, endPoint x: 534, endPoint y: 176, distance: 30.7
click at [554, 182] on span "Classic Chicken Value meal" at bounding box center [592, 190] width 99 height 16
click at [538, 179] on div "Classic Chicken Value meal Featured items Two Classic Chicken Sandwich served w…" at bounding box center [612, 244] width 149 height 131
drag, startPoint x: 499, startPoint y: 173, endPoint x: 598, endPoint y: 180, distance: 99.1
click at [598, 180] on div "Classic Chicken Value meal Featured items Two Classic Chicken Sandwich served w…" at bounding box center [612, 244] width 149 height 131
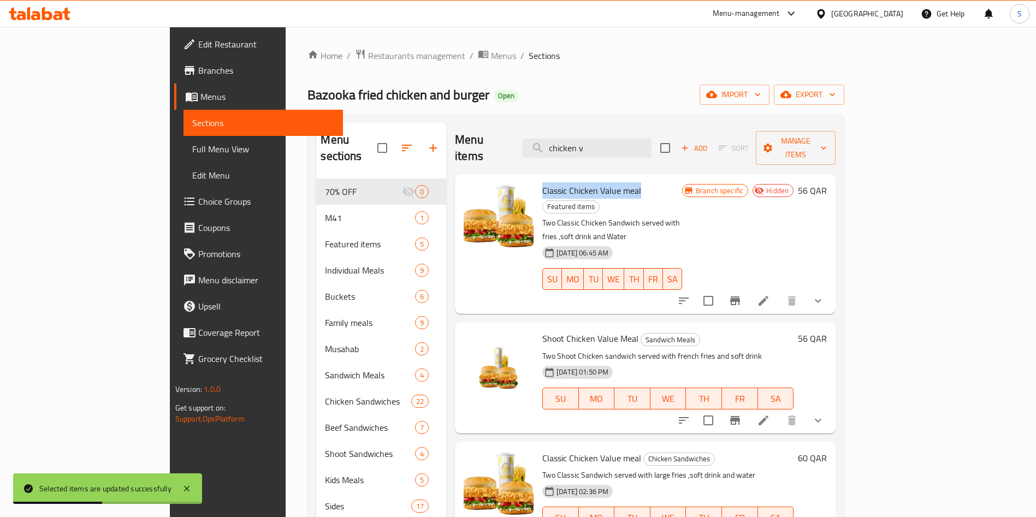
copy span "Classic Chicken Value meal"
click at [770, 294] on icon at bounding box center [763, 300] width 13 height 13
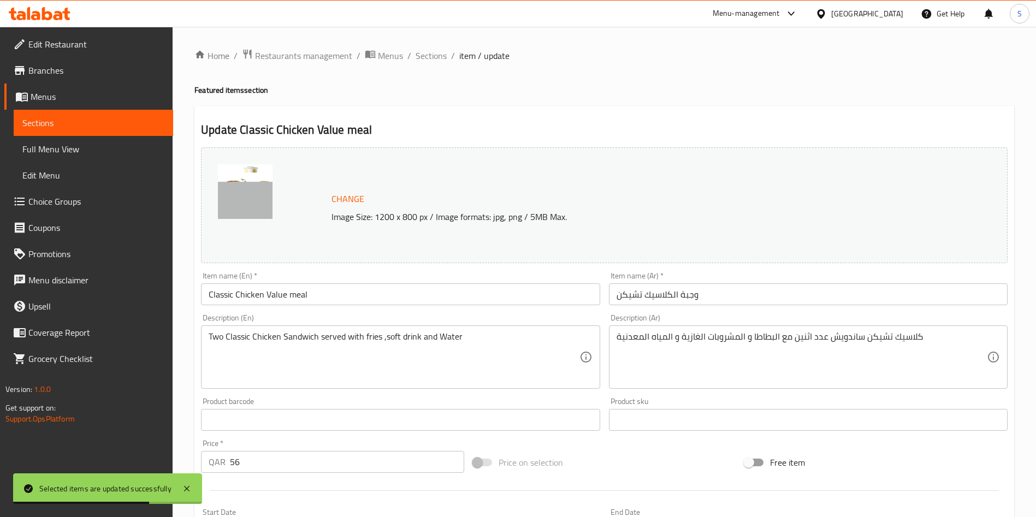
scroll to position [164, 0]
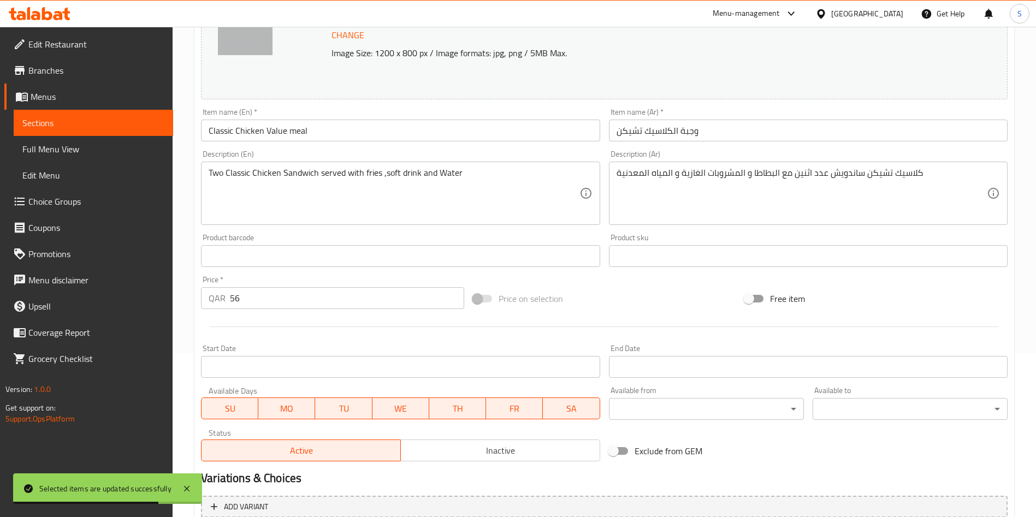
drag, startPoint x: 246, startPoint y: 296, endPoint x: 184, endPoint y: 290, distance: 63.1
click at [184, 290] on div "Home / Restaurants management / Menus / Sections / item / update Featured items…" at bounding box center [605, 275] width 864 height 824
type input "60"
click at [312, 344] on div "Start Date Start Date" at bounding box center [401, 361] width 408 height 42
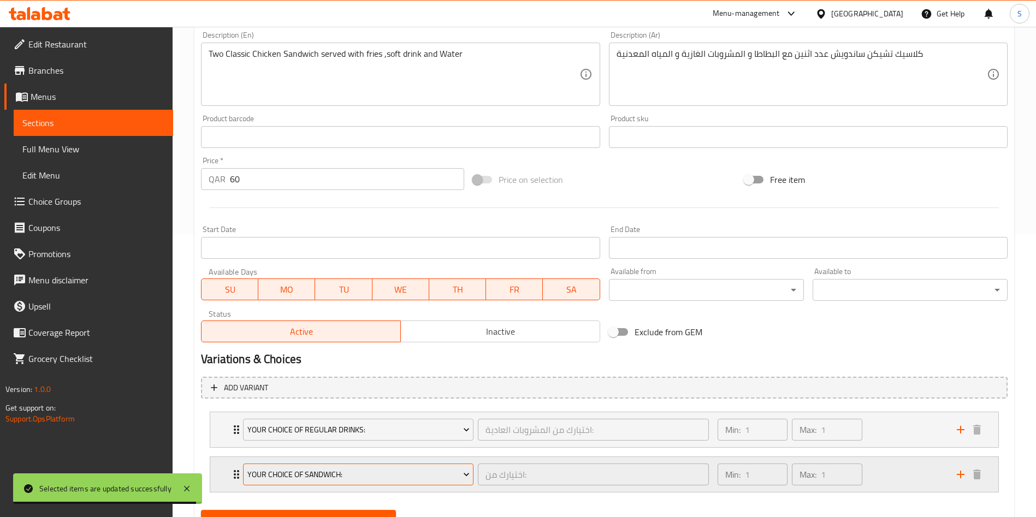
scroll to position [333, 0]
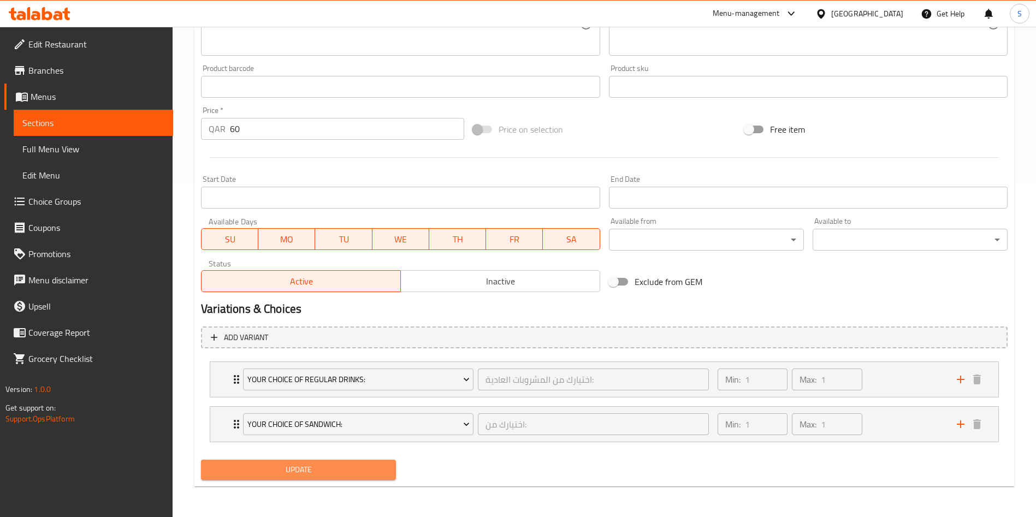
click at [344, 471] on span "Update" at bounding box center [299, 470] width 178 height 14
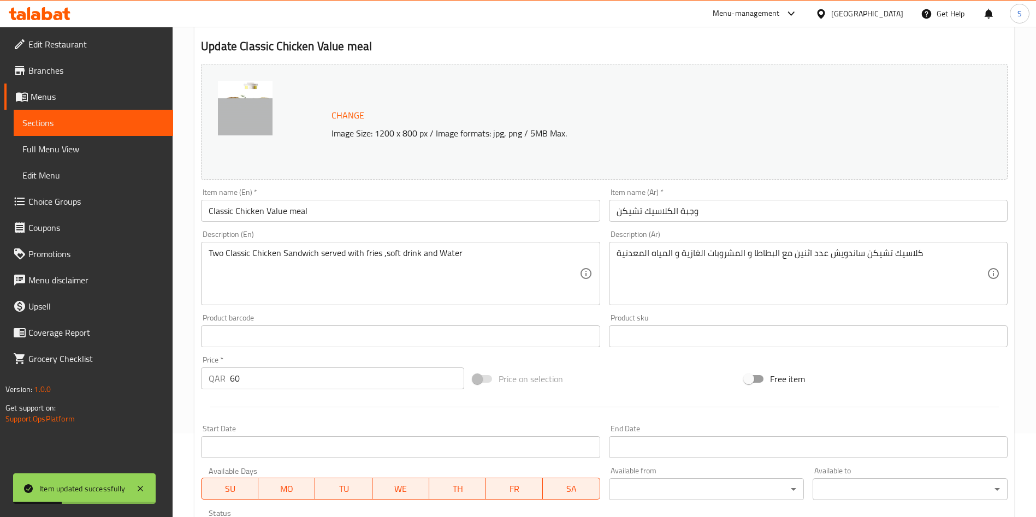
scroll to position [0, 0]
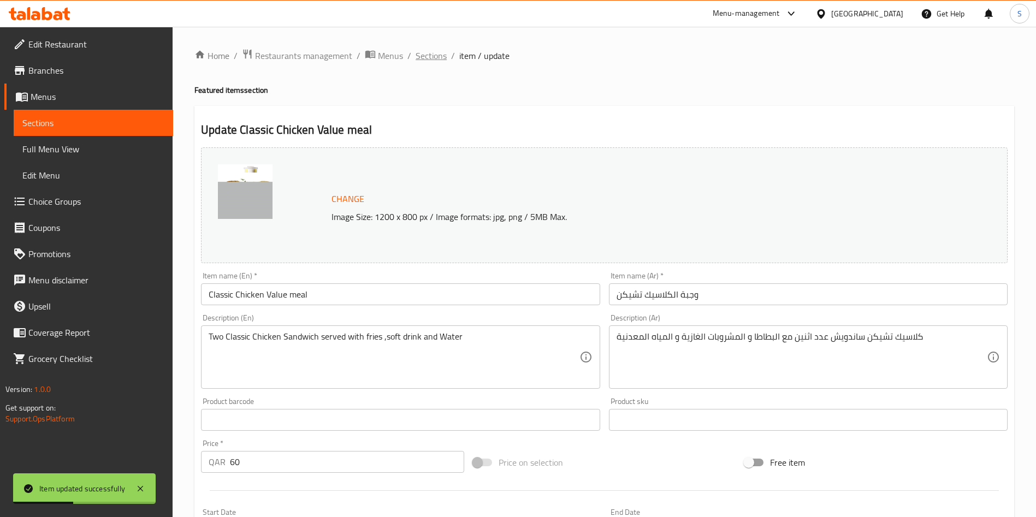
click at [433, 57] on span "Sections" at bounding box center [431, 55] width 31 height 13
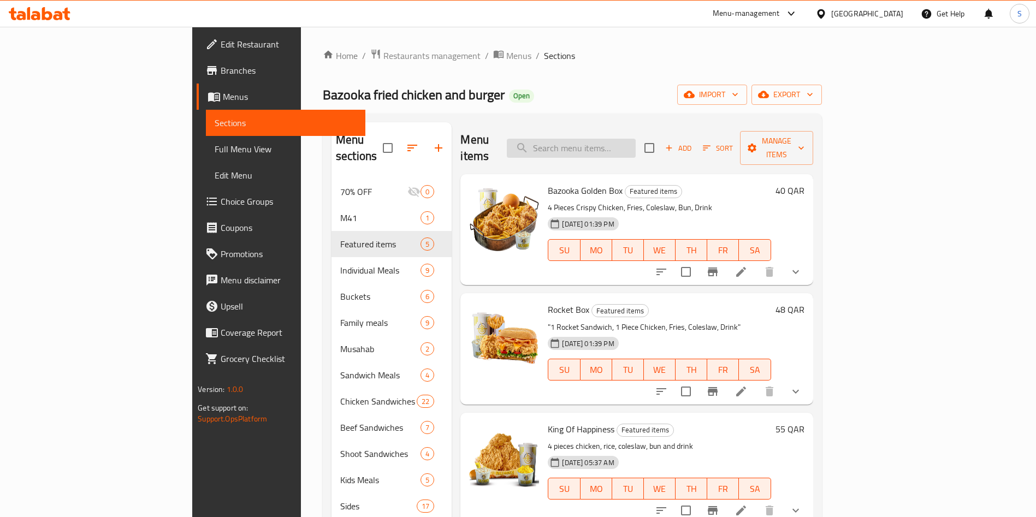
click at [636, 142] on input "search" at bounding box center [571, 148] width 129 height 19
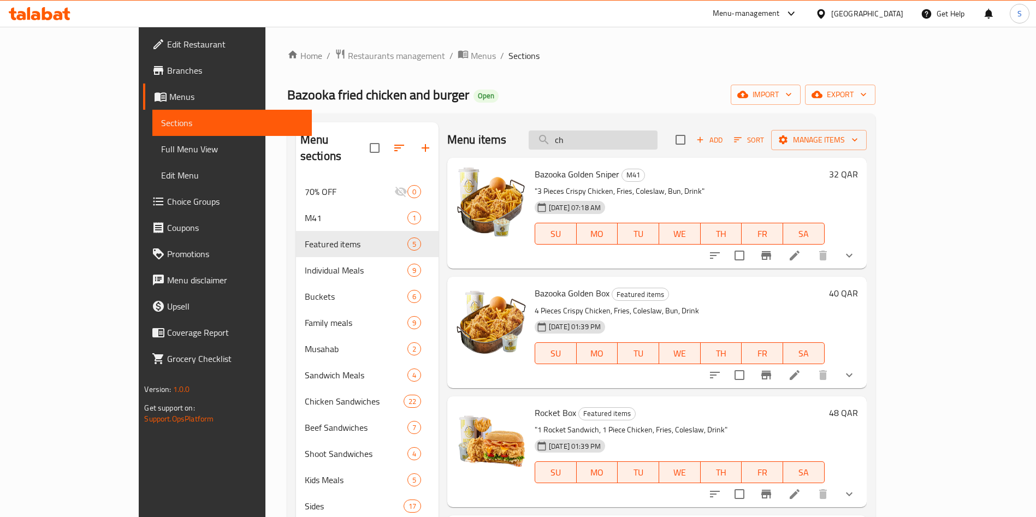
type input "c"
paste input "Classic Chicken Value meal"
type input "Classic Chicken Value meal"
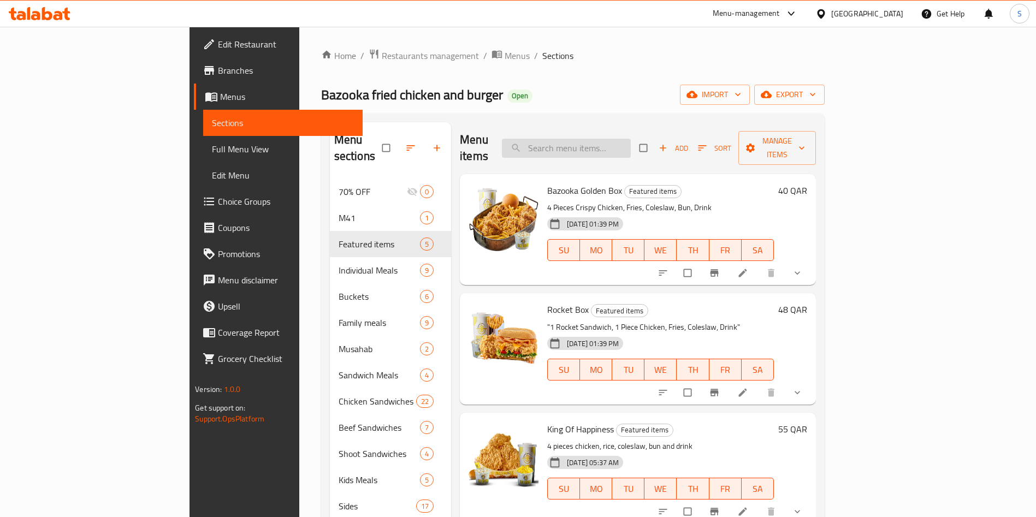
click at [625, 143] on input "search" at bounding box center [566, 148] width 129 height 19
paste input "Classic Chicken Value meal"
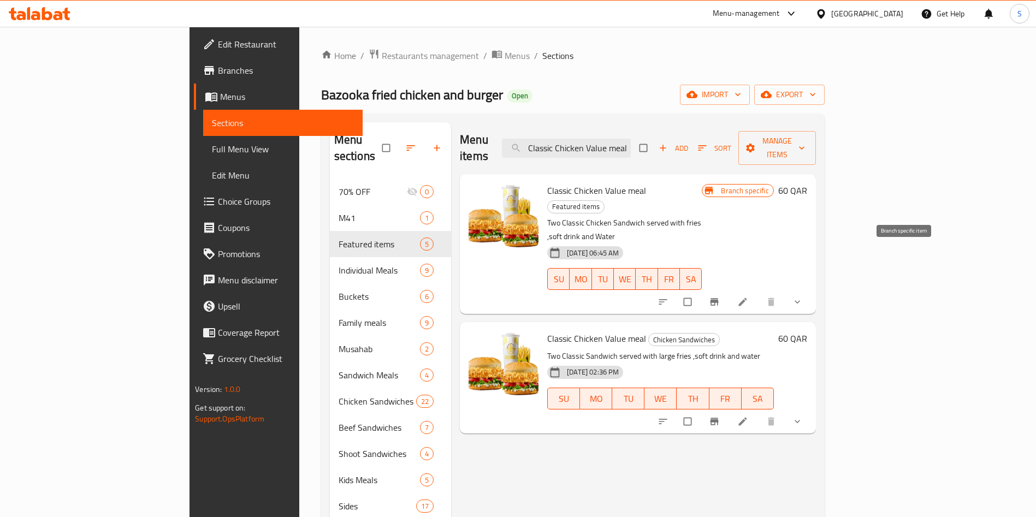
type input "Classic Chicken Value meal"
click at [729, 290] on button "Branch-specific-item" at bounding box center [716, 302] width 26 height 24
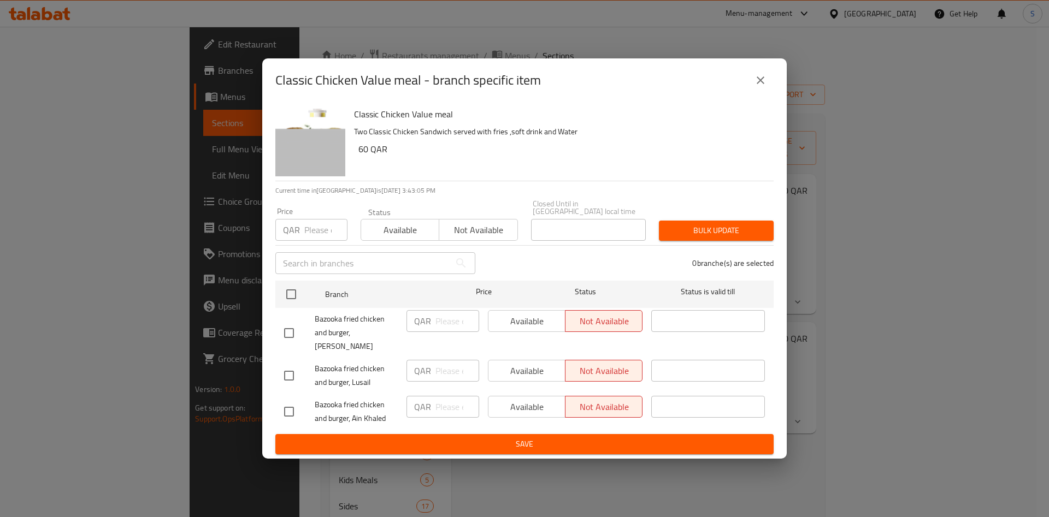
drag, startPoint x: 290, startPoint y: 294, endPoint x: 398, endPoint y: 228, distance: 126.3
click at [292, 292] on input "checkbox" at bounding box center [291, 294] width 23 height 23
checkbox input "true"
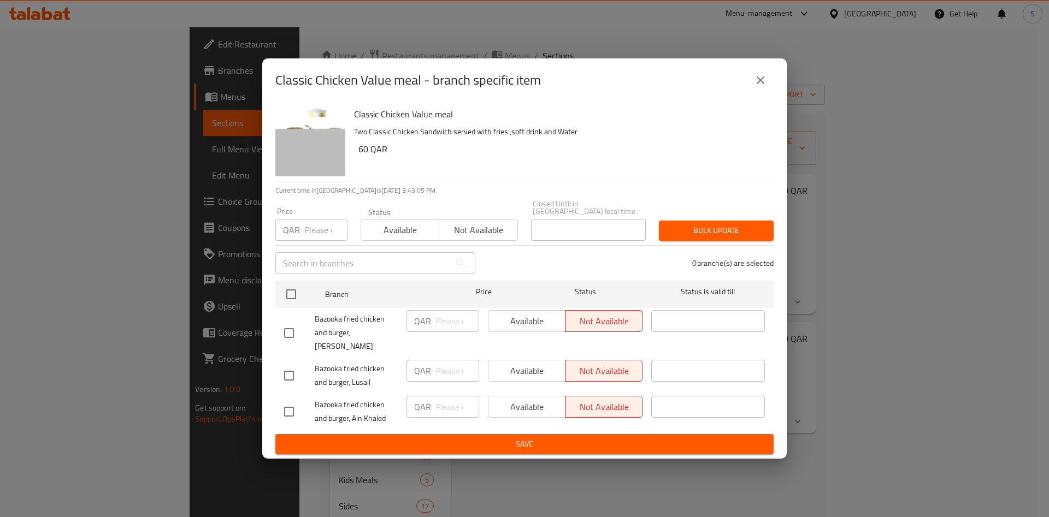
checkbox input "true"
click at [409, 221] on div "Available Not available" at bounding box center [439, 224] width 157 height 33
click at [400, 233] on span "Available" at bounding box center [400, 230] width 69 height 16
click at [497, 438] on span "Save" at bounding box center [524, 445] width 481 height 14
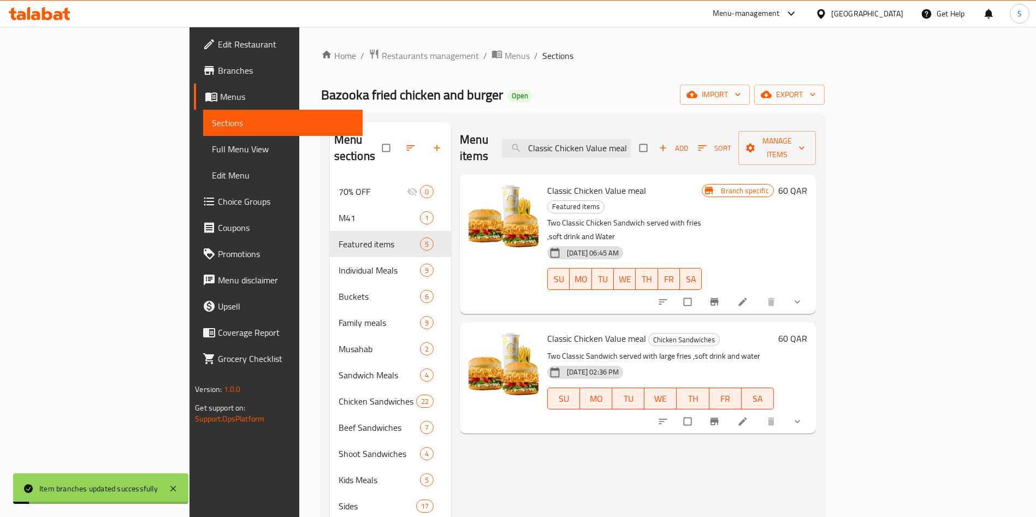
click at [729, 410] on button "Branch-specific-item" at bounding box center [716, 422] width 26 height 24
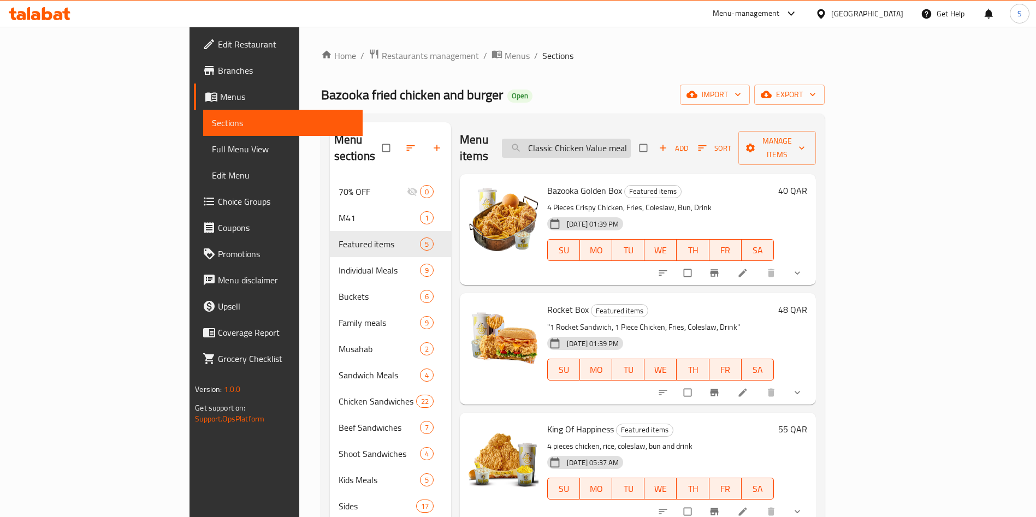
click at [626, 139] on input "Classic Chicken Value meal" at bounding box center [566, 148] width 129 height 19
drag, startPoint x: 593, startPoint y: 139, endPoint x: 866, endPoint y: 141, distance: 273.2
click at [816, 141] on div "Menu items Classic Chicken Value meal Add Sort Manage items" at bounding box center [638, 148] width 356 height 52
paste input "Classic Chicken Value meal"
type input "Classic Chicken Value meal"
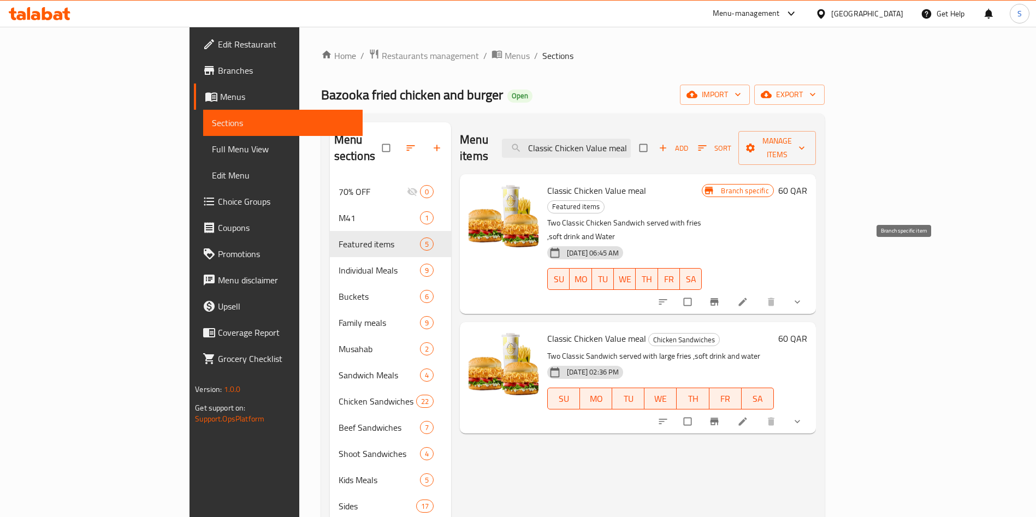
click at [718, 299] on icon "Branch-specific-item" at bounding box center [714, 302] width 8 height 7
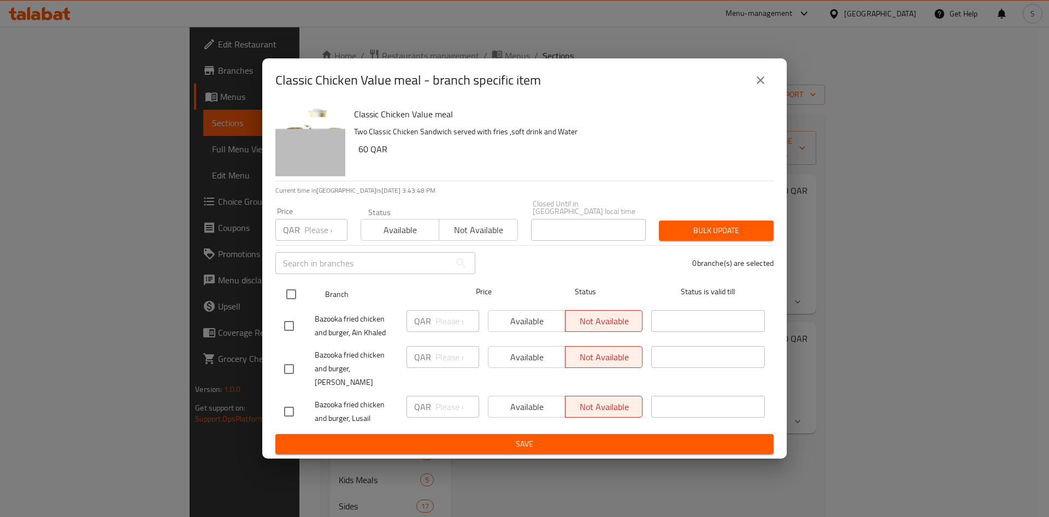
click at [292, 296] on input "checkbox" at bounding box center [291, 294] width 23 height 23
checkbox input "true"
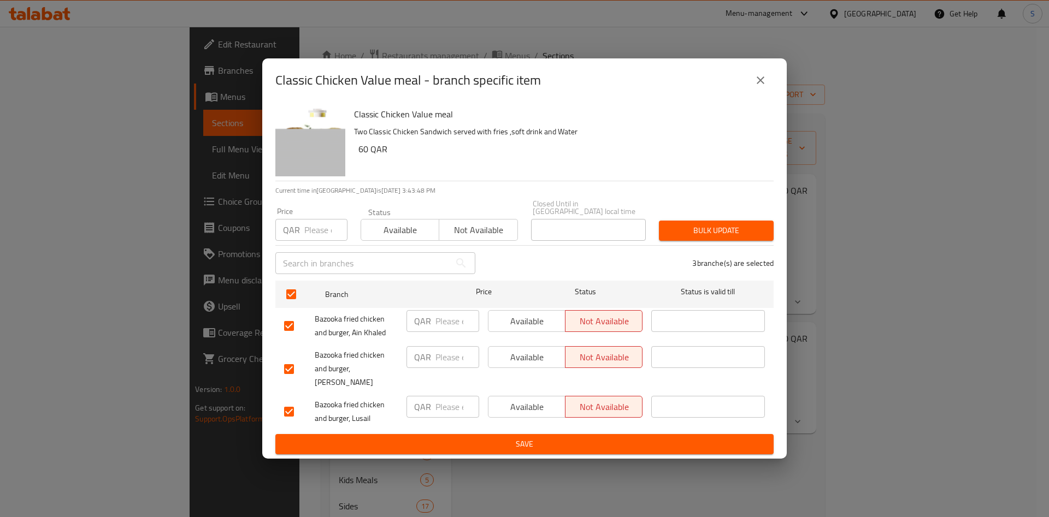
click at [397, 238] on span "Available" at bounding box center [400, 230] width 69 height 16
click at [422, 422] on ul "Branch Price Status Status is valid till Bazooka fried chicken and burger, Ain …" at bounding box center [524, 355] width 498 height 158
click at [421, 434] on button "Save" at bounding box center [524, 444] width 498 height 20
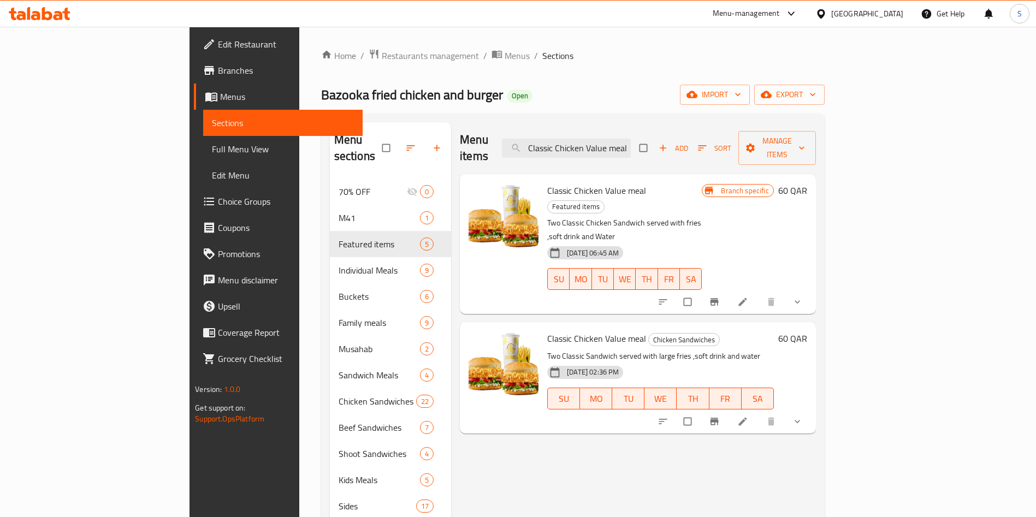
click at [690, 439] on div "Menu items Classic Chicken Value meal Add Sort Manage items Classic Chicken Val…" at bounding box center [633, 380] width 365 height 517
click at [722, 297] on span "Branch-specific-item" at bounding box center [715, 302] width 13 height 11
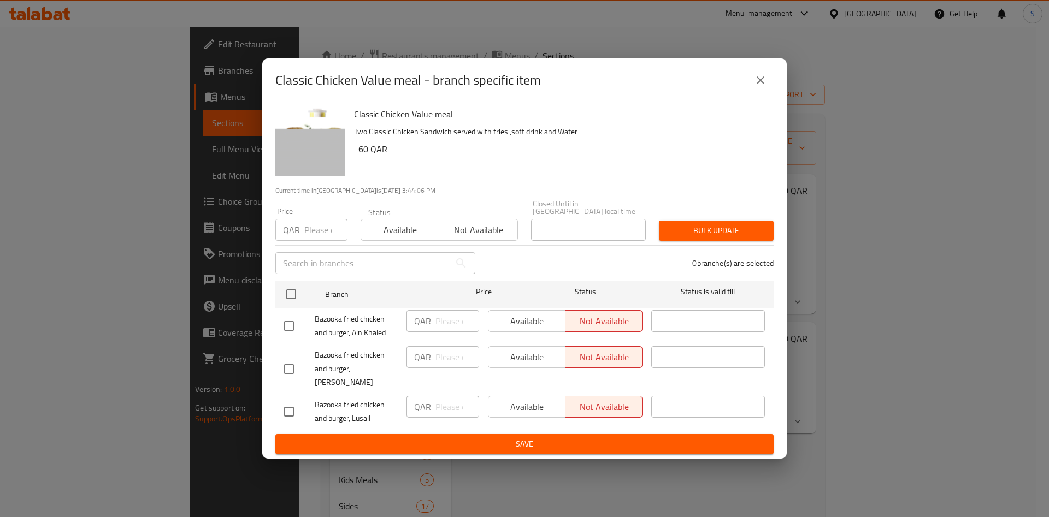
click at [769, 73] on div "Classic Chicken Value meal - branch specific item" at bounding box center [524, 80] width 524 height 44
click at [756, 87] on icon "close" at bounding box center [760, 80] width 13 height 13
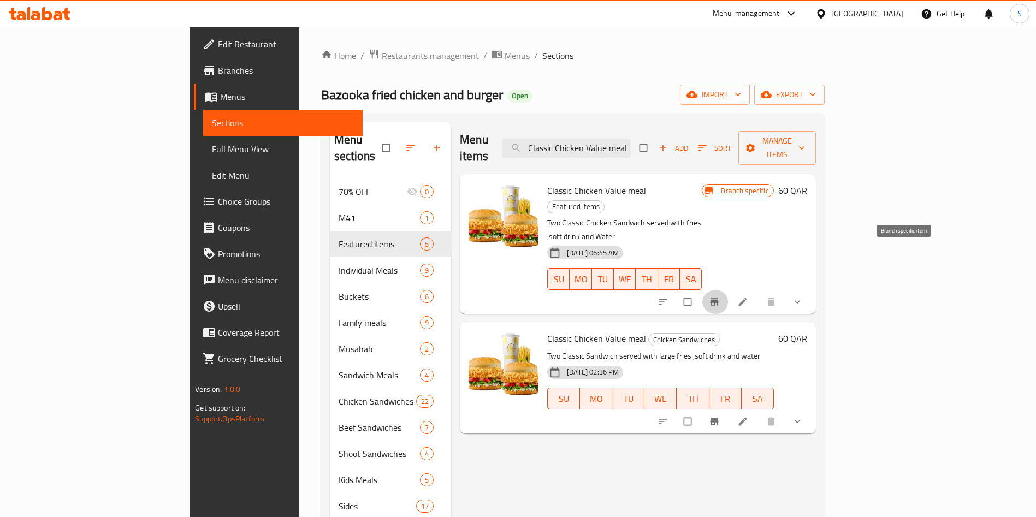
click at [718, 299] on icon "Branch-specific-item" at bounding box center [714, 302] width 8 height 7
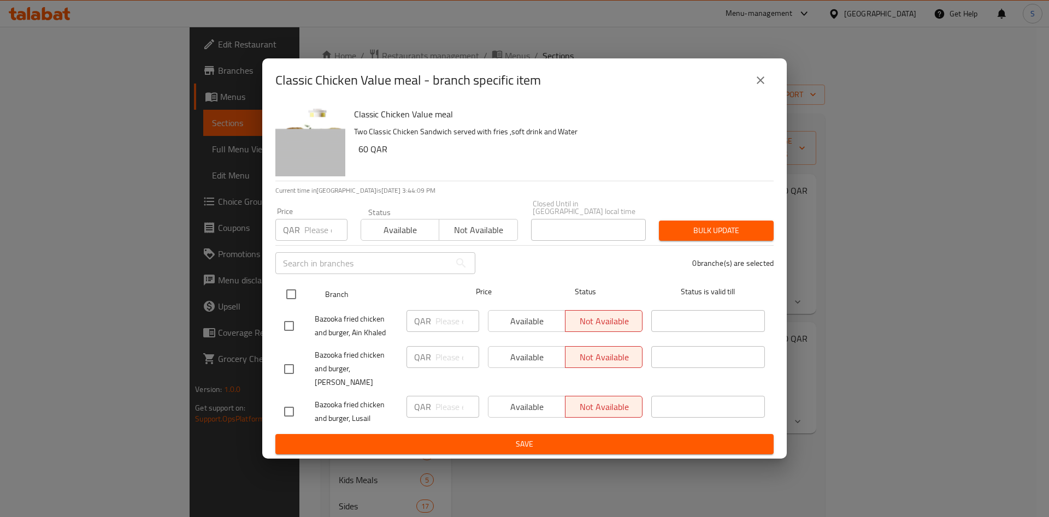
click at [297, 298] on input "checkbox" at bounding box center [291, 294] width 23 height 23
checkbox input "true"
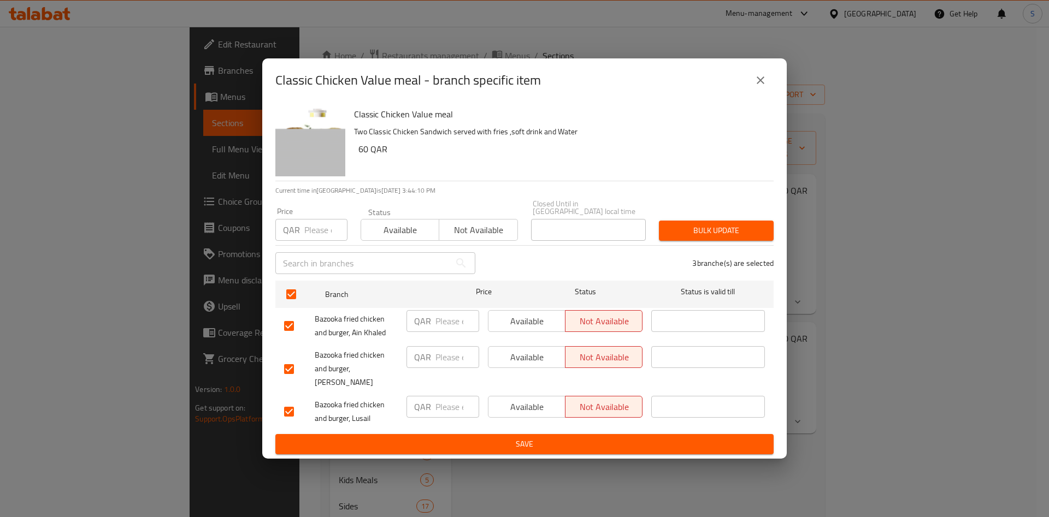
click at [513, 323] on span "Available" at bounding box center [527, 322] width 68 height 16
click at [532, 366] on span "Available" at bounding box center [527, 358] width 68 height 16
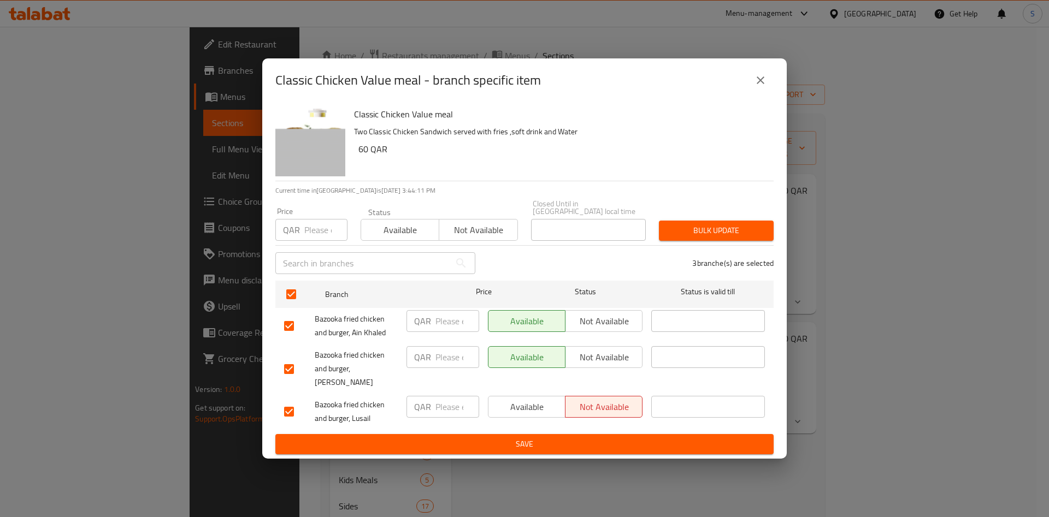
click at [522, 399] on span "Available" at bounding box center [527, 407] width 68 height 16
click at [530, 438] on span "Save" at bounding box center [524, 445] width 481 height 14
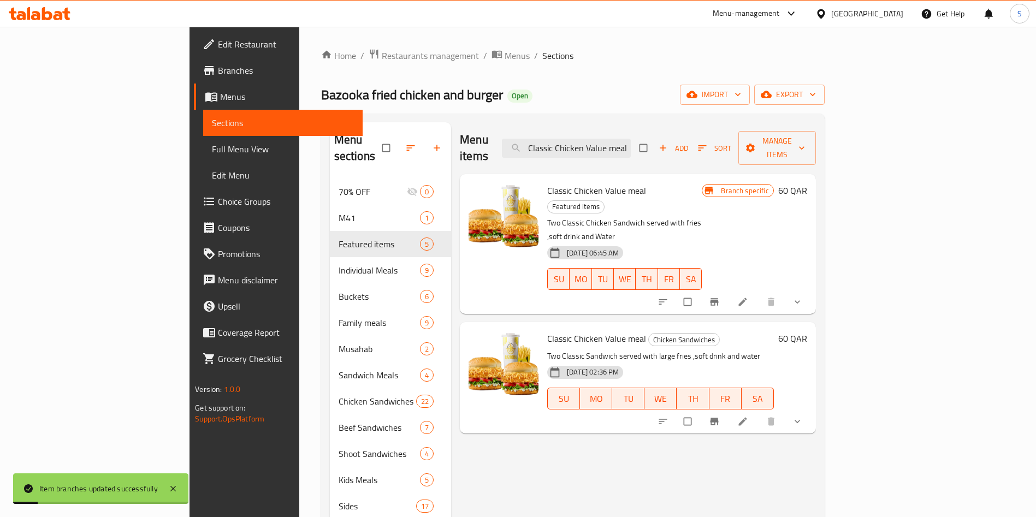
click at [729, 290] on button "Branch-specific-item" at bounding box center [716, 302] width 26 height 24
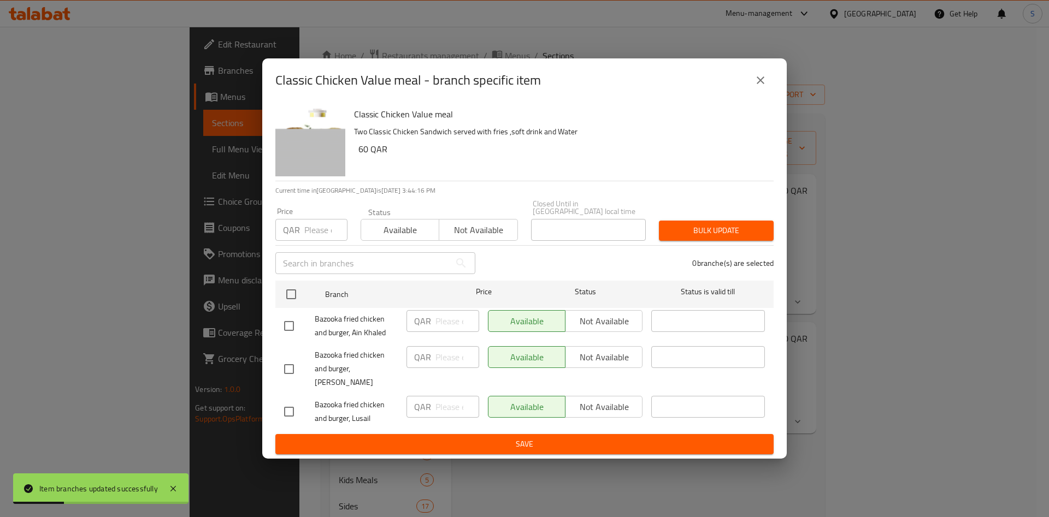
click at [762, 87] on icon "close" at bounding box center [760, 80] width 13 height 13
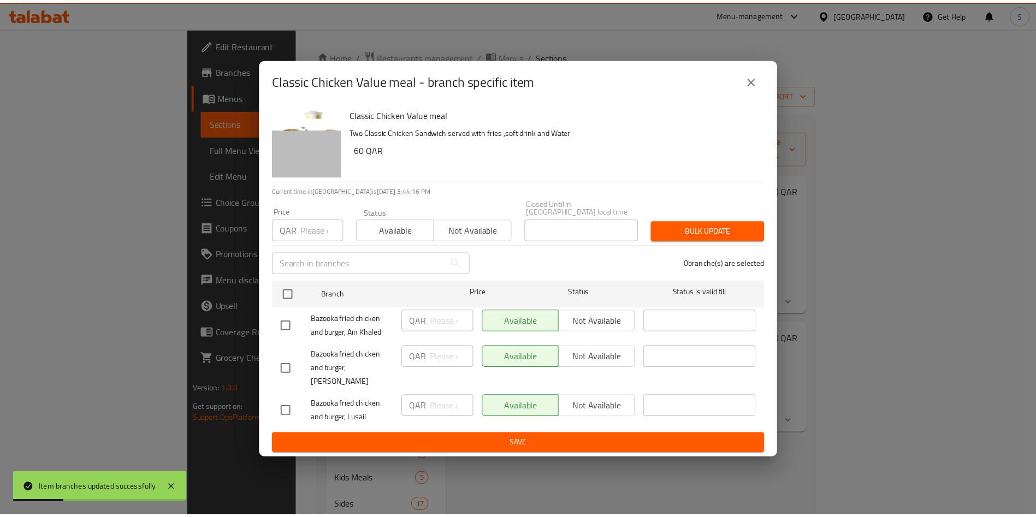
scroll to position [153, 0]
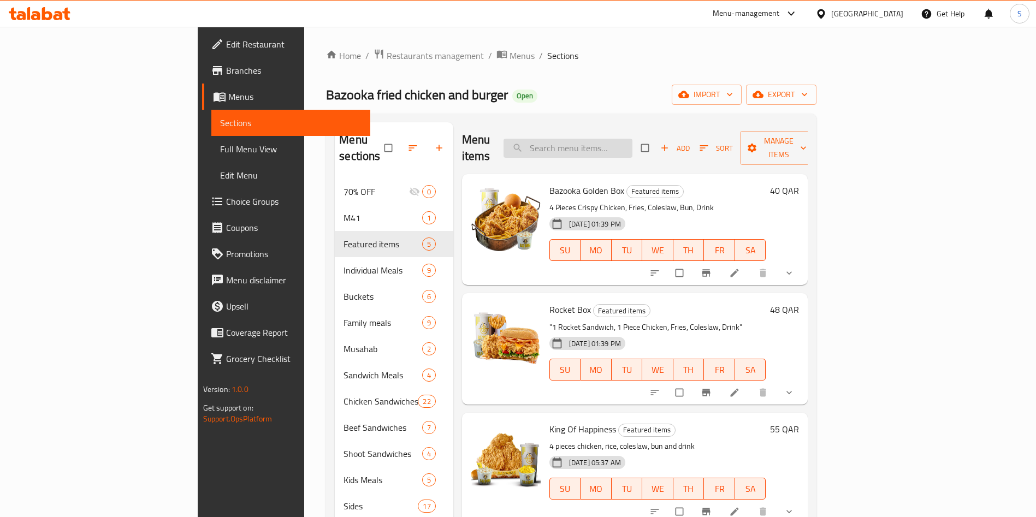
click at [633, 139] on input "search" at bounding box center [568, 148] width 129 height 19
paste input "Classic Chicken Value meal"
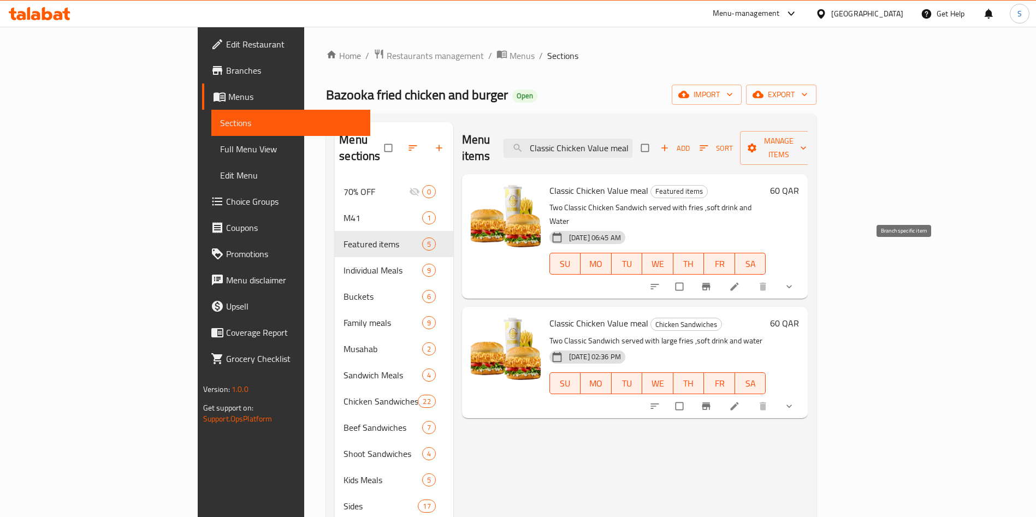
type input "Classic Chicken Value meal"
click at [721, 275] on button "Branch-specific-item" at bounding box center [707, 287] width 26 height 24
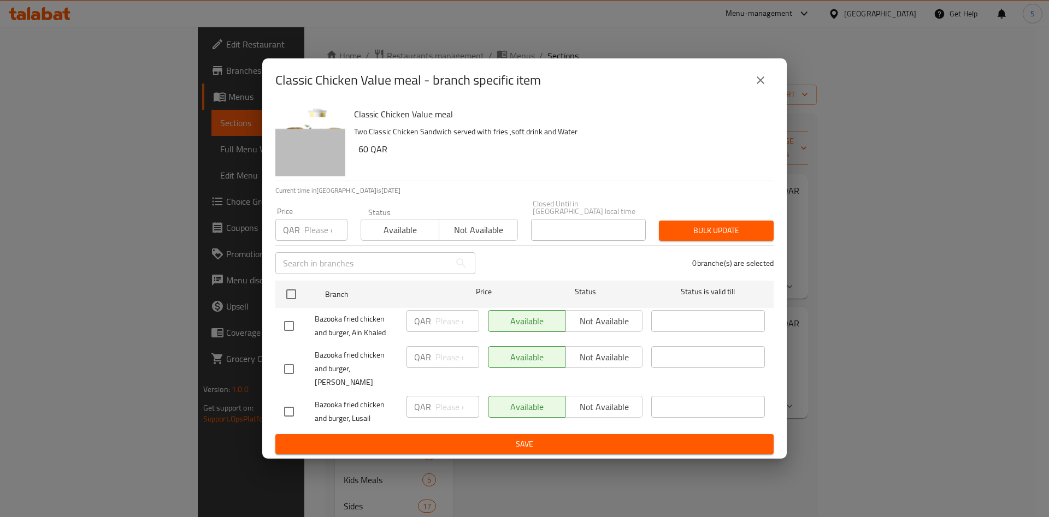
click at [767, 89] on button "close" at bounding box center [760, 80] width 26 height 26
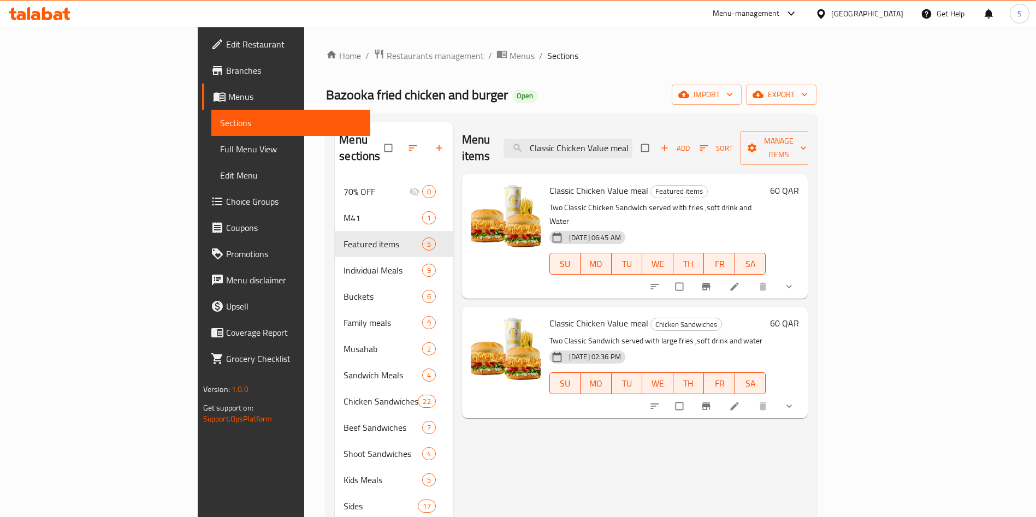
click at [780, 19] on div "Menu-management" at bounding box center [746, 13] width 67 height 13
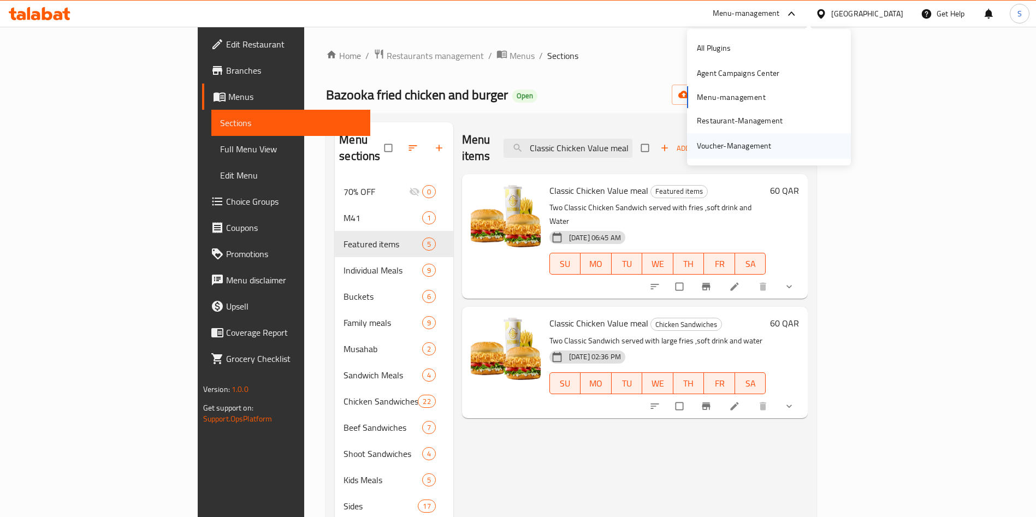
click at [746, 145] on div "Voucher-Management" at bounding box center [734, 146] width 75 height 12
